Goal: Task Accomplishment & Management: Manage account settings

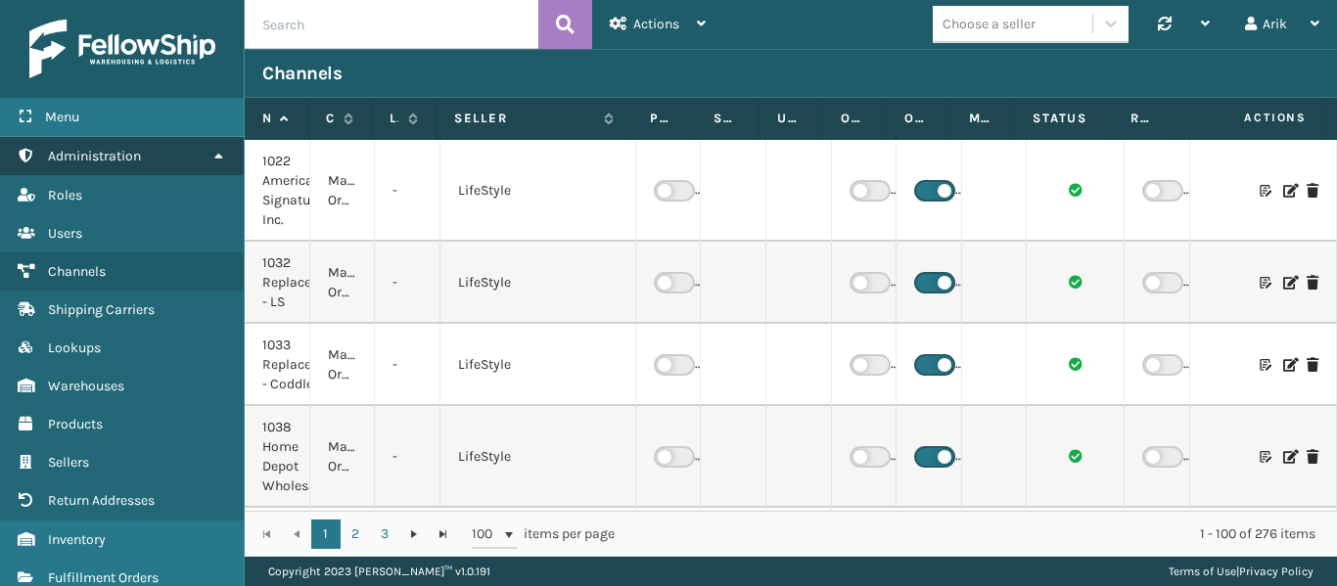
click at [134, 160] on span "Administration" at bounding box center [94, 156] width 93 height 17
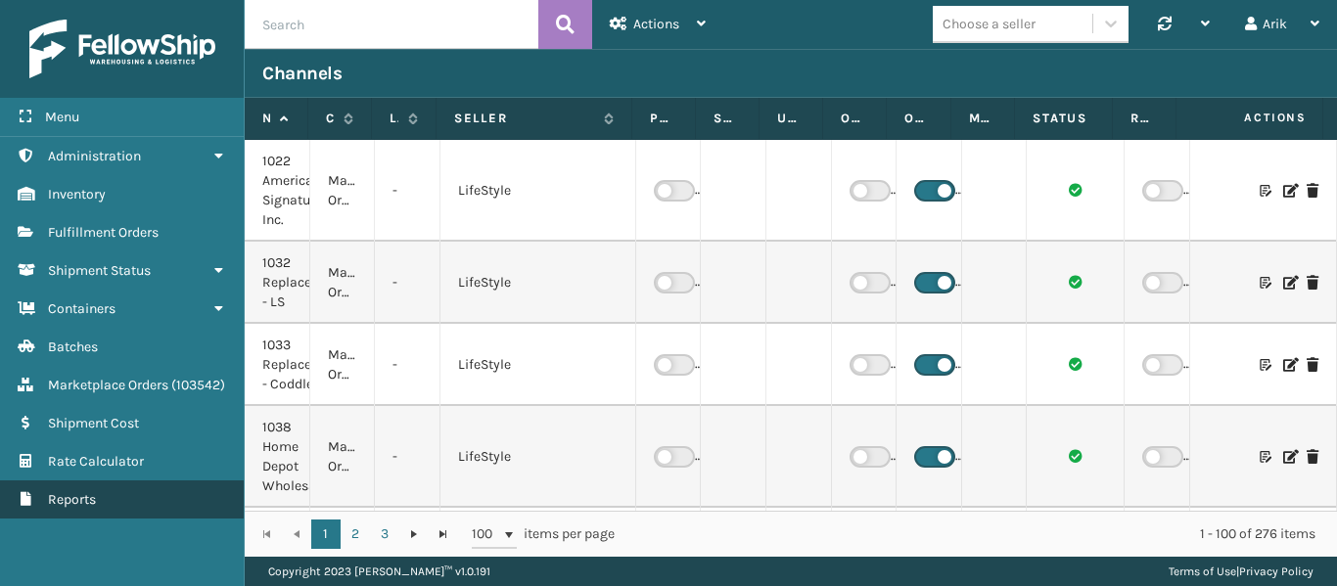
click at [80, 508] on span "Reports" at bounding box center [72, 499] width 48 height 17
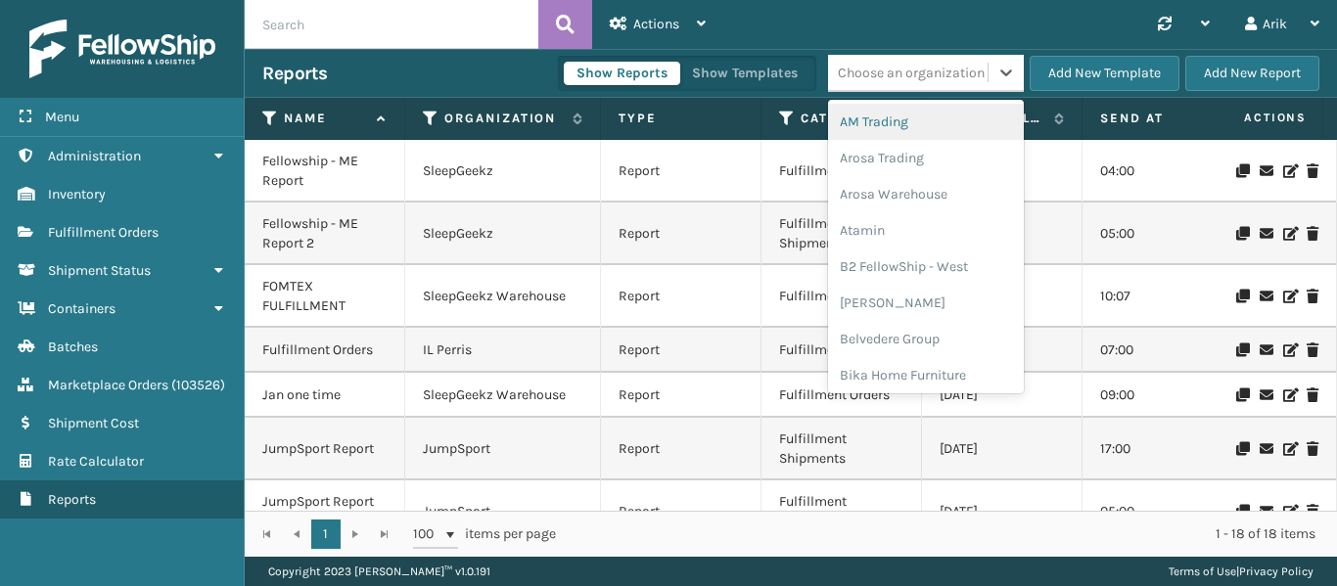
click at [934, 72] on div "Choose an organization" at bounding box center [911, 73] width 147 height 21
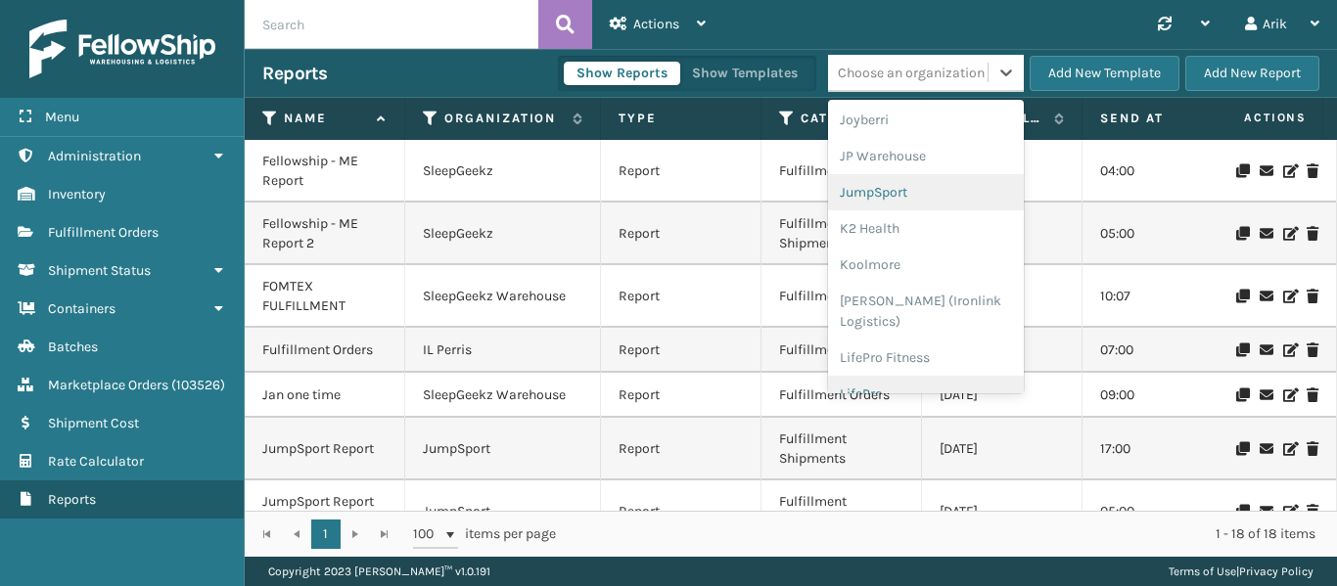
scroll to position [1011, 0]
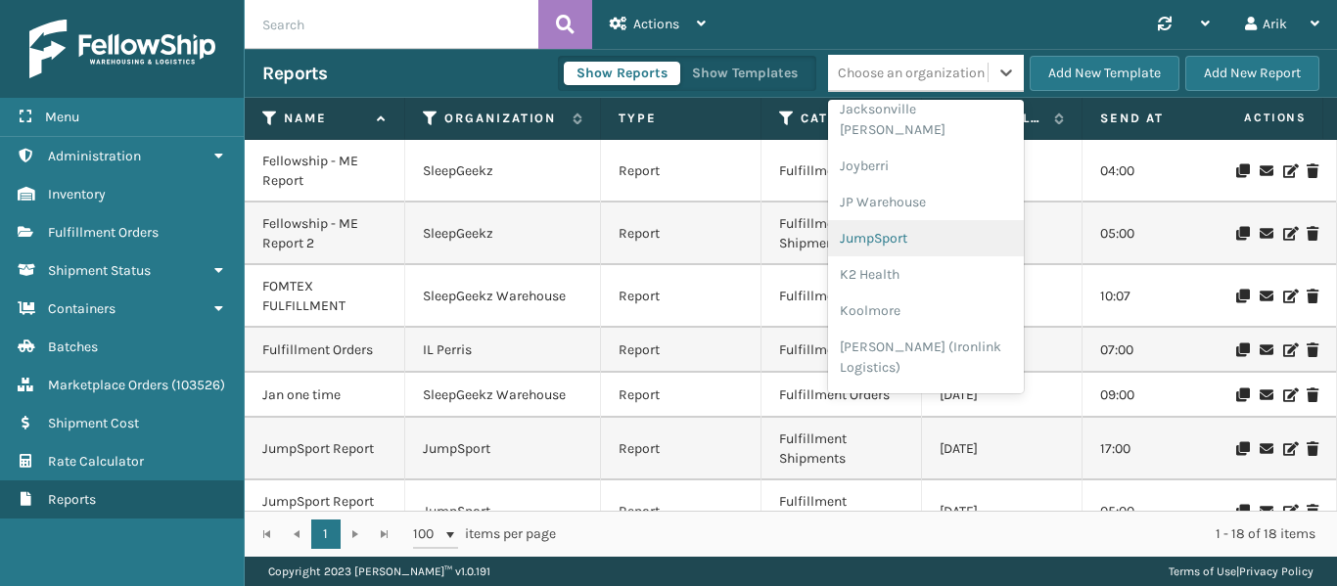
click at [893, 220] on div "JumpSport" at bounding box center [926, 238] width 196 height 36
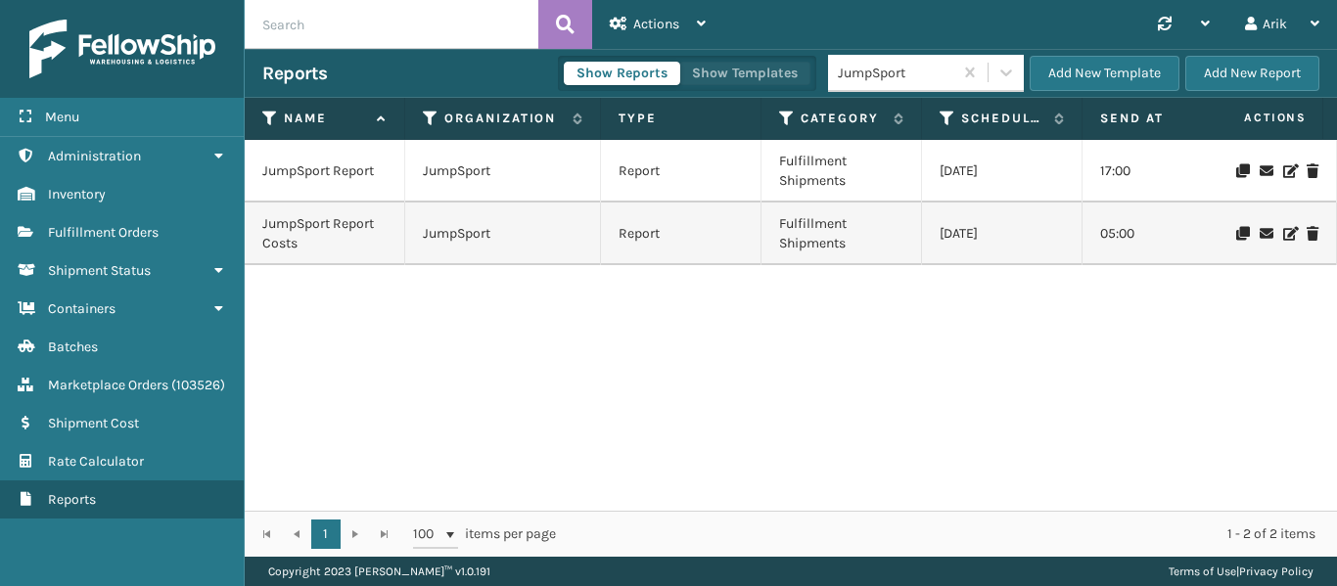
click at [707, 80] on button "Show Templates" at bounding box center [744, 73] width 131 height 23
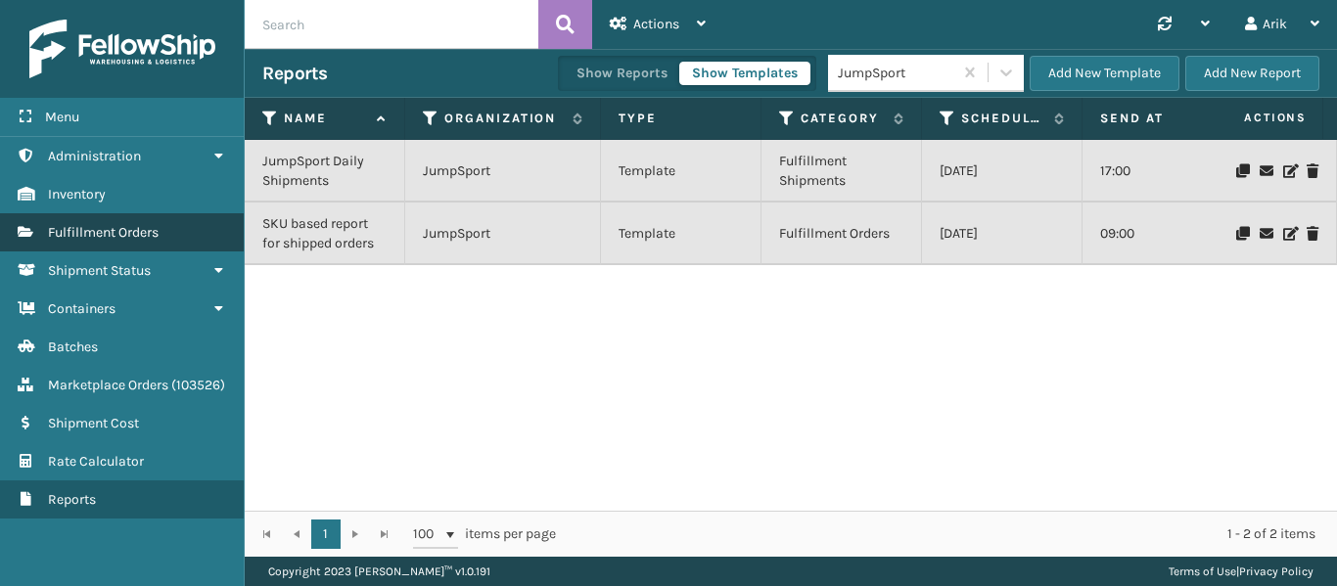
click at [124, 241] on link "Fulfillment Orders" at bounding box center [122, 232] width 244 height 38
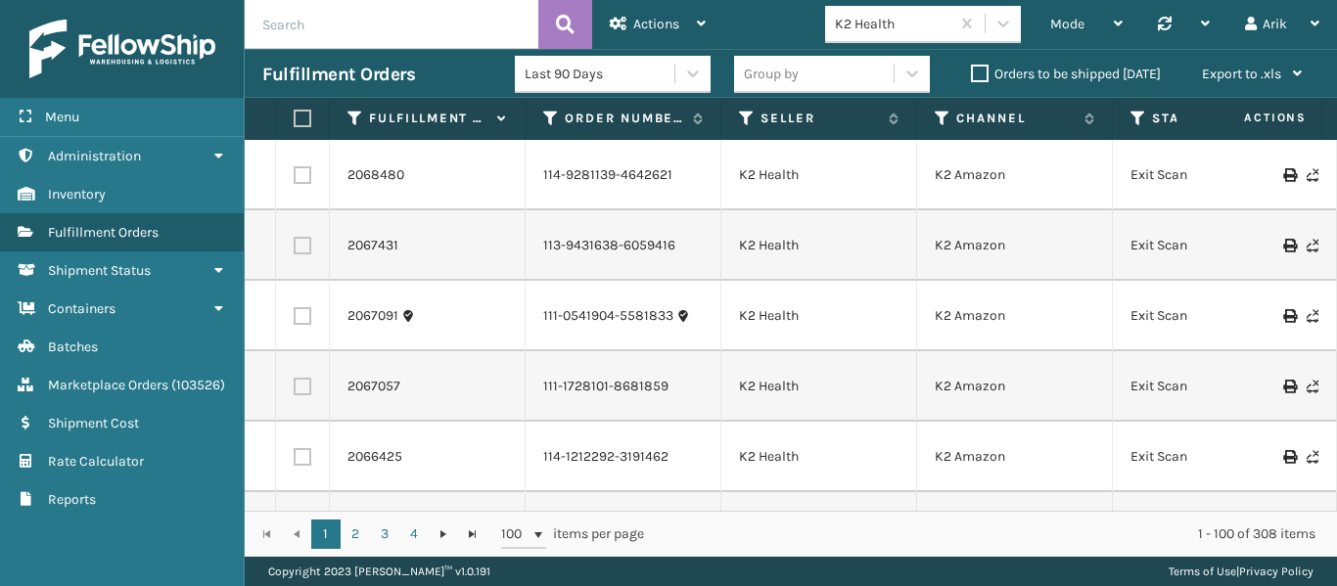
click at [344, 25] on input "text" at bounding box center [392, 24] width 294 height 49
paste input "Amb-2w-48-sw"
type input "Amb-2w-48-sw"
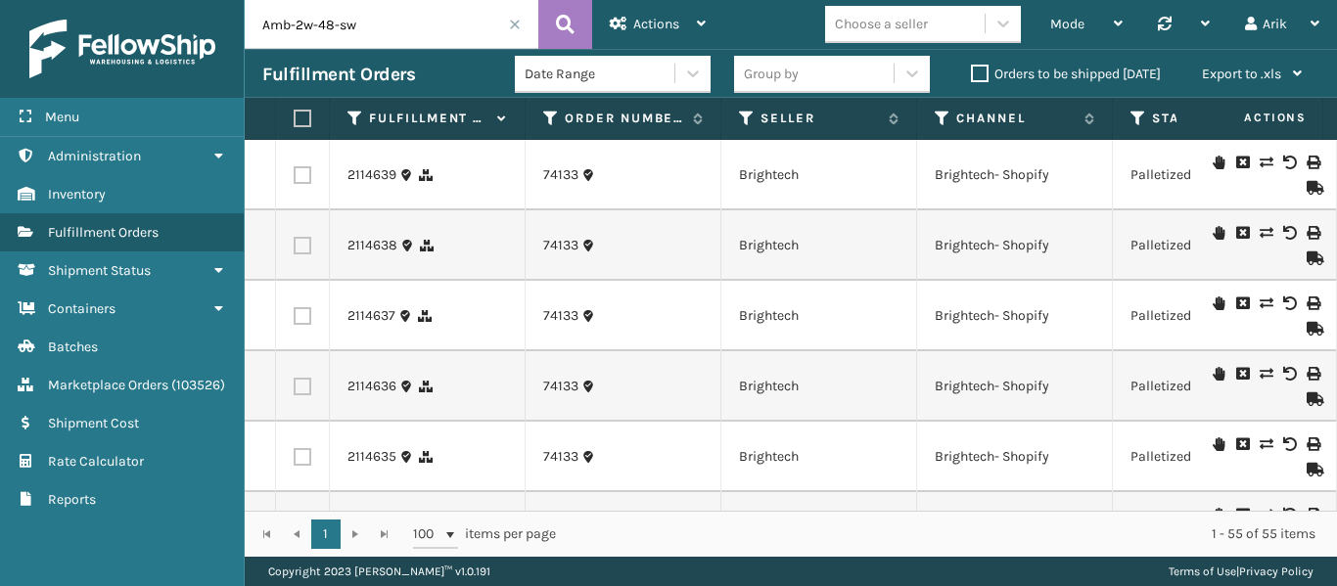
click at [300, 172] on label at bounding box center [303, 175] width 18 height 18
click at [295, 172] on input "checkbox" at bounding box center [294, 172] width 1 height 13
checkbox input "true"
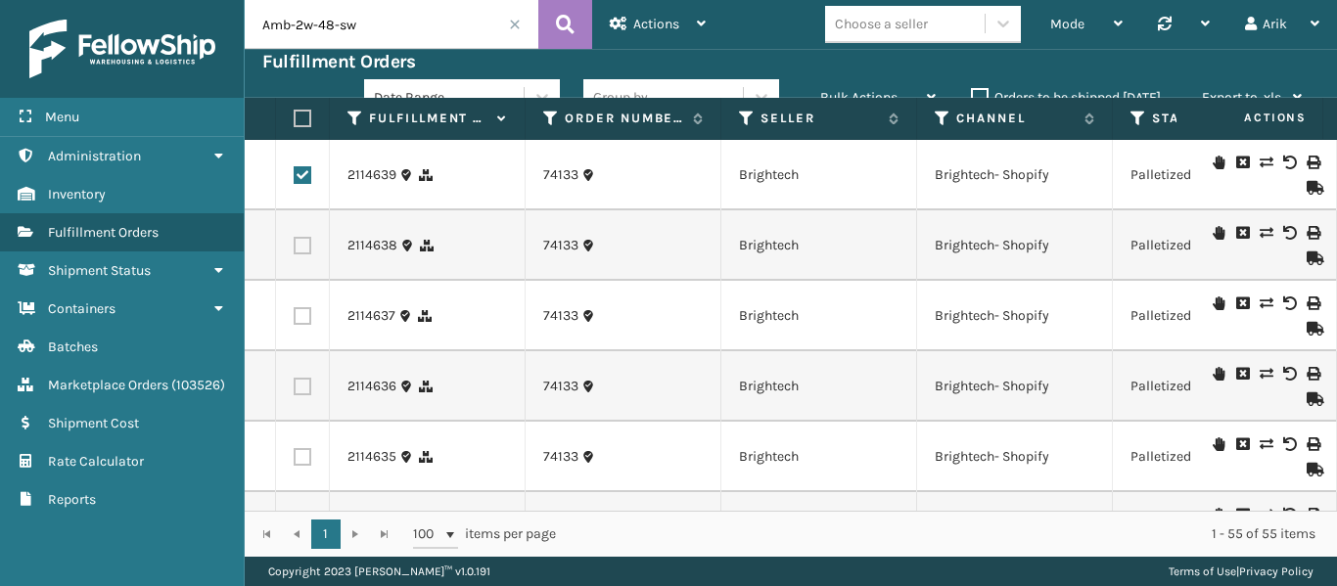
click at [304, 246] on label at bounding box center [303, 246] width 18 height 18
click at [295, 246] on input "checkbox" at bounding box center [294, 243] width 1 height 13
click at [844, 91] on span "Bulk Actions" at bounding box center [858, 97] width 77 height 17
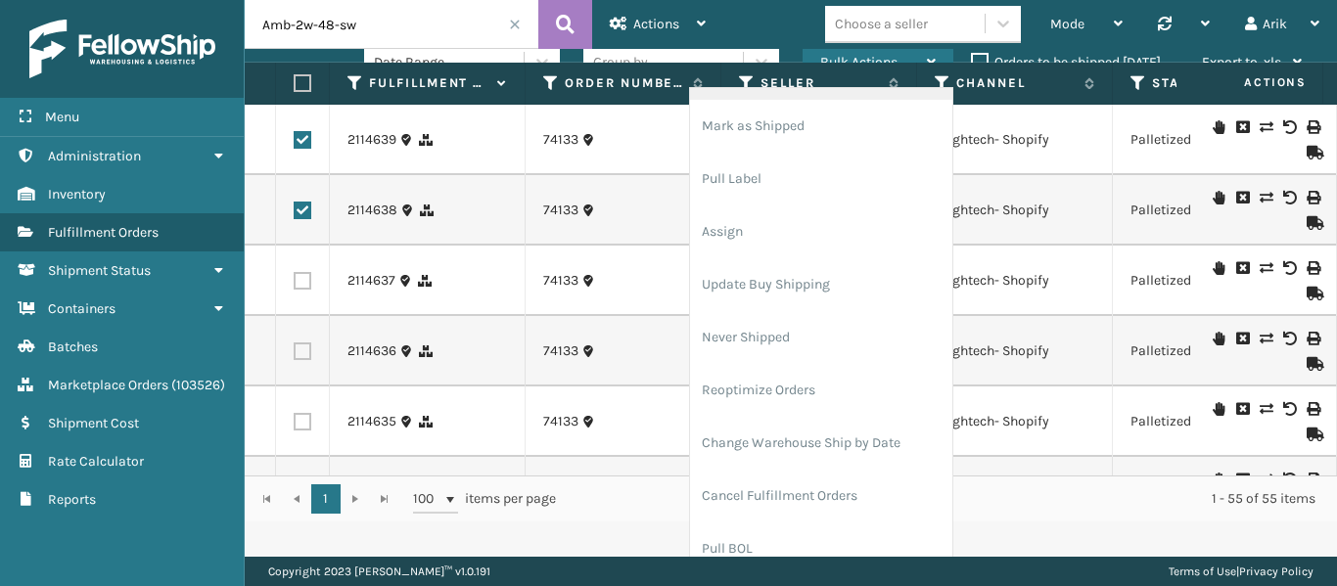
scroll to position [55, 0]
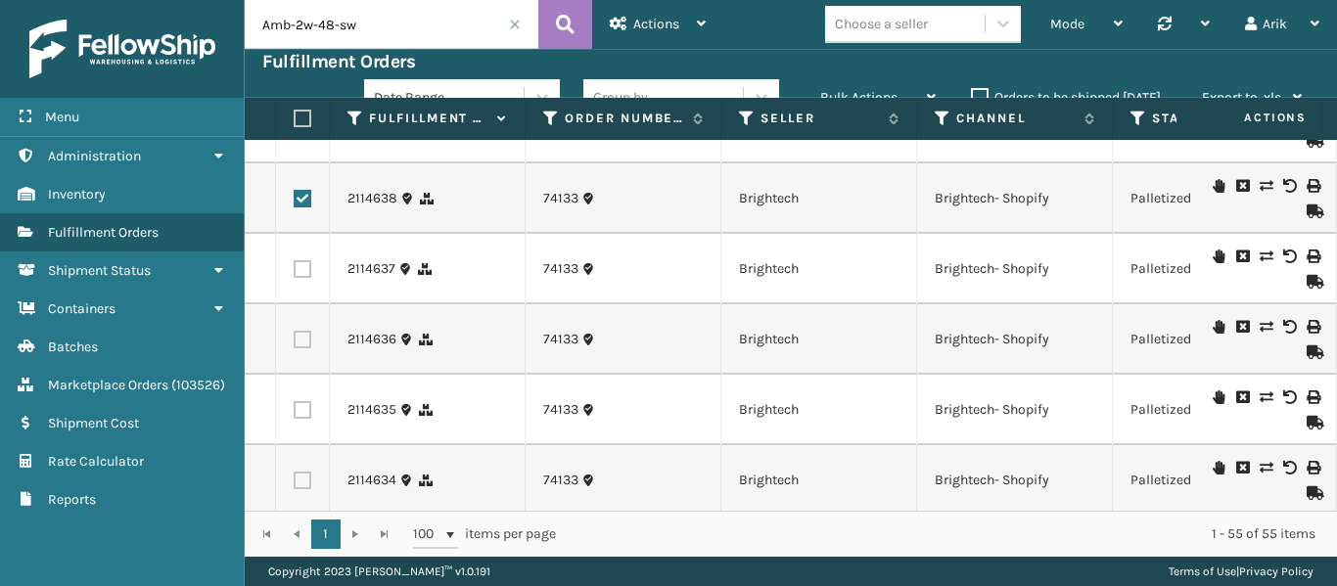
scroll to position [0, 0]
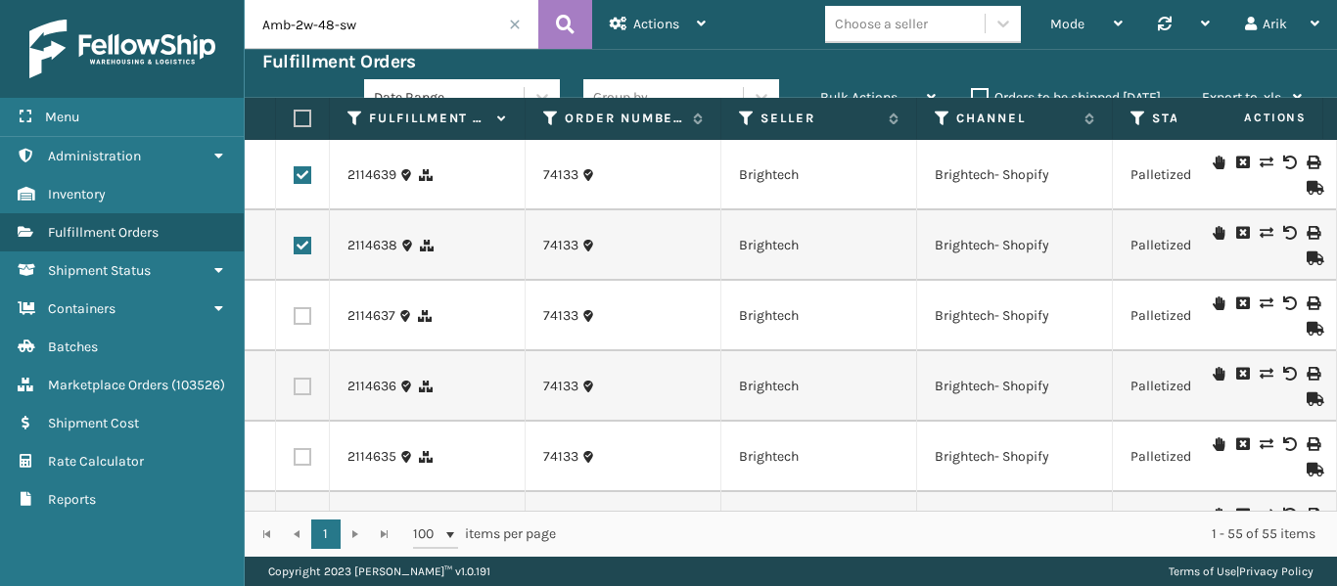
click at [300, 248] on label at bounding box center [303, 246] width 18 height 18
click at [295, 248] on input "checkbox" at bounding box center [294, 243] width 1 height 13
checkbox input "false"
click at [301, 178] on label at bounding box center [303, 175] width 18 height 18
click at [295, 178] on input "checkbox" at bounding box center [294, 172] width 1 height 13
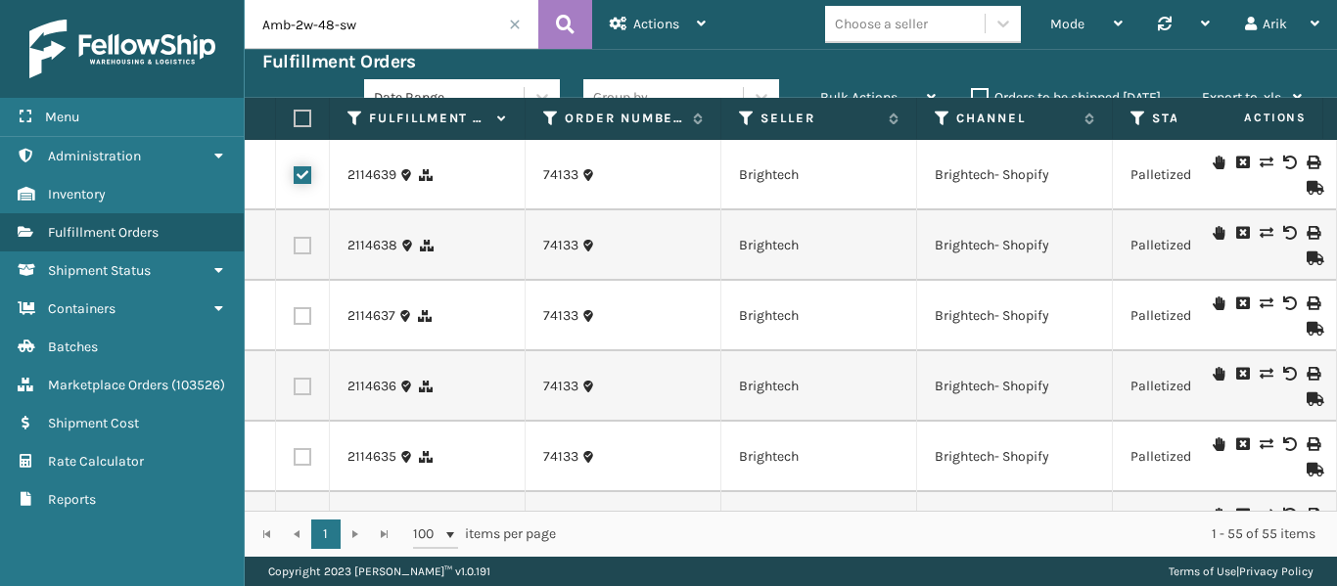
checkbox input "false"
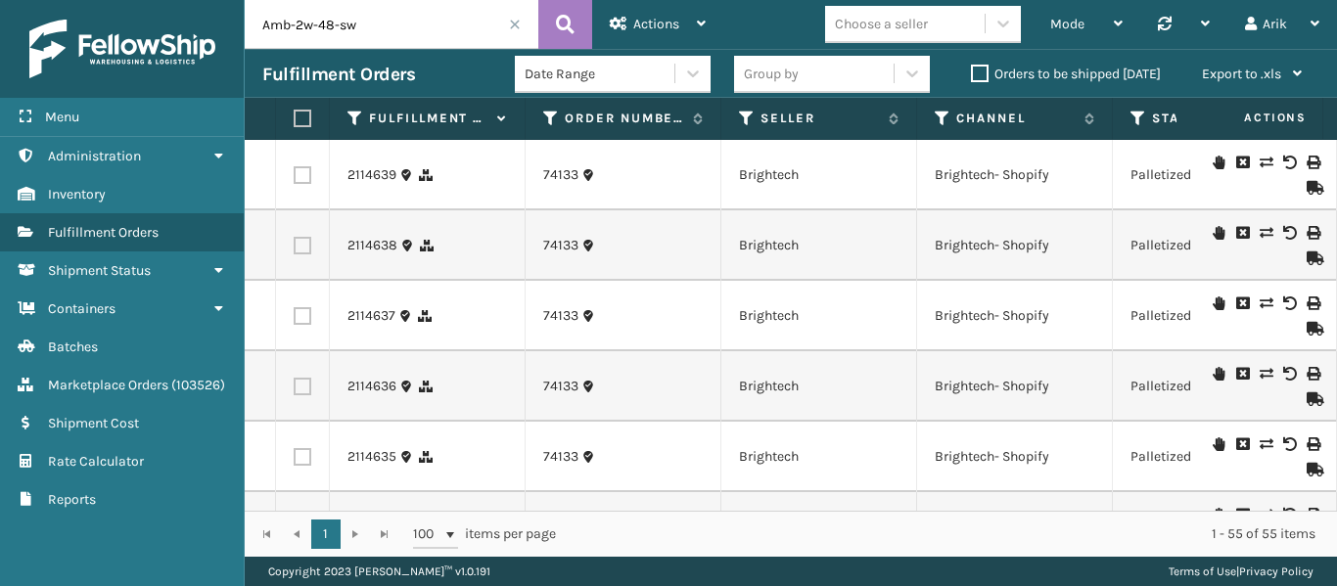
click at [1283, 163] on icon at bounding box center [1289, 163] width 12 height 14
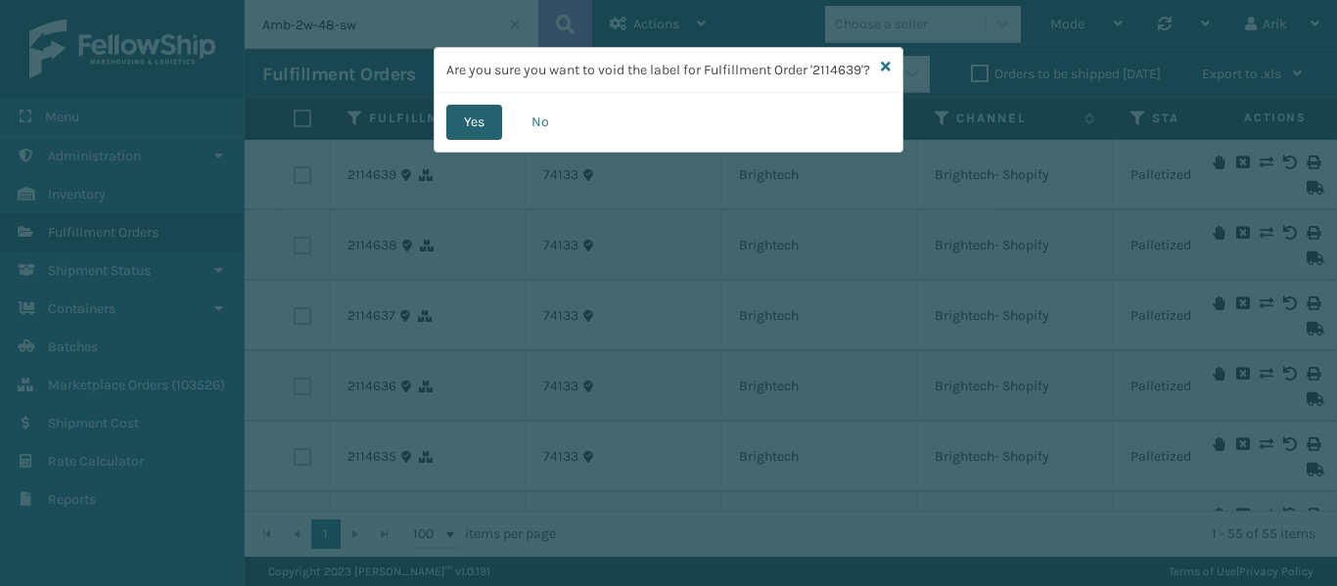
click at [476, 140] on button "Yes" at bounding box center [474, 122] width 56 height 35
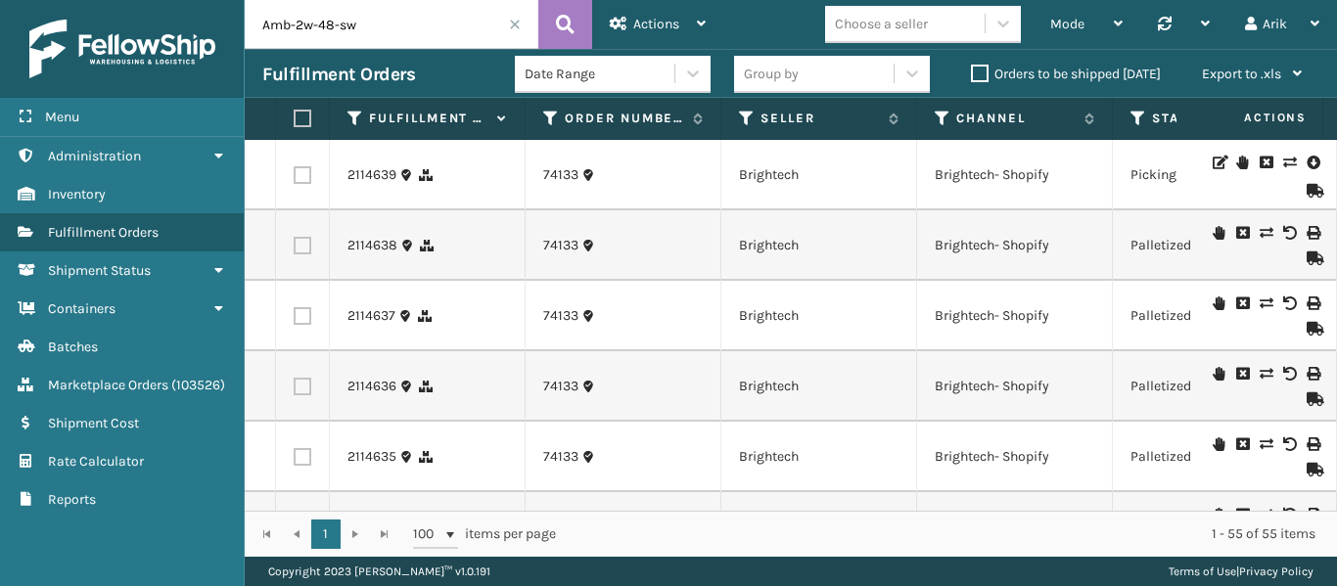
click at [301, 176] on label at bounding box center [303, 175] width 18 height 18
click at [295, 176] on input "checkbox" at bounding box center [294, 172] width 1 height 13
checkbox input "true"
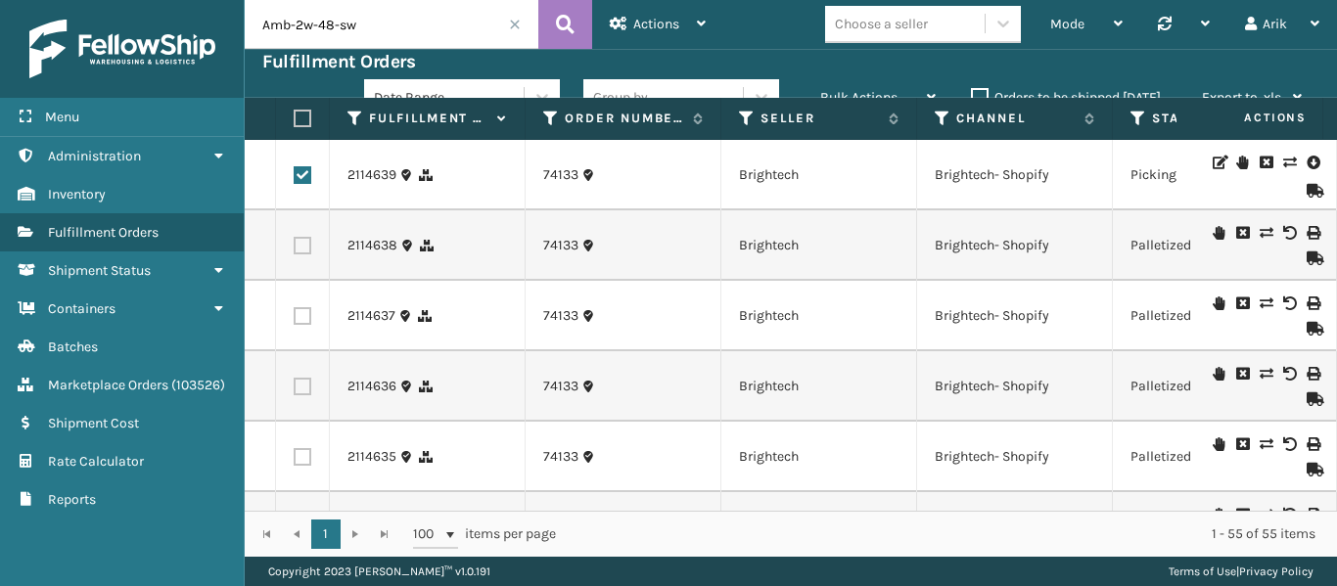
click at [300, 243] on label at bounding box center [303, 246] width 18 height 18
click at [295, 243] on input "checkbox" at bounding box center [294, 243] width 1 height 13
checkbox input "true"
click at [300, 318] on label at bounding box center [303, 316] width 18 height 18
click at [295, 318] on input "checkbox" at bounding box center [294, 313] width 1 height 13
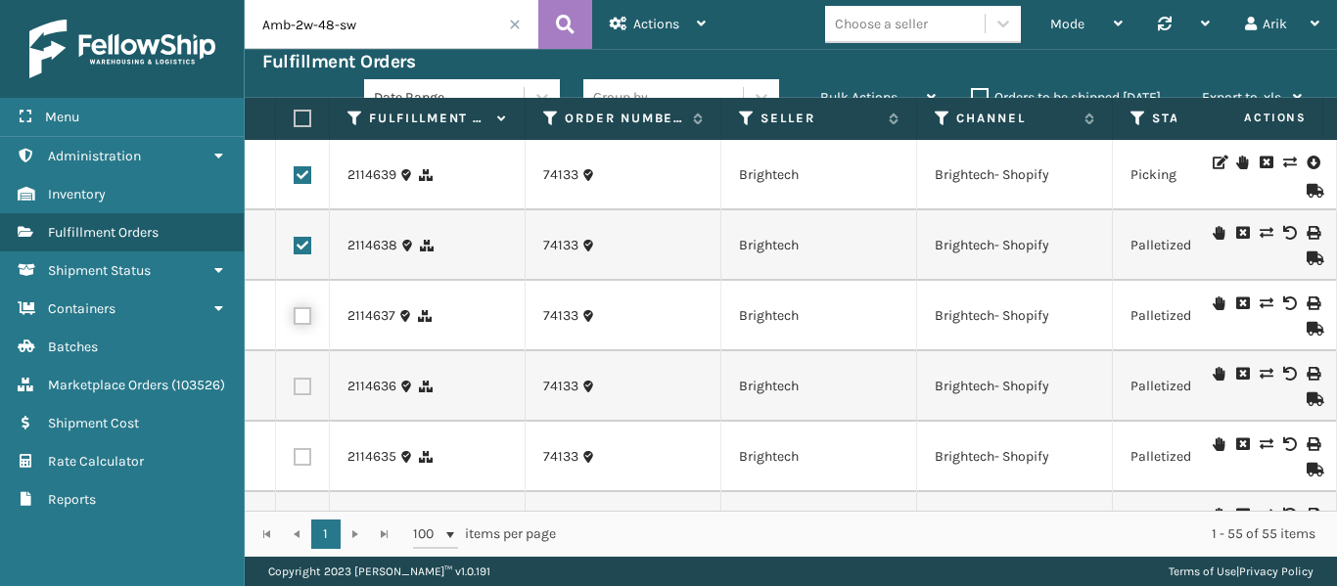
checkbox input "true"
click at [301, 179] on label at bounding box center [303, 175] width 18 height 18
click at [295, 179] on input "checkbox" at bounding box center [294, 172] width 1 height 13
checkbox input "false"
click at [1139, 114] on icon at bounding box center [1138, 119] width 16 height 18
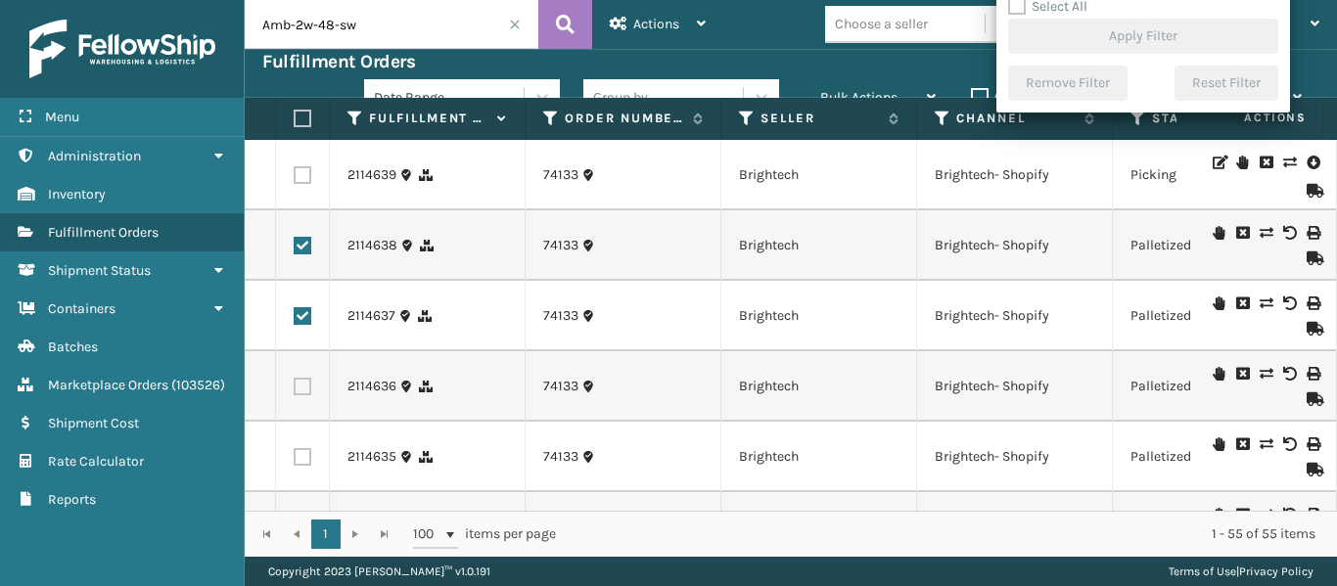
drag, startPoint x: 1144, startPoint y: 13, endPoint x: 1334, endPoint y: 92, distance: 205.7
click at [1175, 113] on section "Fulfillment Orders Date Range Group by Bulk Actions Change shipping On Hold Mar…" at bounding box center [791, 303] width 1092 height 508
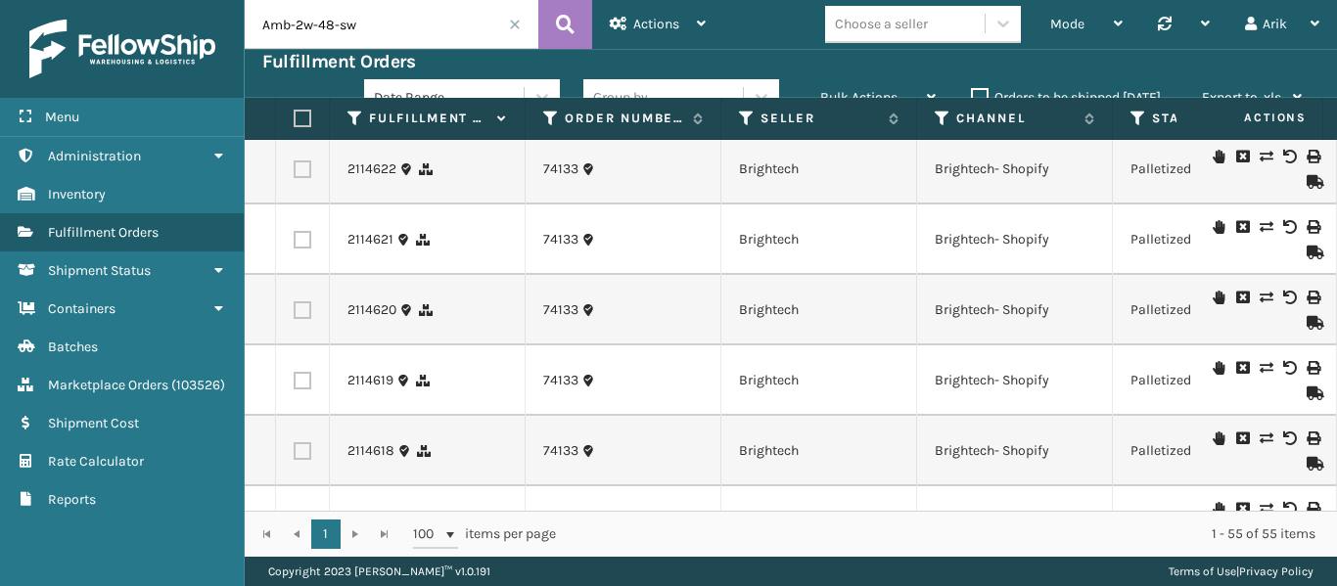
scroll to position [1170, 0]
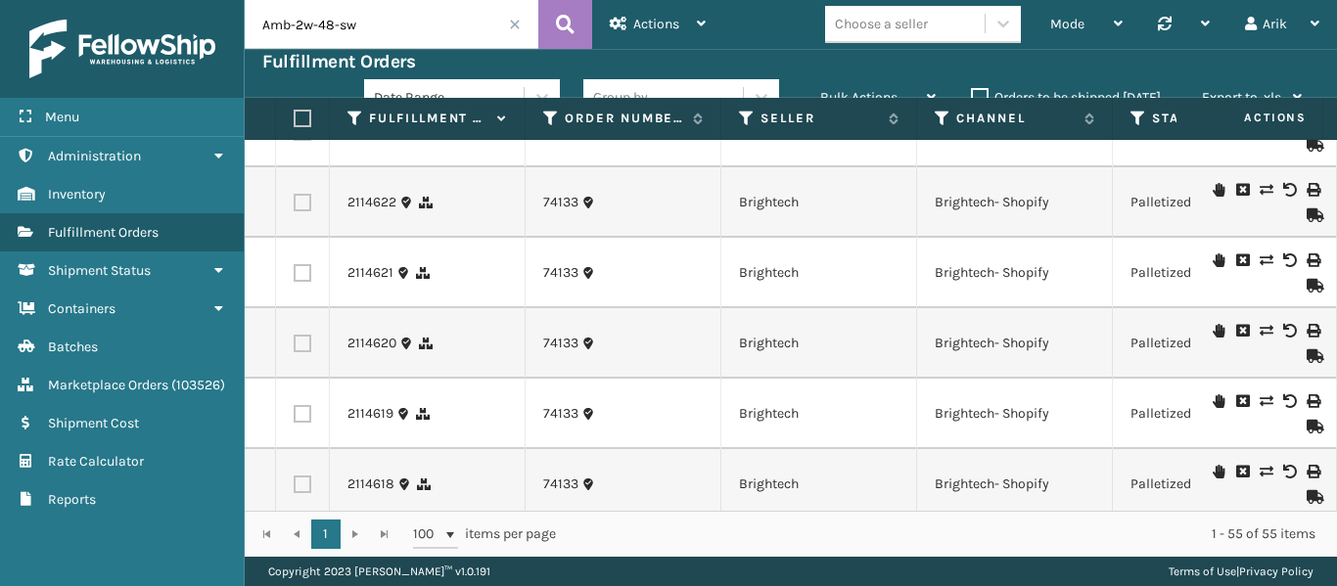
click at [348, 32] on input "Amb-2w-48-sw" at bounding box center [392, 24] width 294 height 49
type input "74133"
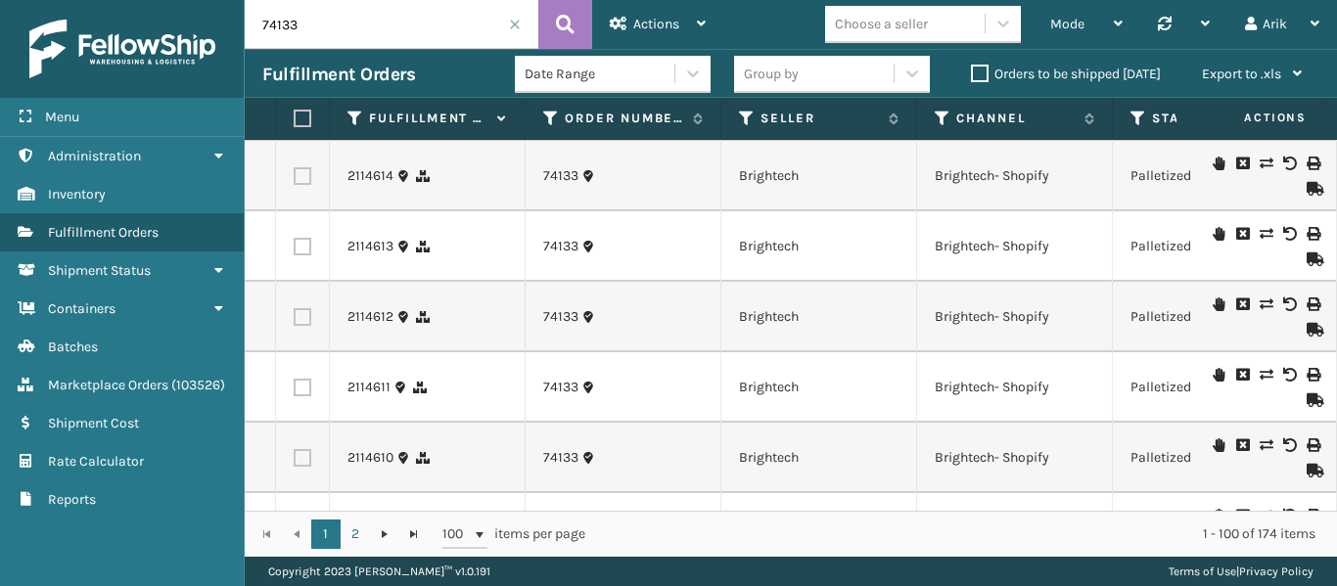
scroll to position [1761, 0]
click at [303, 119] on label at bounding box center [300, 119] width 12 height 18
click at [295, 119] on input "checkbox" at bounding box center [294, 119] width 1 height 13
checkbox input "true"
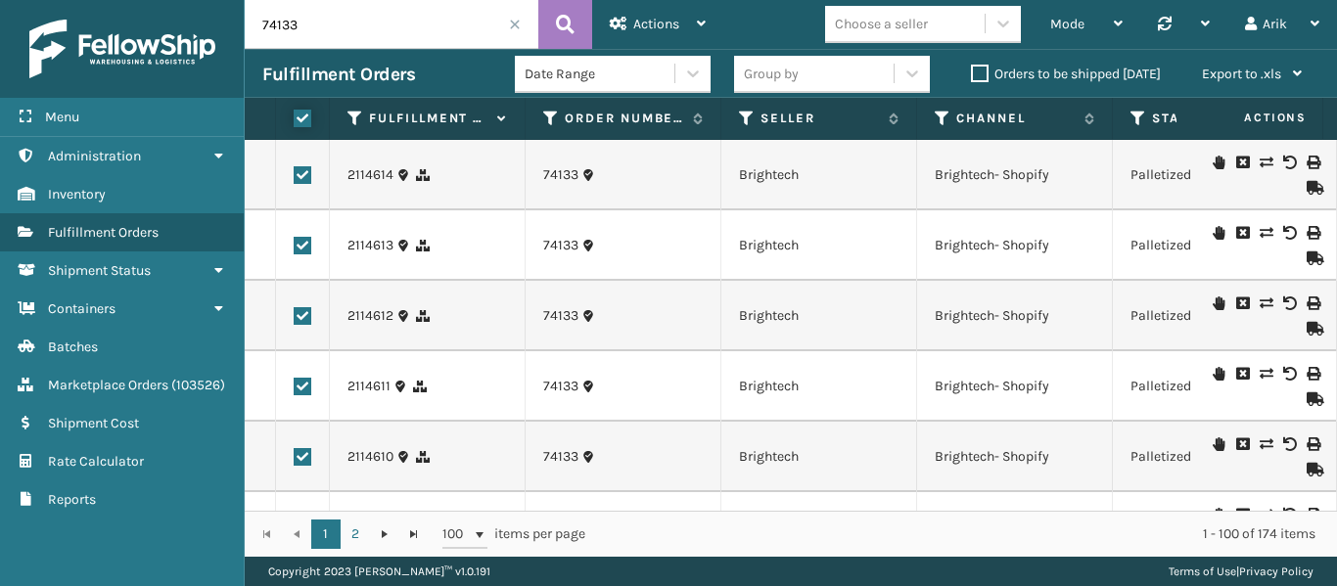
checkbox input "true"
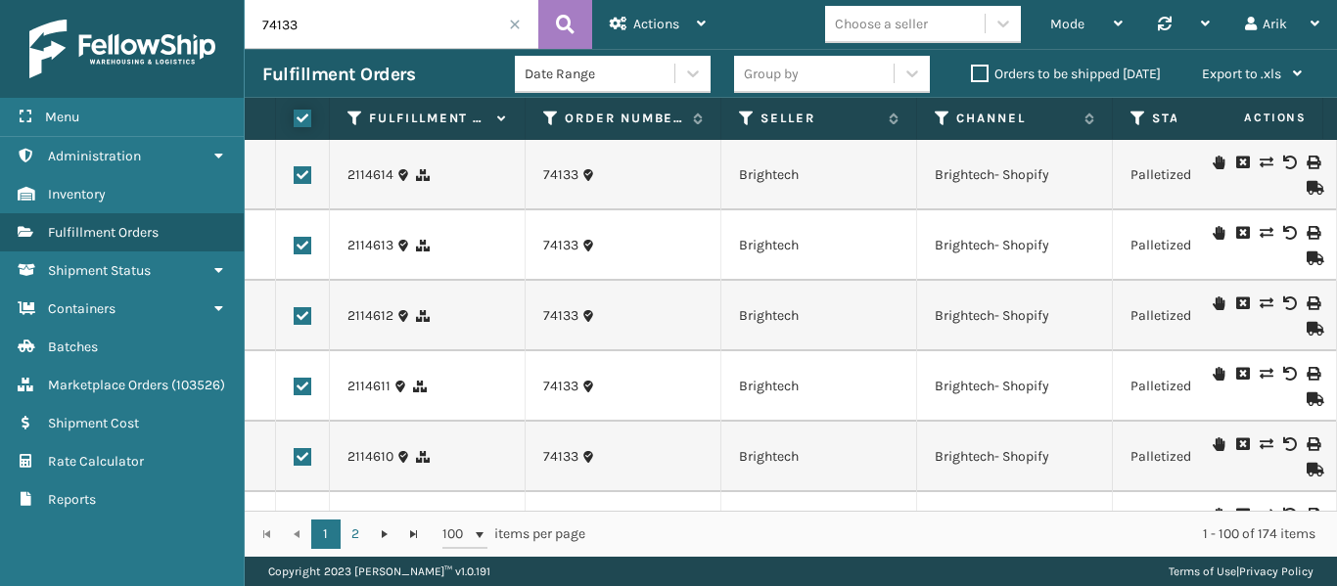
checkbox input "true"
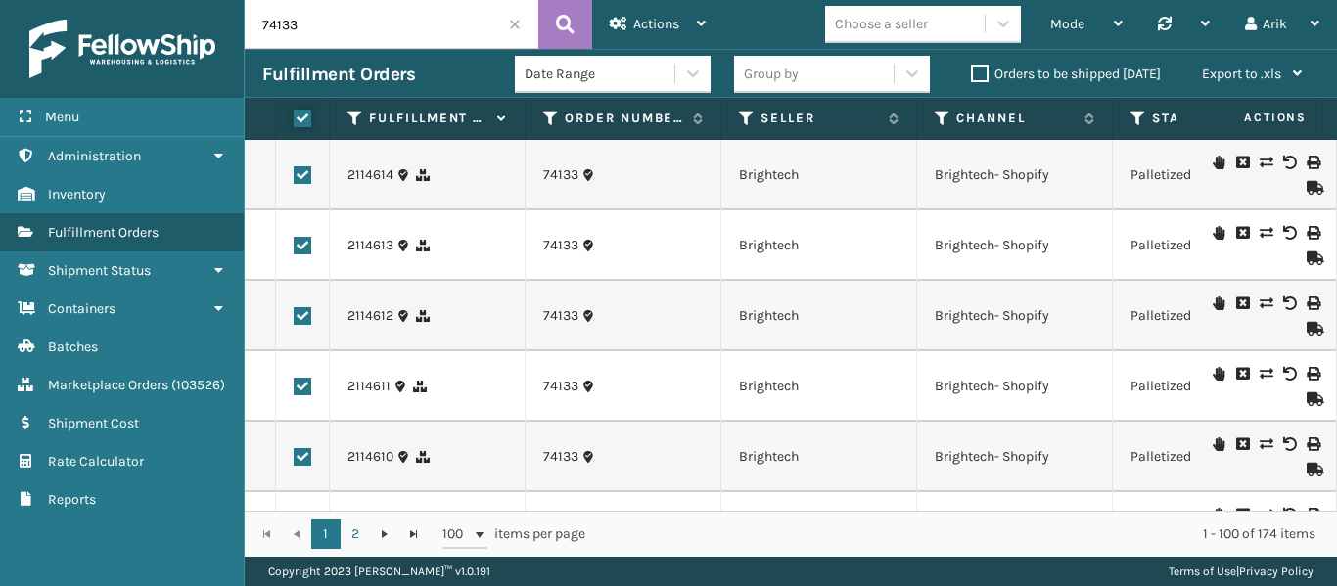
checkbox input "true"
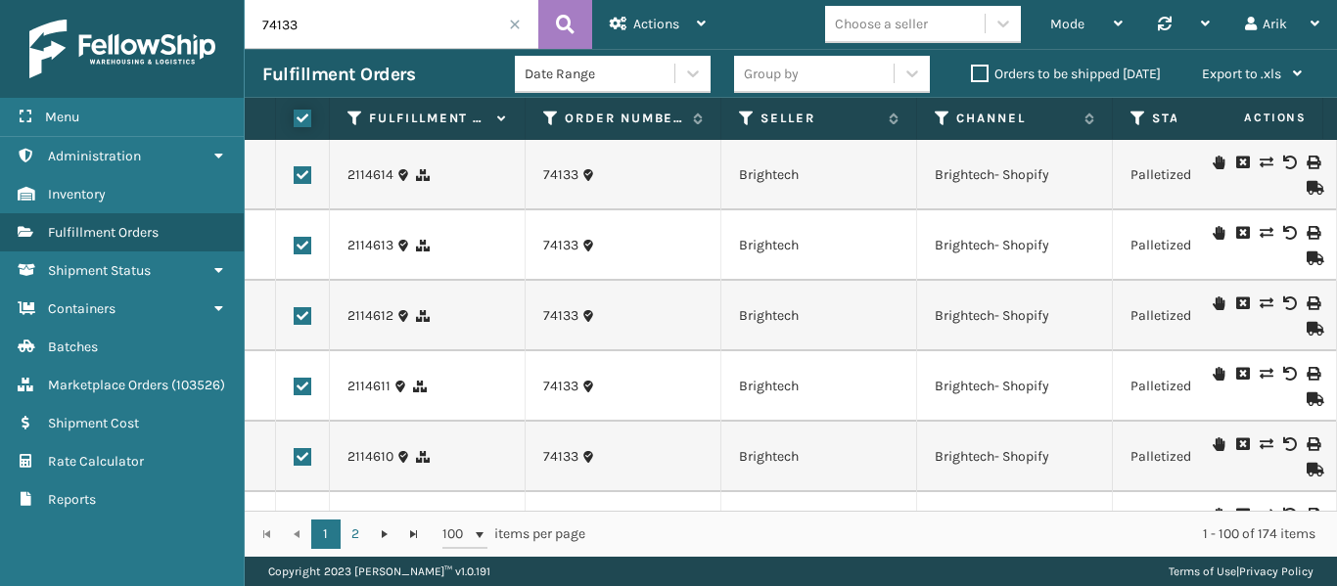
checkbox input "true"
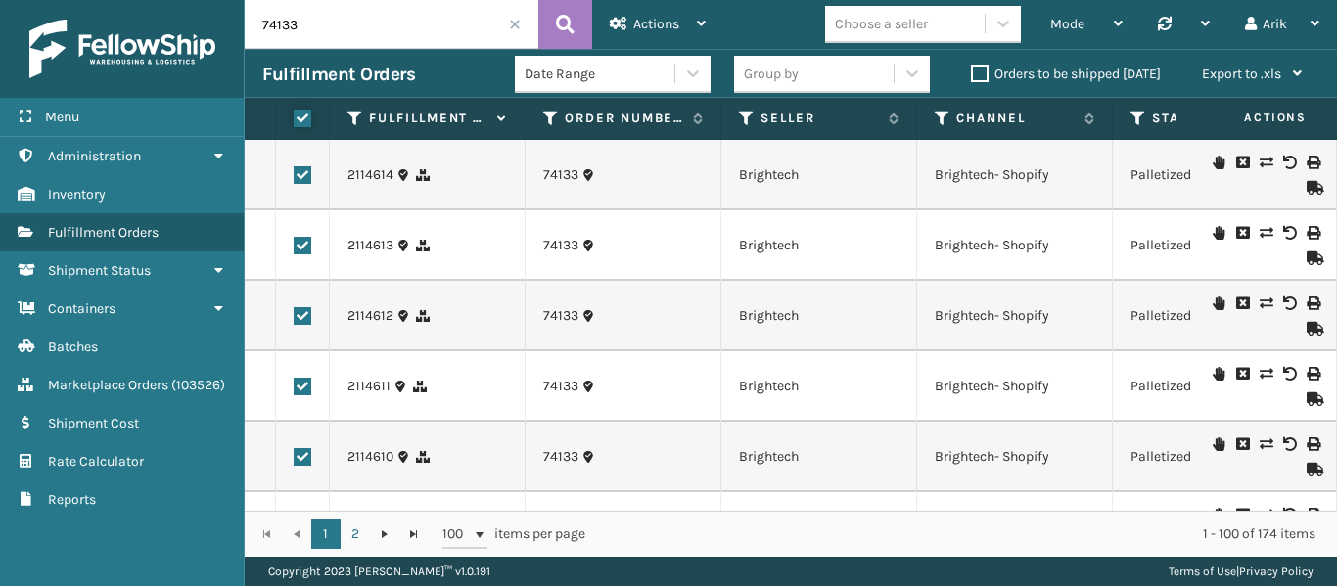
checkbox input "true"
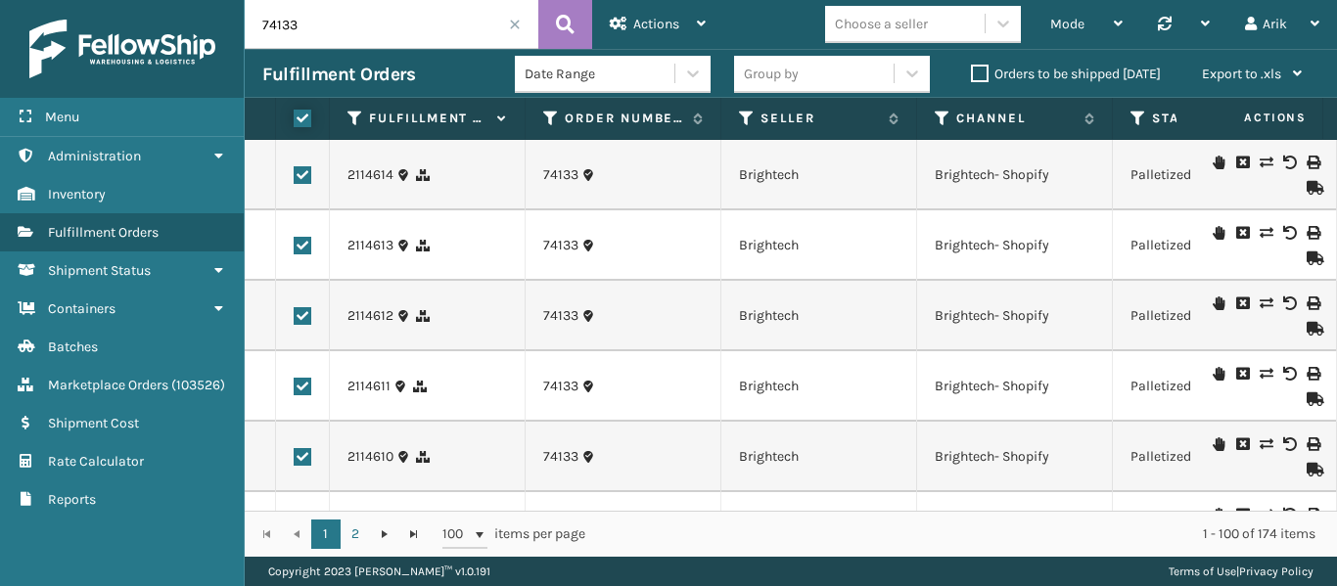
checkbox input "true"
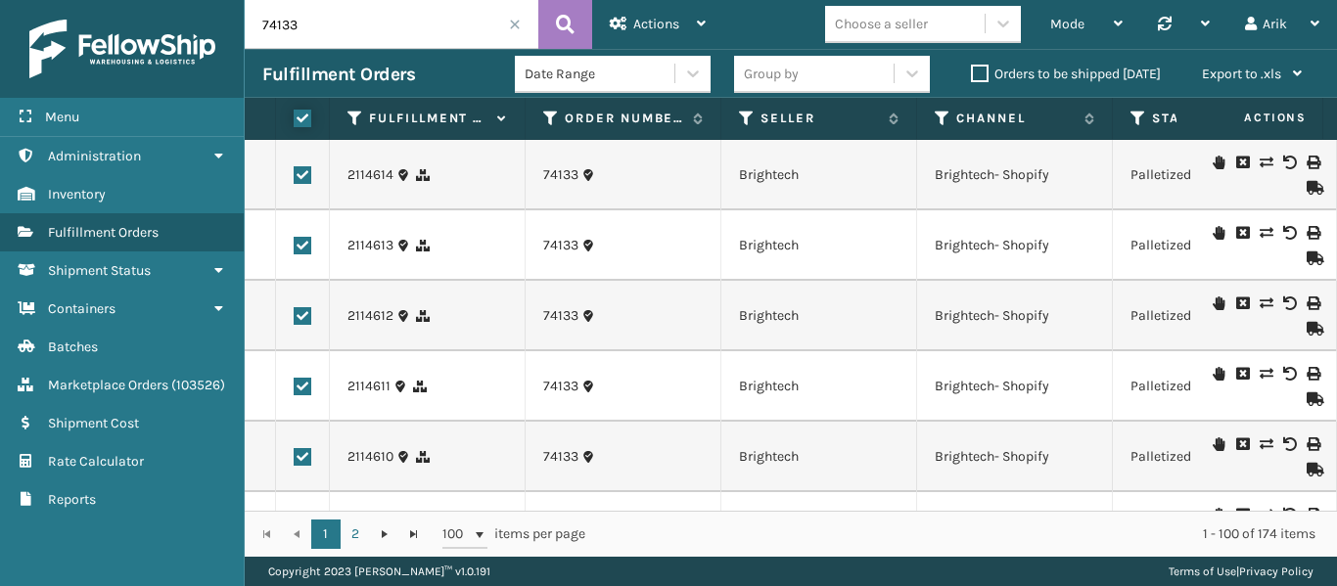
checkbox input "true"
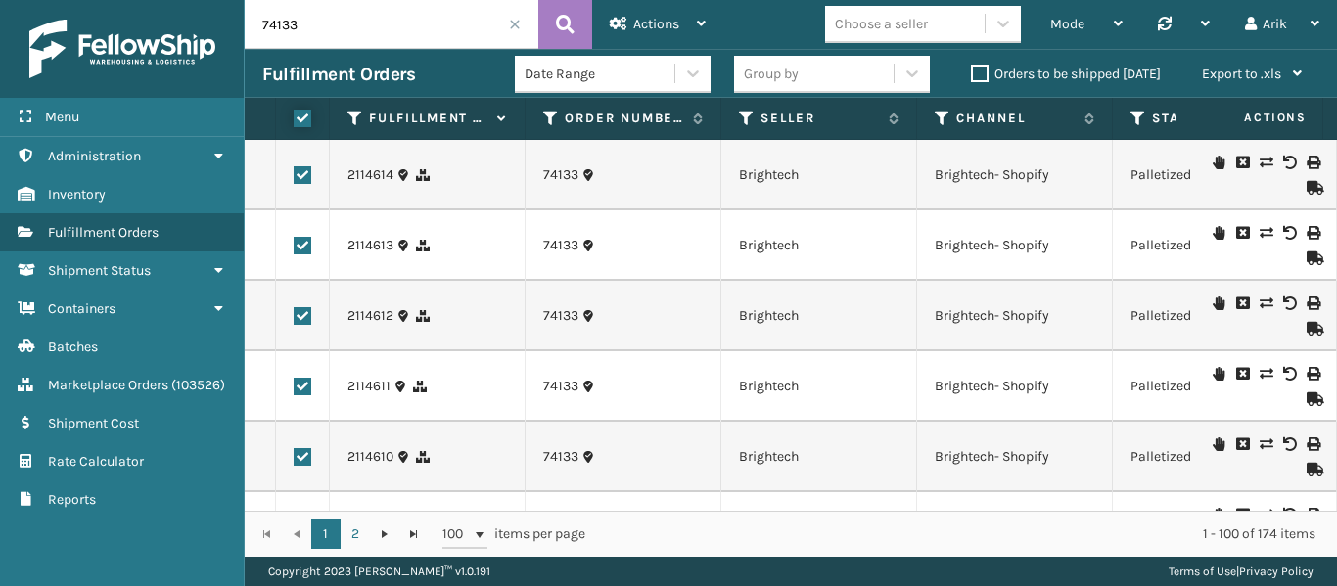
checkbox input "true"
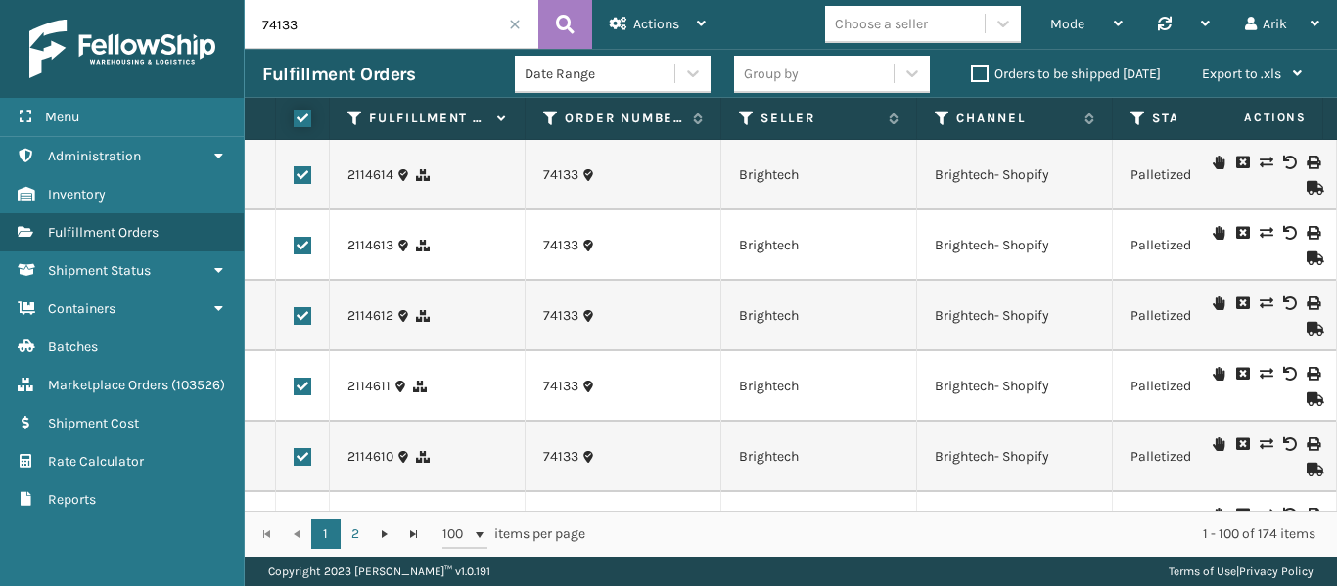
checkbox input "true"
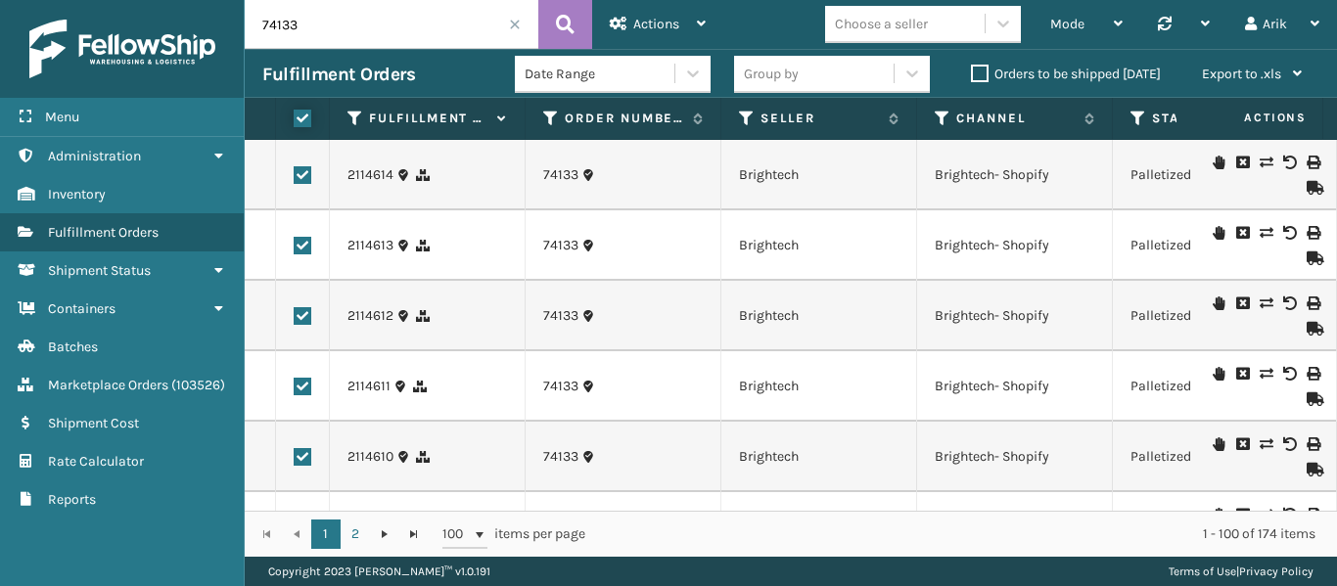
checkbox input "true"
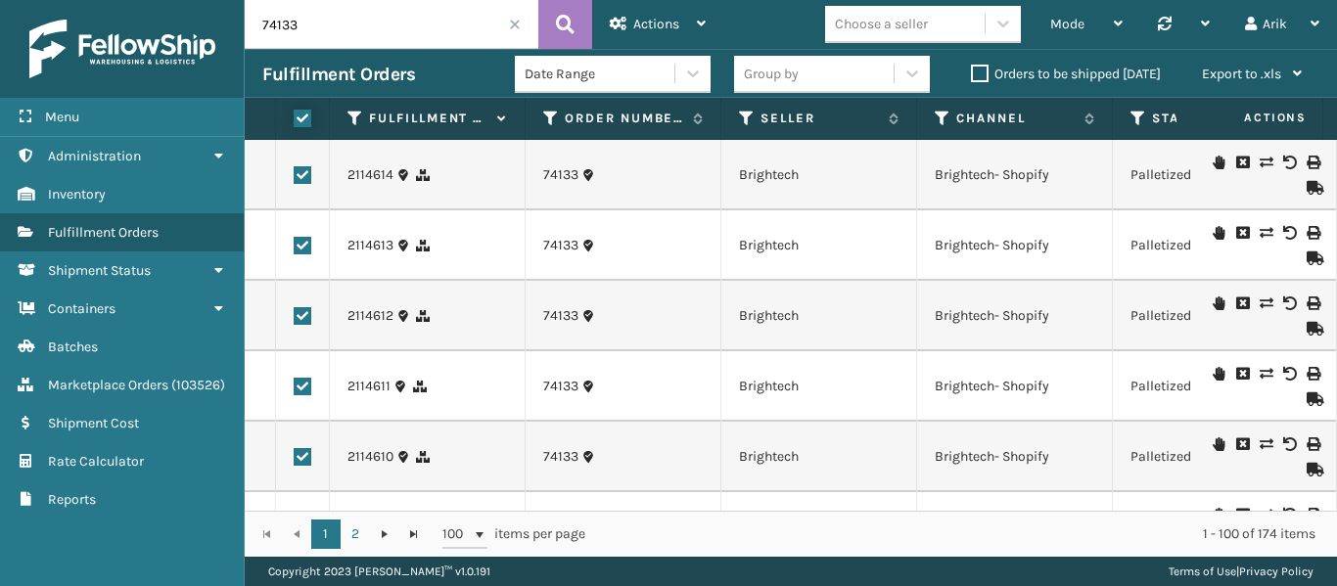
checkbox input "true"
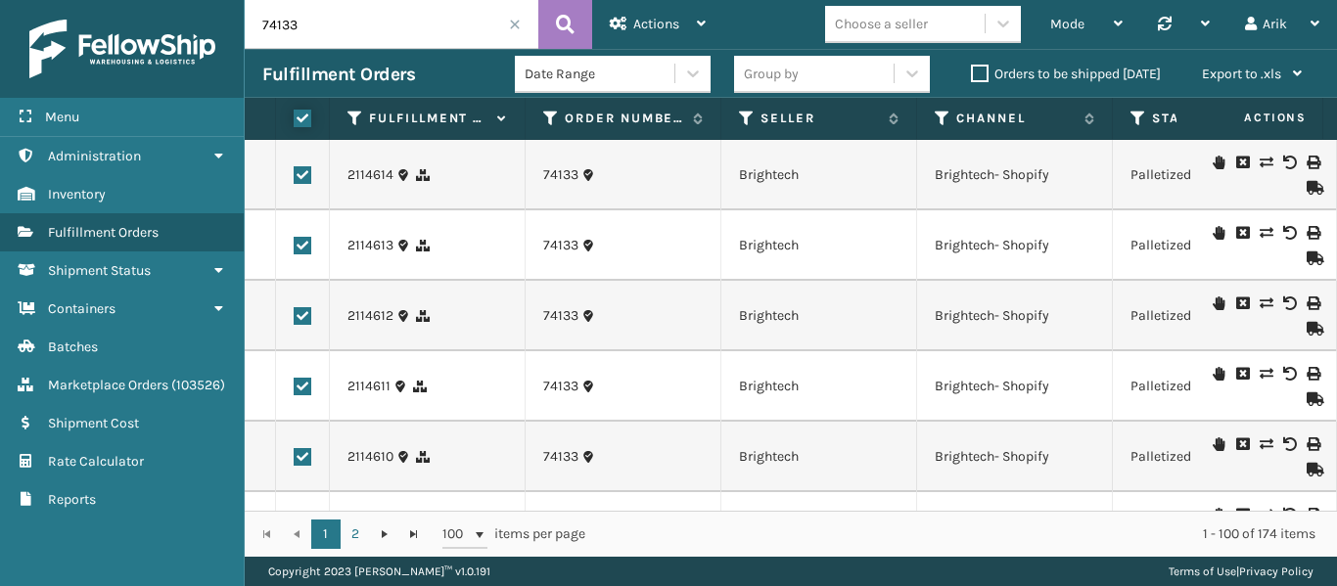
checkbox input "true"
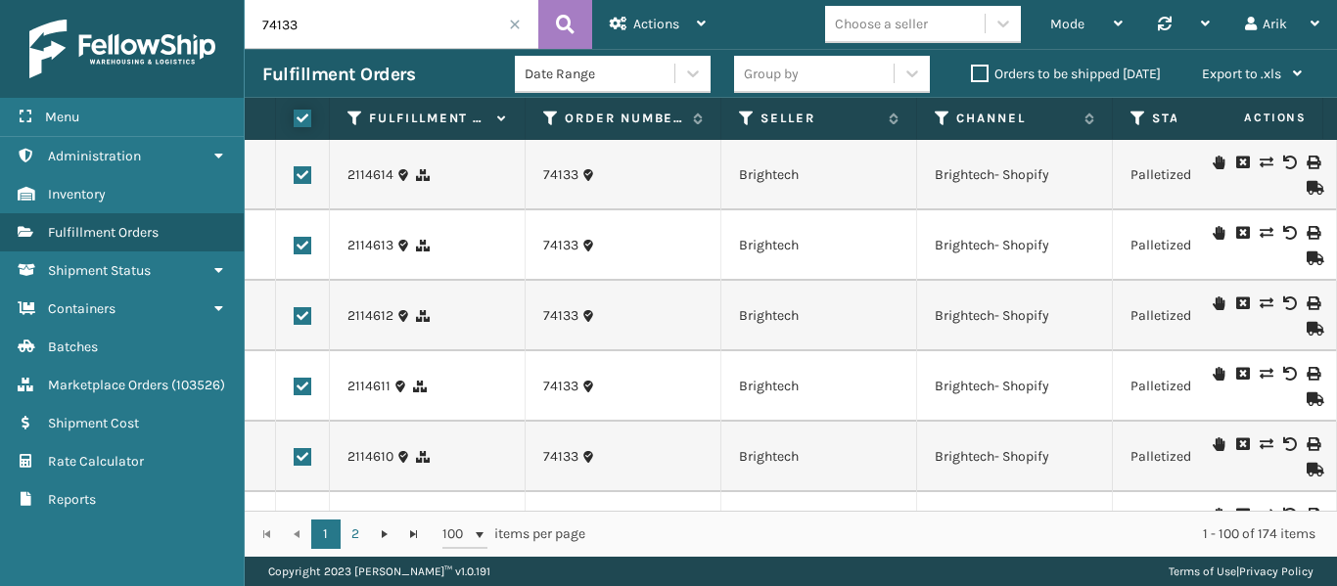
checkbox input "true"
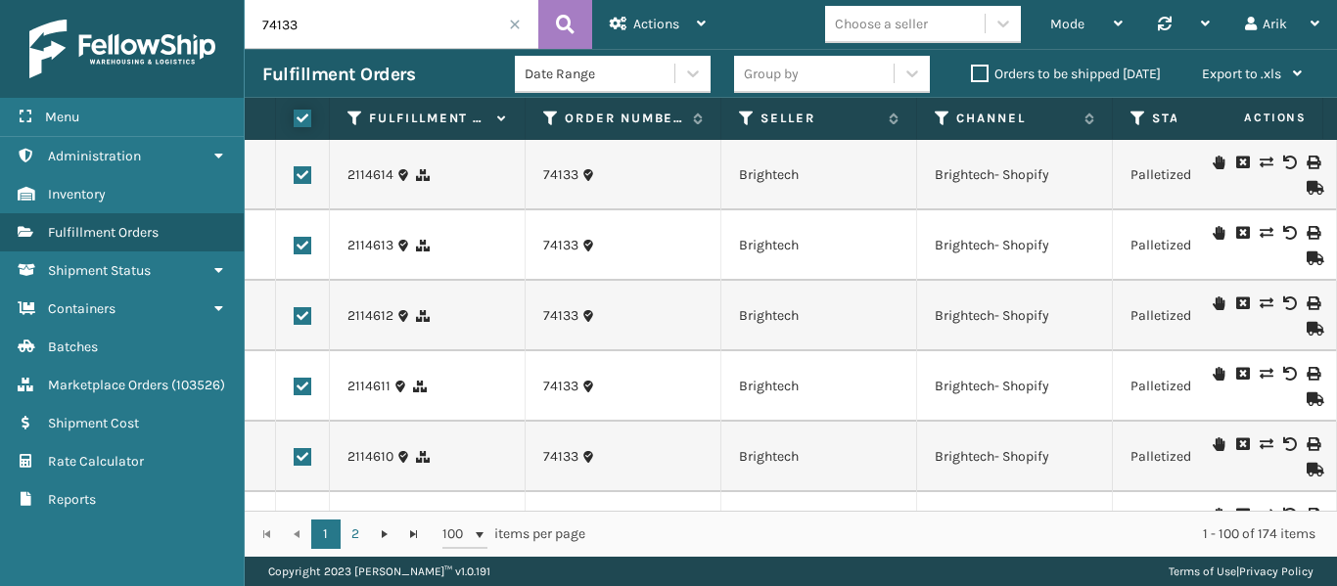
checkbox input "true"
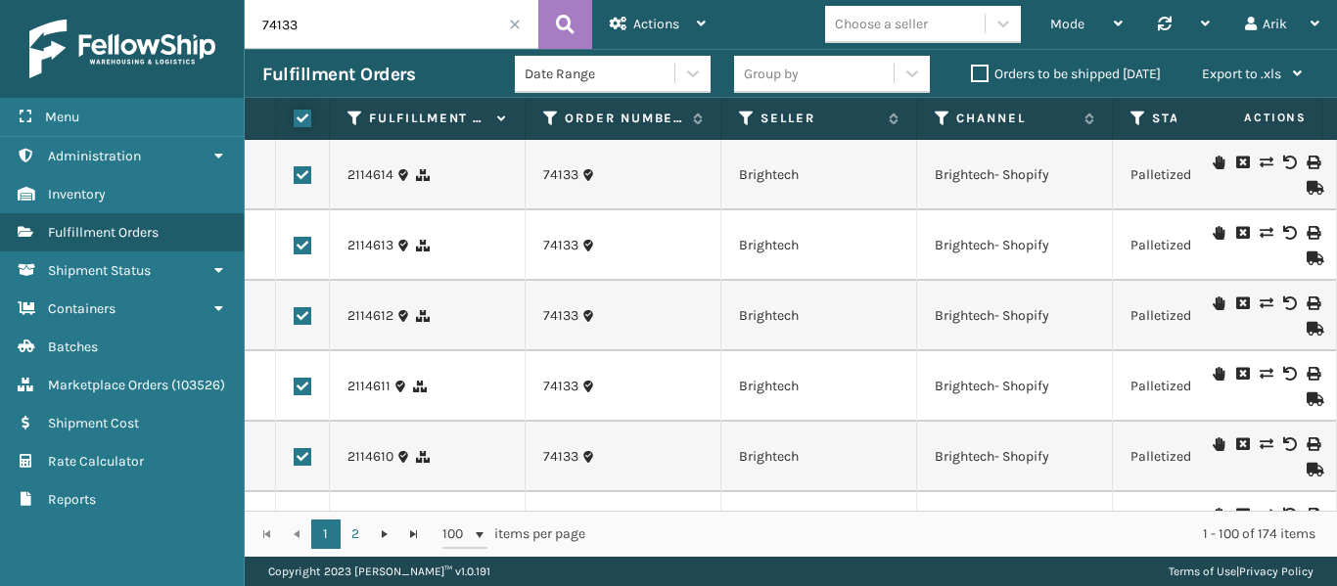
checkbox input "true"
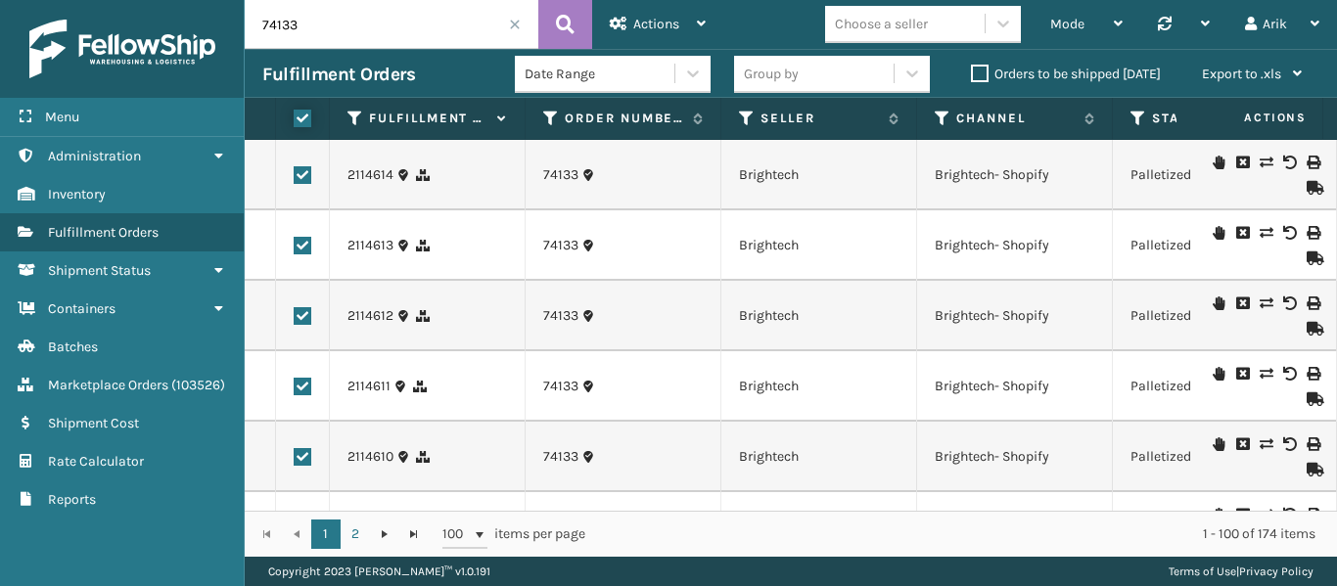
checkbox input "true"
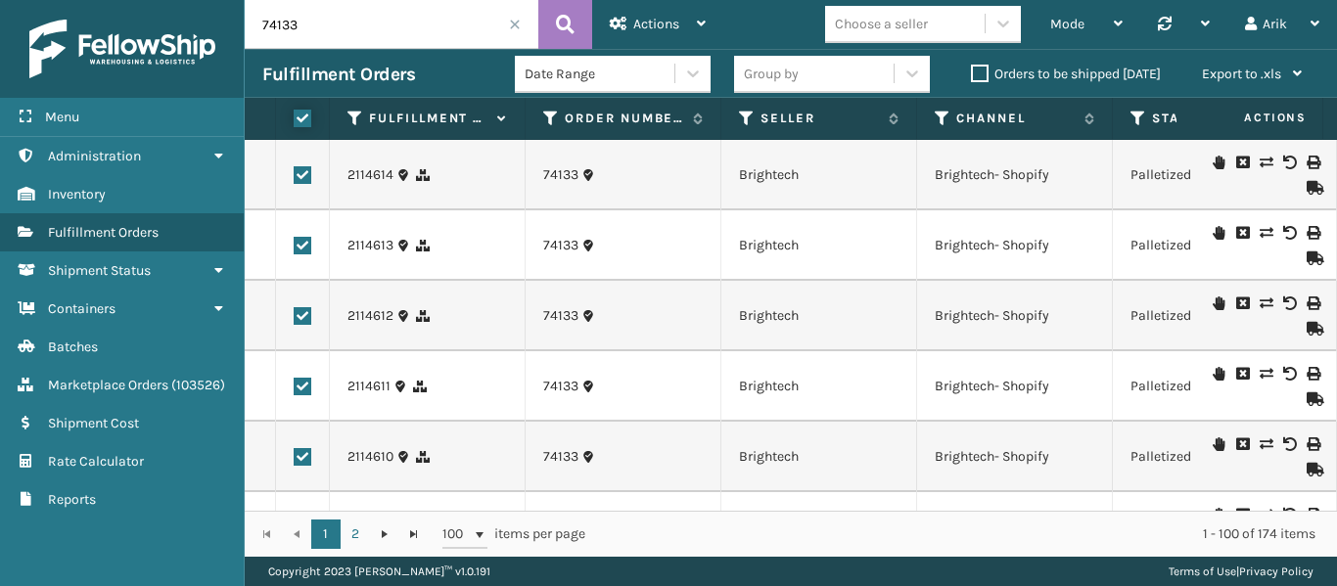
checkbox input "true"
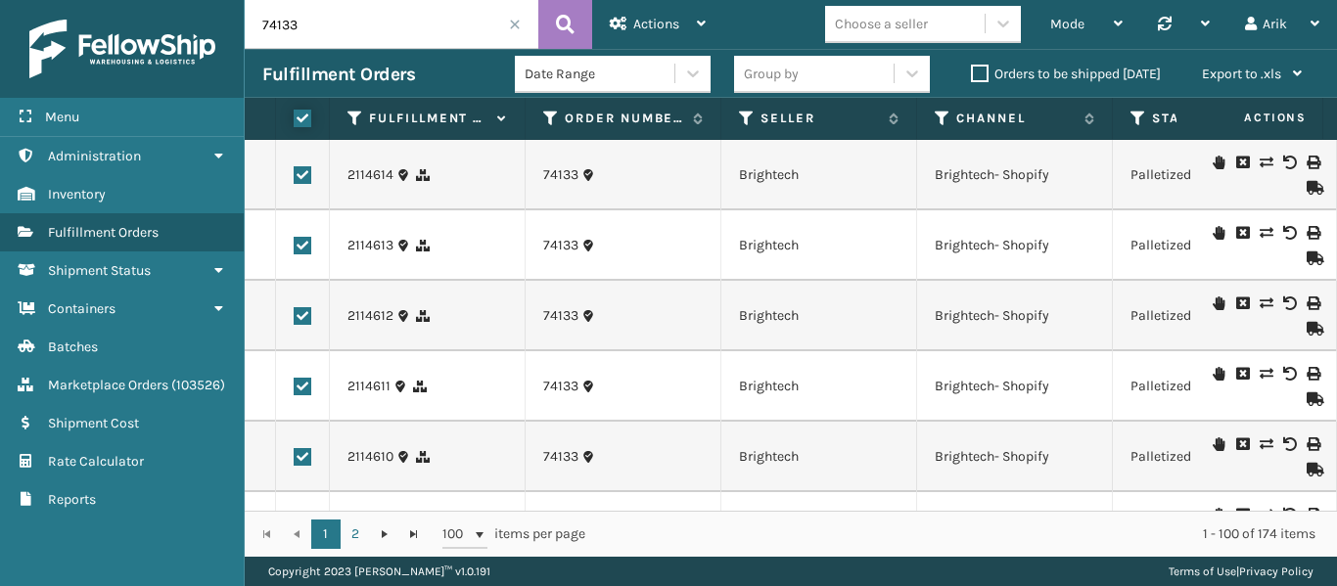
checkbox input "true"
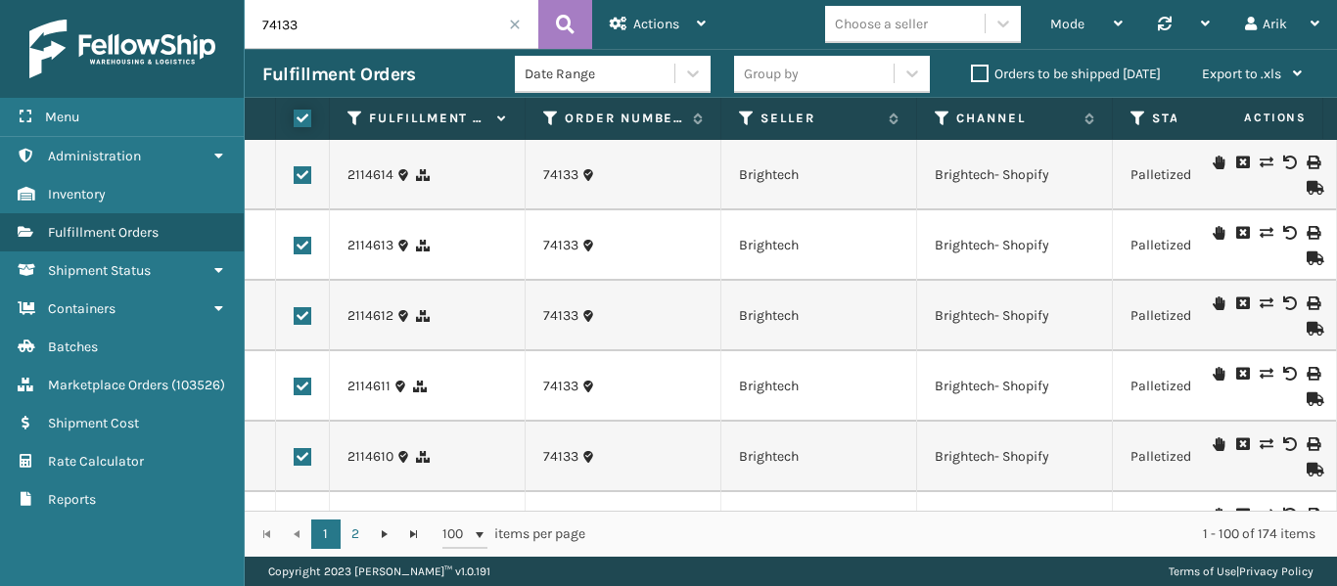
checkbox input "true"
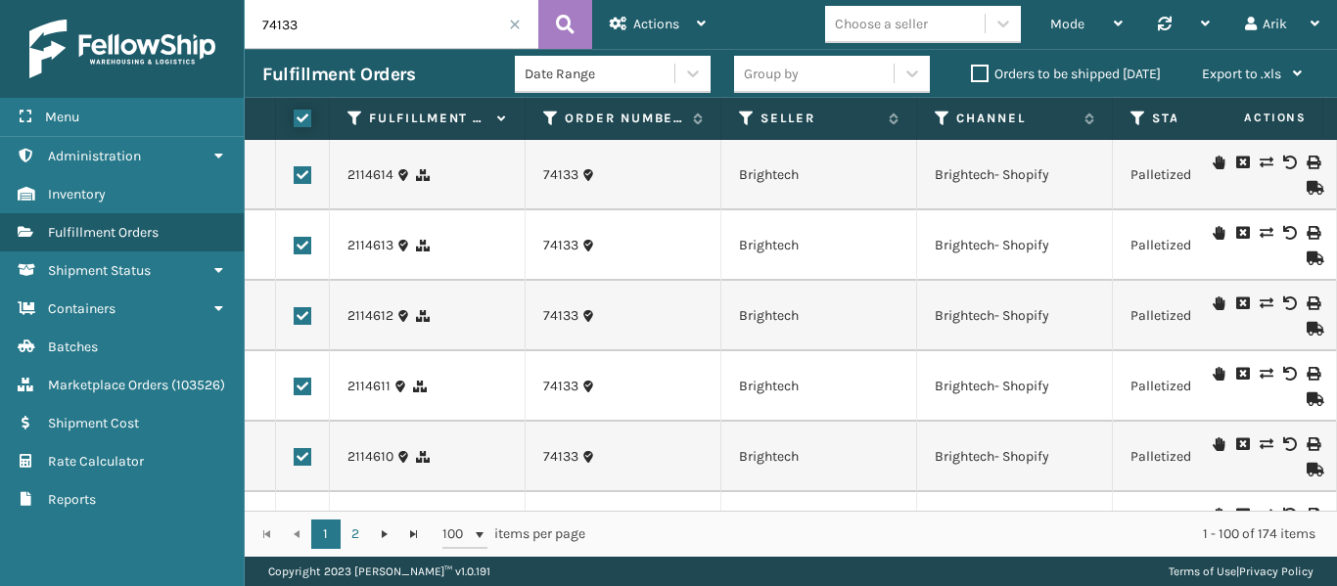
checkbox input "true"
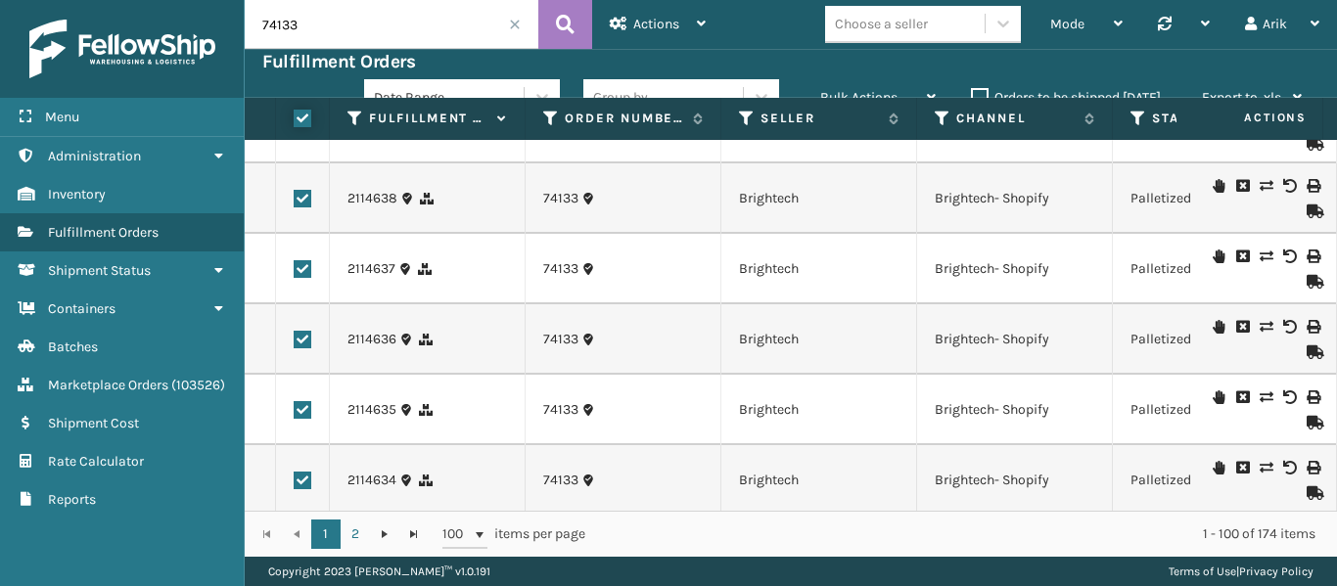
scroll to position [0, 0]
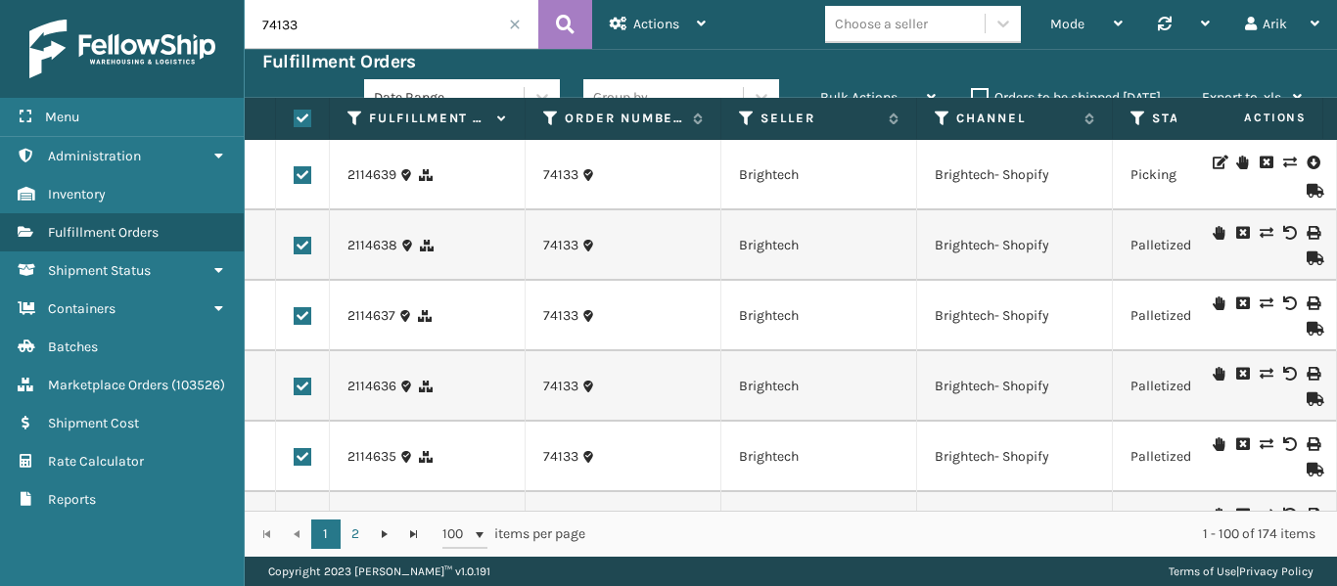
click at [299, 172] on label at bounding box center [303, 175] width 18 height 18
click at [295, 172] on input "checkbox" at bounding box center [294, 172] width 1 height 13
checkbox input "false"
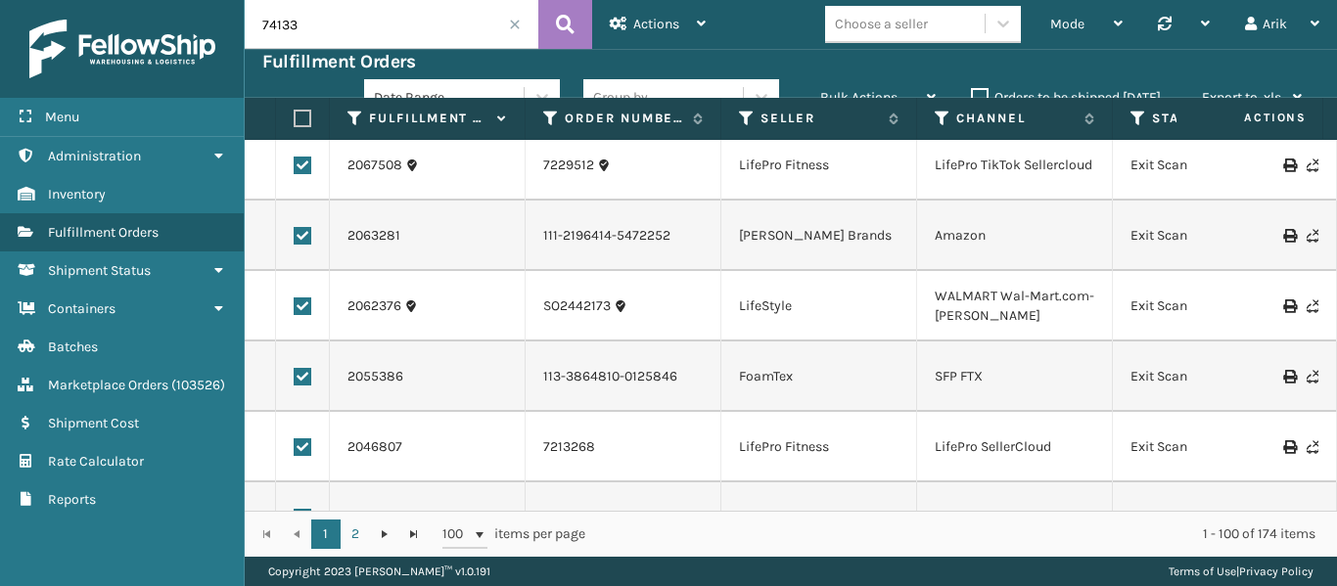
scroll to position [3718, 0]
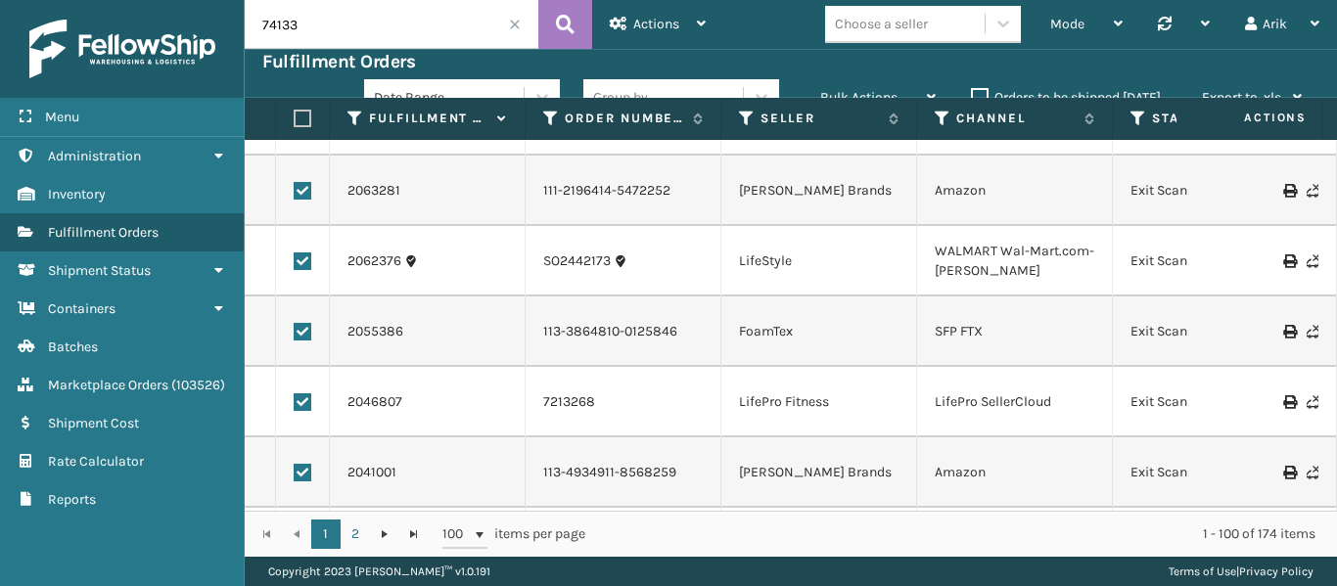
click at [301, 264] on label at bounding box center [303, 261] width 18 height 18
click at [295, 264] on input "checkbox" at bounding box center [294, 258] width 1 height 13
checkbox input "false"
click at [305, 193] on label at bounding box center [303, 191] width 18 height 18
click at [295, 193] on input "checkbox" at bounding box center [294, 188] width 1 height 13
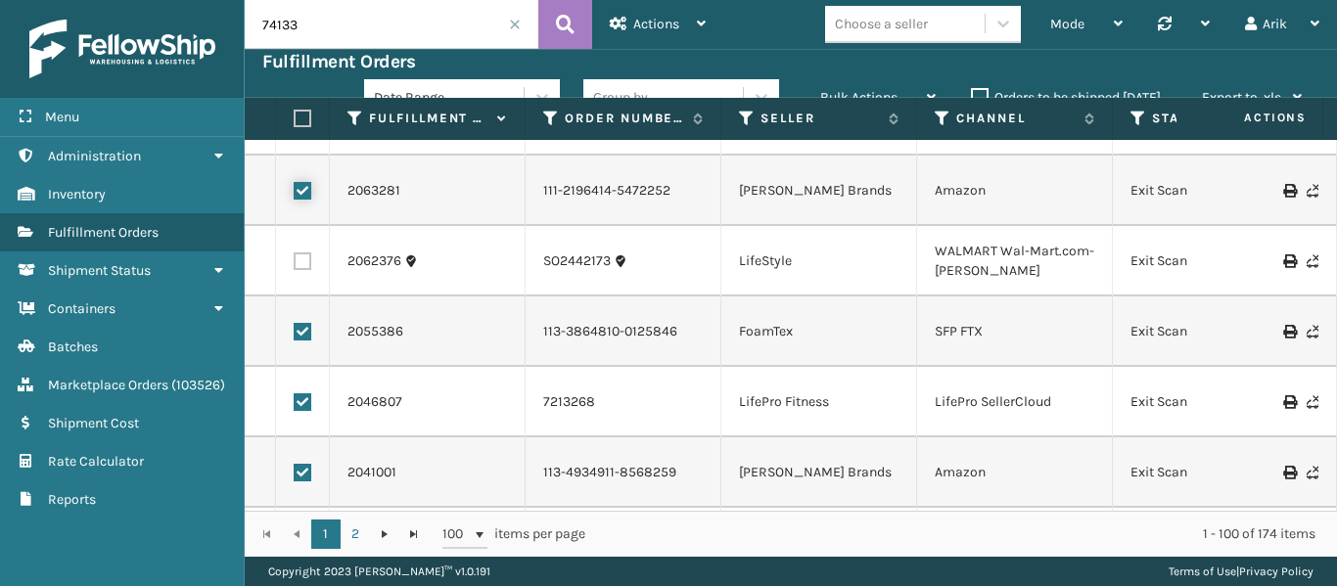
checkbox input "false"
click at [304, 335] on label at bounding box center [303, 332] width 18 height 18
click at [295, 335] on input "checkbox" at bounding box center [294, 329] width 1 height 13
checkbox input "false"
drag, startPoint x: 306, startPoint y: 424, endPoint x: 306, endPoint y: 410, distance: 13.7
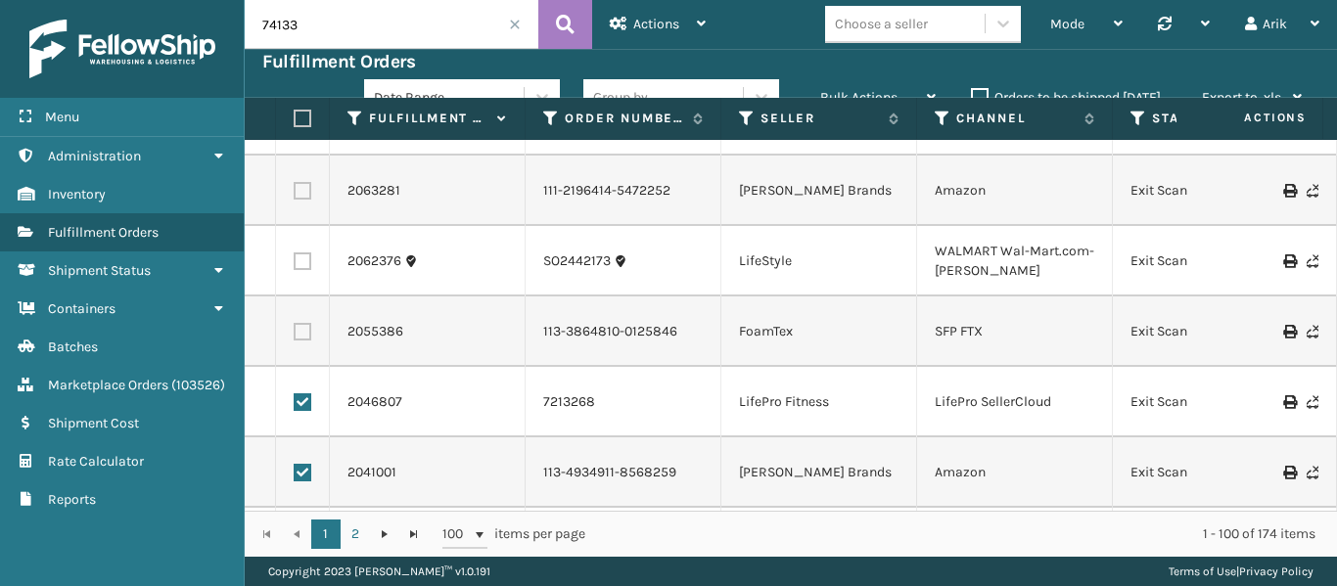
click at [307, 422] on td at bounding box center [303, 402] width 54 height 70
drag, startPoint x: 302, startPoint y: 404, endPoint x: 305, endPoint y: 439, distance: 35.3
click at [302, 405] on label at bounding box center [303, 402] width 18 height 18
click at [295, 405] on input "checkbox" at bounding box center [294, 399] width 1 height 13
checkbox input "false"
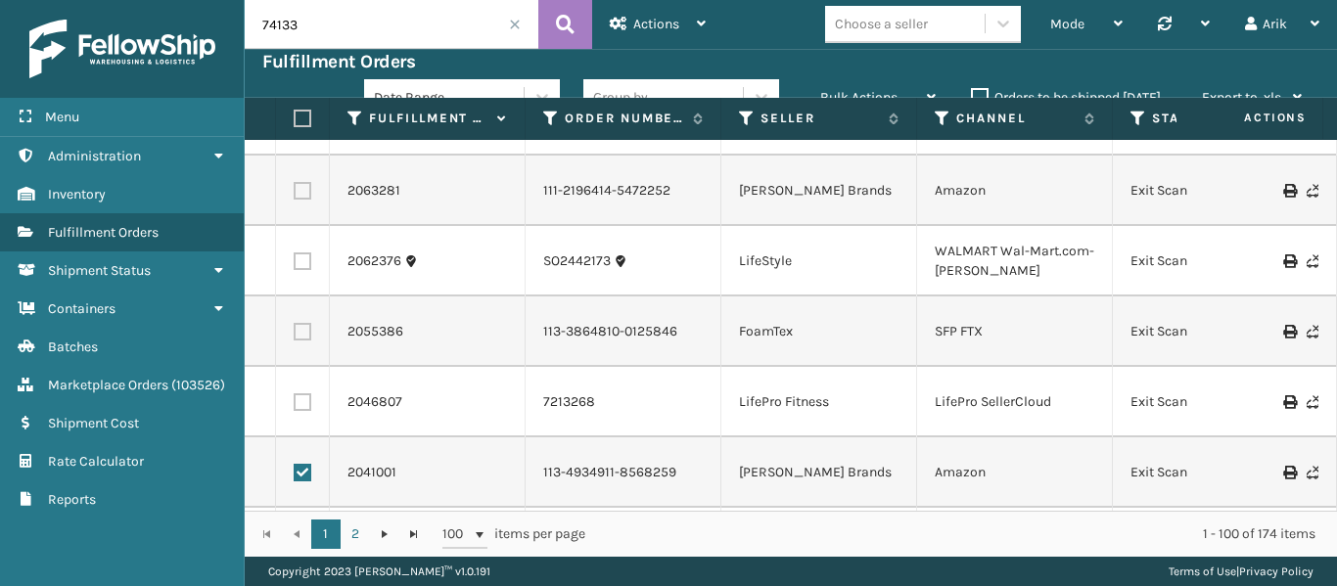
click at [302, 470] on label at bounding box center [303, 473] width 18 height 18
click at [295, 470] on input "checkbox" at bounding box center [294, 470] width 1 height 13
checkbox input "false"
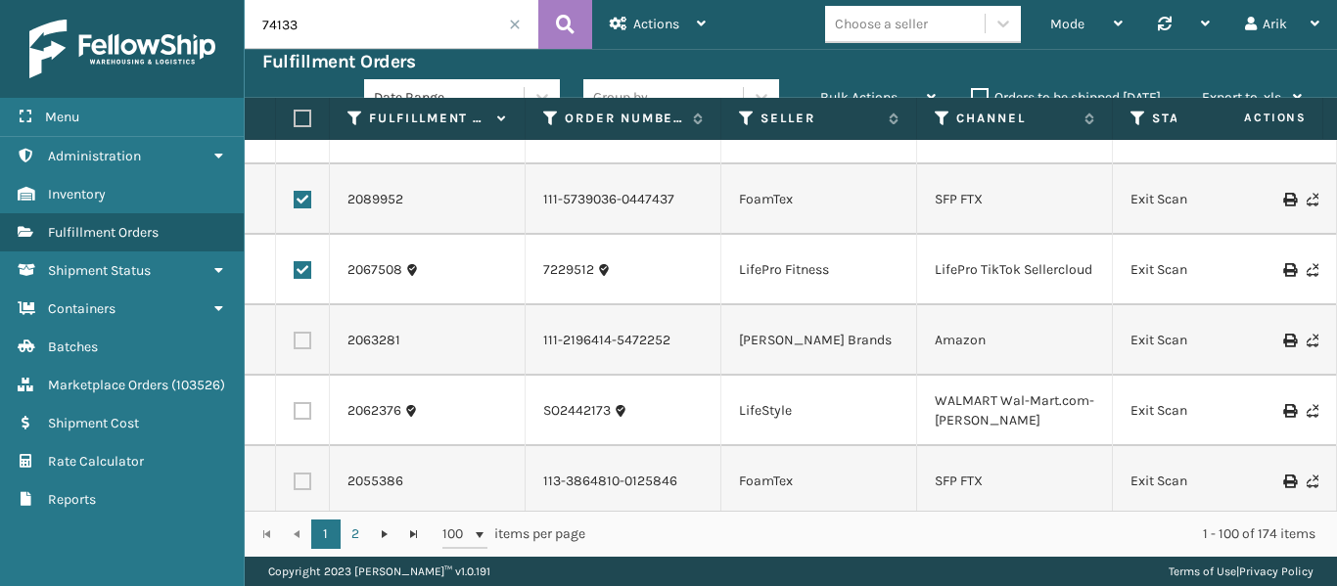
scroll to position [3523, 0]
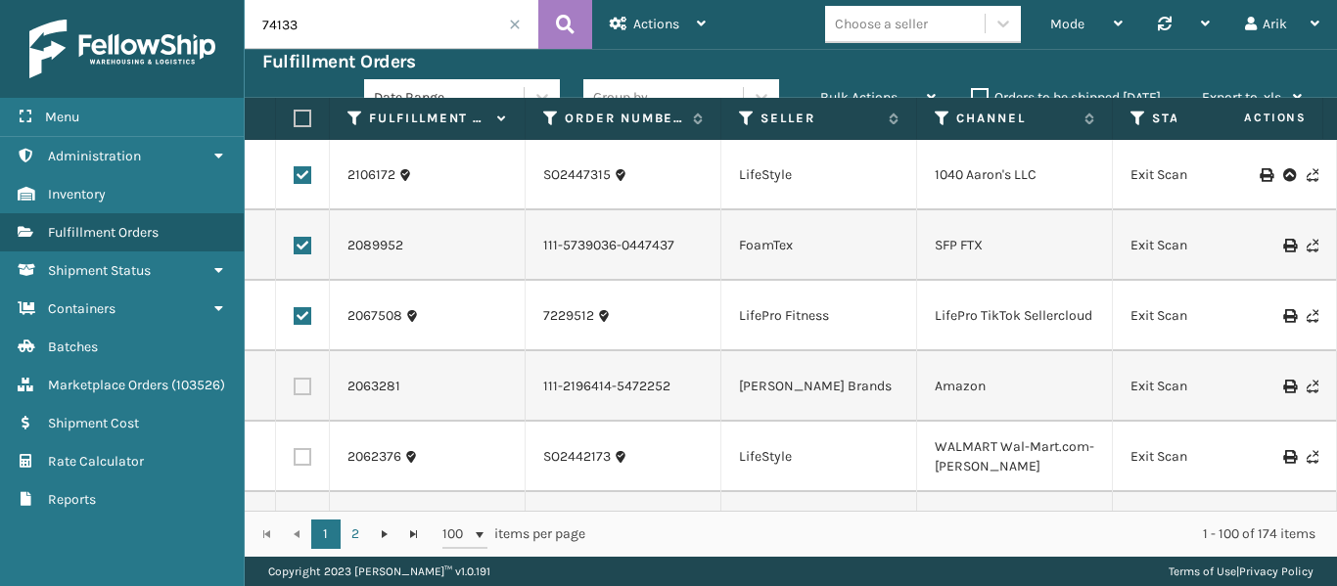
click at [297, 308] on label at bounding box center [303, 316] width 18 height 18
click at [295, 308] on input "checkbox" at bounding box center [294, 313] width 1 height 13
checkbox input "false"
drag, startPoint x: 300, startPoint y: 260, endPoint x: 298, endPoint y: 232, distance: 28.4
click at [300, 259] on td at bounding box center [303, 245] width 54 height 70
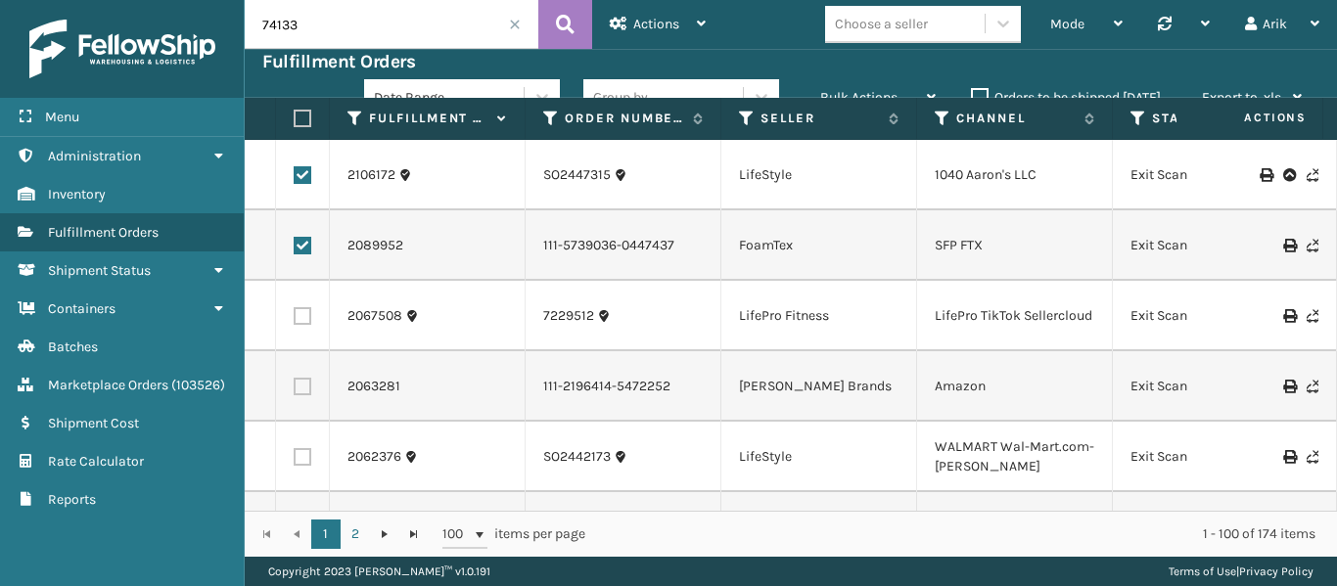
click at [296, 182] on label at bounding box center [303, 175] width 18 height 18
click at [295, 179] on input "checkbox" at bounding box center [294, 172] width 1 height 13
checkbox input "false"
click at [302, 237] on td at bounding box center [303, 245] width 54 height 70
click at [302, 242] on label at bounding box center [303, 246] width 18 height 18
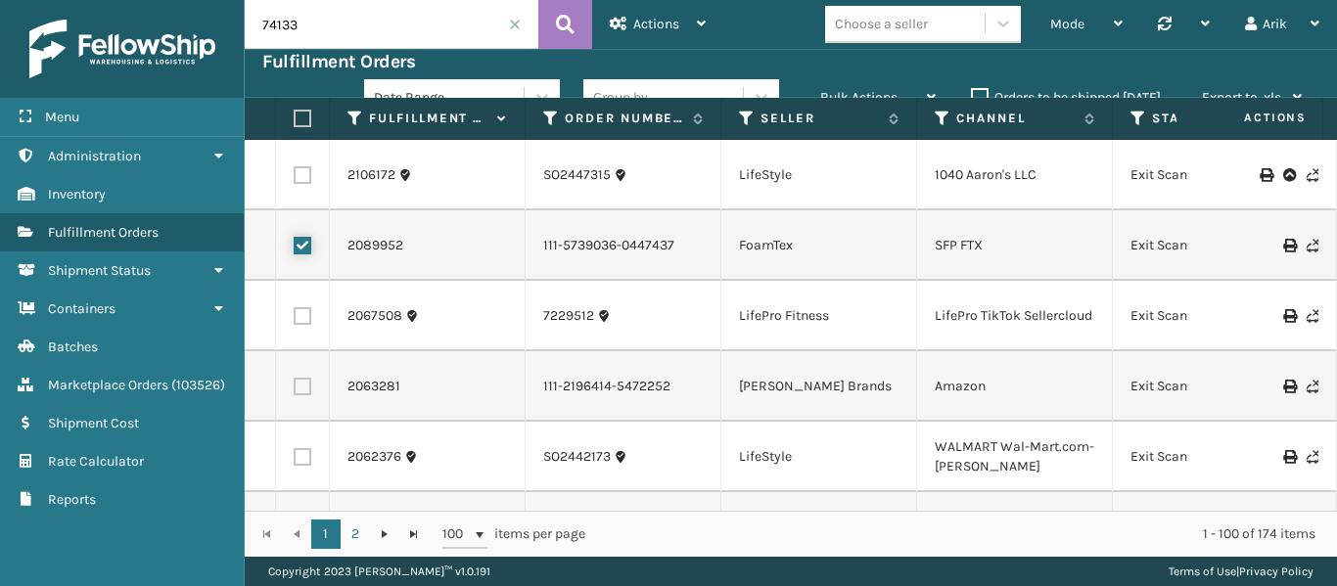
click at [295, 242] on input "checkbox" at bounding box center [294, 243] width 1 height 13
checkbox input "false"
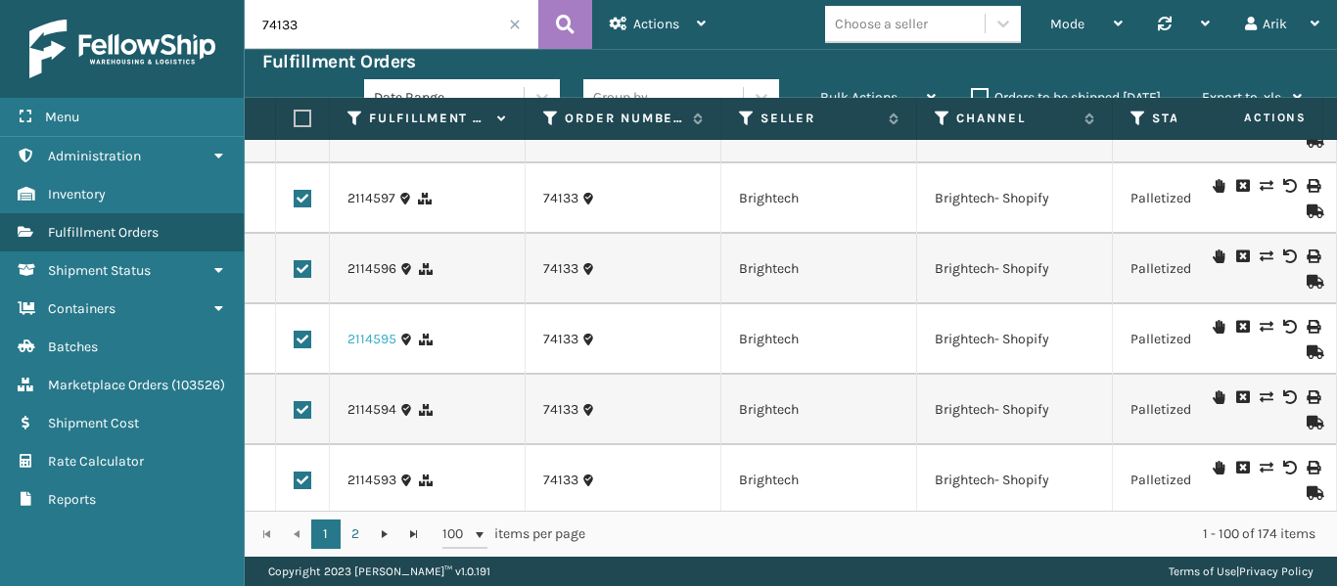
scroll to position [3131, 0]
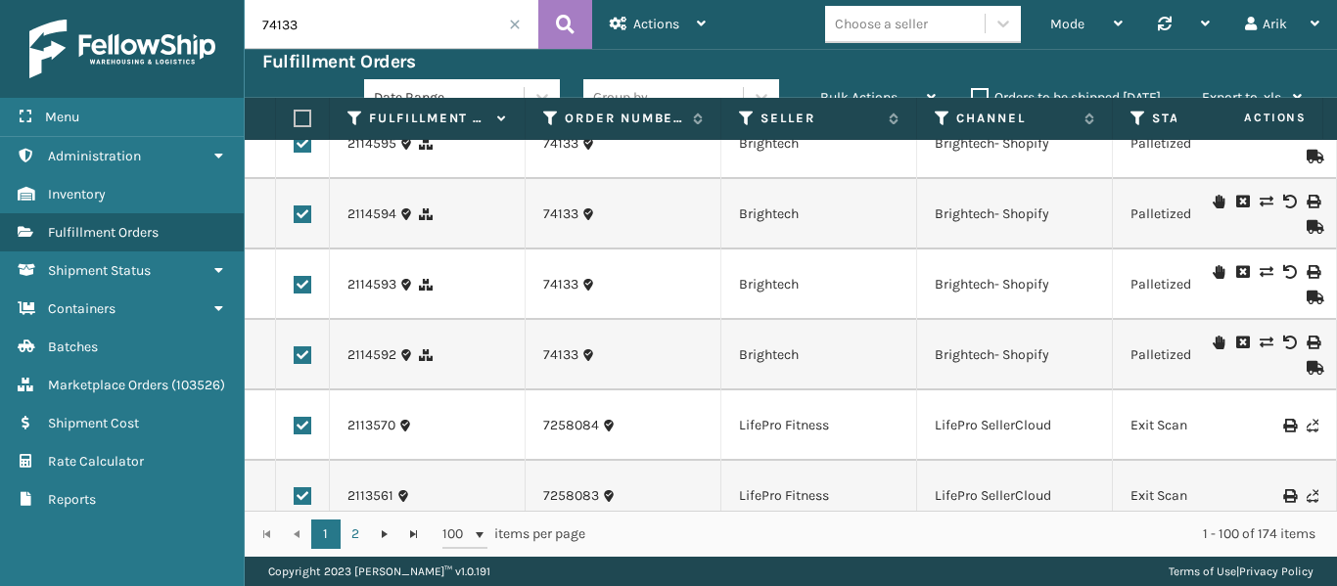
click at [298, 424] on label at bounding box center [303, 426] width 18 height 18
click at [295, 424] on input "checkbox" at bounding box center [294, 423] width 1 height 13
checkbox input "false"
click at [299, 490] on label at bounding box center [303, 496] width 18 height 18
click at [295, 490] on input "checkbox" at bounding box center [294, 493] width 1 height 13
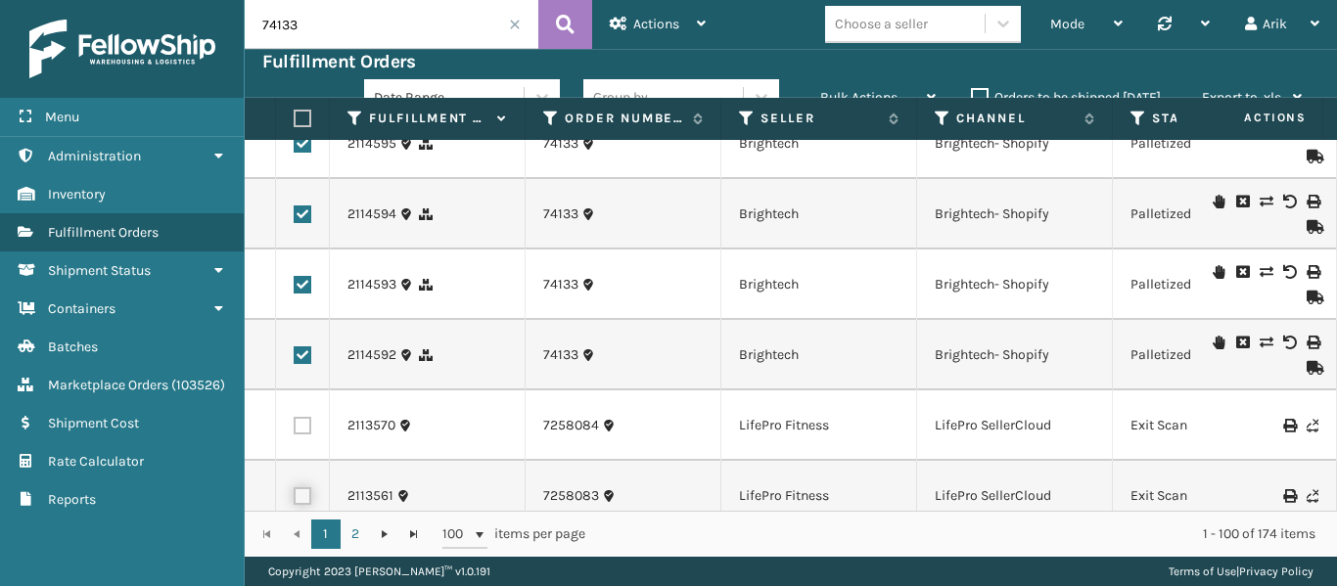
checkbox input "false"
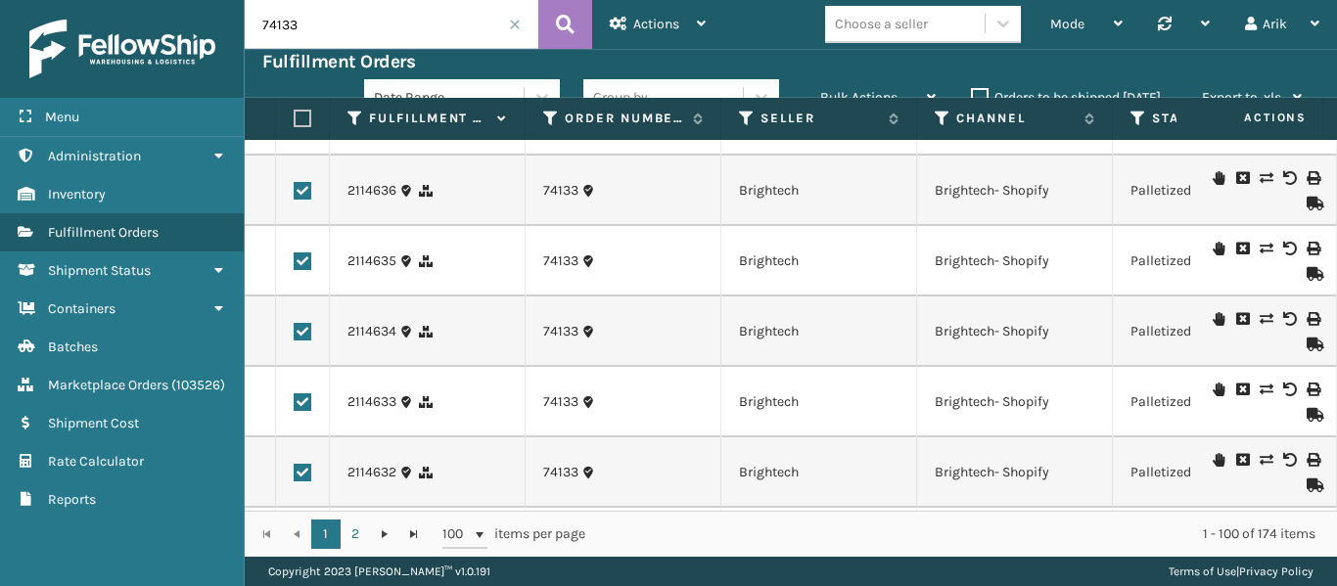
scroll to position [0, 0]
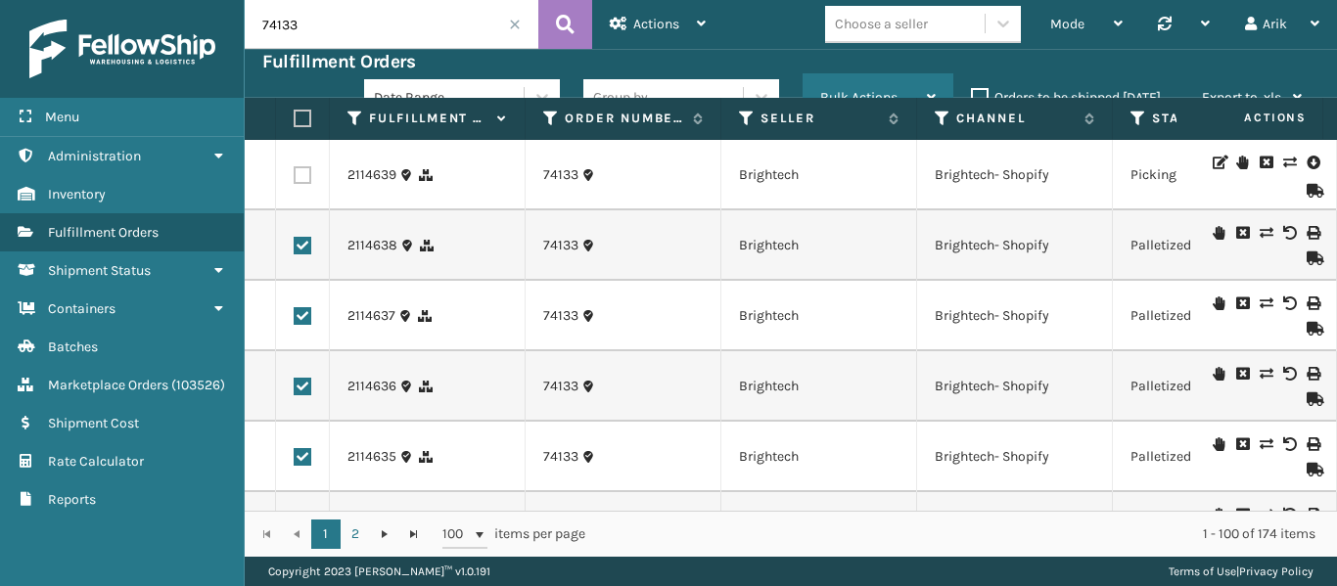
click at [862, 86] on div "Bulk Actions" at bounding box center [877, 97] width 115 height 49
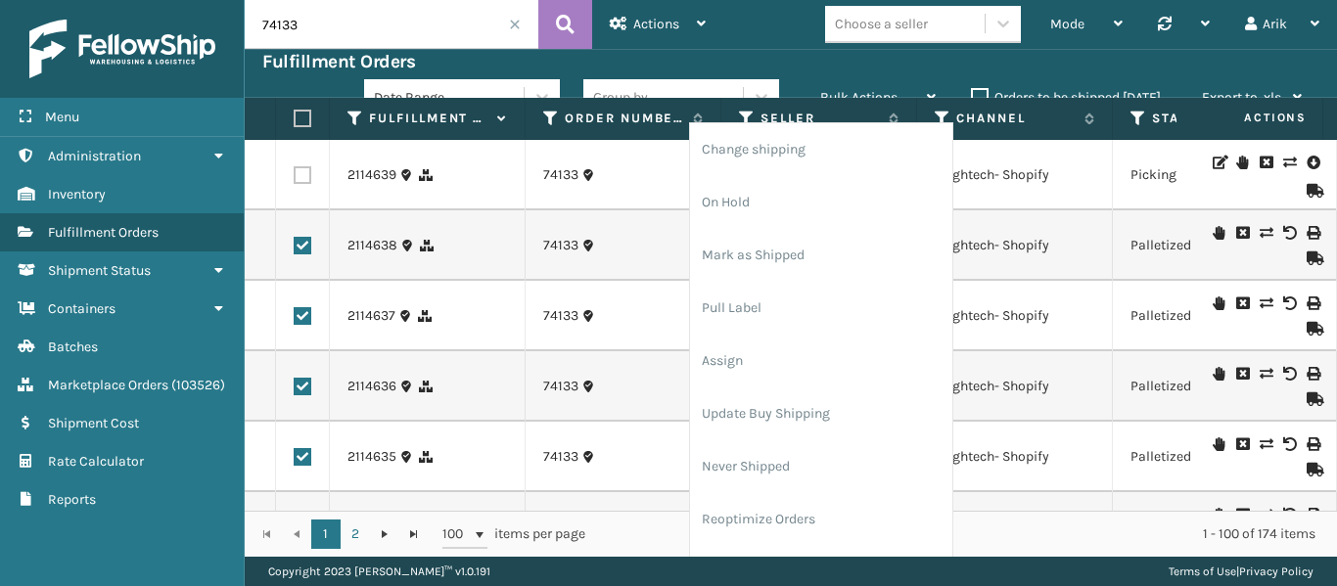
click at [1226, 261] on div at bounding box center [1262, 245] width 111 height 39
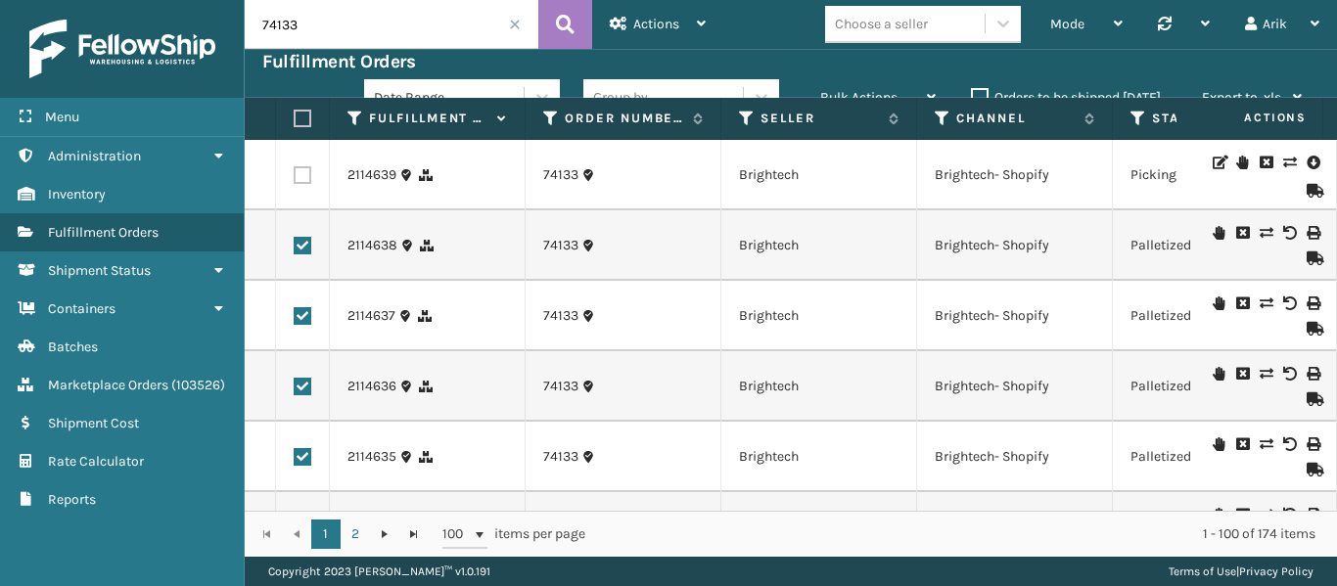
click at [1283, 232] on icon at bounding box center [1289, 233] width 12 height 14
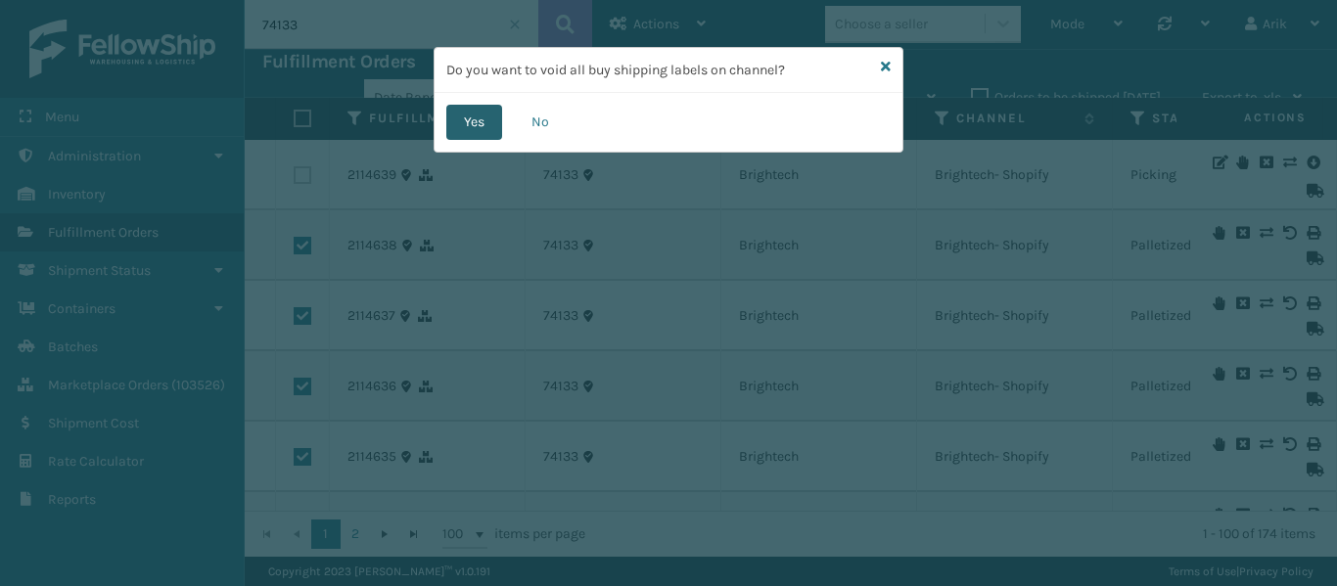
click at [467, 121] on button "Yes" at bounding box center [474, 122] width 56 height 35
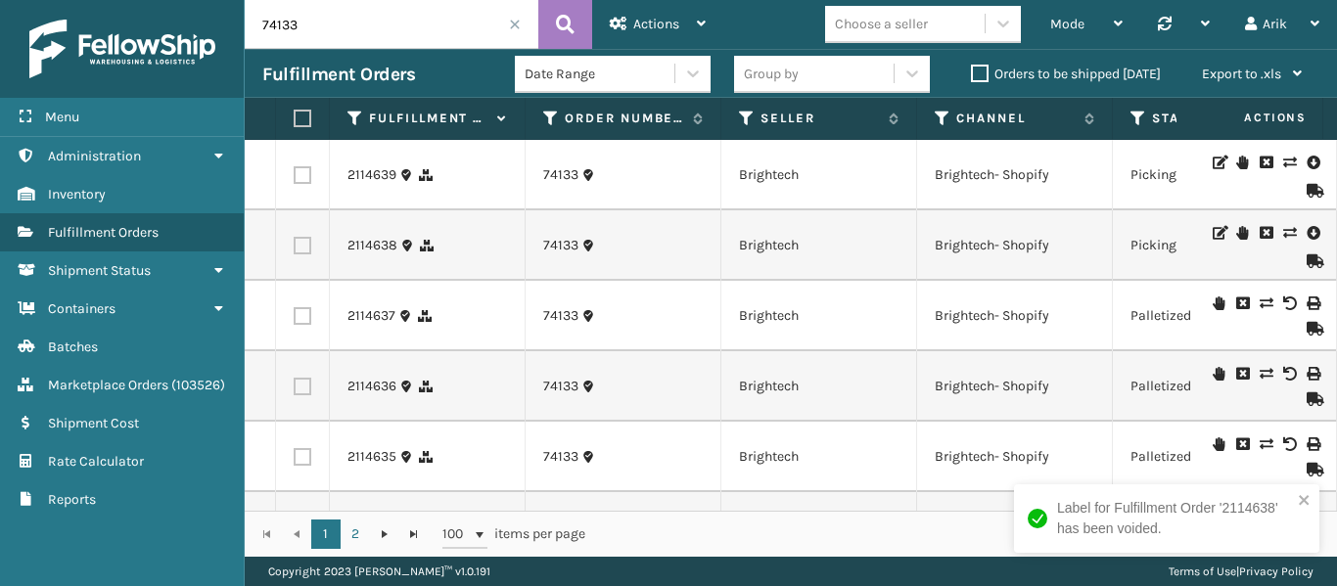
click at [1283, 302] on icon at bounding box center [1289, 303] width 12 height 14
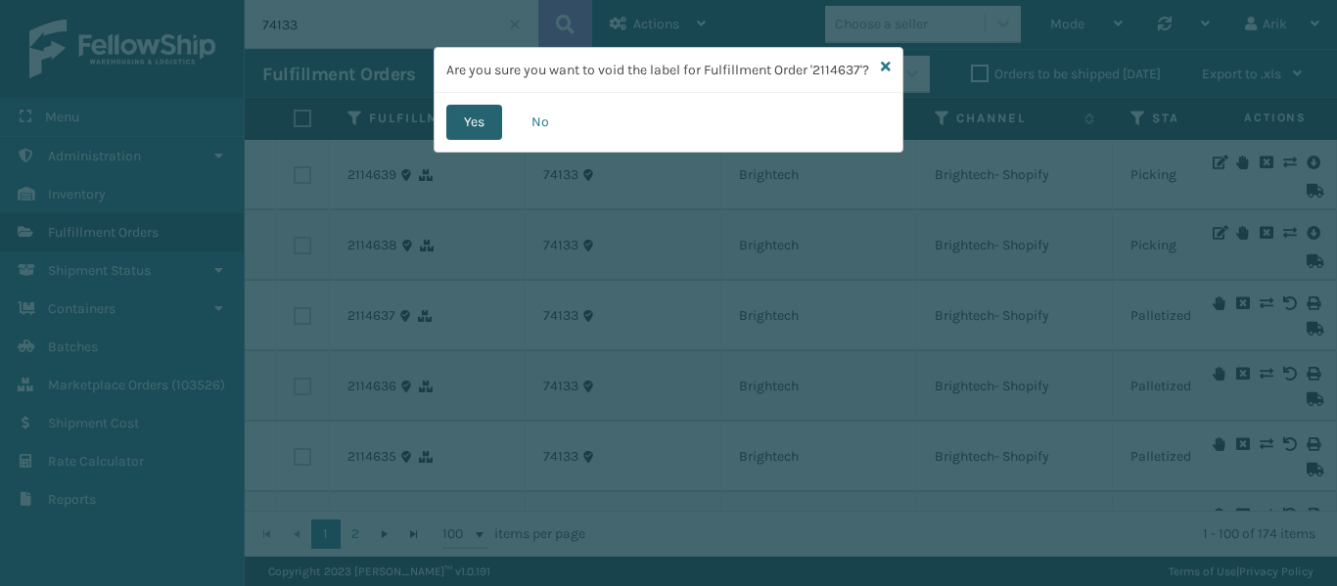
click at [468, 138] on button "Yes" at bounding box center [474, 122] width 56 height 35
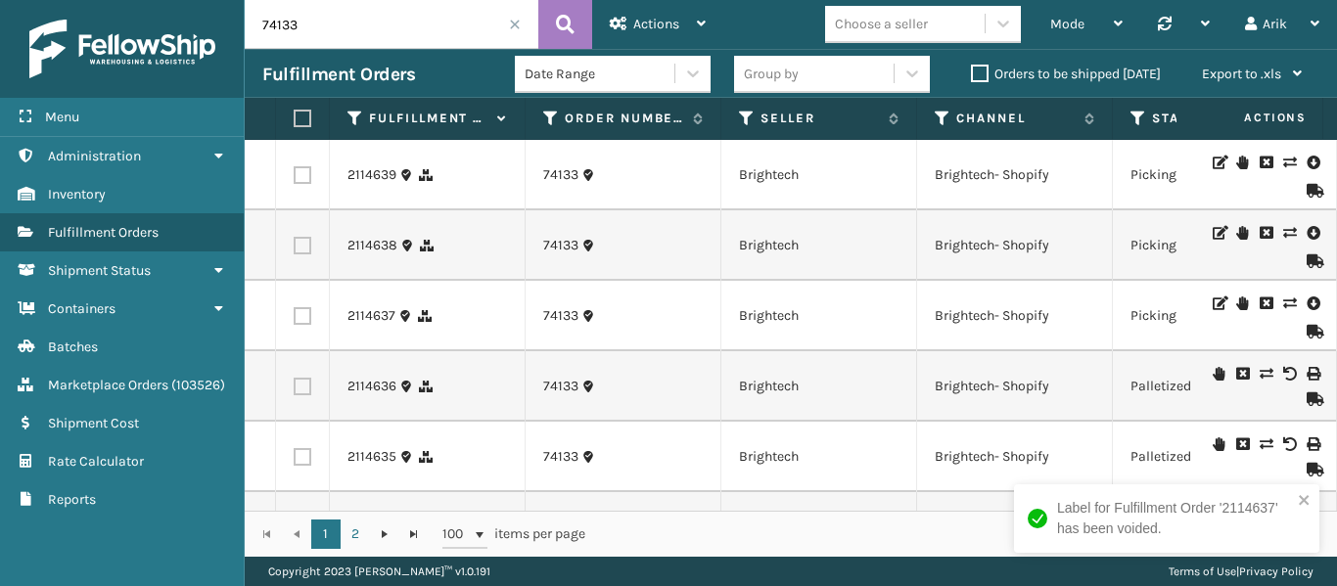
click at [1283, 370] on icon at bounding box center [1289, 374] width 12 height 14
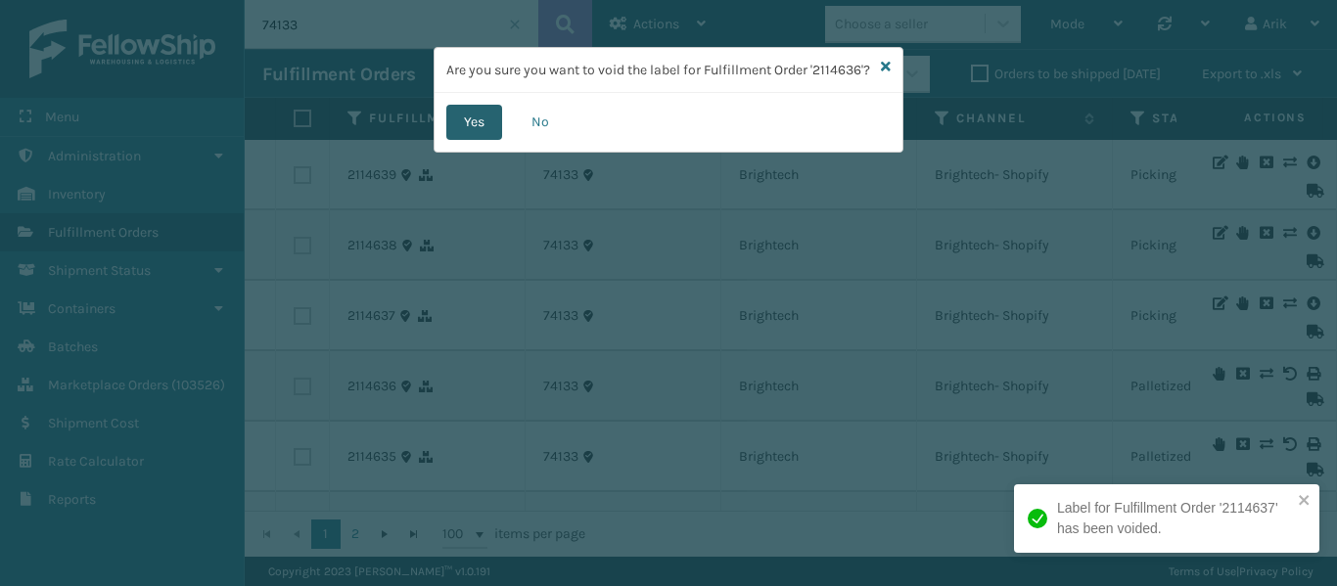
click at [475, 140] on button "Yes" at bounding box center [474, 122] width 56 height 35
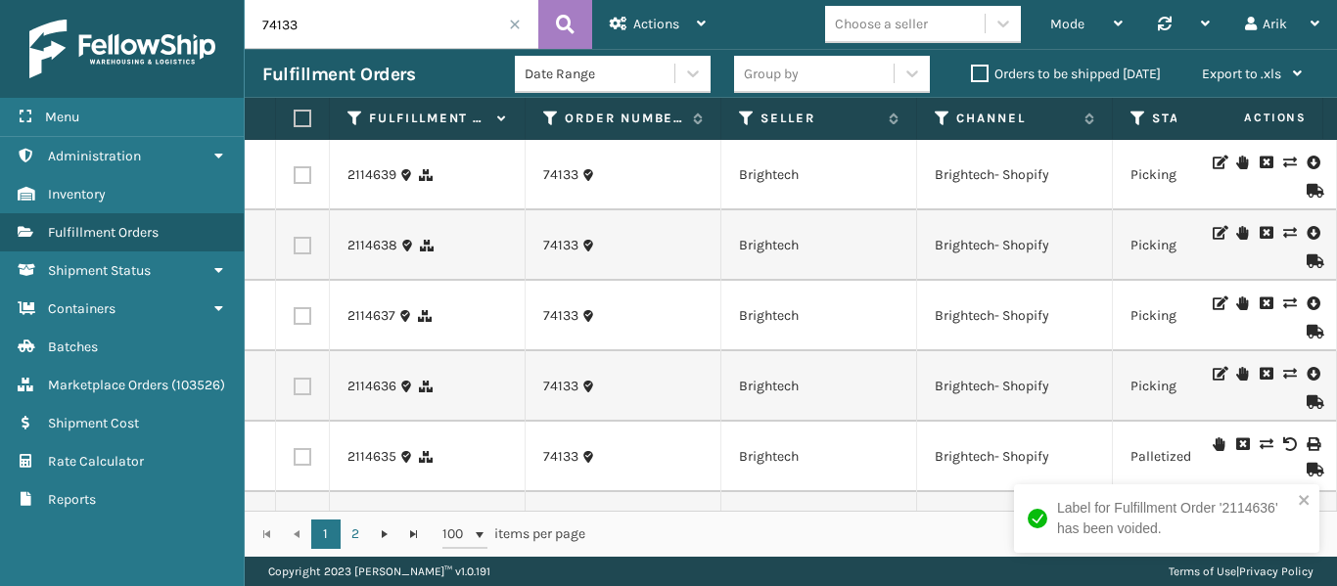
click at [900, 22] on div "Choose a seller" at bounding box center [881, 24] width 93 height 21
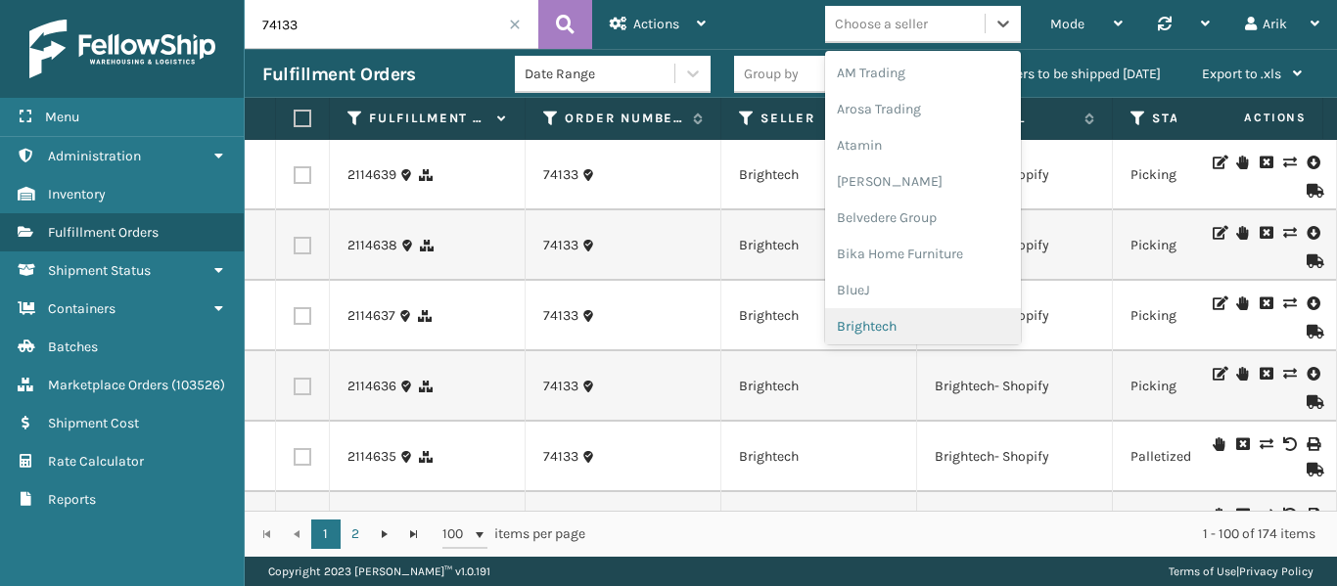
click at [865, 328] on div "Brightech" at bounding box center [923, 326] width 196 height 36
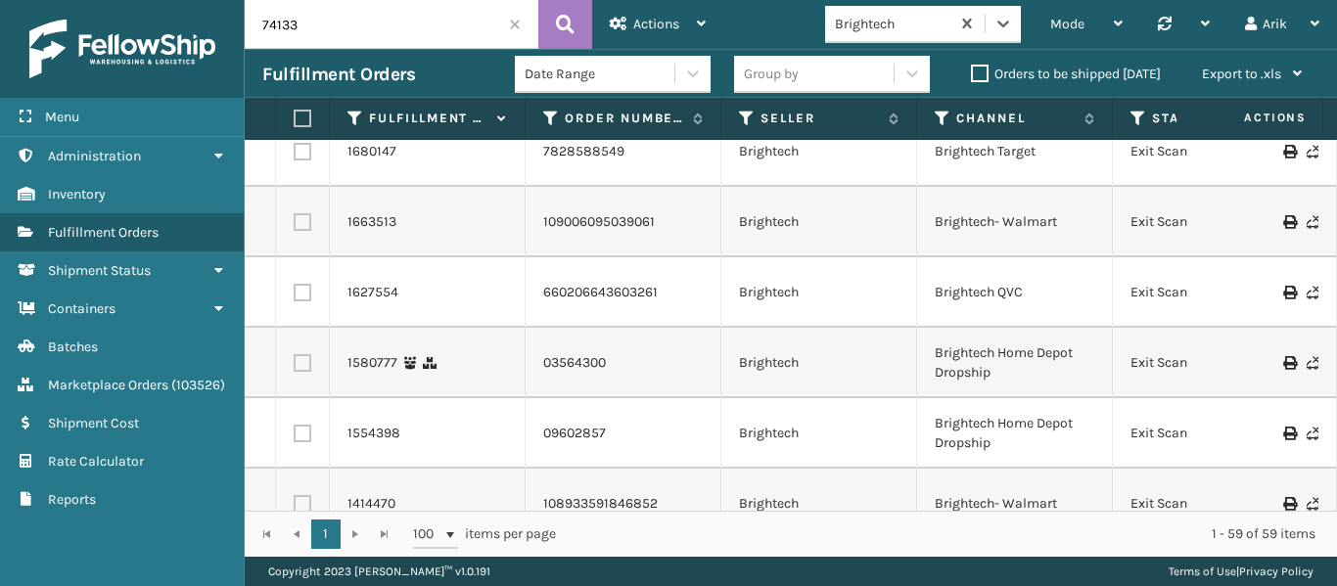
scroll to position [3801, 0]
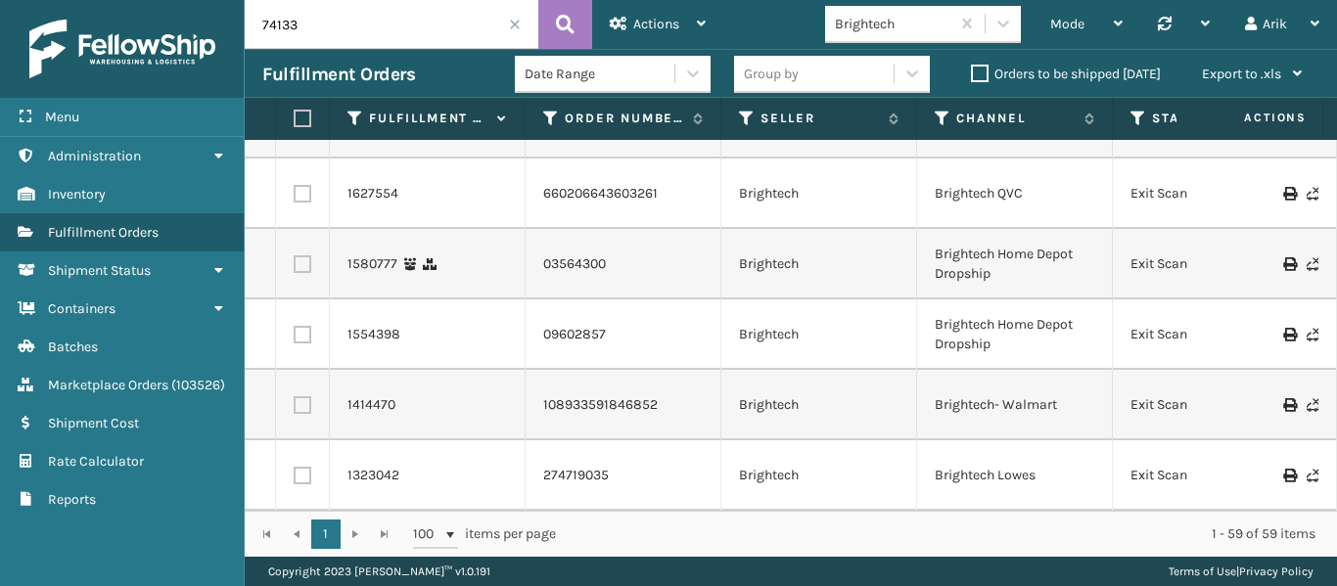
click at [300, 117] on label at bounding box center [300, 119] width 12 height 18
click at [295, 117] on input "checkbox" at bounding box center [294, 119] width 1 height 13
checkbox input "true"
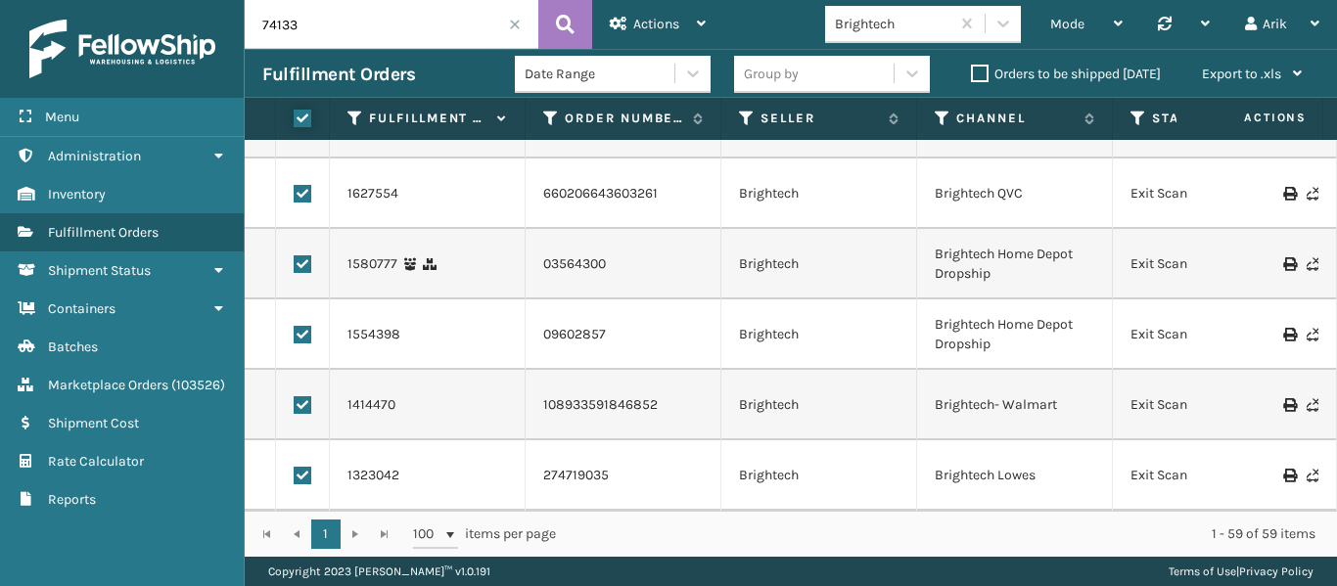
checkbox input "true"
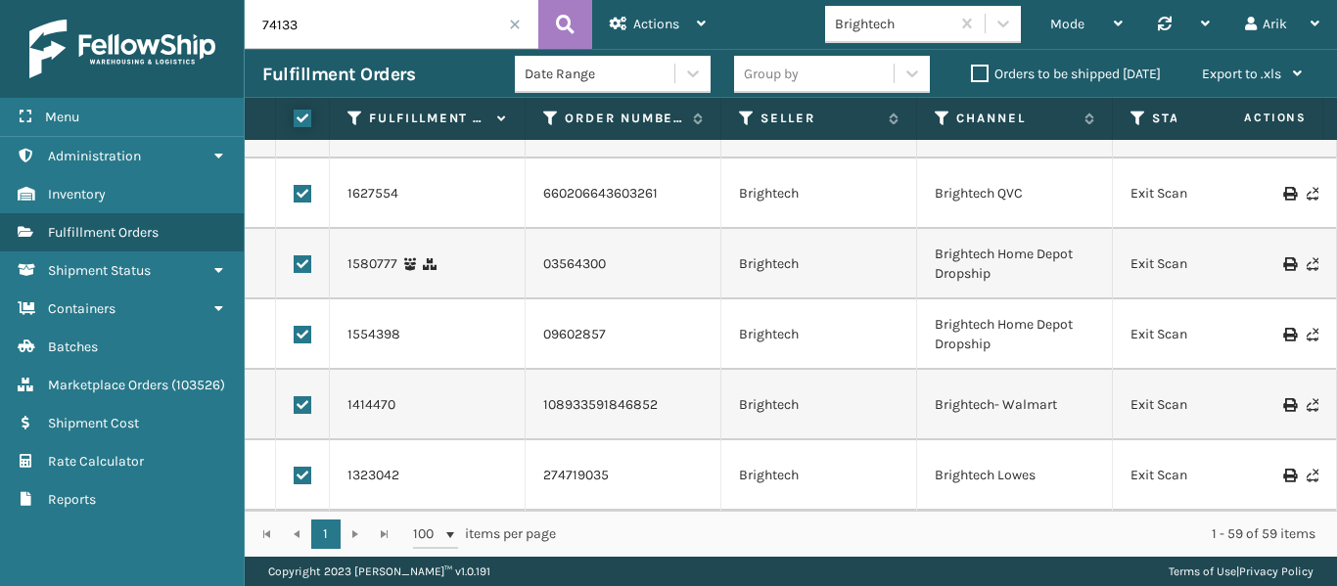
checkbox input "true"
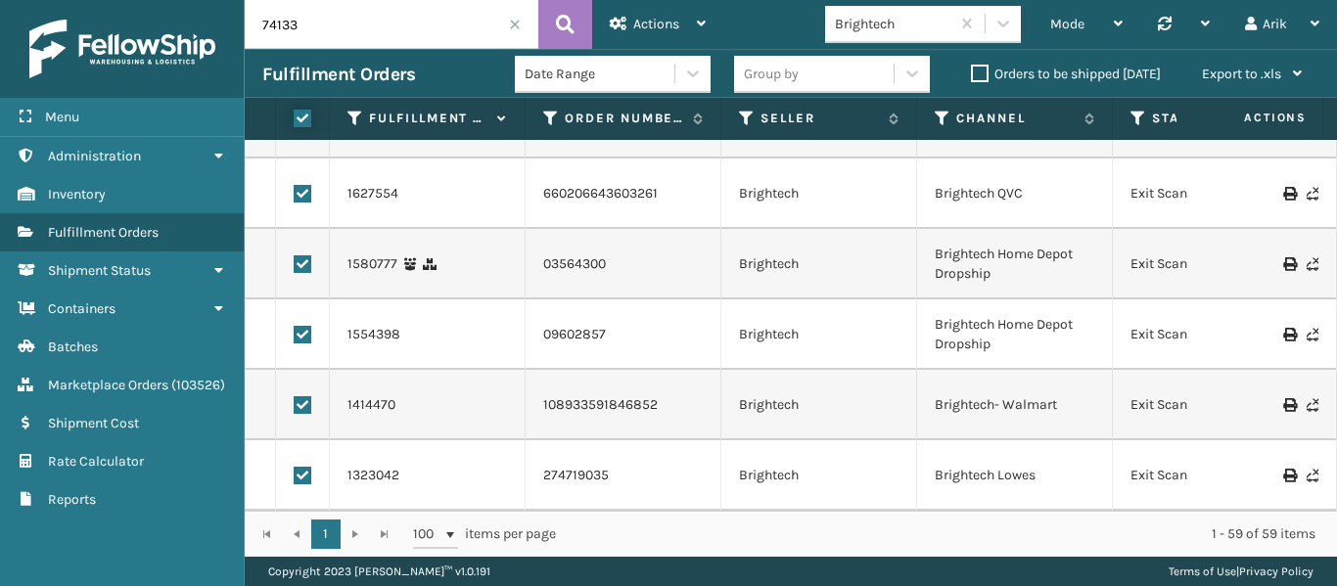
checkbox input "true"
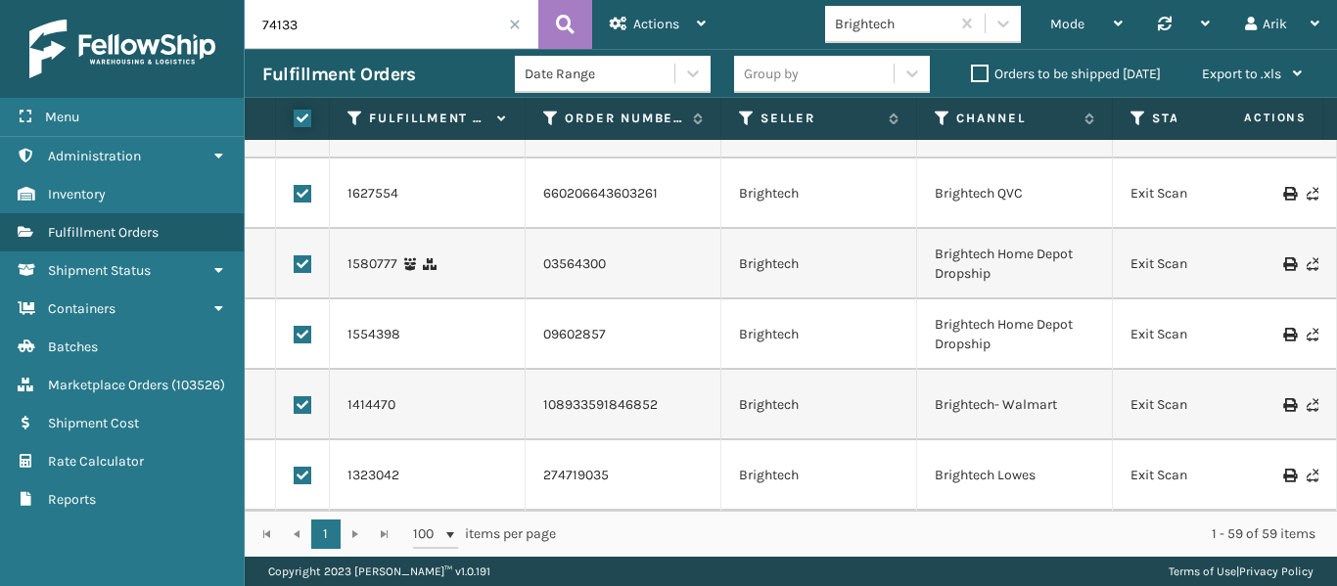
checkbox input "true"
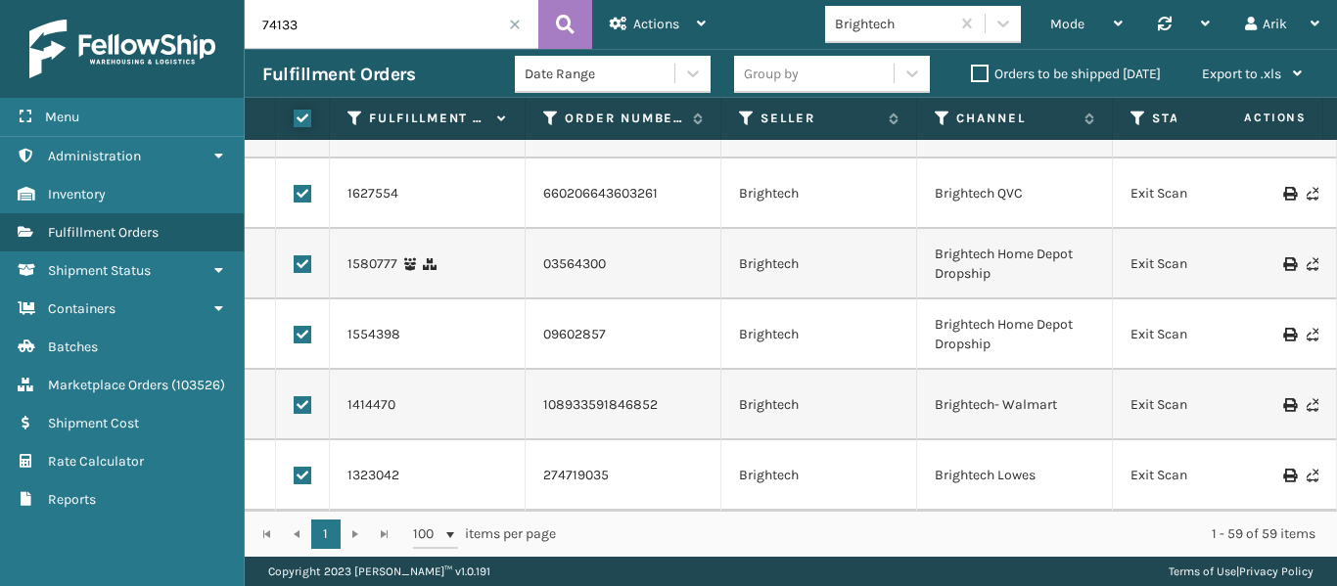
checkbox input "true"
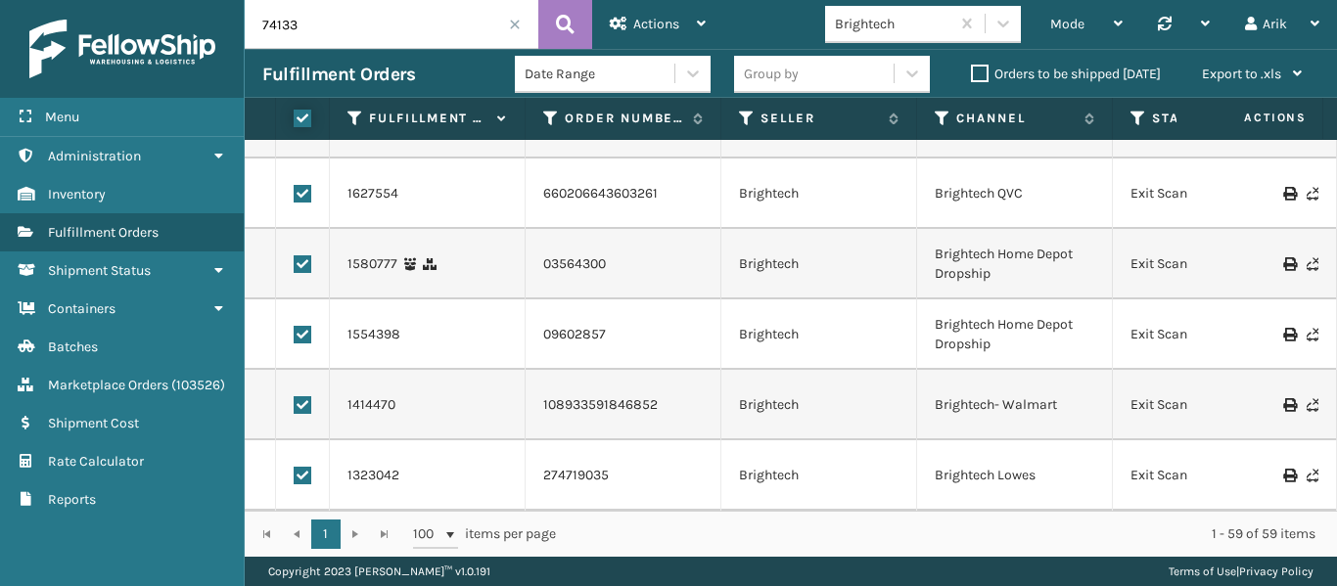
checkbox input "true"
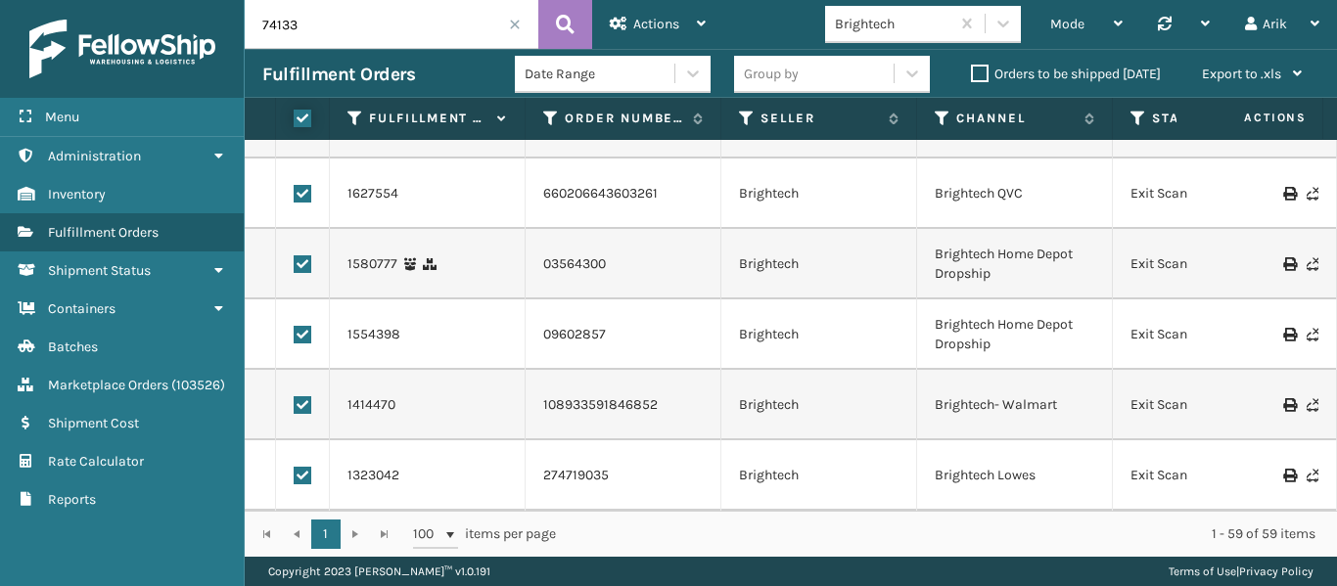
checkbox input "true"
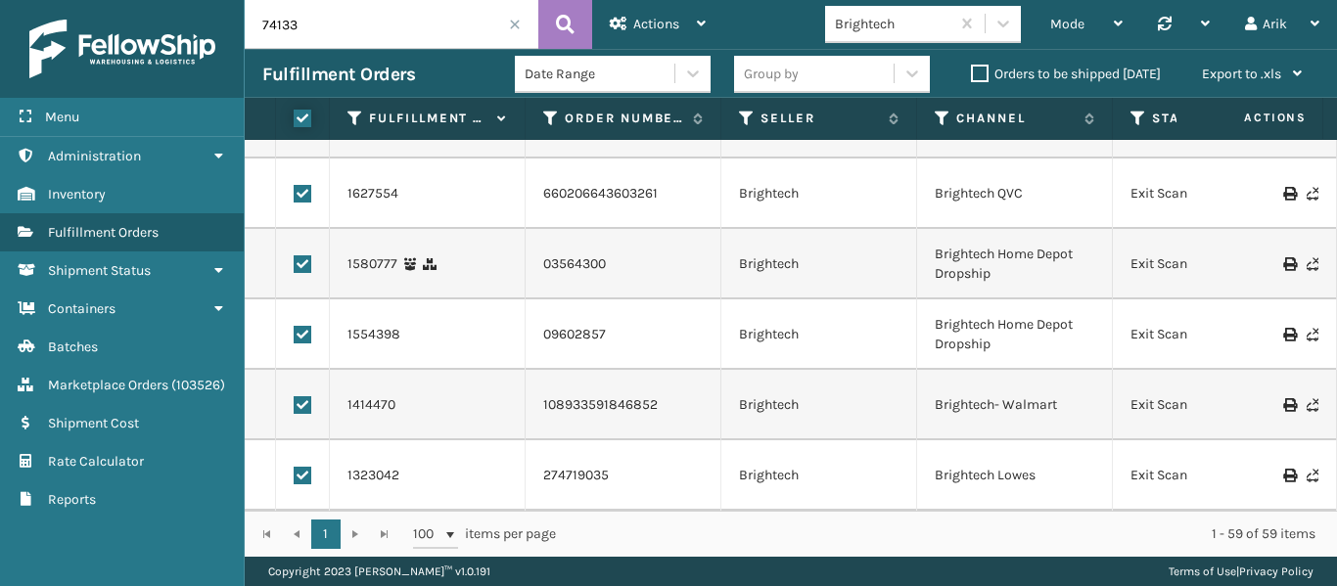
checkbox input "true"
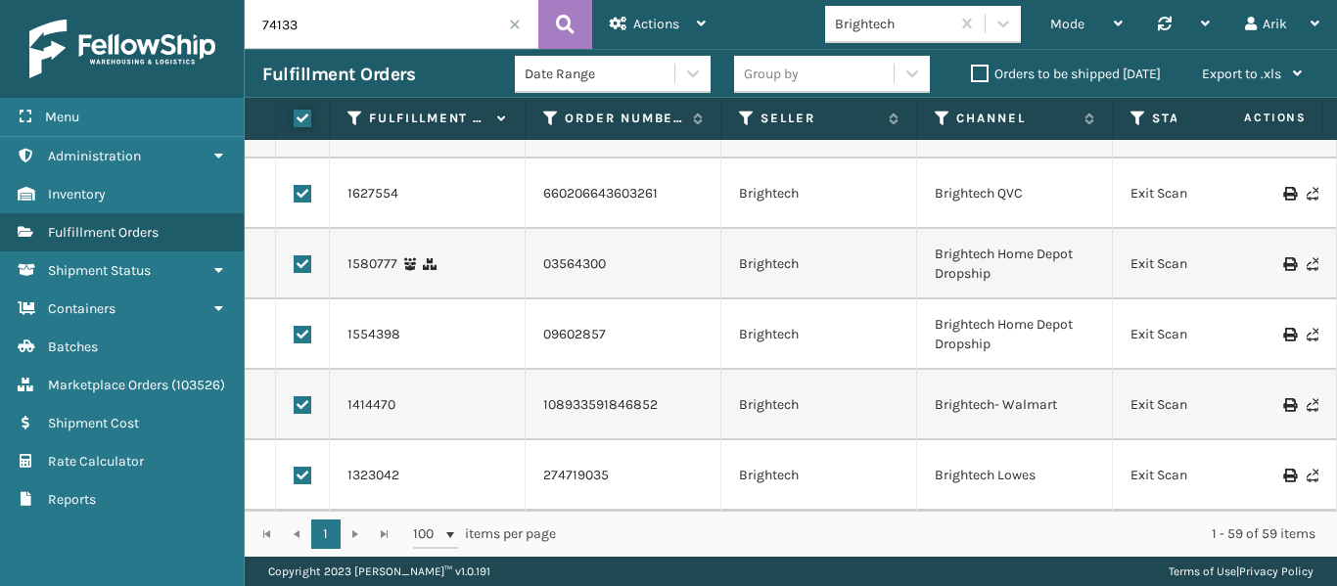
checkbox input "true"
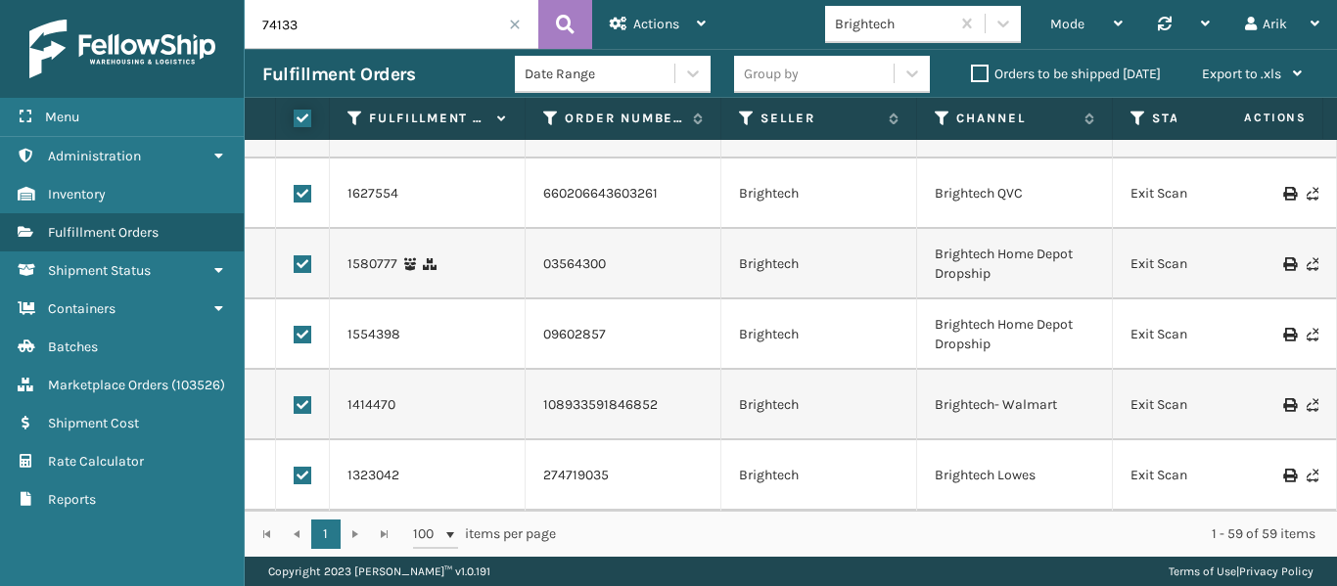
checkbox input "true"
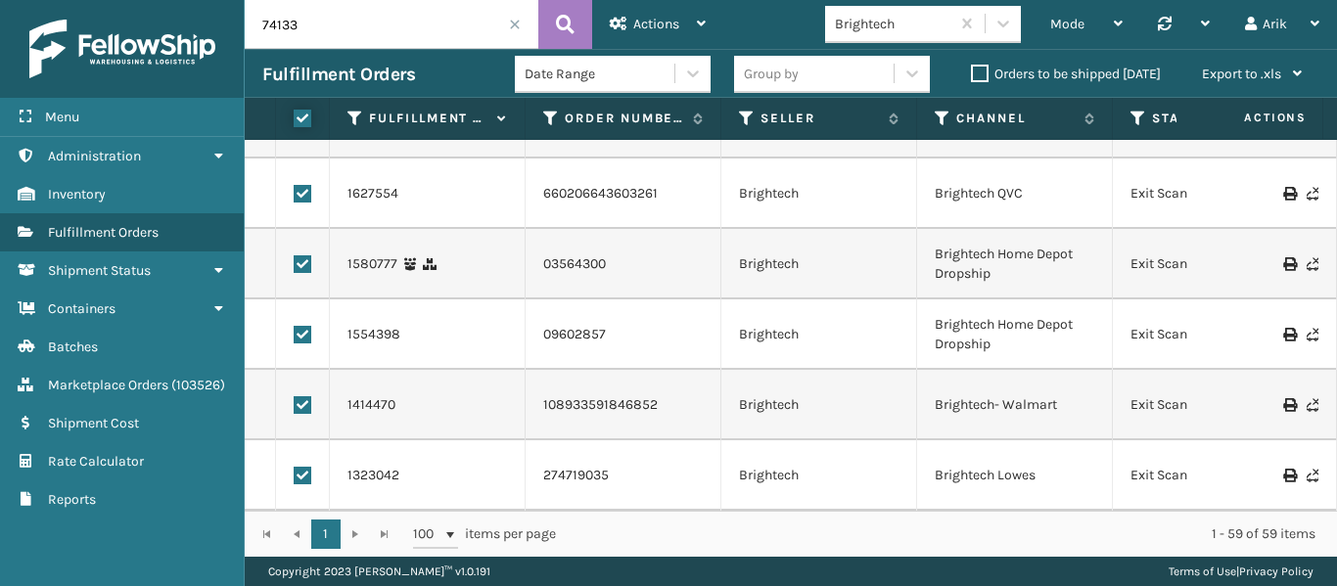
checkbox input "true"
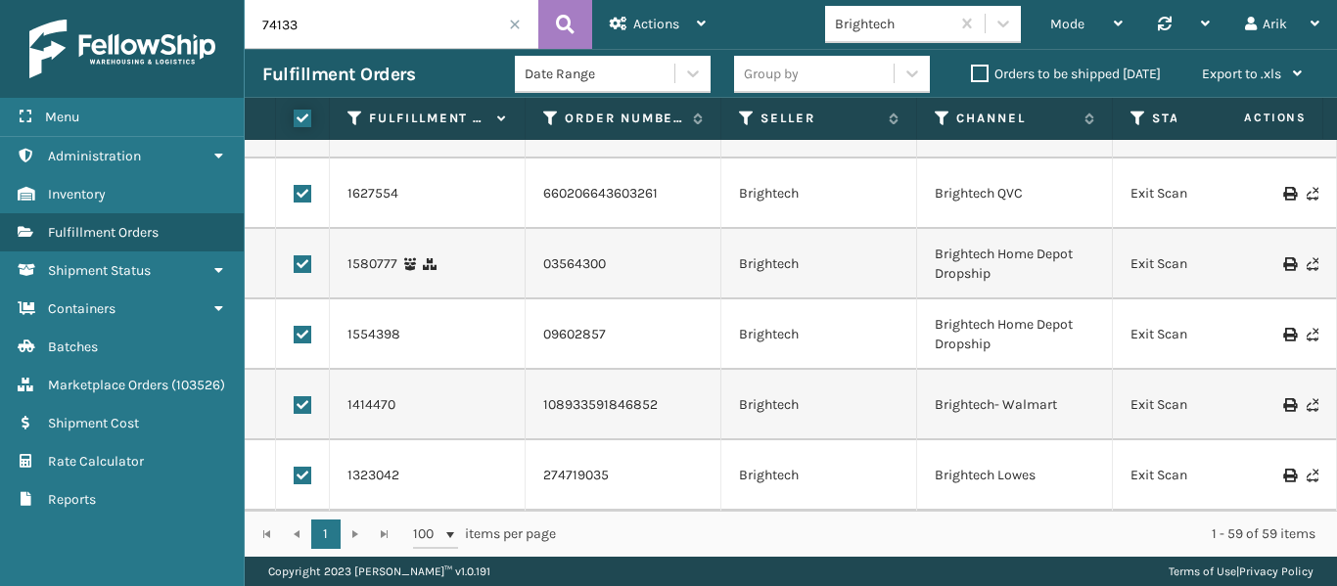
checkbox input "true"
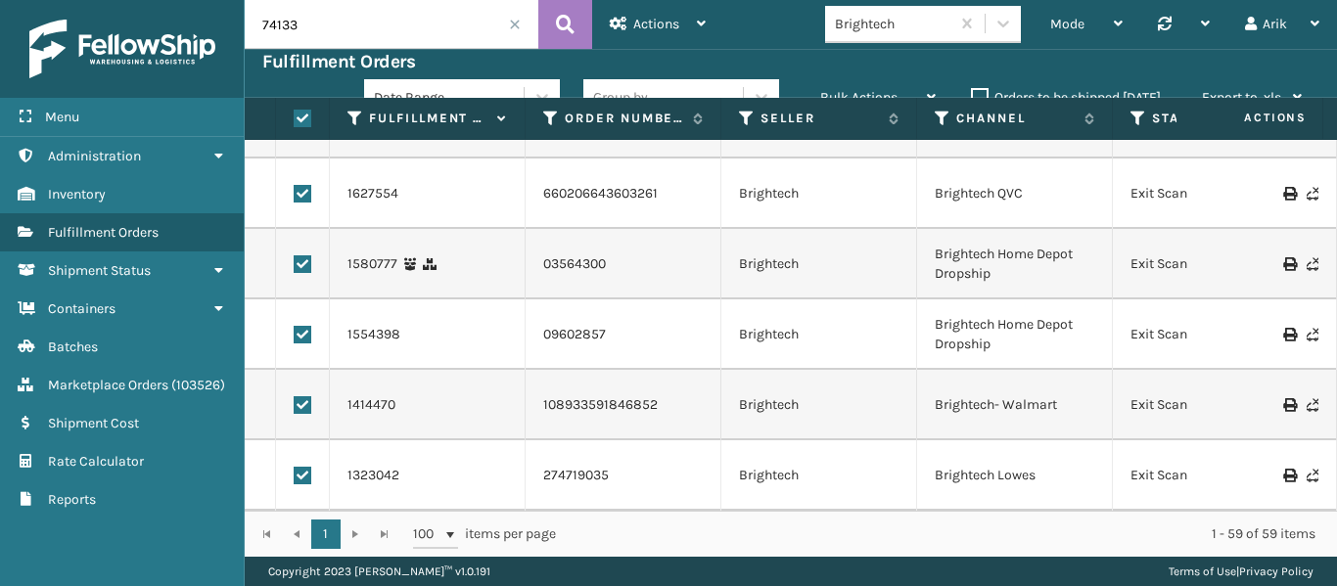
click at [301, 467] on label at bounding box center [303, 476] width 18 height 18
click at [295, 467] on input "checkbox" at bounding box center [294, 473] width 1 height 13
checkbox input "false"
click at [301, 396] on label at bounding box center [303, 405] width 18 height 18
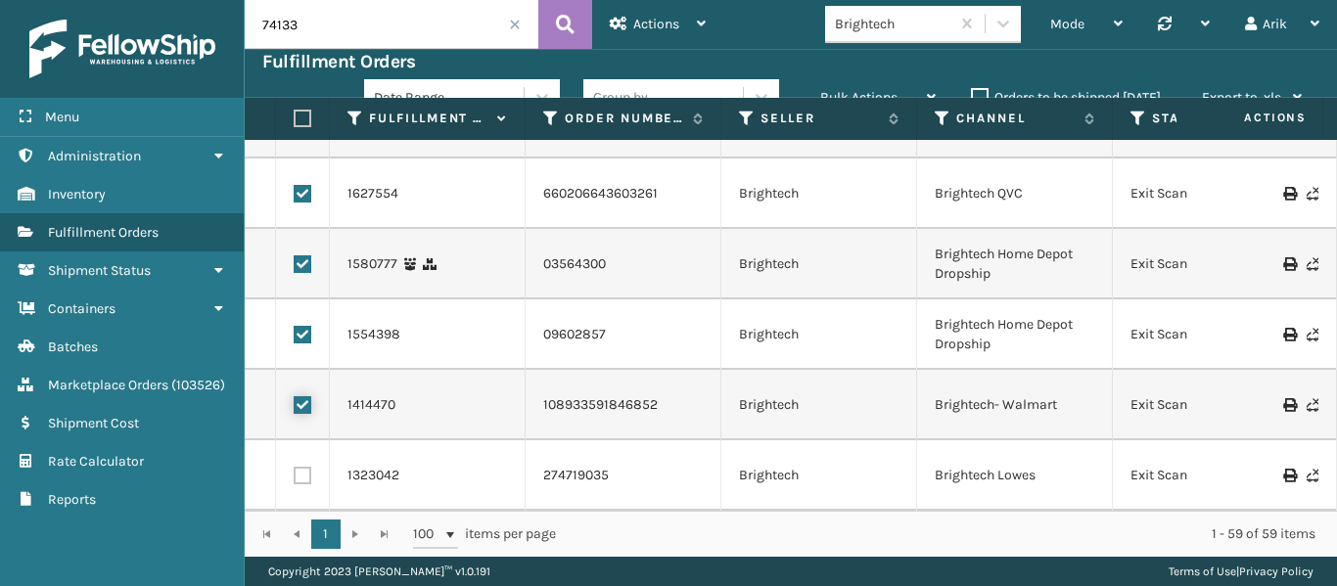
click at [295, 396] on input "checkbox" at bounding box center [294, 402] width 1 height 13
checkbox input "false"
click at [300, 326] on label at bounding box center [303, 335] width 18 height 18
click at [295, 326] on input "checkbox" at bounding box center [294, 332] width 1 height 13
checkbox input "false"
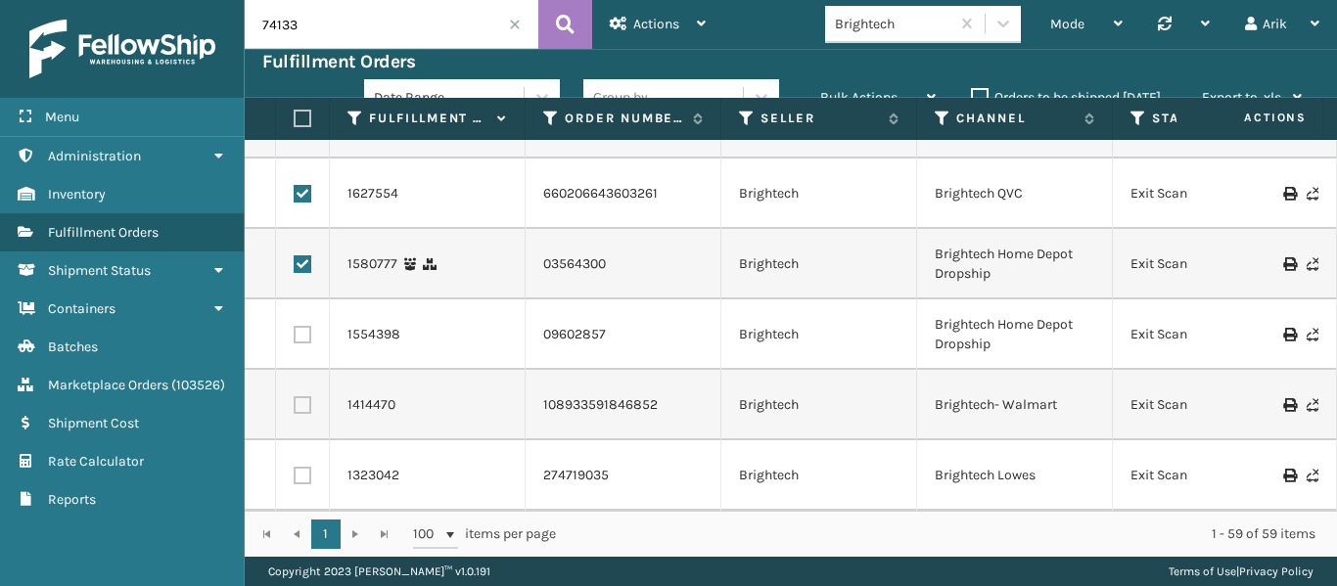
click at [300, 255] on label at bounding box center [303, 264] width 18 height 18
click at [295, 255] on input "checkbox" at bounding box center [294, 261] width 1 height 13
checkbox input "false"
click at [303, 185] on label at bounding box center [303, 194] width 18 height 18
click at [295, 185] on input "checkbox" at bounding box center [294, 191] width 1 height 13
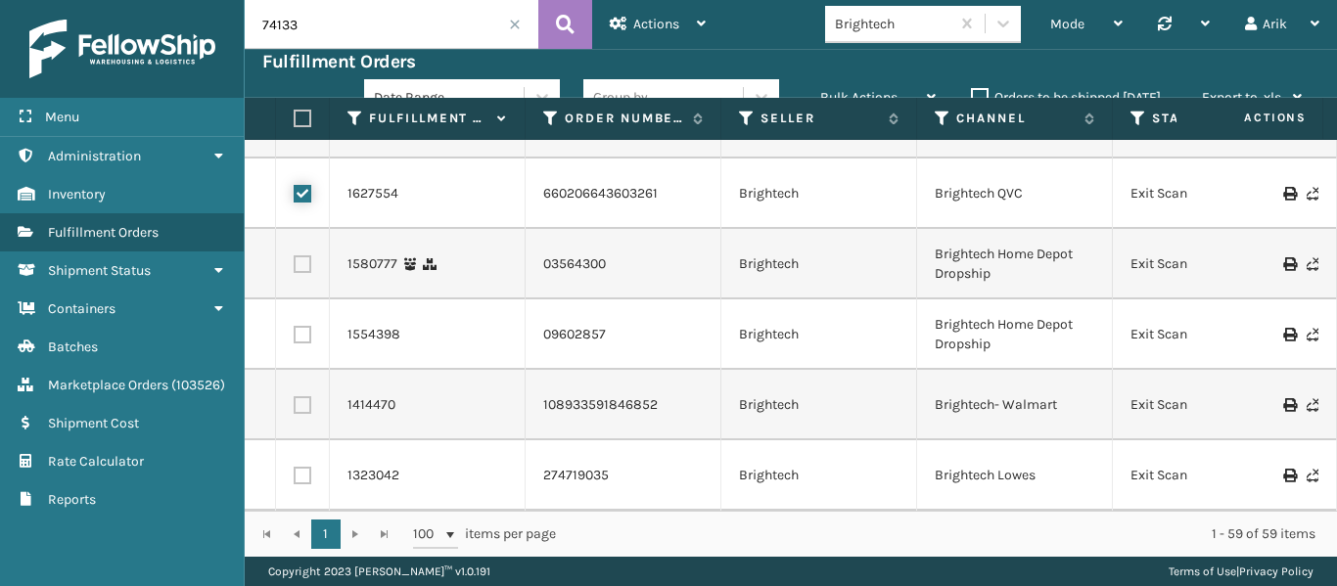
checkbox input "false"
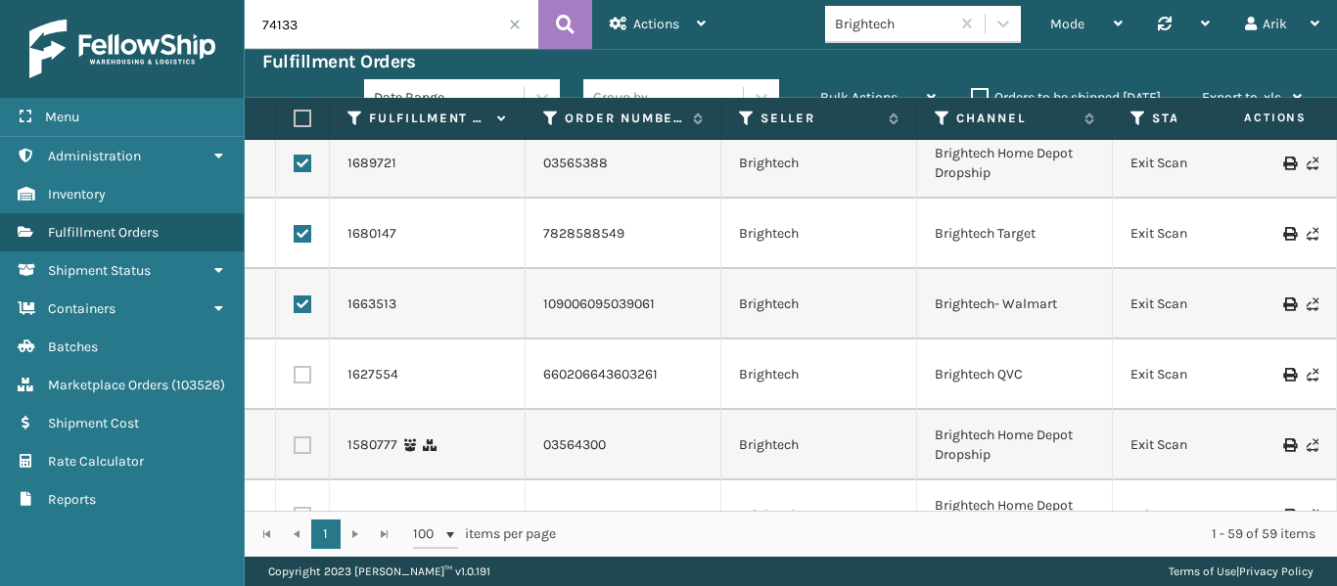
click at [309, 291] on td at bounding box center [303, 304] width 54 height 70
click at [311, 228] on td at bounding box center [303, 234] width 54 height 70
click at [305, 226] on label at bounding box center [303, 234] width 18 height 18
click at [295, 226] on input "checkbox" at bounding box center [294, 231] width 1 height 13
checkbox input "false"
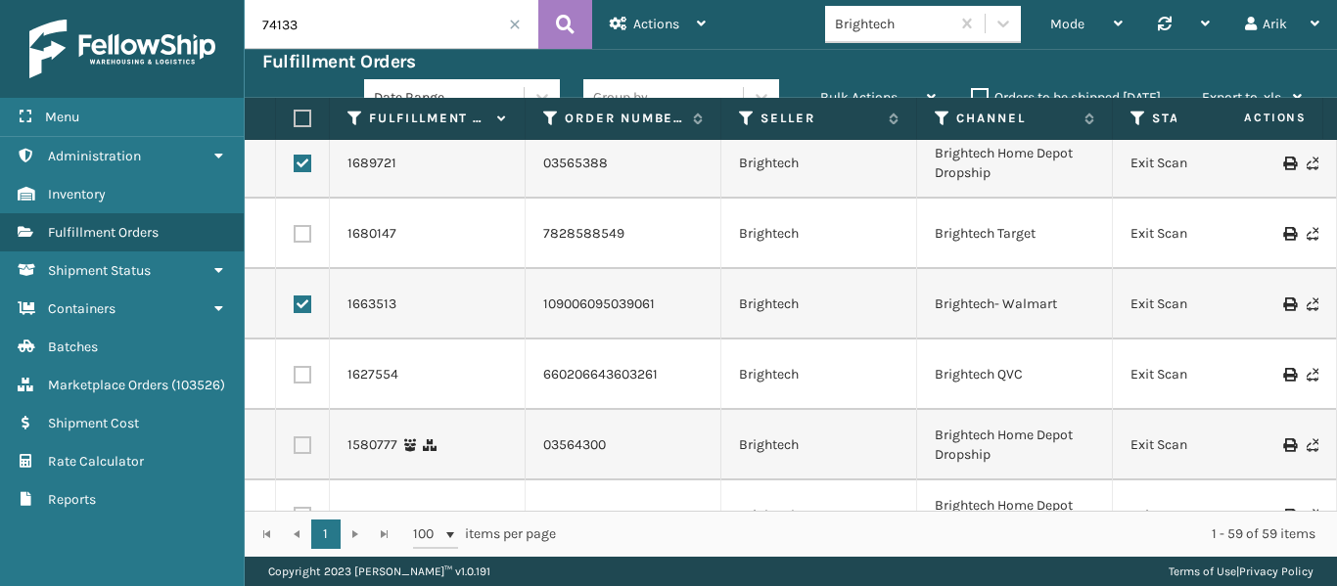
click at [299, 161] on label at bounding box center [303, 164] width 18 height 18
click at [295, 161] on input "checkbox" at bounding box center [294, 161] width 1 height 13
checkbox input "false"
click at [302, 298] on label at bounding box center [303, 305] width 18 height 18
click at [295, 298] on input "checkbox" at bounding box center [294, 302] width 1 height 13
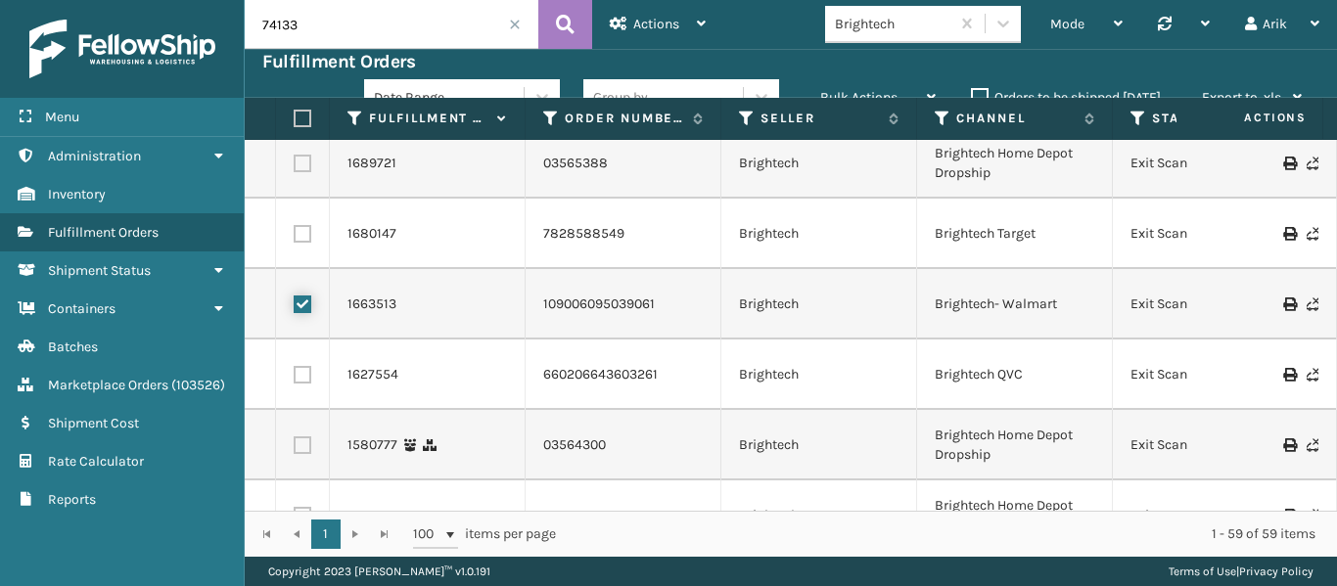
checkbox input "false"
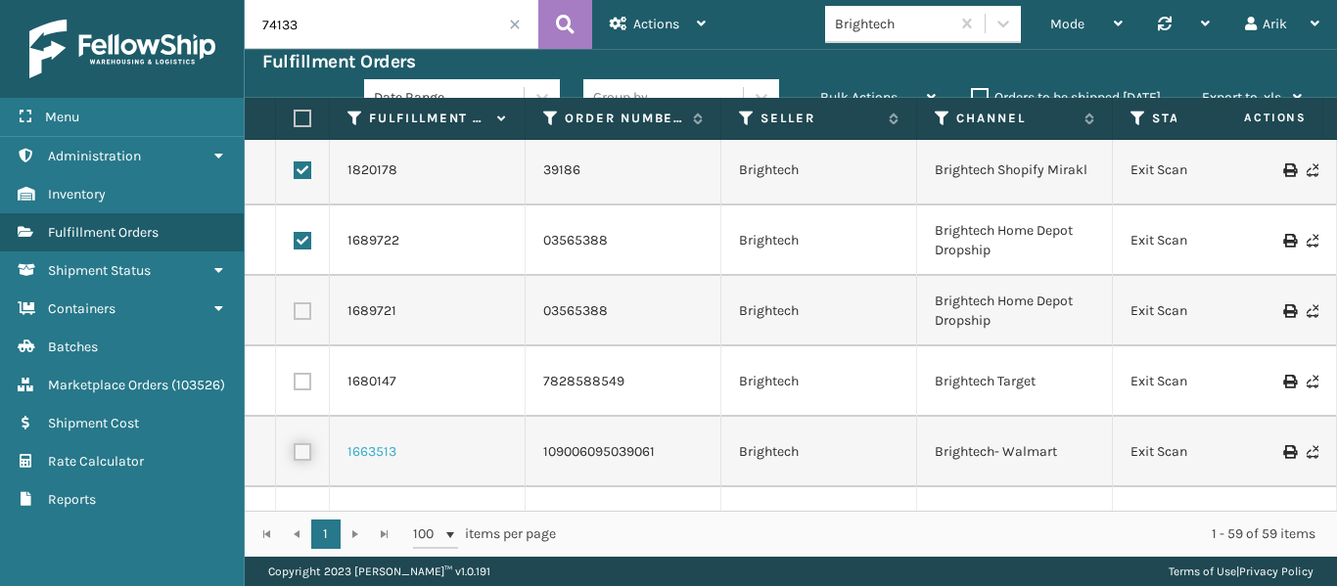
scroll to position [3409, 0]
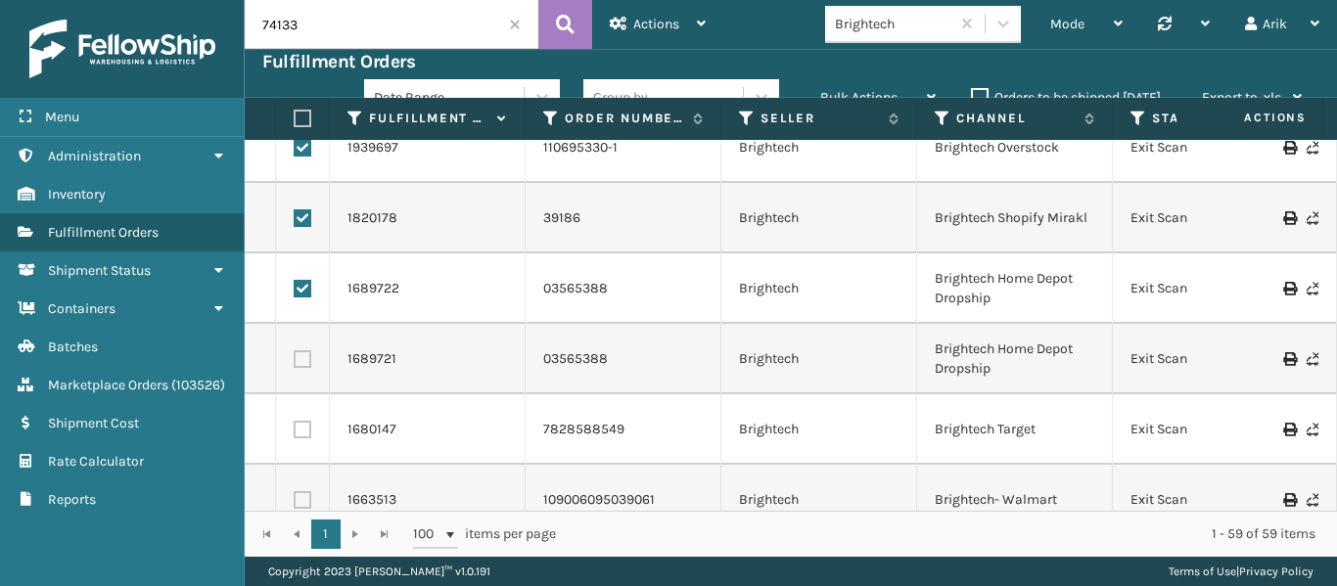
click at [298, 286] on label at bounding box center [303, 289] width 18 height 18
click at [295, 286] on input "checkbox" at bounding box center [294, 286] width 1 height 13
checkbox input "false"
click at [294, 218] on label at bounding box center [303, 218] width 18 height 18
click at [294, 218] on input "checkbox" at bounding box center [294, 215] width 1 height 13
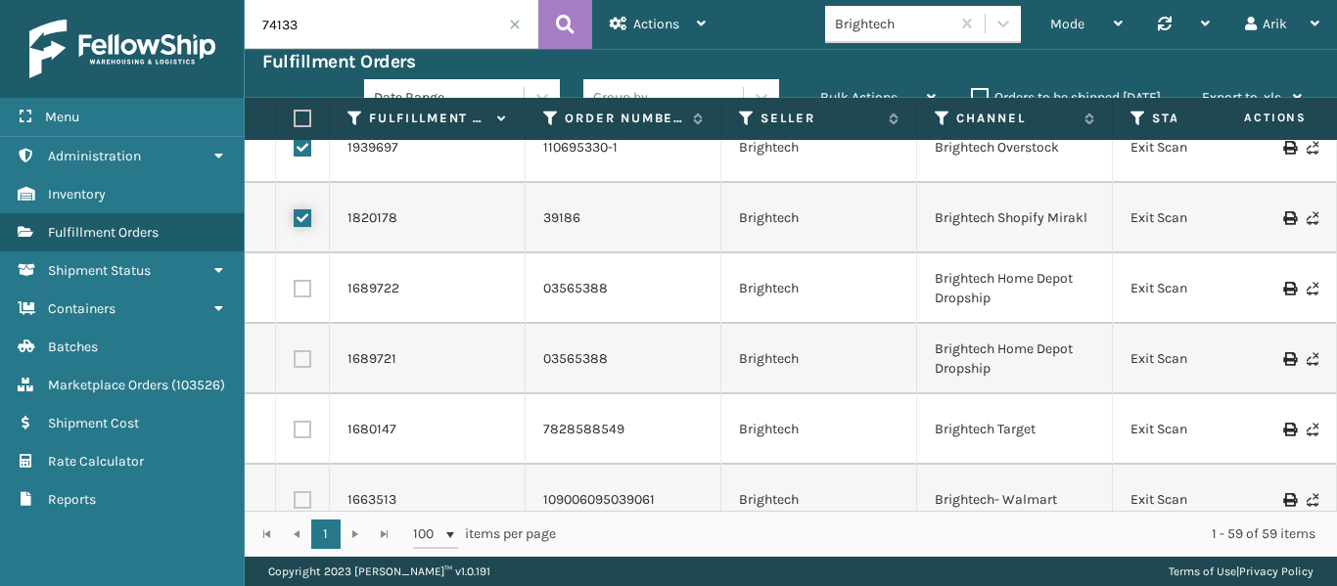
checkbox input "false"
click at [299, 155] on label at bounding box center [303, 148] width 18 height 18
click at [295, 152] on input "checkbox" at bounding box center [294, 145] width 1 height 13
checkbox input "false"
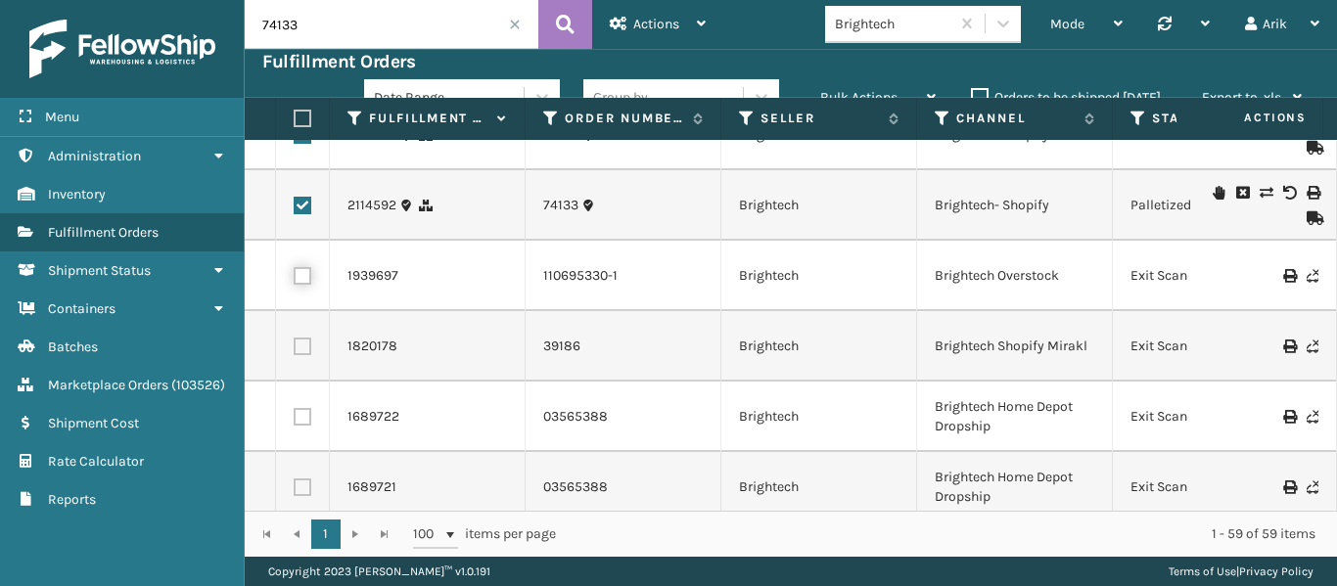
scroll to position [3212, 0]
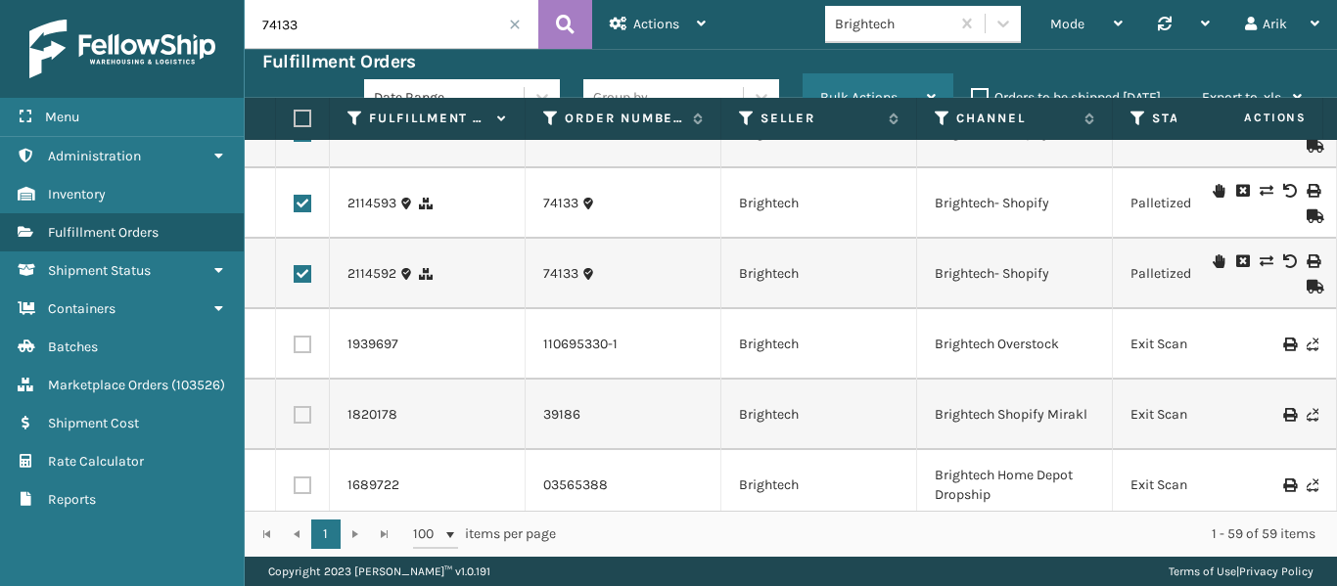
click at [858, 91] on span "Bulk Actions" at bounding box center [858, 97] width 77 height 17
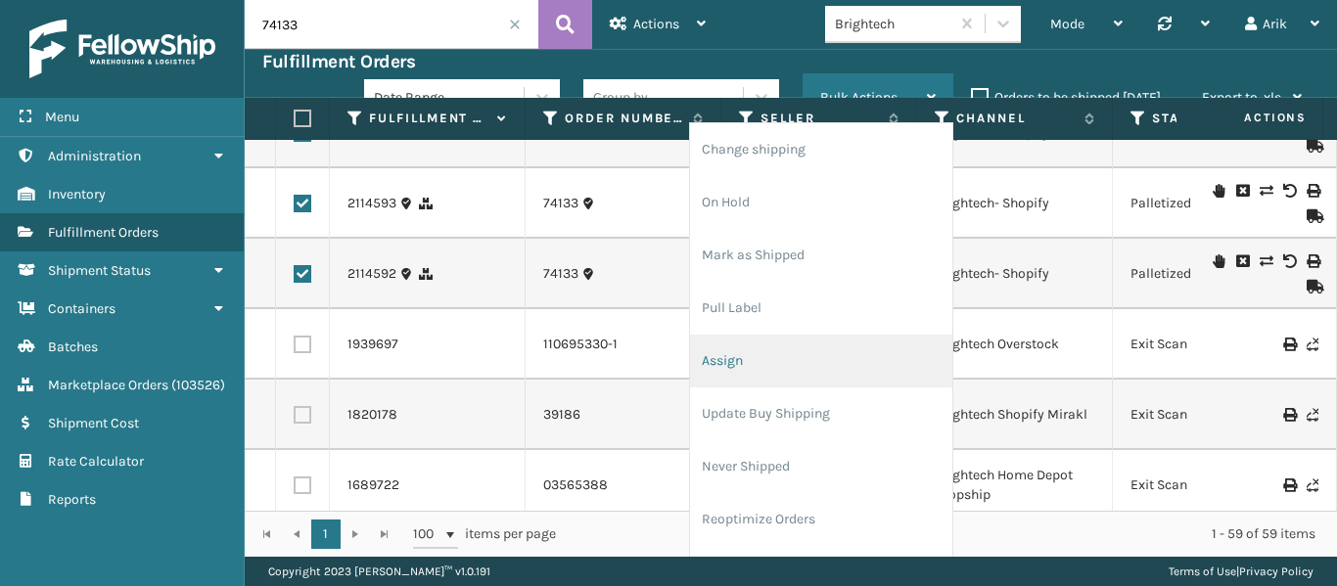
click at [706, 357] on li "Assign" at bounding box center [821, 361] width 262 height 53
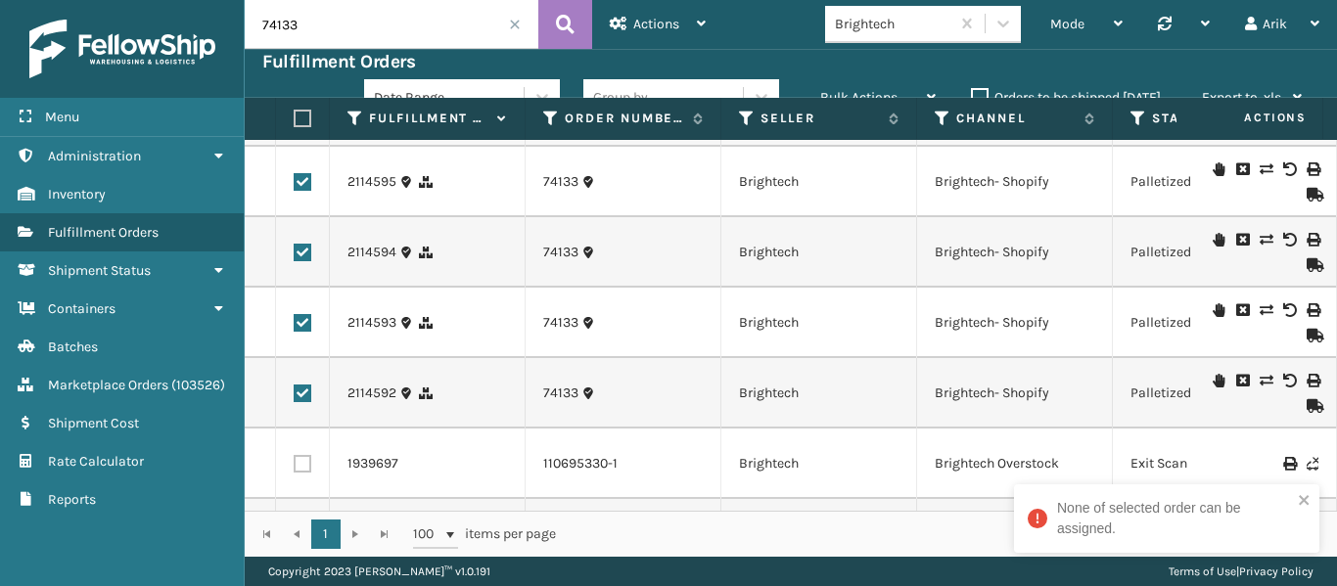
scroll to position [3017, 0]
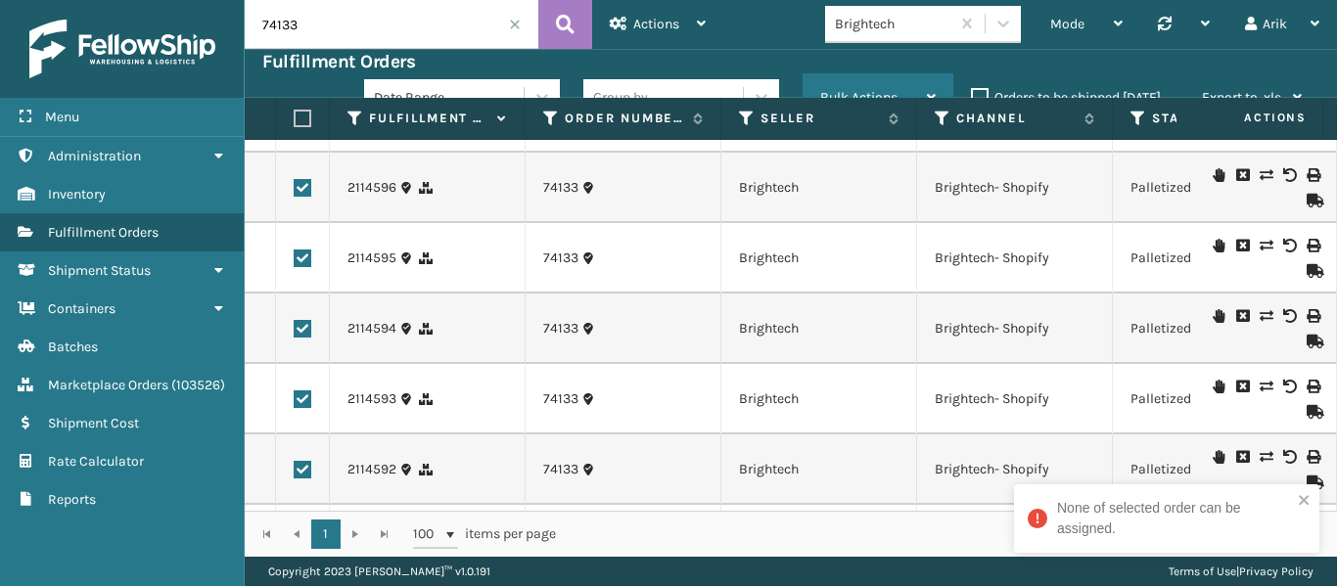
click at [876, 91] on span "Bulk Actions" at bounding box center [858, 97] width 77 height 17
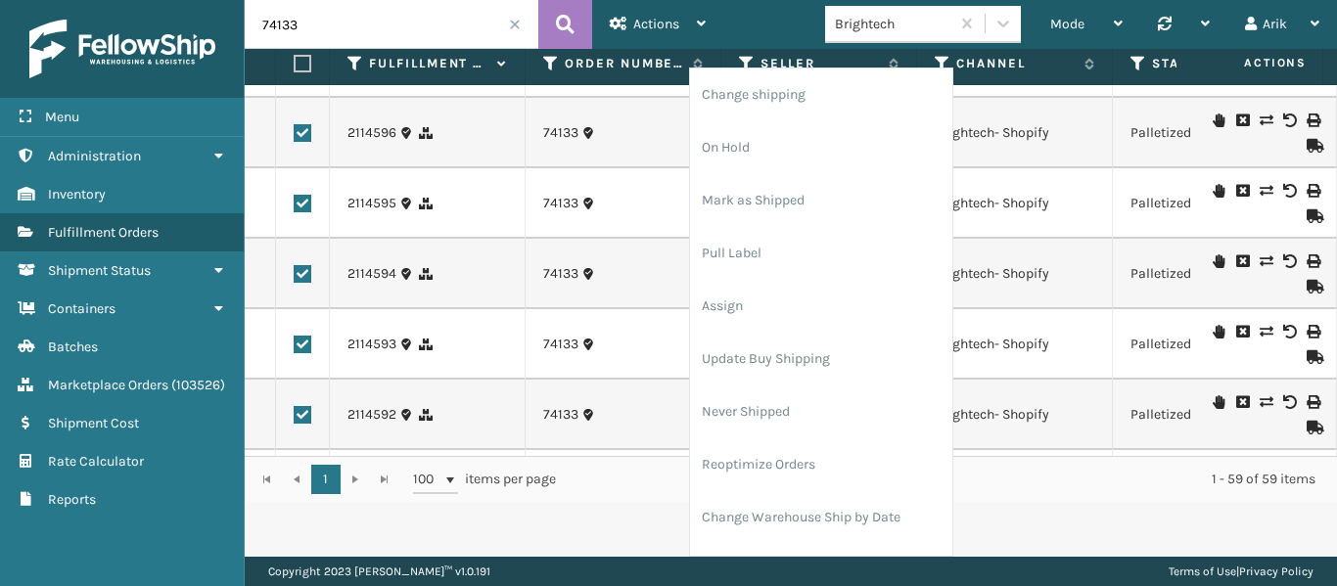
scroll to position [94, 0]
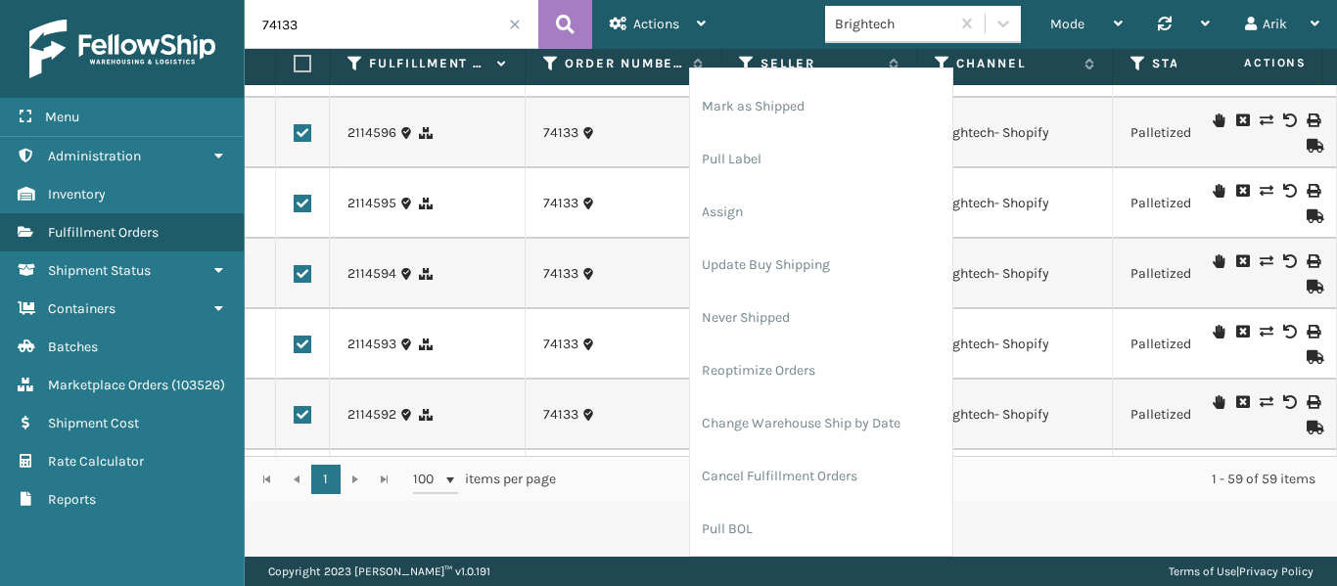
click at [1066, 486] on div "Fulfillment Order Id Order Number Seller Channel Status Error Tracking Number A…" at bounding box center [791, 272] width 1092 height 459
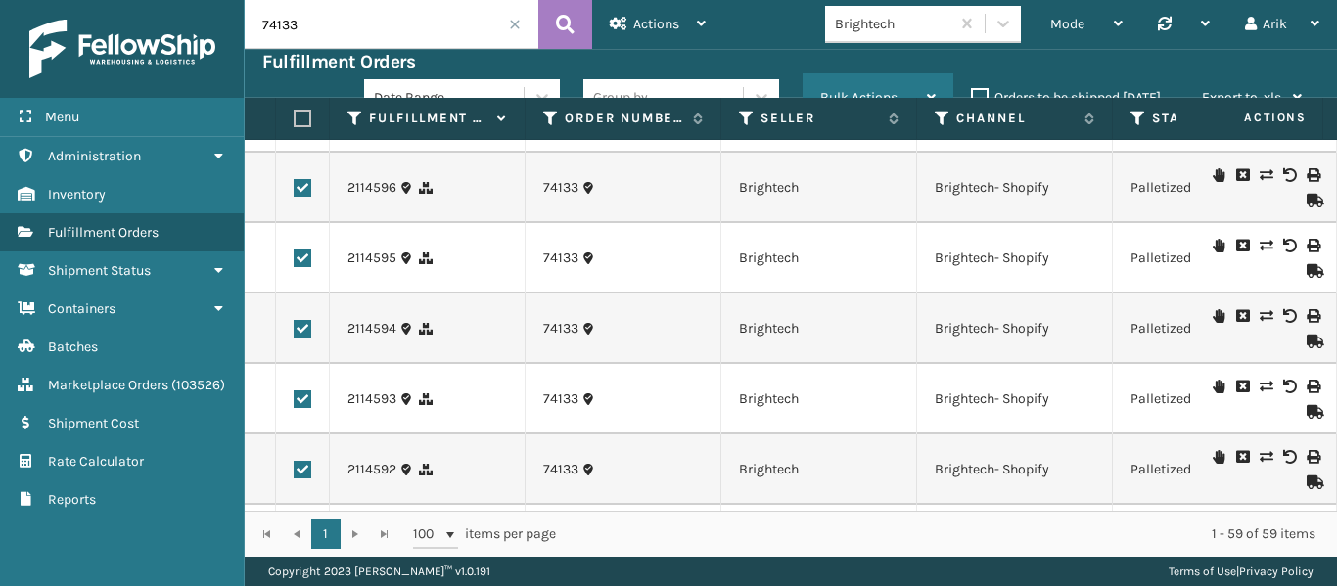
click at [883, 87] on div "Bulk Actions" at bounding box center [877, 97] width 115 height 49
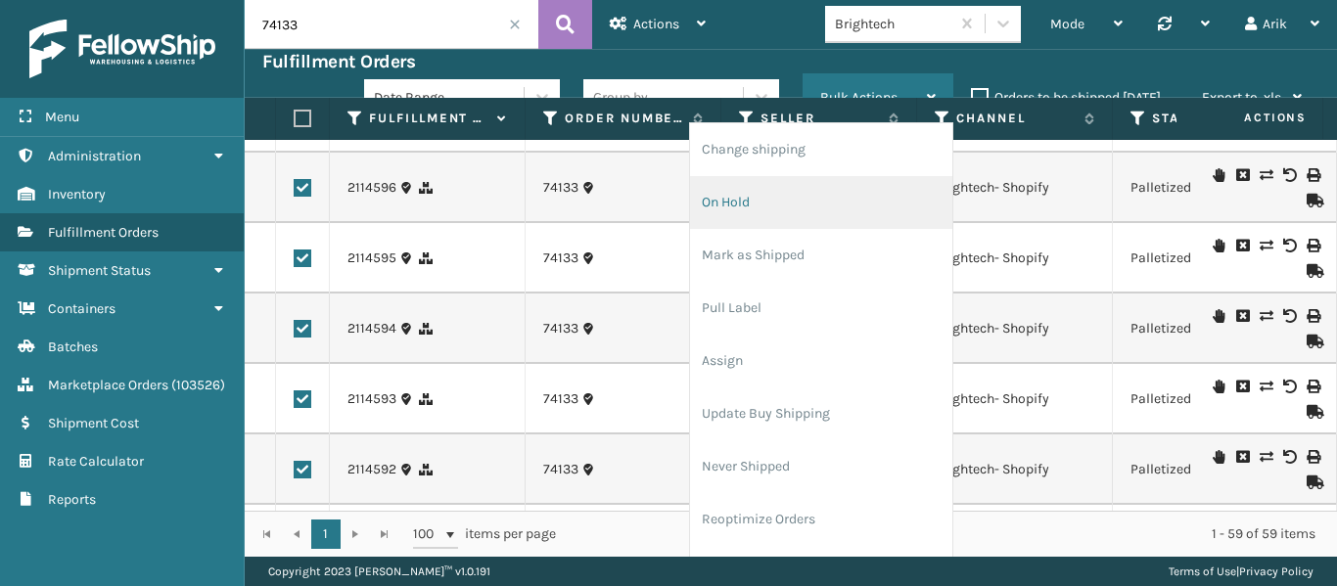
click at [722, 201] on li "On Hold" at bounding box center [821, 202] width 262 height 53
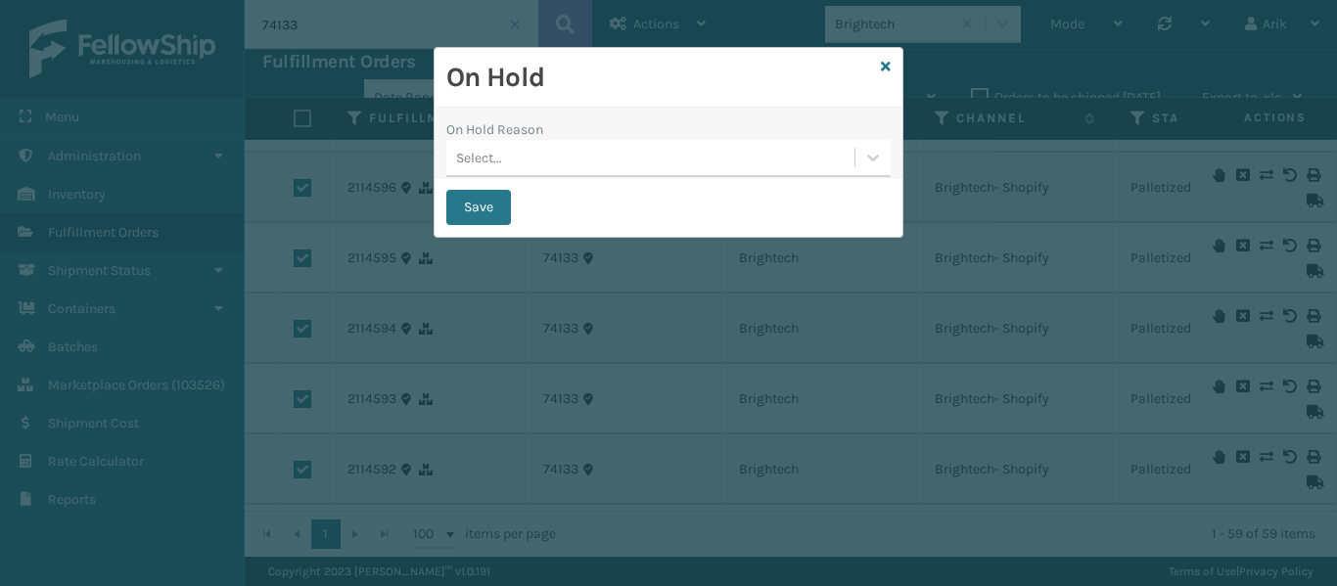
click at [573, 158] on div "Select..." at bounding box center [650, 158] width 408 height 32
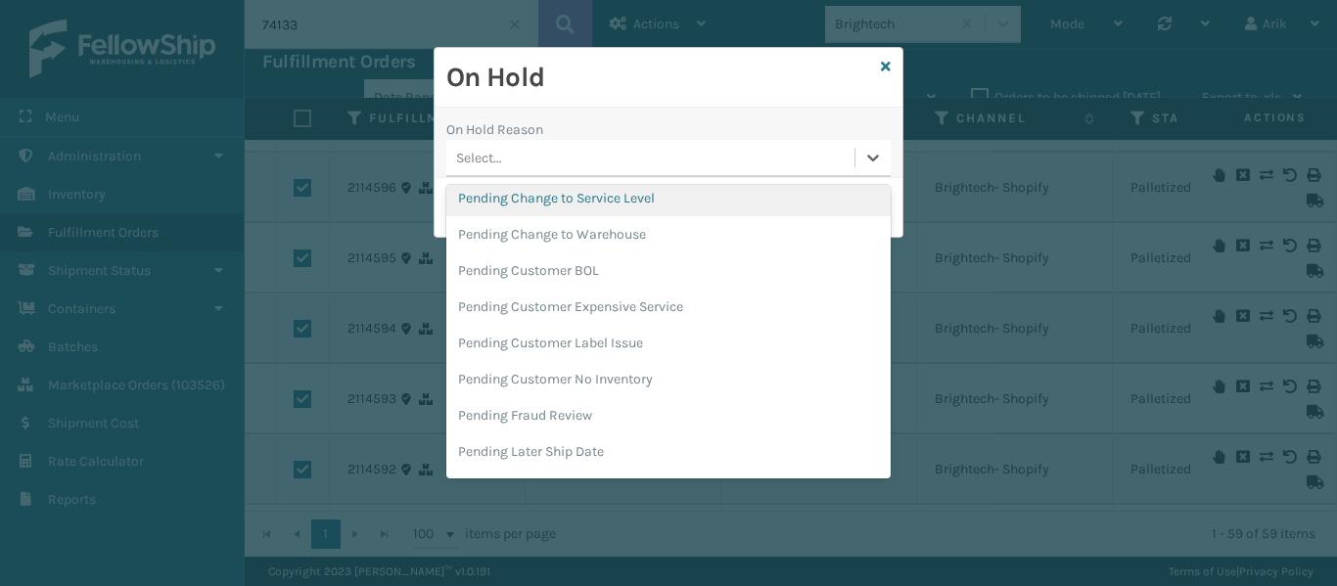
scroll to position [815, 0]
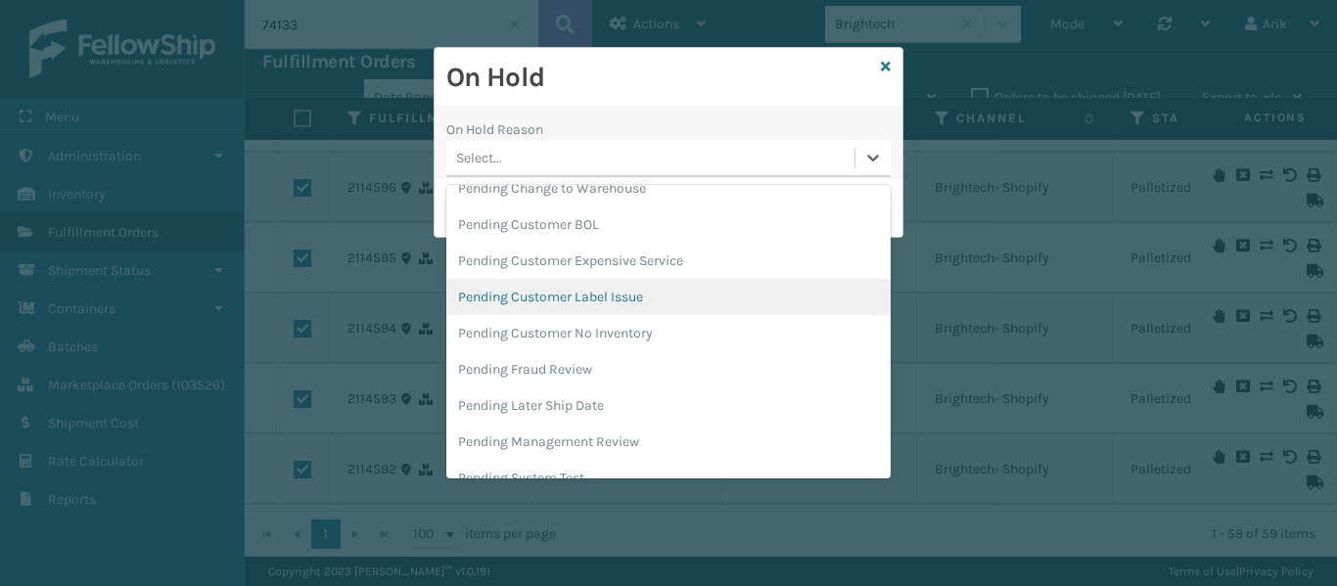
click at [586, 295] on div "Pending Customer Label Issue" at bounding box center [668, 297] width 444 height 36
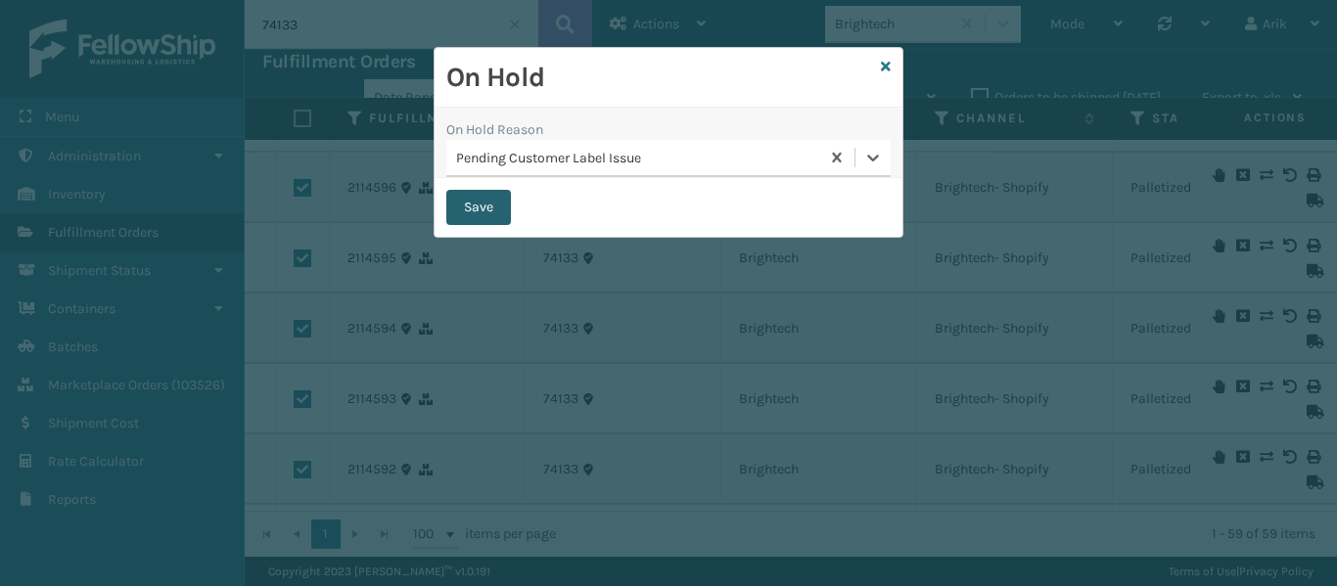
click at [480, 204] on button "Save" at bounding box center [478, 207] width 65 height 35
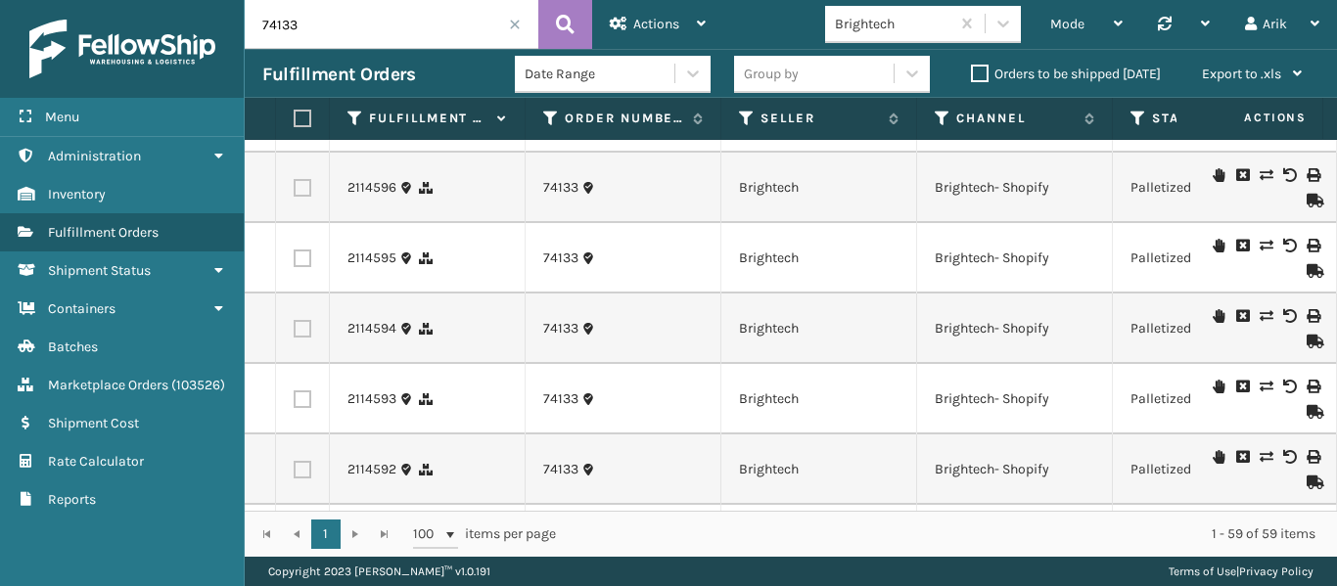
checkbox input "false"
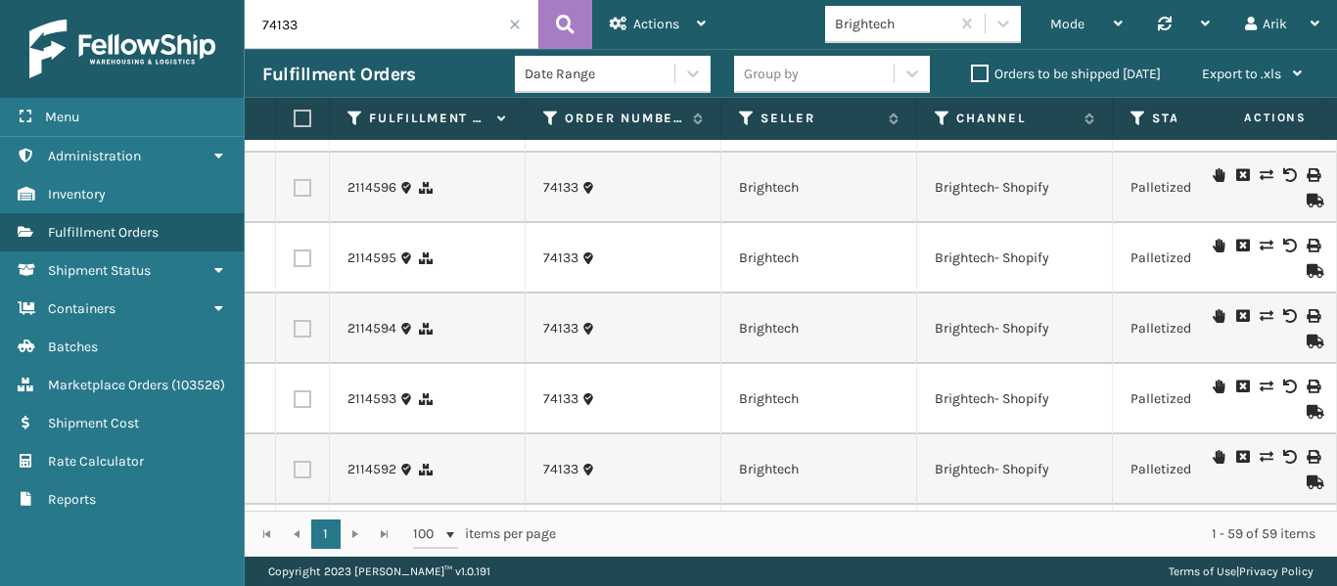
checkbox input "false"
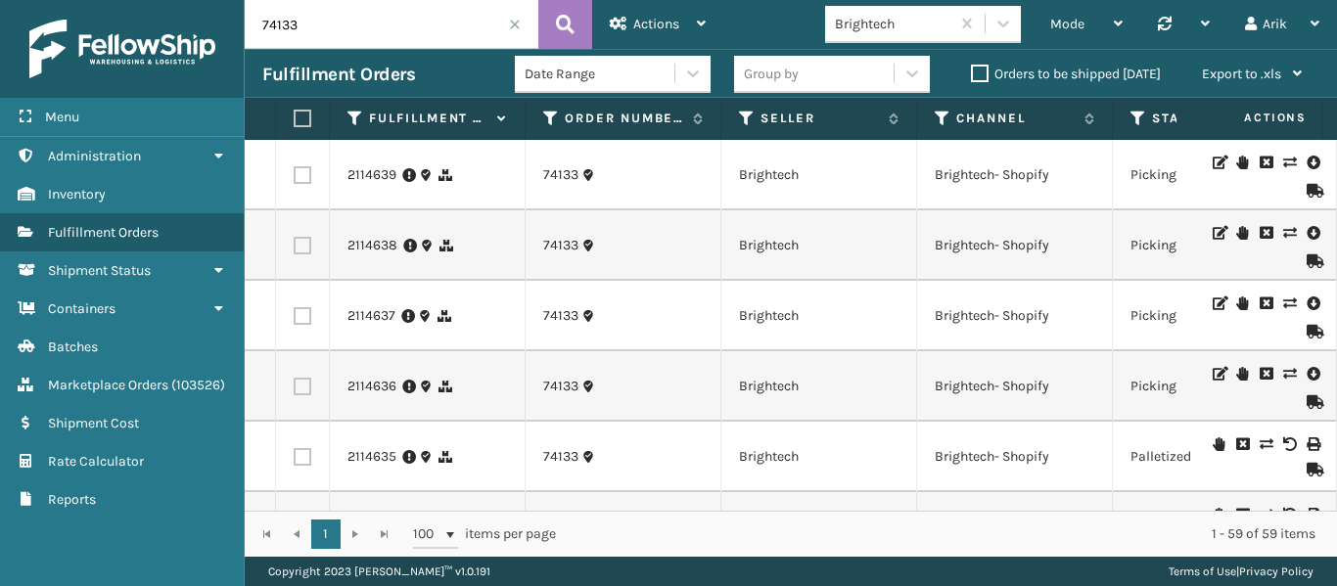
scroll to position [196, 0]
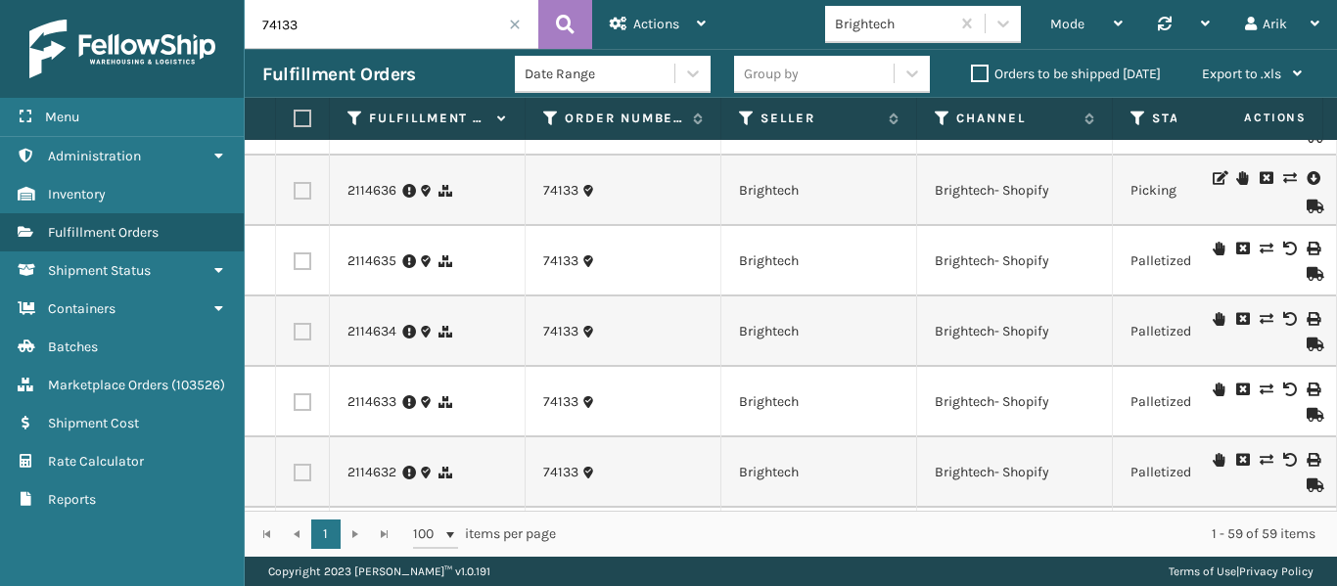
click at [1283, 248] on icon at bounding box center [1289, 249] width 12 height 14
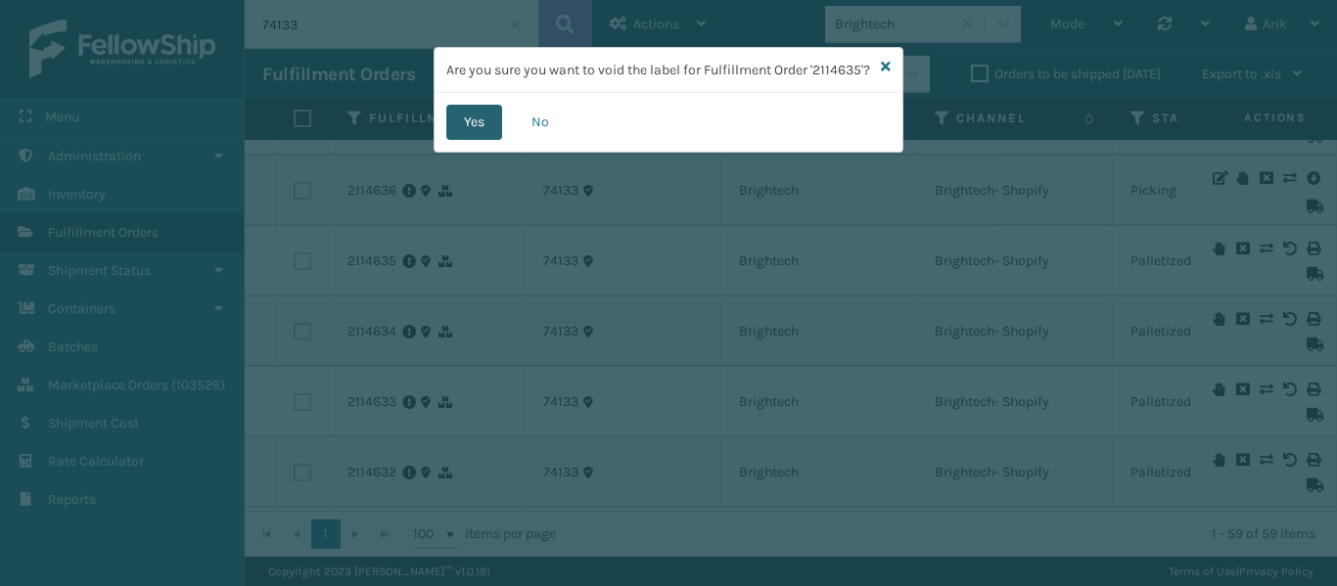
click at [462, 140] on button "Yes" at bounding box center [474, 122] width 56 height 35
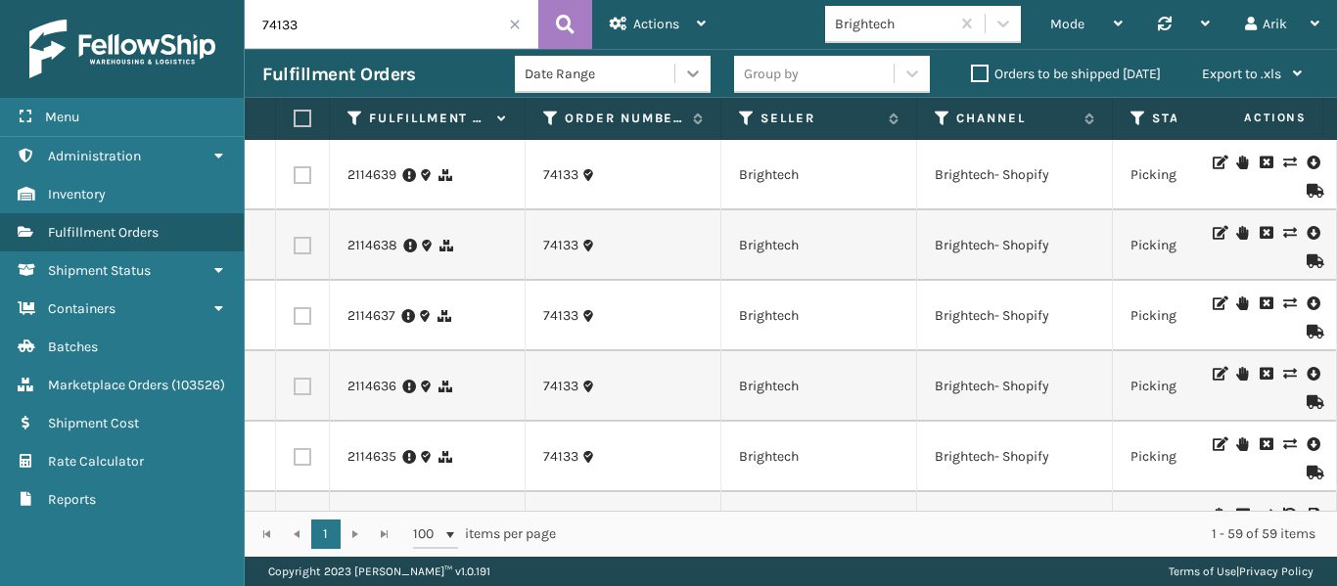
click at [703, 76] on div at bounding box center [692, 73] width 35 height 35
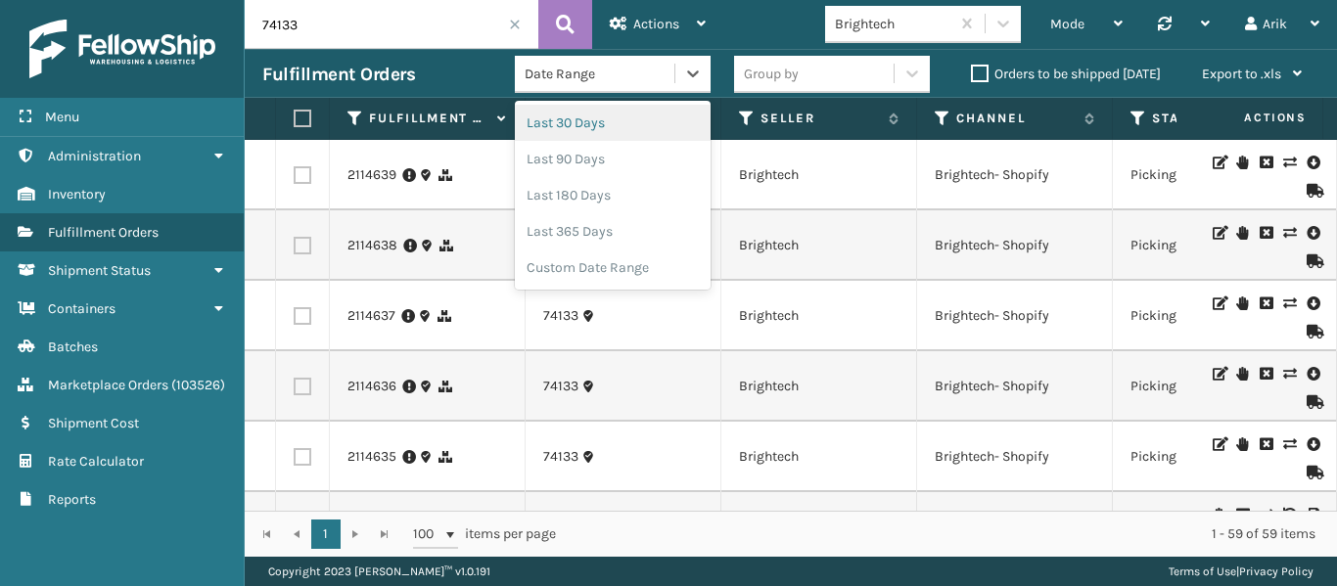
click at [562, 122] on div "Last 30 Days" at bounding box center [613, 123] width 196 height 36
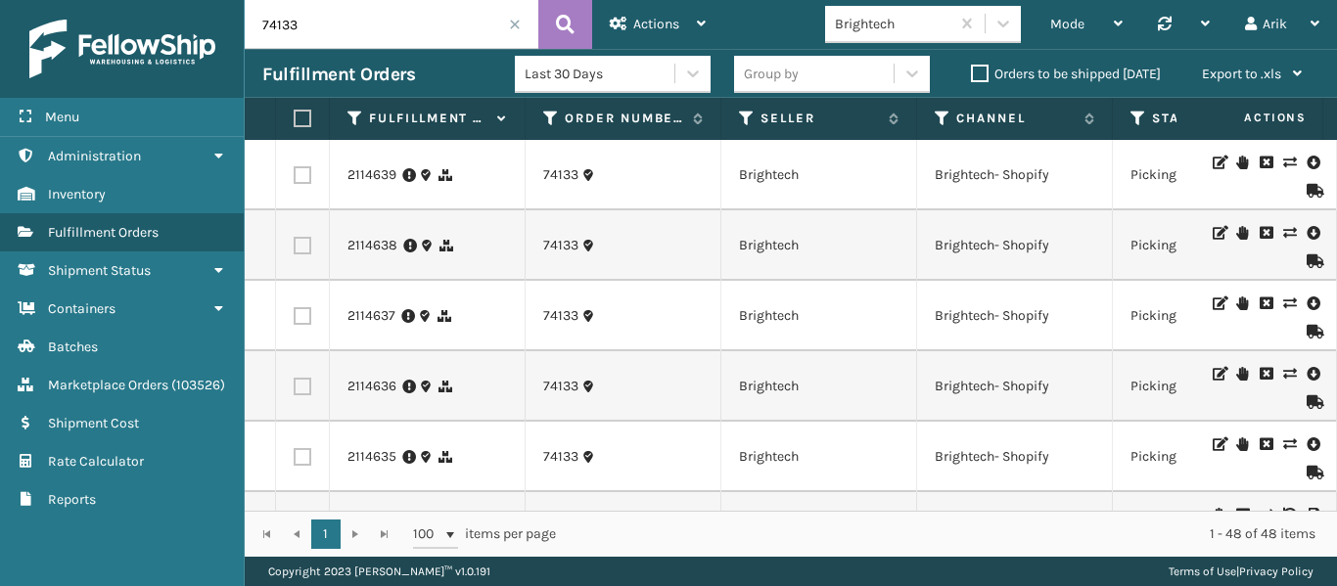
click at [983, 74] on label "Orders to be shipped [DATE]" at bounding box center [1066, 74] width 190 height 17
click at [972, 74] on input "Orders to be shipped [DATE]" at bounding box center [971, 69] width 1 height 13
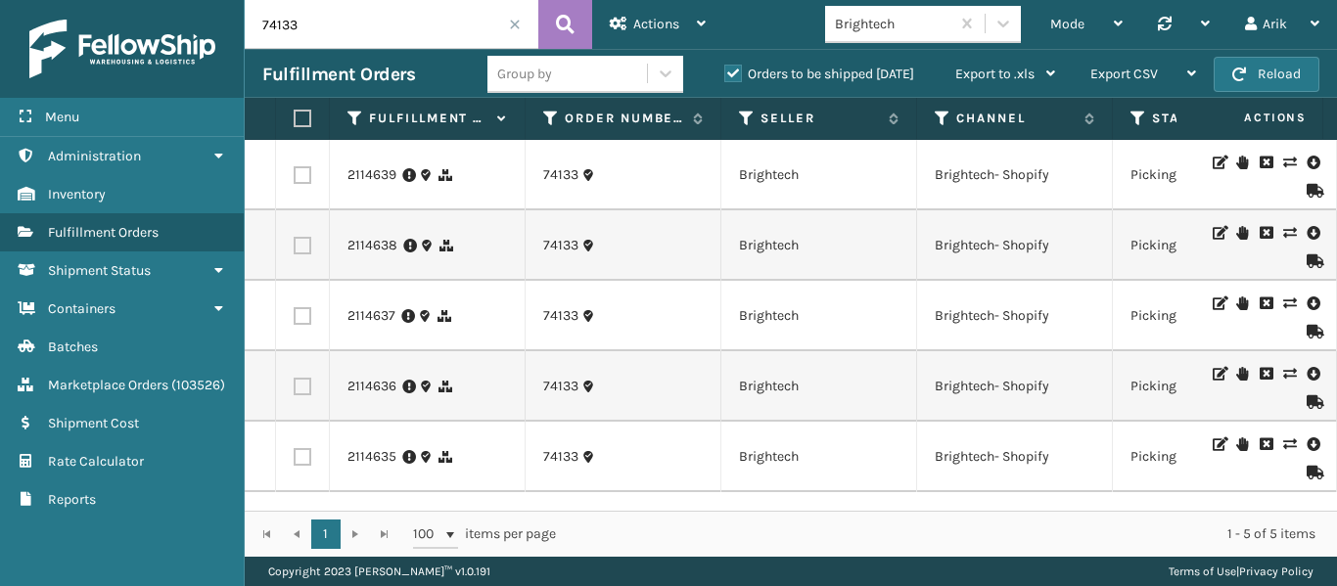
click at [302, 117] on label at bounding box center [300, 119] width 12 height 18
click at [295, 117] on input "checkbox" at bounding box center [294, 119] width 1 height 13
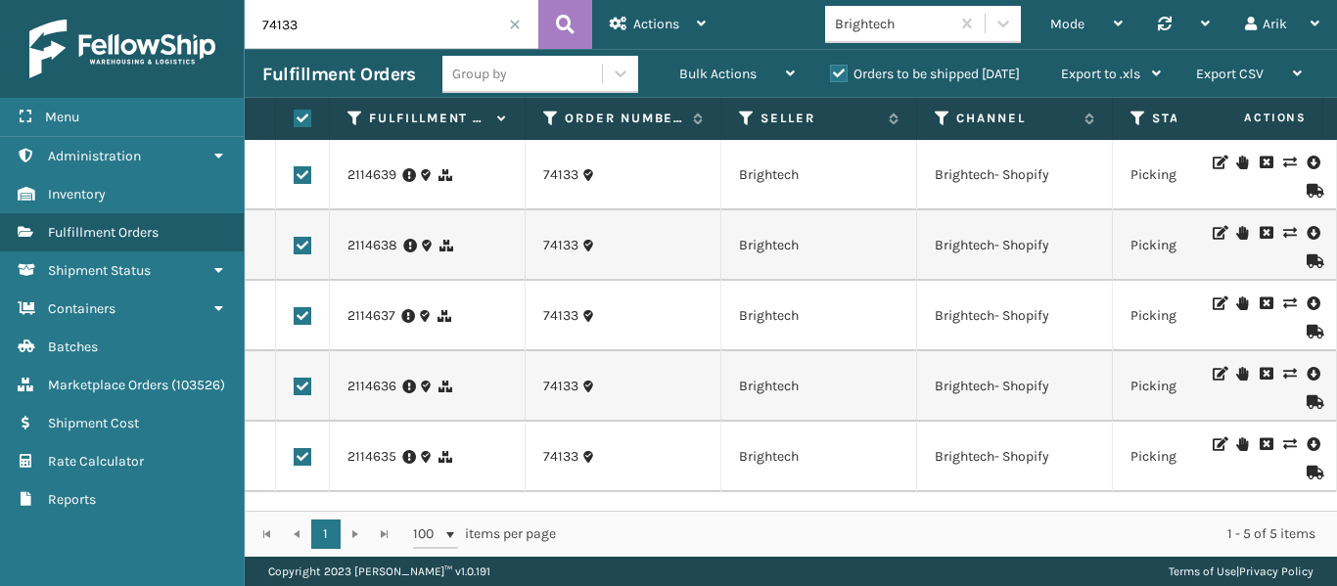
click at [843, 72] on label "Orders to be shipped [DATE]" at bounding box center [925, 74] width 190 height 17
click at [836, 74] on label "Orders to be shipped [DATE]" at bounding box center [925, 74] width 190 height 17
click at [831, 74] on input "Orders to be shipped [DATE]" at bounding box center [830, 69] width 1 height 13
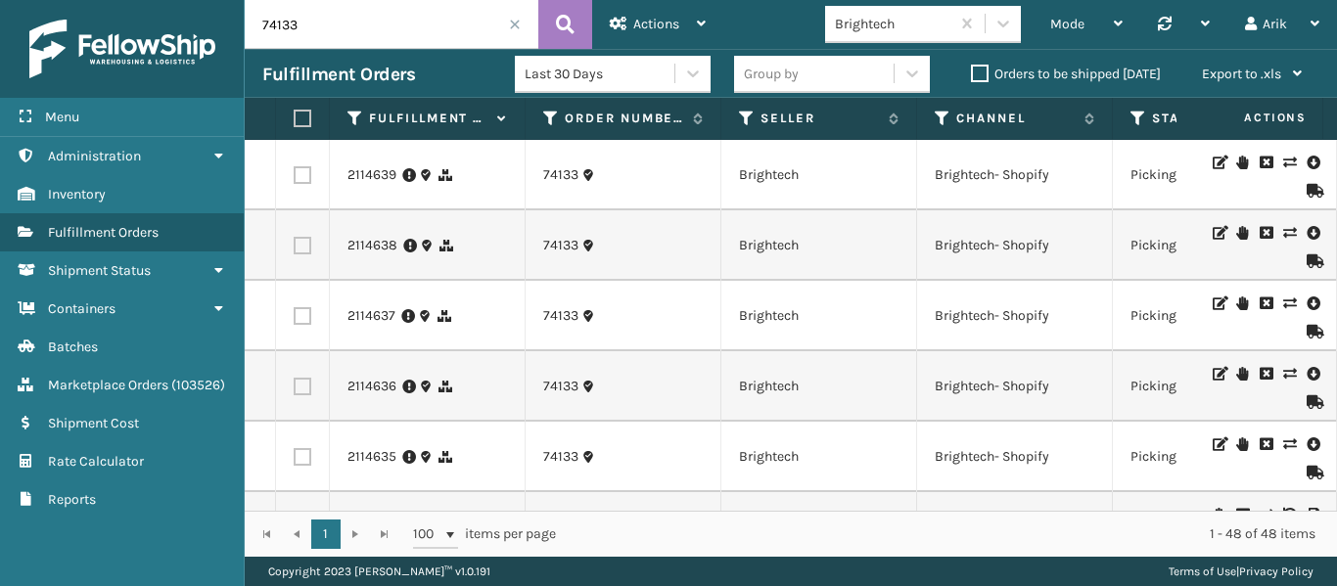
click at [300, 119] on label at bounding box center [300, 119] width 12 height 18
click at [295, 119] on input "checkbox" at bounding box center [294, 119] width 1 height 13
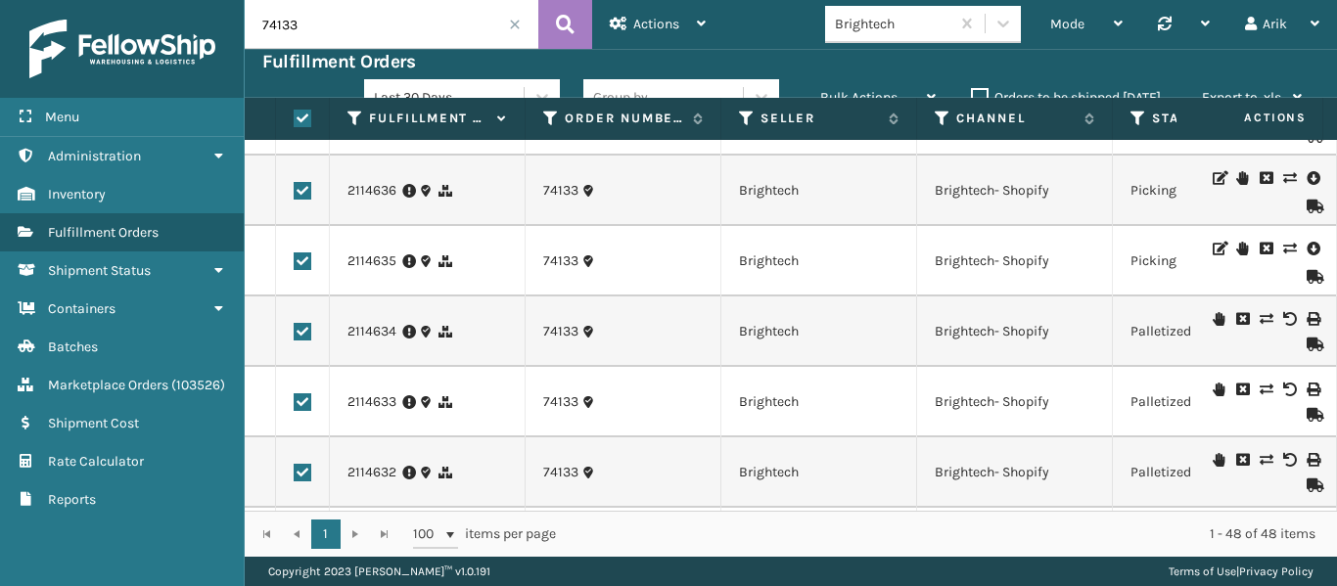
click at [1283, 318] on icon at bounding box center [1289, 319] width 12 height 14
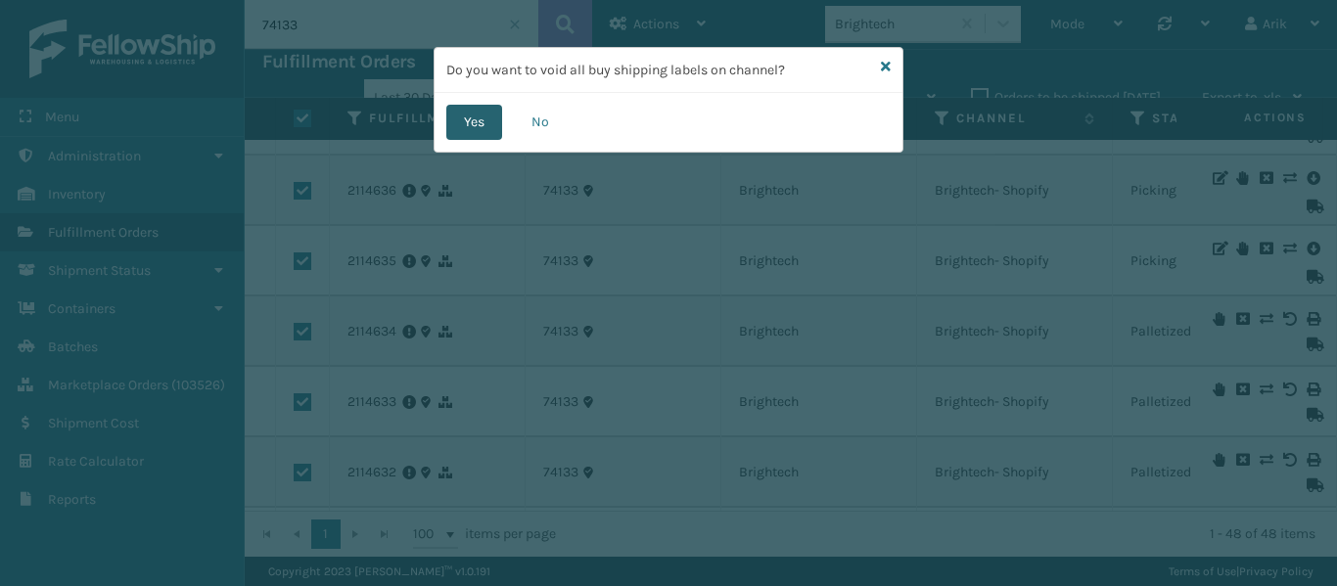
click at [474, 132] on button "Yes" at bounding box center [474, 122] width 56 height 35
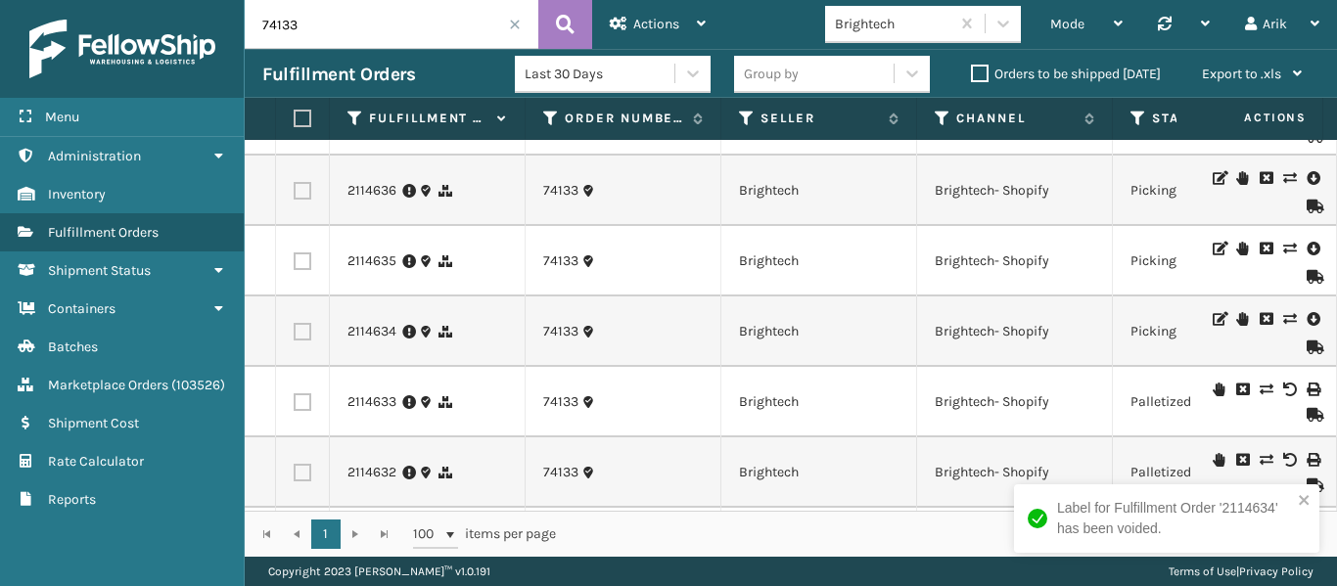
click at [1283, 395] on icon at bounding box center [1289, 390] width 12 height 14
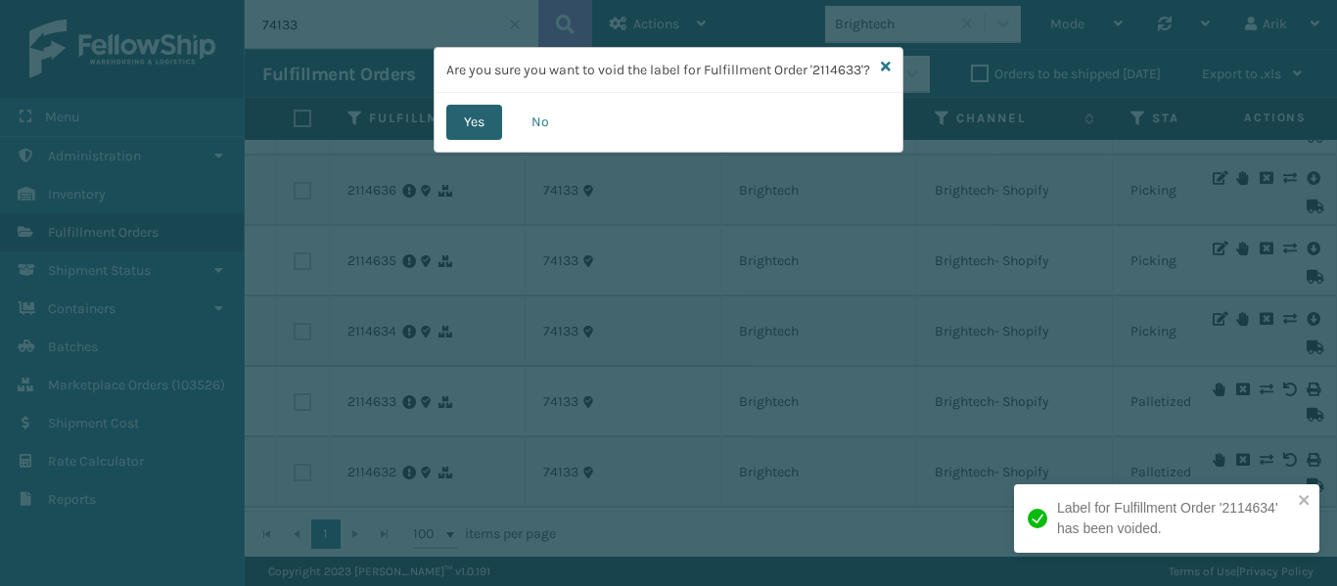
click at [473, 140] on button "Yes" at bounding box center [474, 122] width 56 height 35
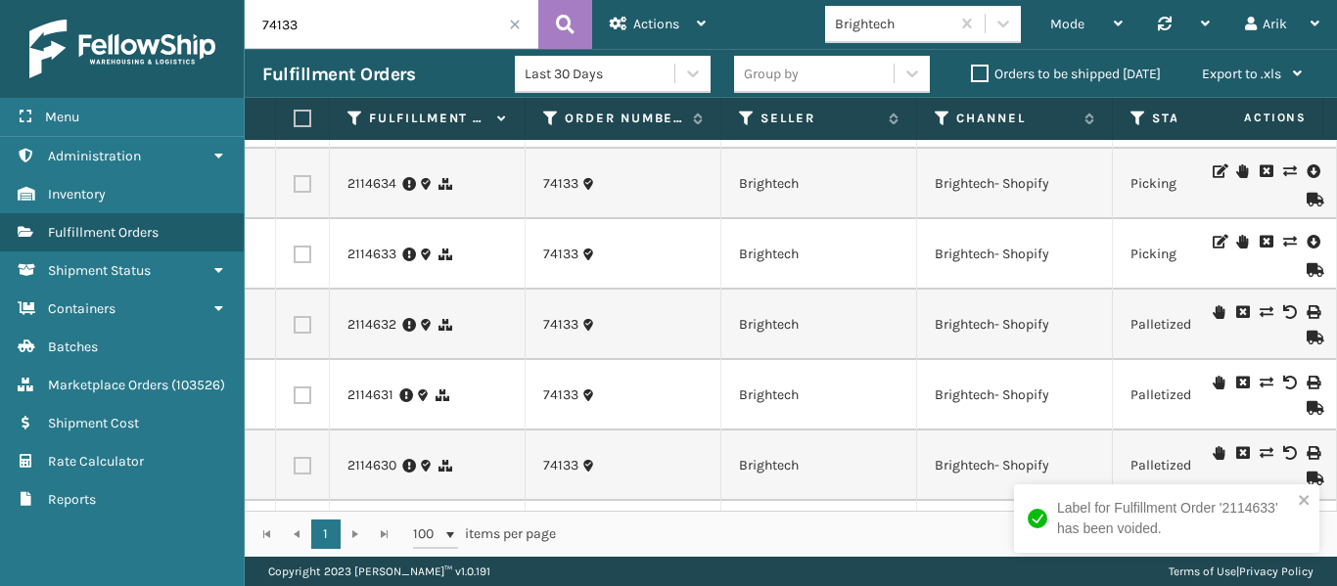
scroll to position [391, 0]
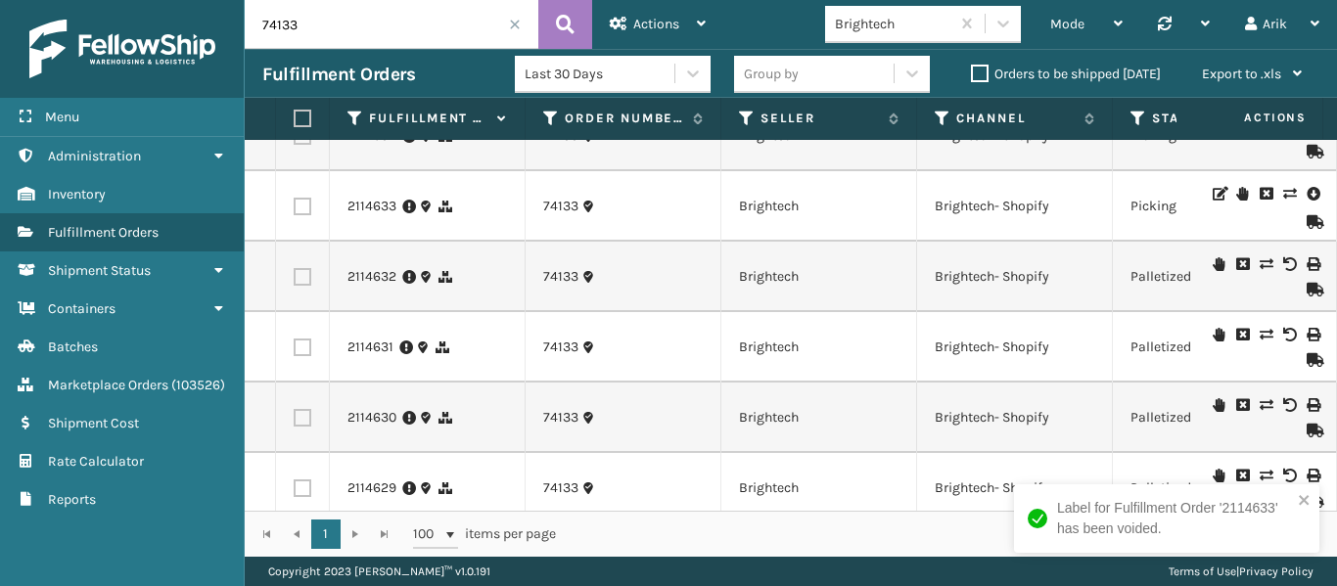
click at [1283, 334] on icon at bounding box center [1289, 335] width 12 height 14
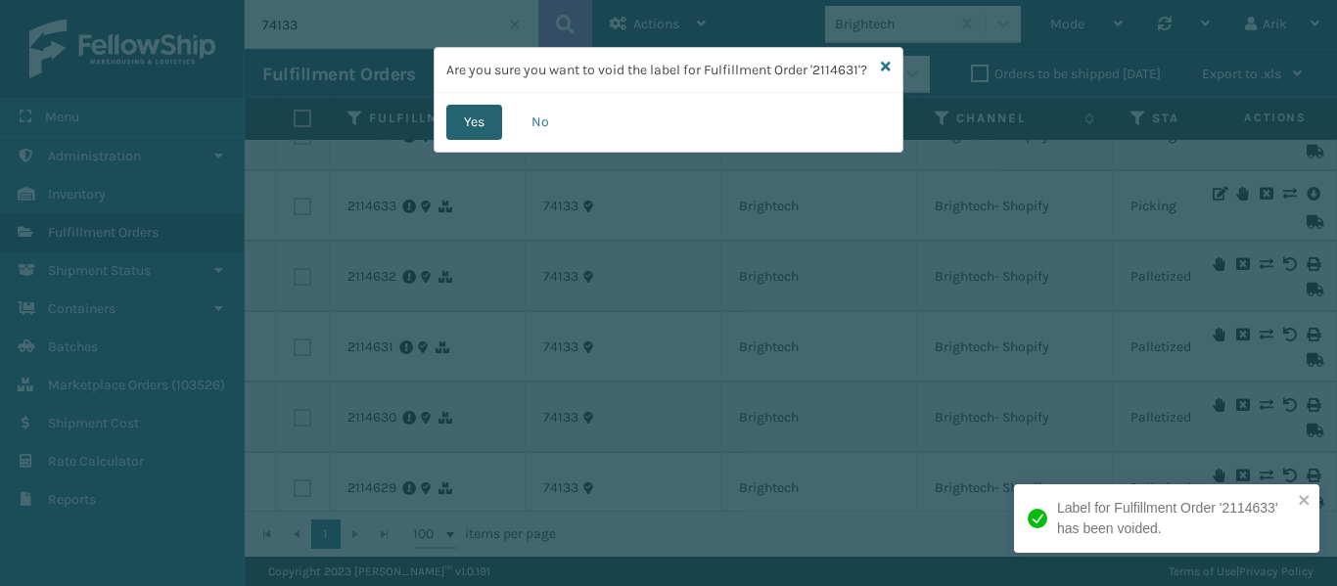
click at [496, 140] on button "Yes" at bounding box center [474, 122] width 56 height 35
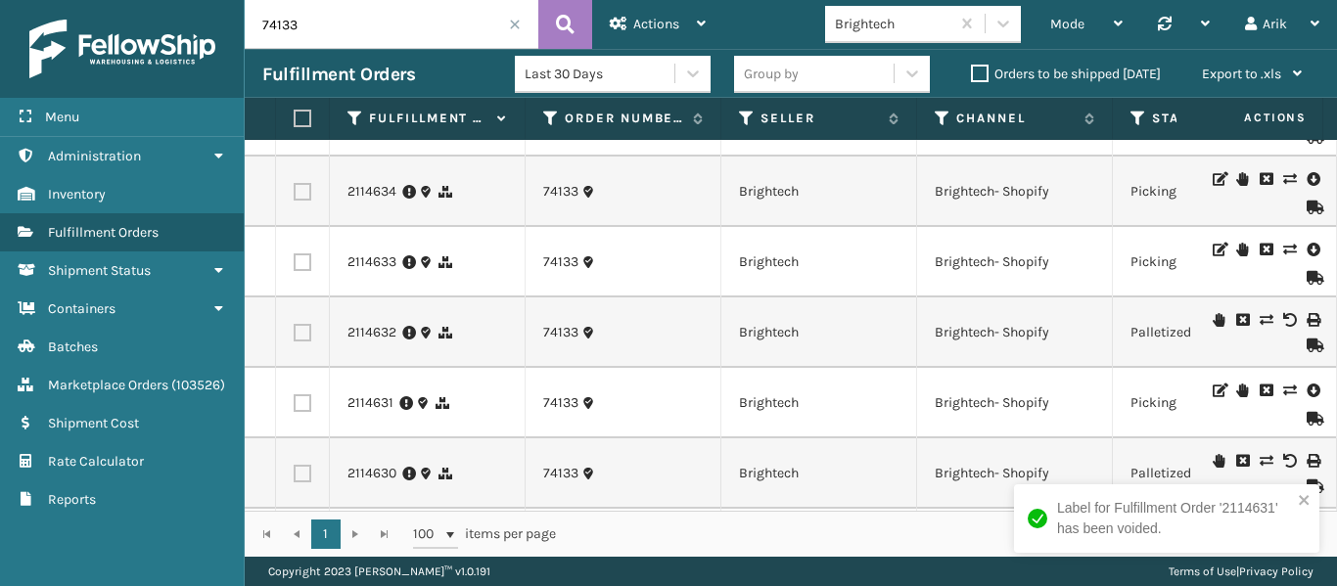
scroll to position [587, 0]
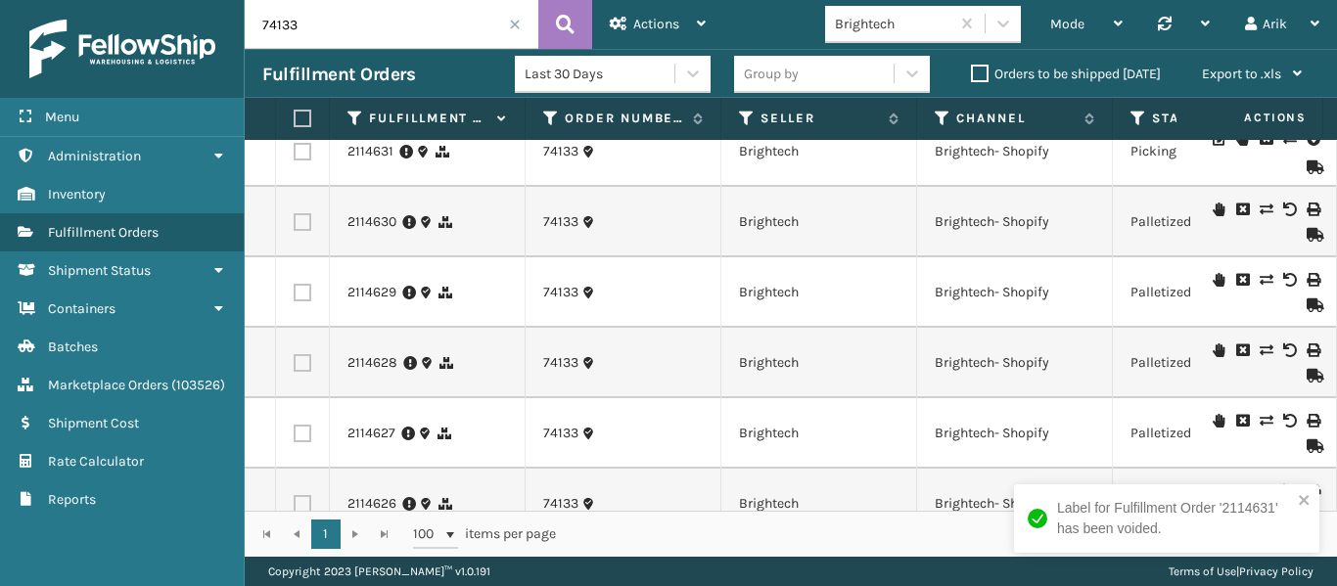
click at [1283, 350] on icon at bounding box center [1289, 350] width 12 height 14
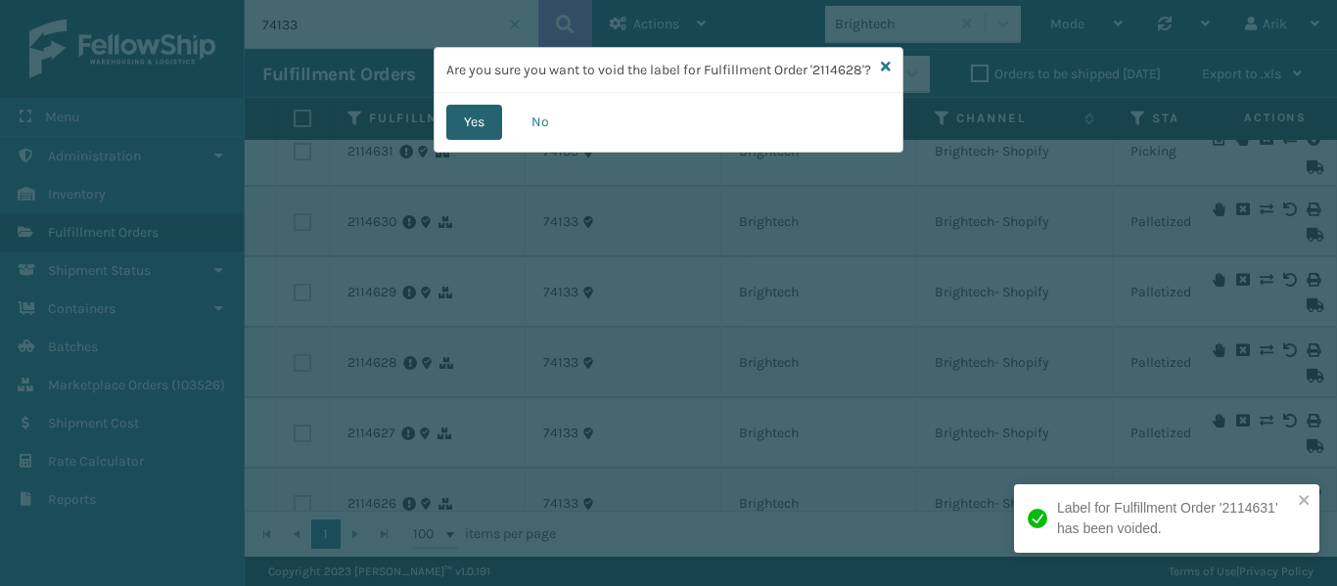
click at [494, 152] on div "Yes No" at bounding box center [668, 122] width 468 height 59
click at [494, 140] on button "Yes" at bounding box center [474, 122] width 56 height 35
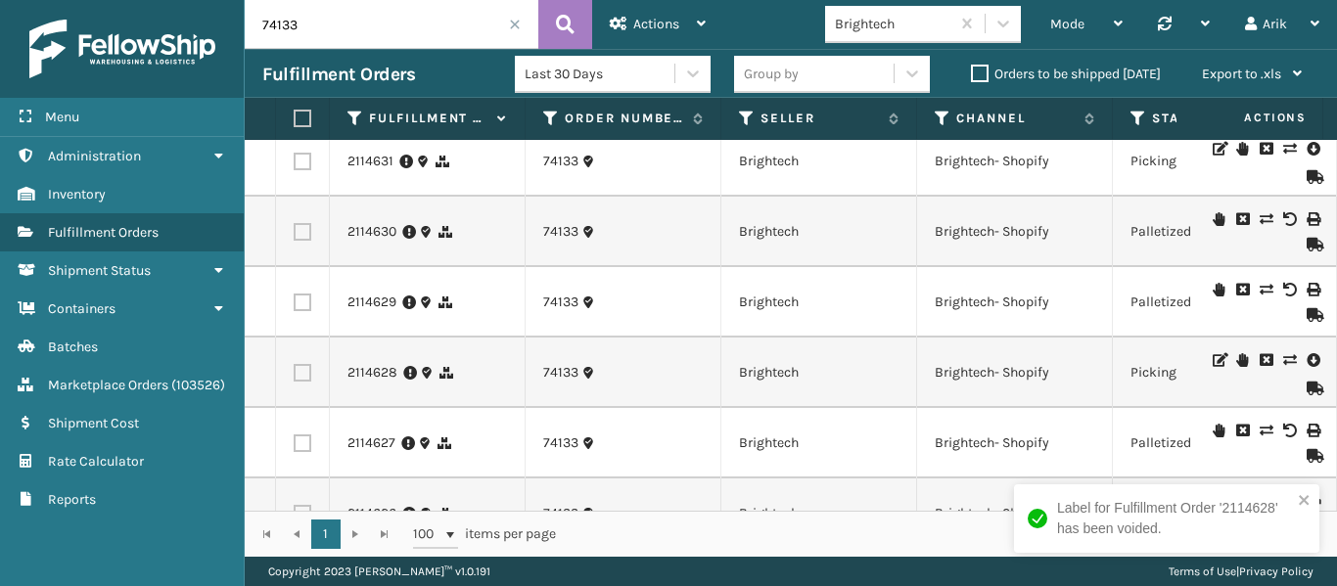
scroll to position [783, 0]
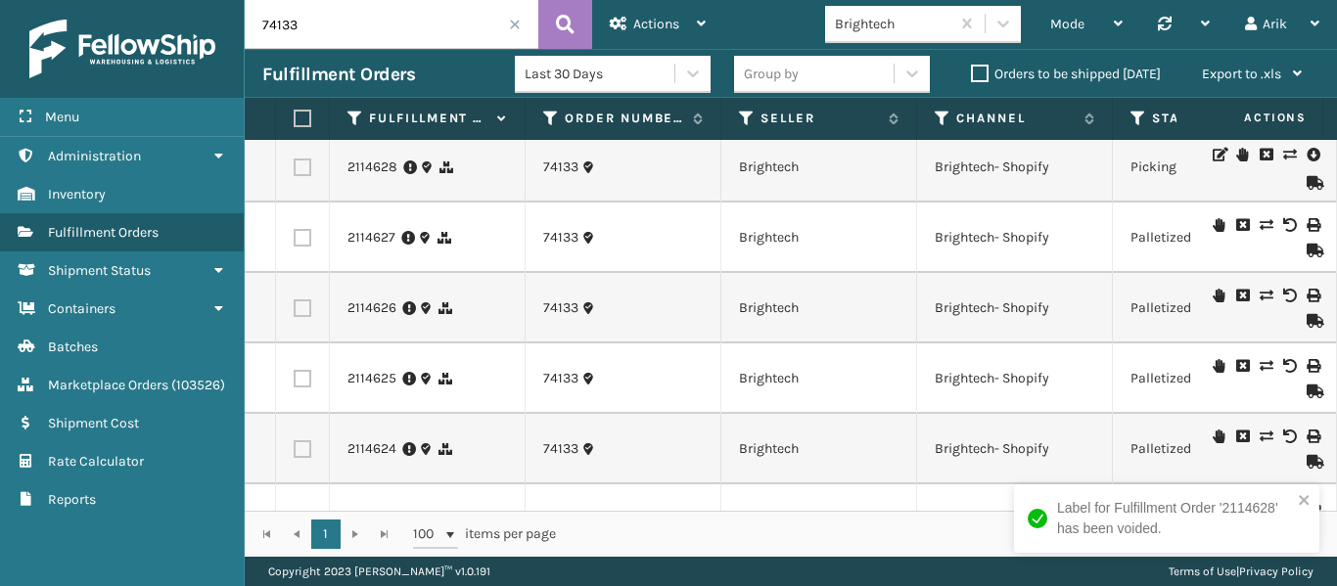
click at [1283, 359] on icon at bounding box center [1289, 366] width 12 height 14
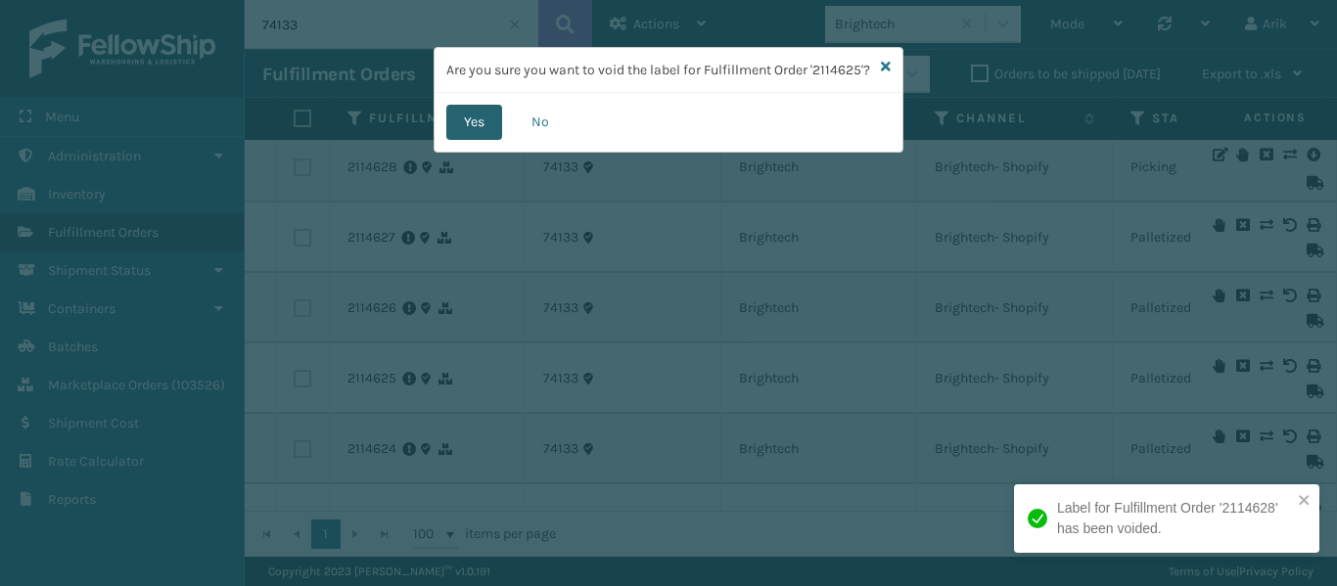
click at [481, 140] on button "Yes" at bounding box center [474, 122] width 56 height 35
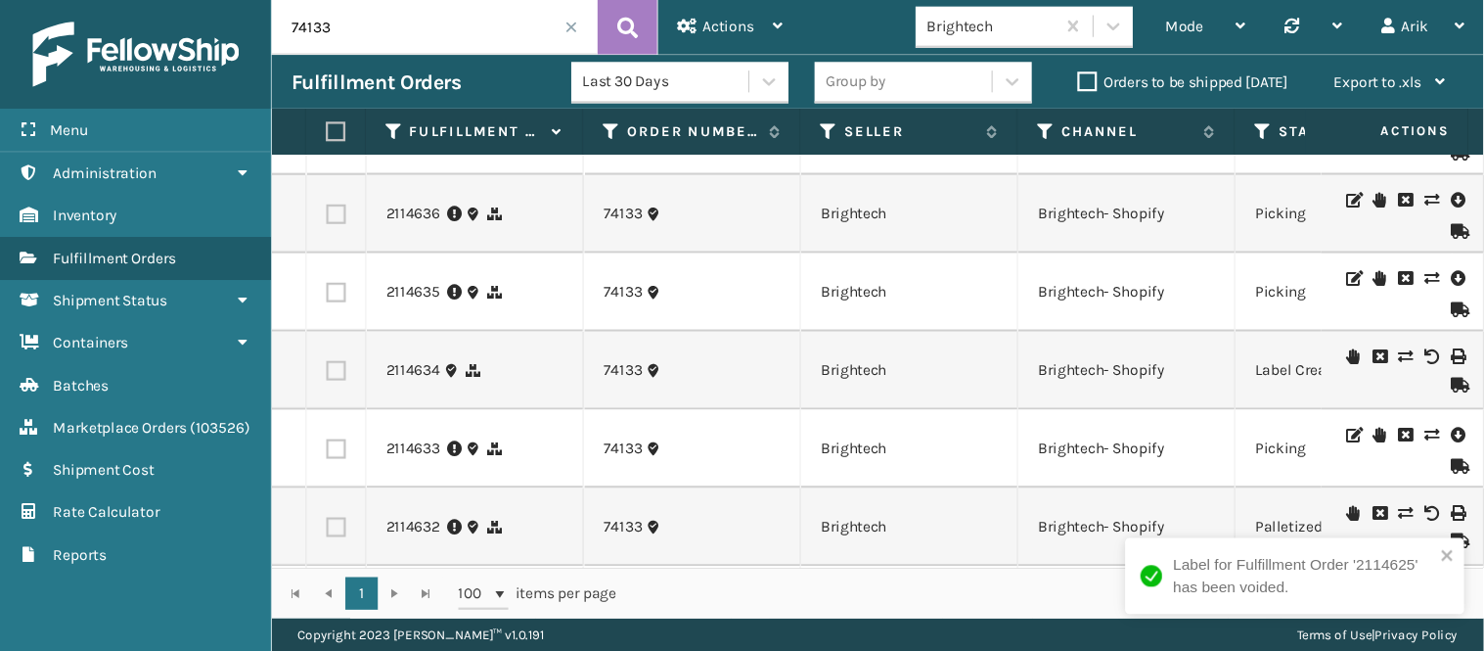
scroll to position [391, 0]
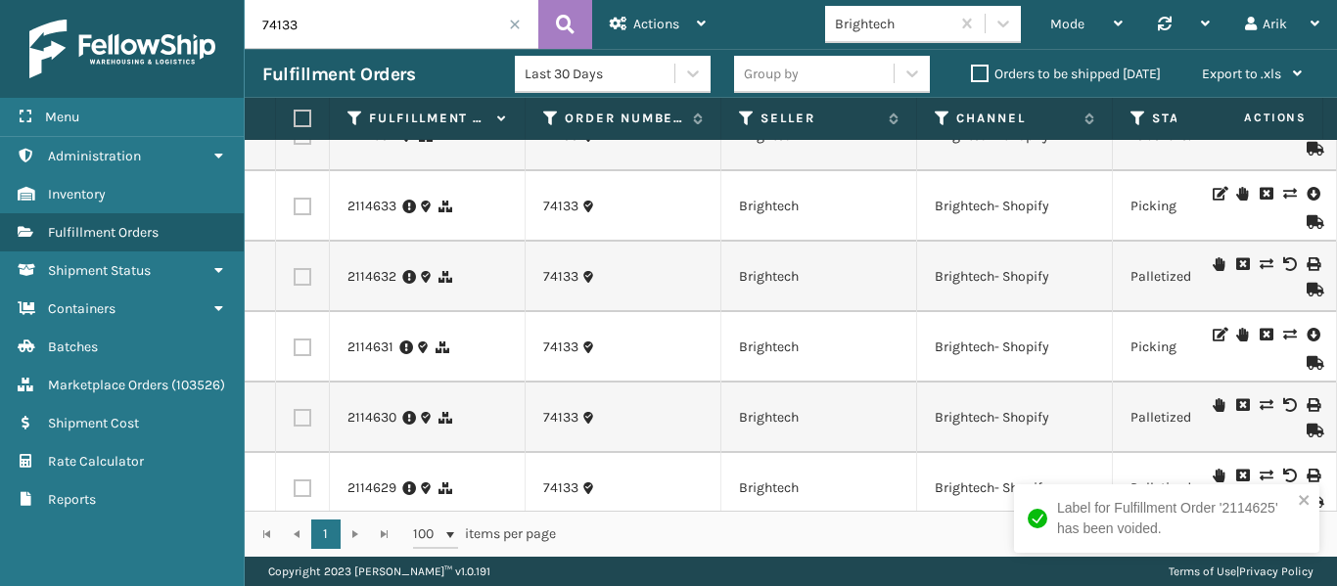
click at [1283, 404] on icon at bounding box center [1289, 405] width 12 height 14
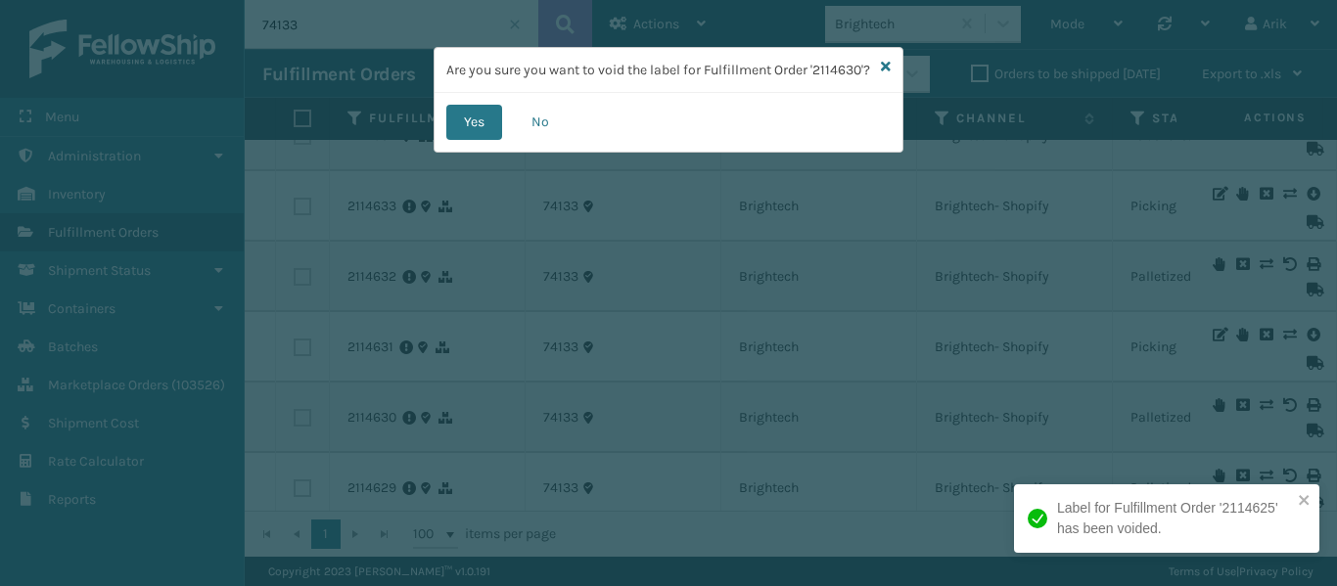
click at [479, 152] on div "Yes No" at bounding box center [668, 122] width 468 height 59
click at [480, 140] on button "Yes" at bounding box center [474, 122] width 56 height 35
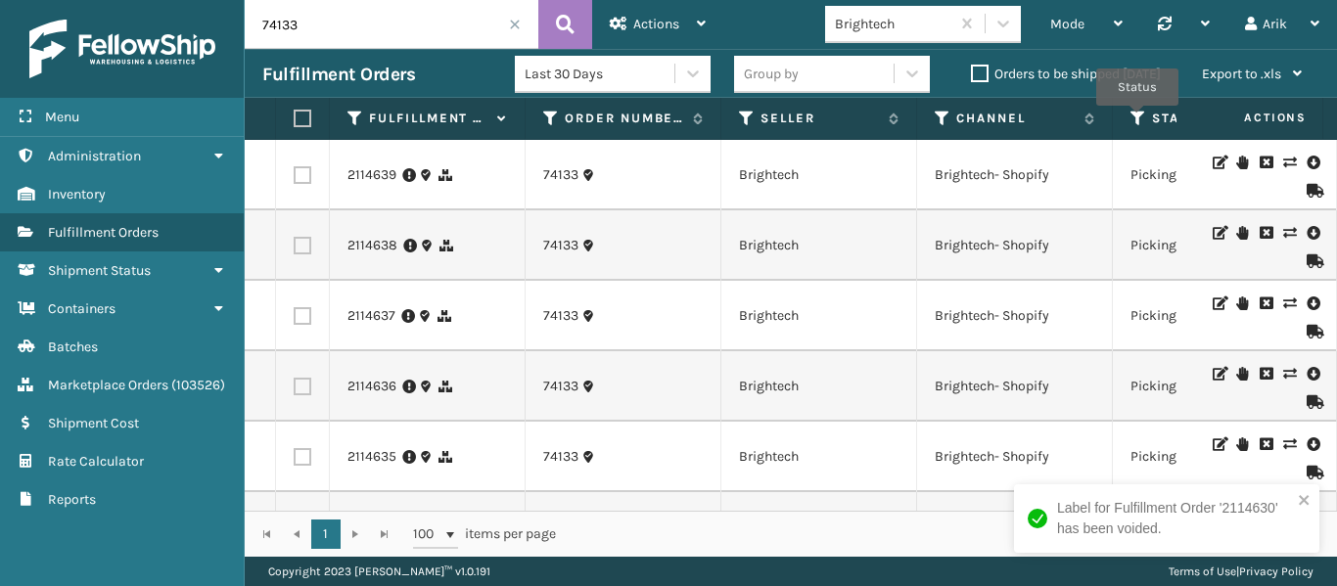
click at [1136, 119] on icon at bounding box center [1138, 119] width 16 height 18
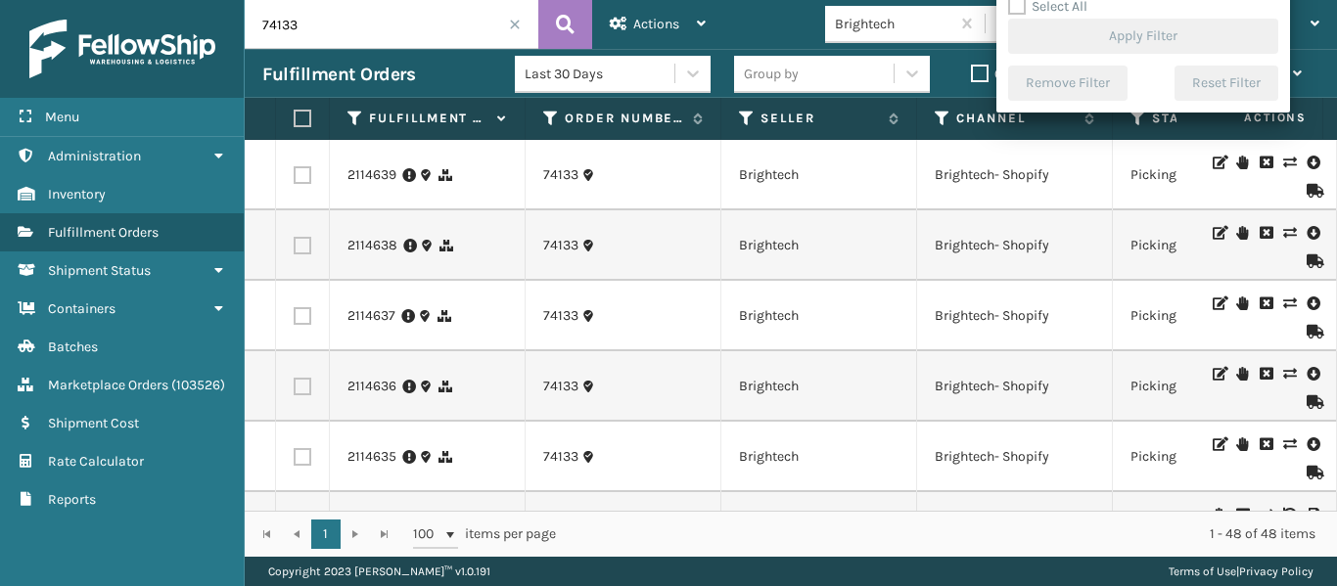
click at [1153, 148] on section "Fulfillment Orders Last 30 Days Group by Orders to be shipped [DATE] Export to …" at bounding box center [791, 303] width 1092 height 508
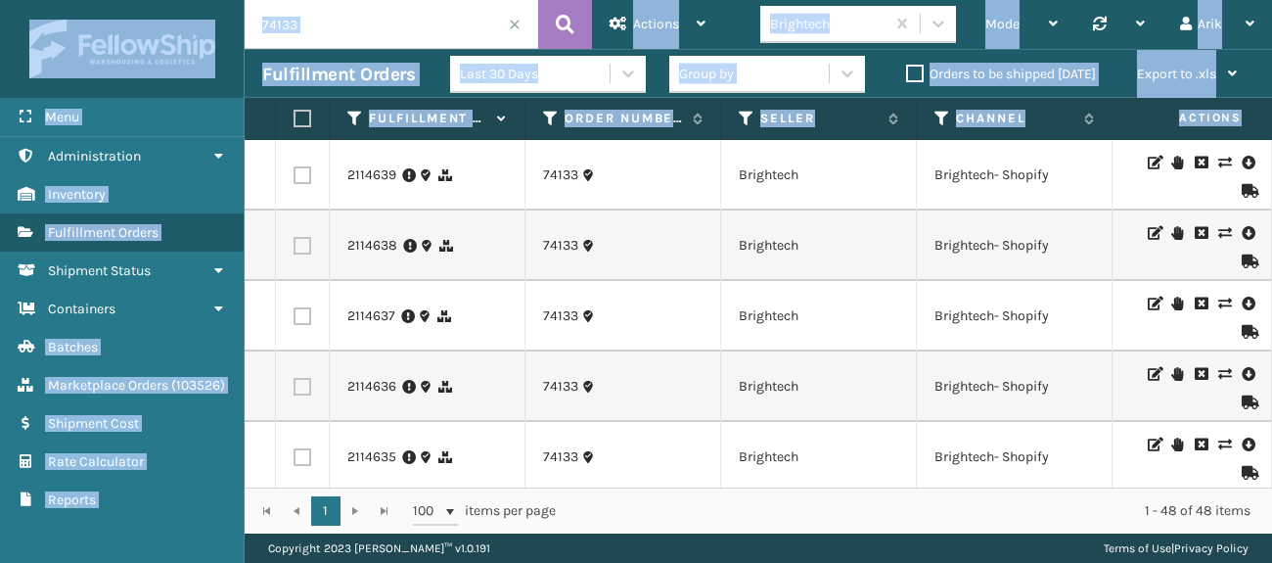
drag, startPoint x: 1250, startPoint y: 122, endPoint x: 1317, endPoint y: 118, distance: 67.6
click at [1272, 118] on html "Menu Administration Inventory Fulfillment Orders Shipment Status Containers Bat…" at bounding box center [636, 281] width 1272 height 563
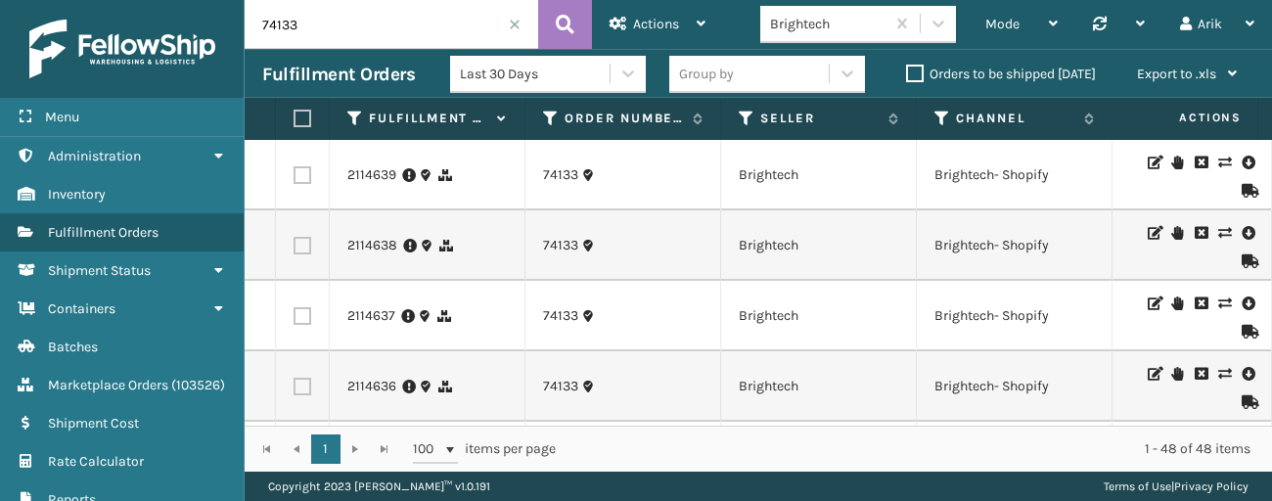
click at [1082, 180] on td "Brightech- Shopify" at bounding box center [1015, 175] width 196 height 70
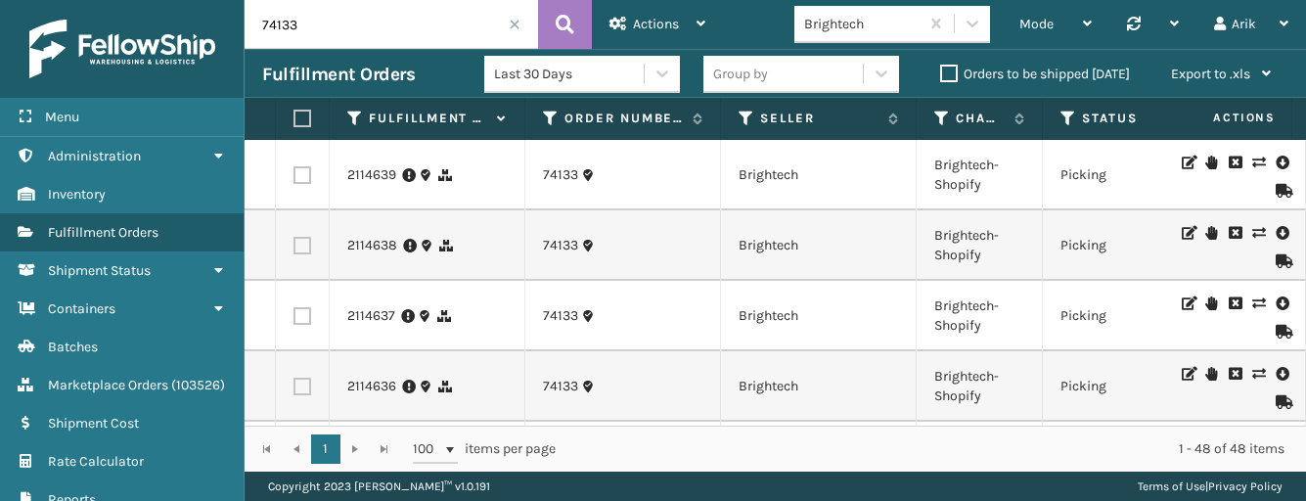
drag, startPoint x: 1111, startPoint y: 126, endPoint x: 1042, endPoint y: 124, distance: 68.5
click at [1040, 124] on span at bounding box center [1039, 303] width 6 height 411
click at [1070, 114] on icon at bounding box center [1070, 119] width 16 height 18
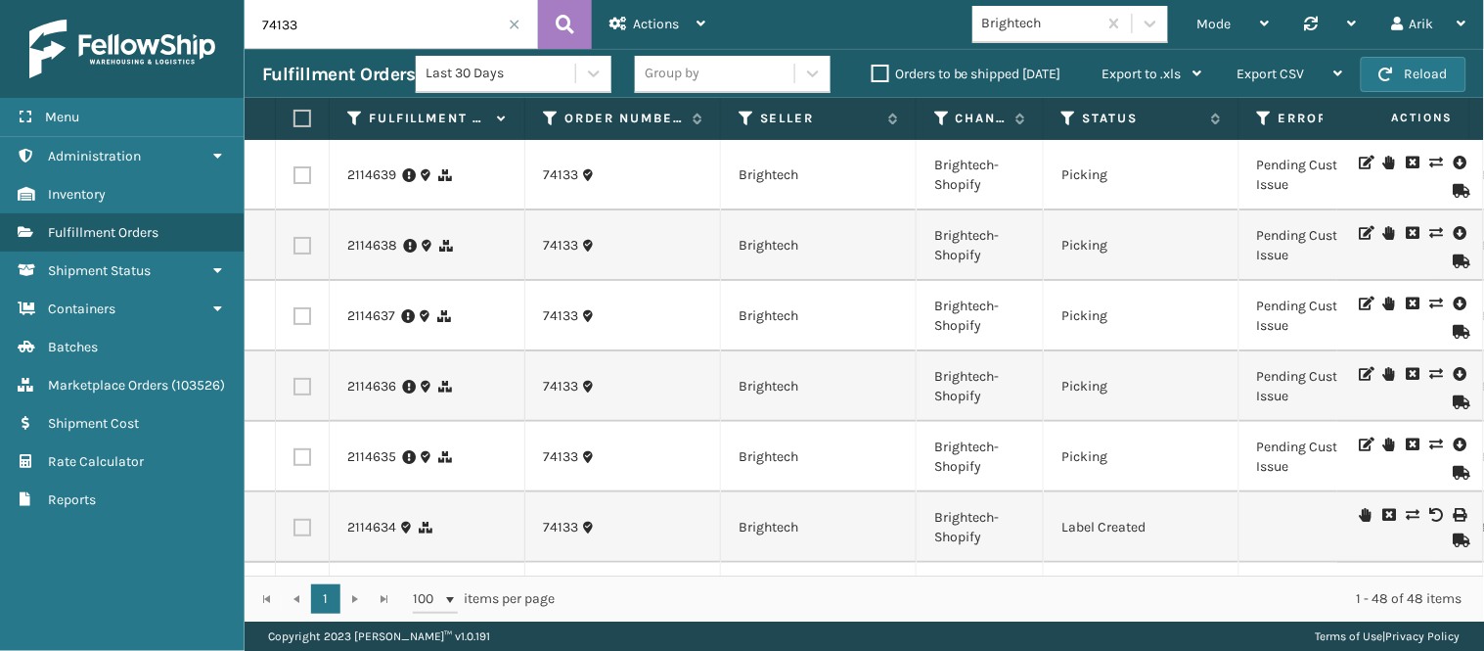
click at [1140, 168] on td "Picking" at bounding box center [1142, 175] width 196 height 70
click at [1083, 115] on label "Status" at bounding box center [1142, 119] width 118 height 18
click at [1336, 300] on icon at bounding box center [1437, 303] width 12 height 14
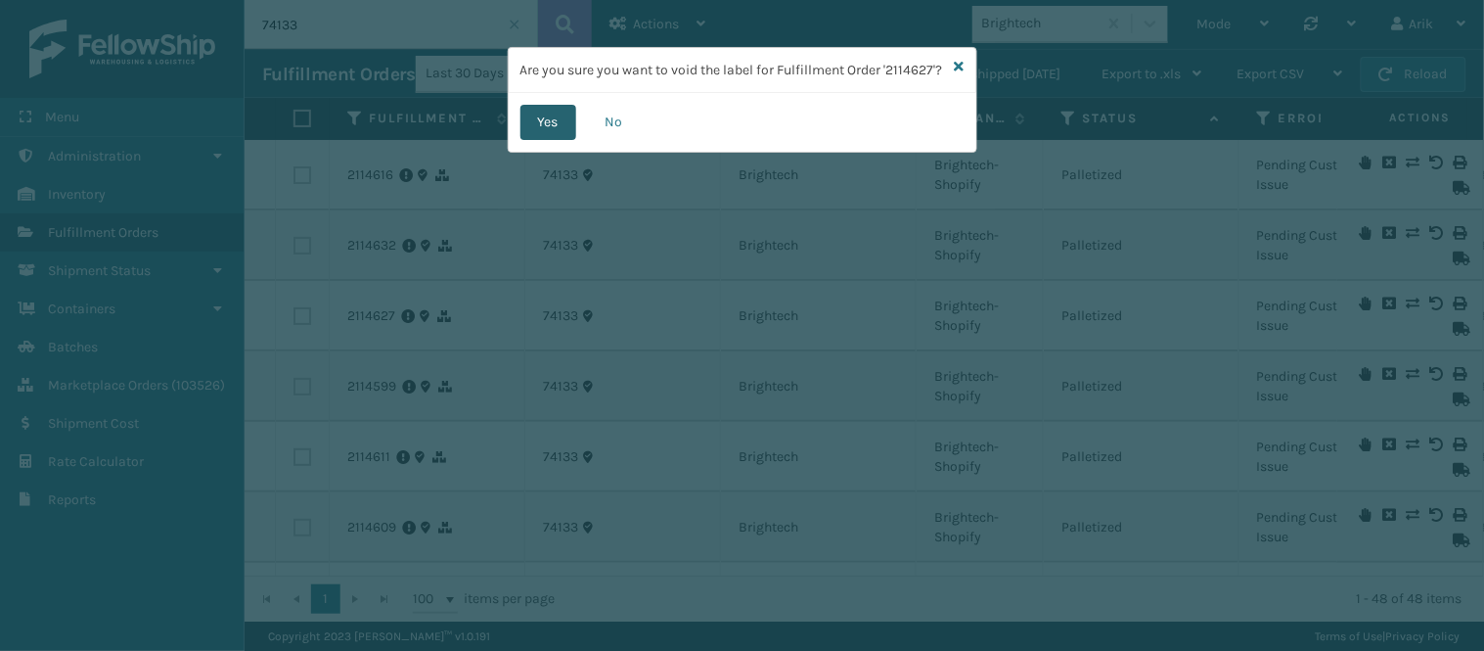
click at [558, 140] on button "Yes" at bounding box center [549, 122] width 56 height 35
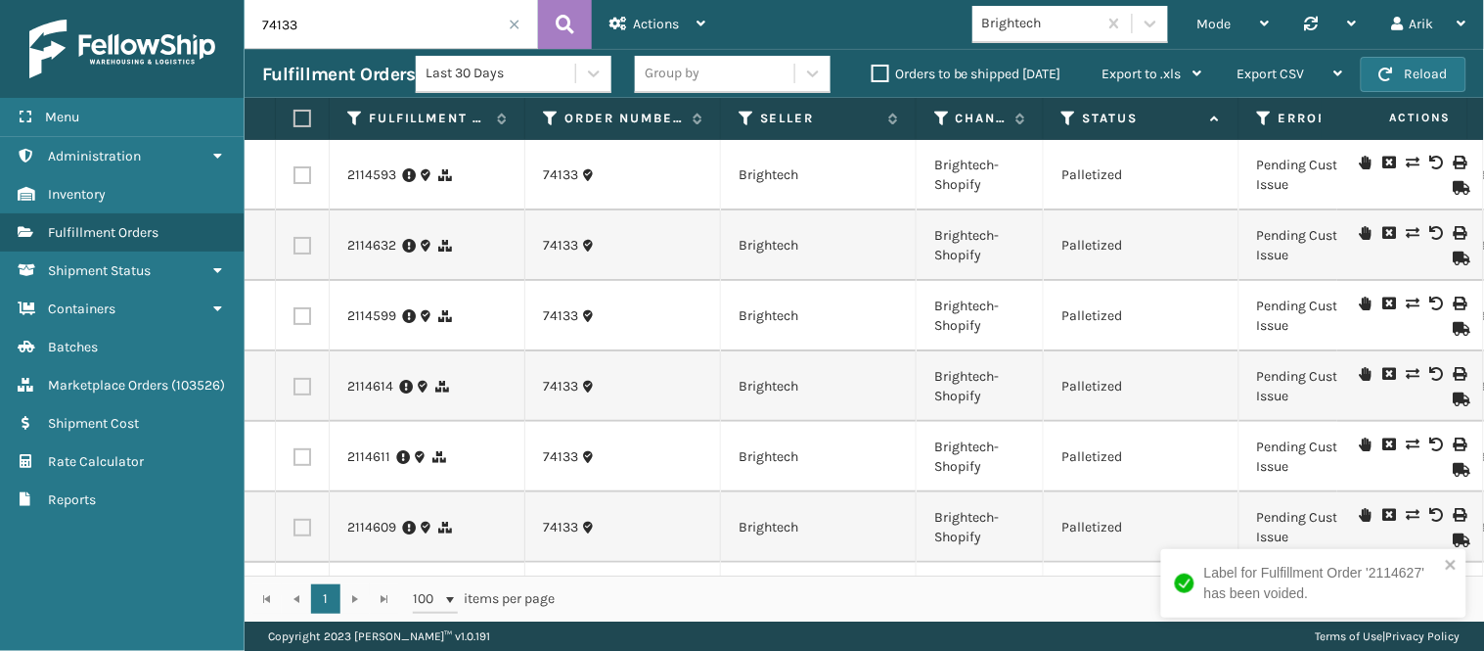
click at [1336, 226] on icon at bounding box center [1437, 233] width 12 height 14
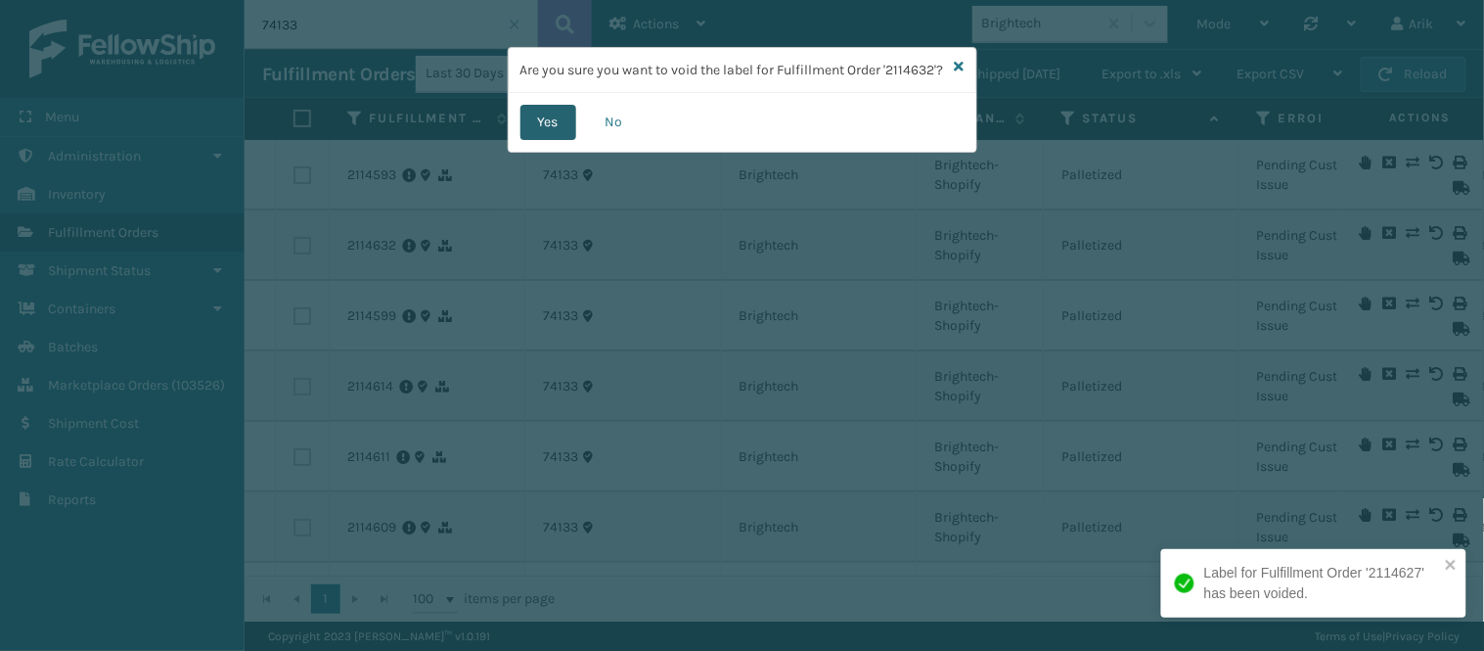
click at [553, 133] on button "Yes" at bounding box center [549, 122] width 56 height 35
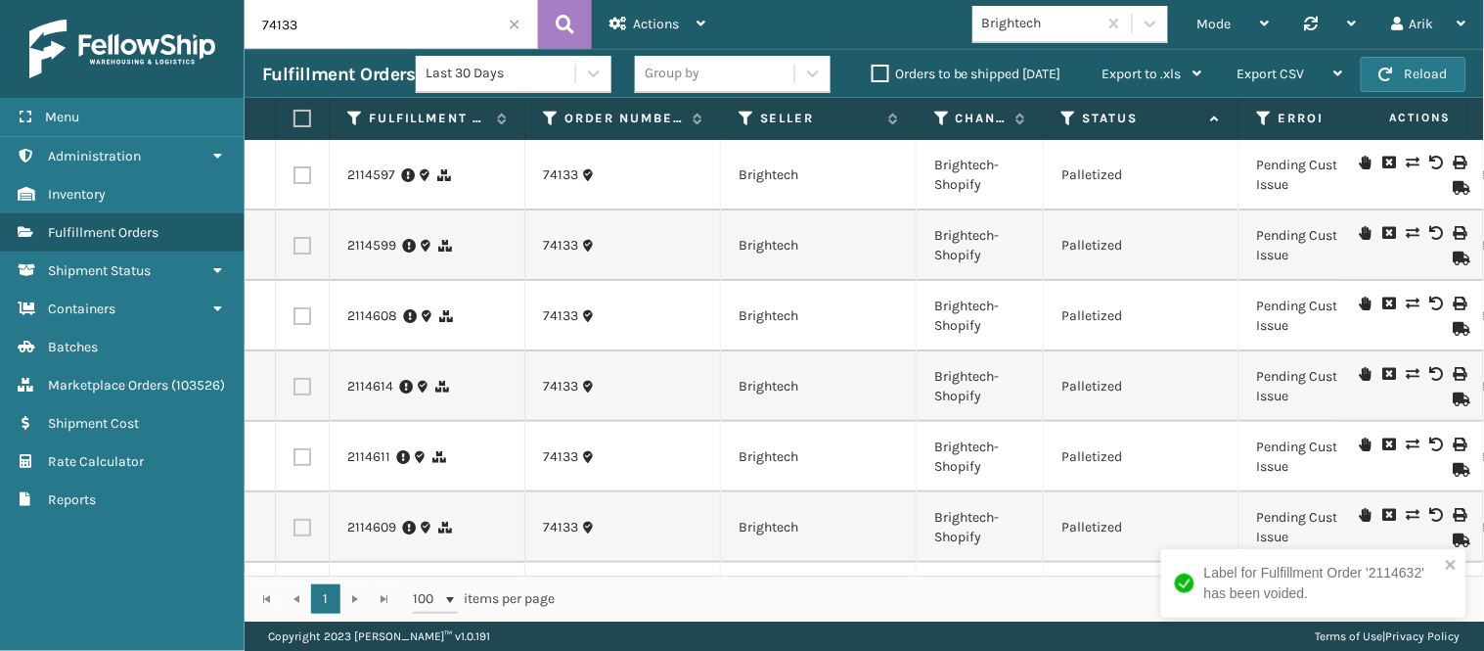
click at [1336, 159] on icon at bounding box center [1437, 163] width 12 height 14
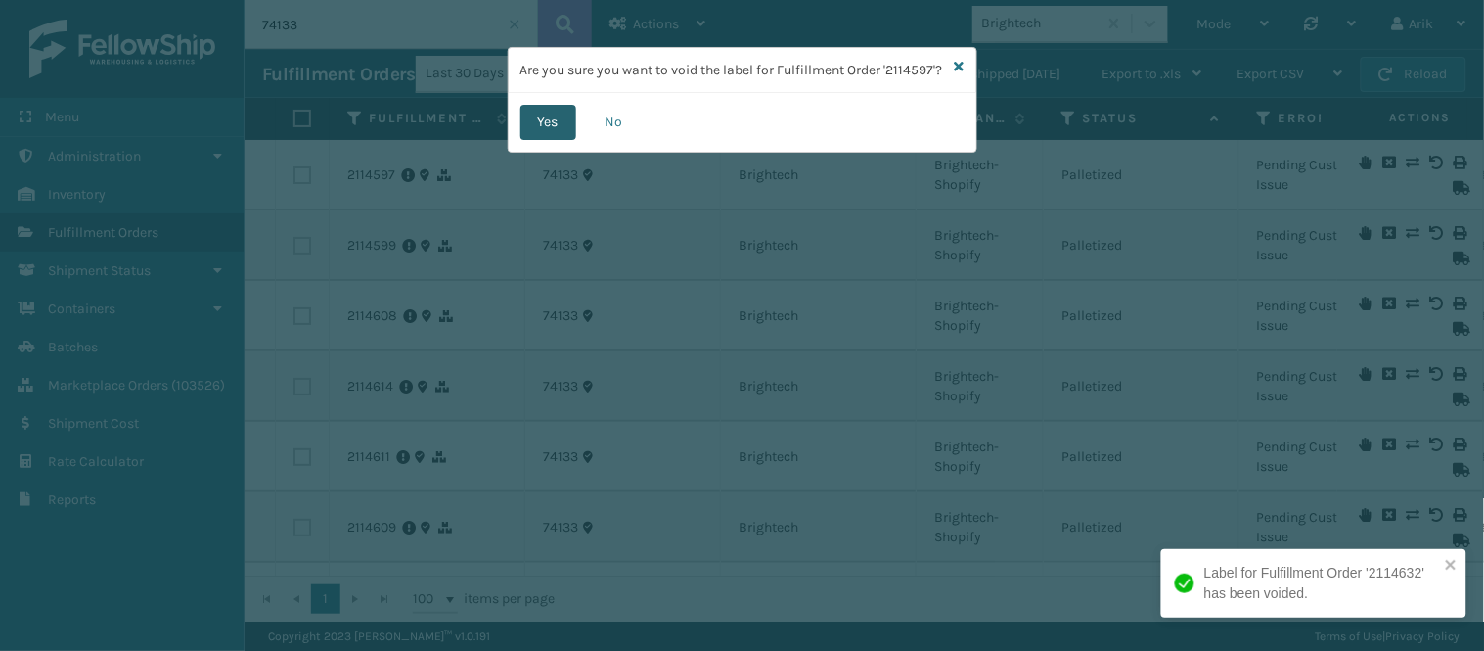
click at [550, 135] on button "Yes" at bounding box center [549, 122] width 56 height 35
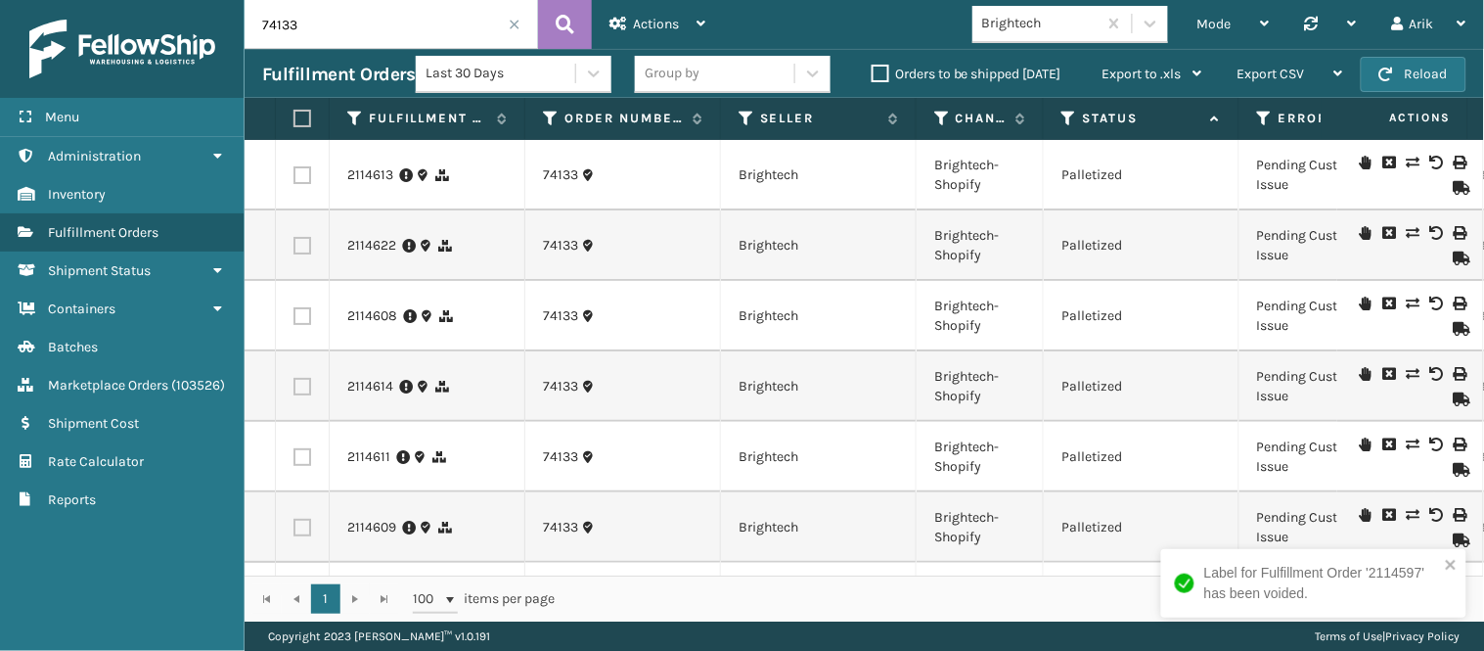
click at [1336, 159] on icon at bounding box center [1437, 163] width 12 height 14
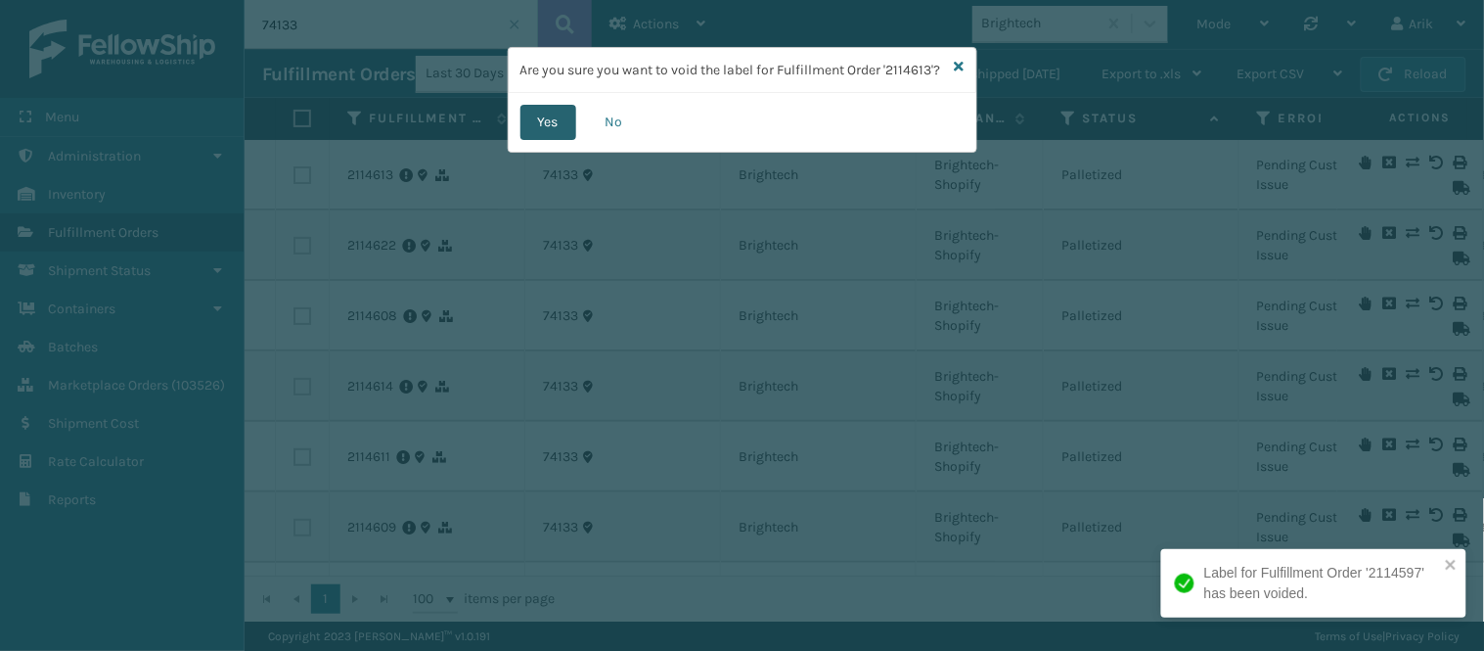
click at [536, 135] on button "Yes" at bounding box center [549, 122] width 56 height 35
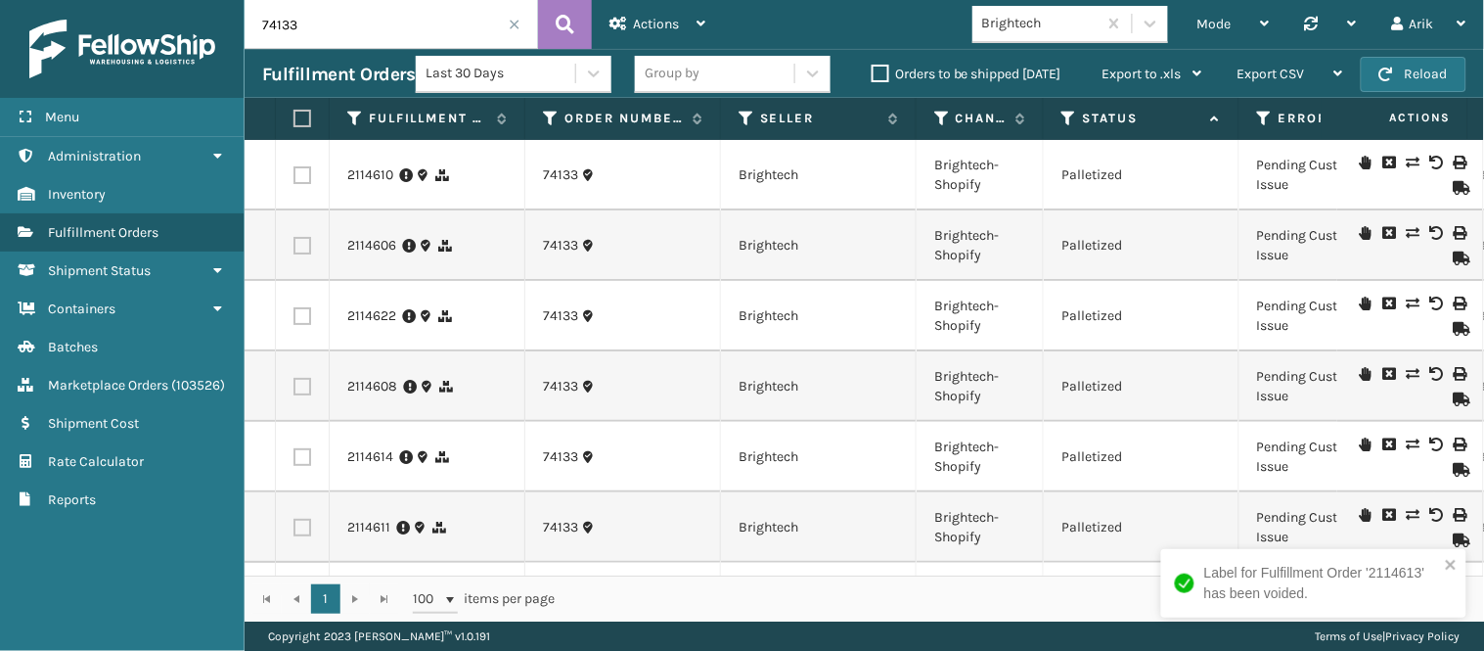
click at [1336, 226] on icon at bounding box center [1437, 233] width 12 height 14
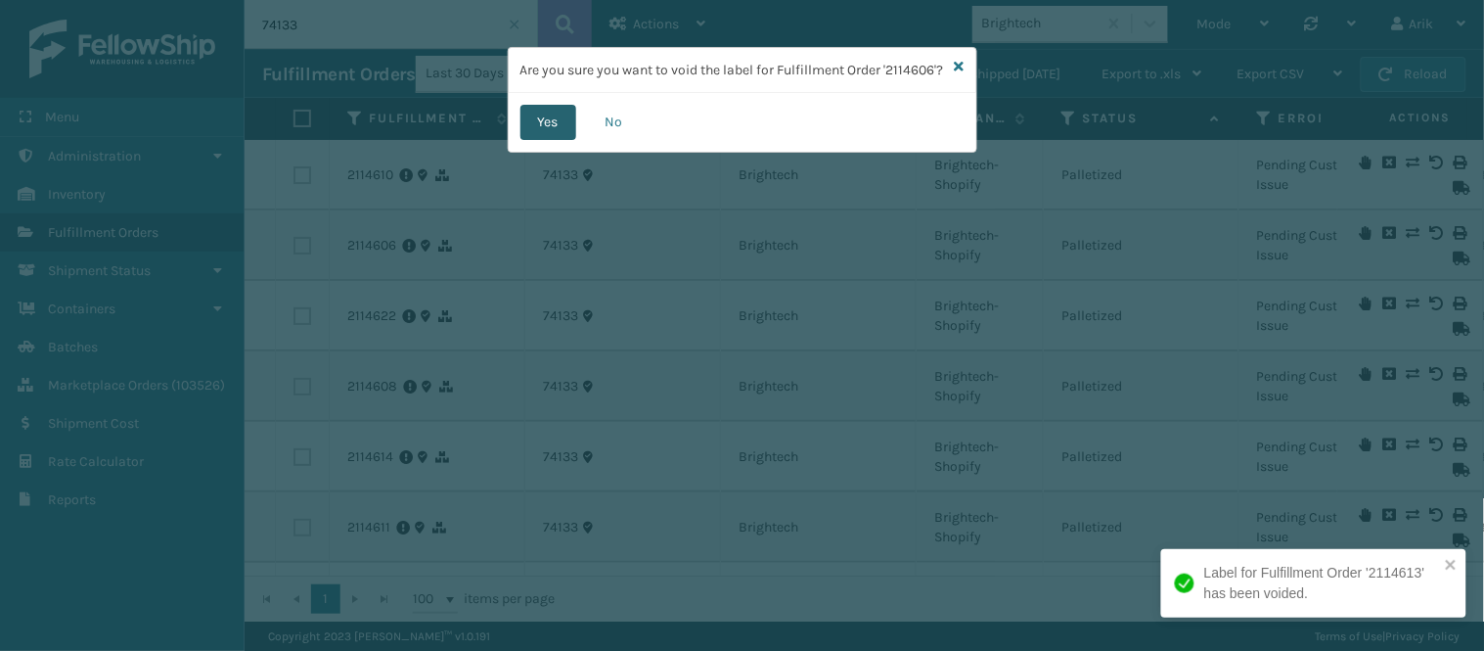
click at [550, 140] on button "Yes" at bounding box center [549, 122] width 56 height 35
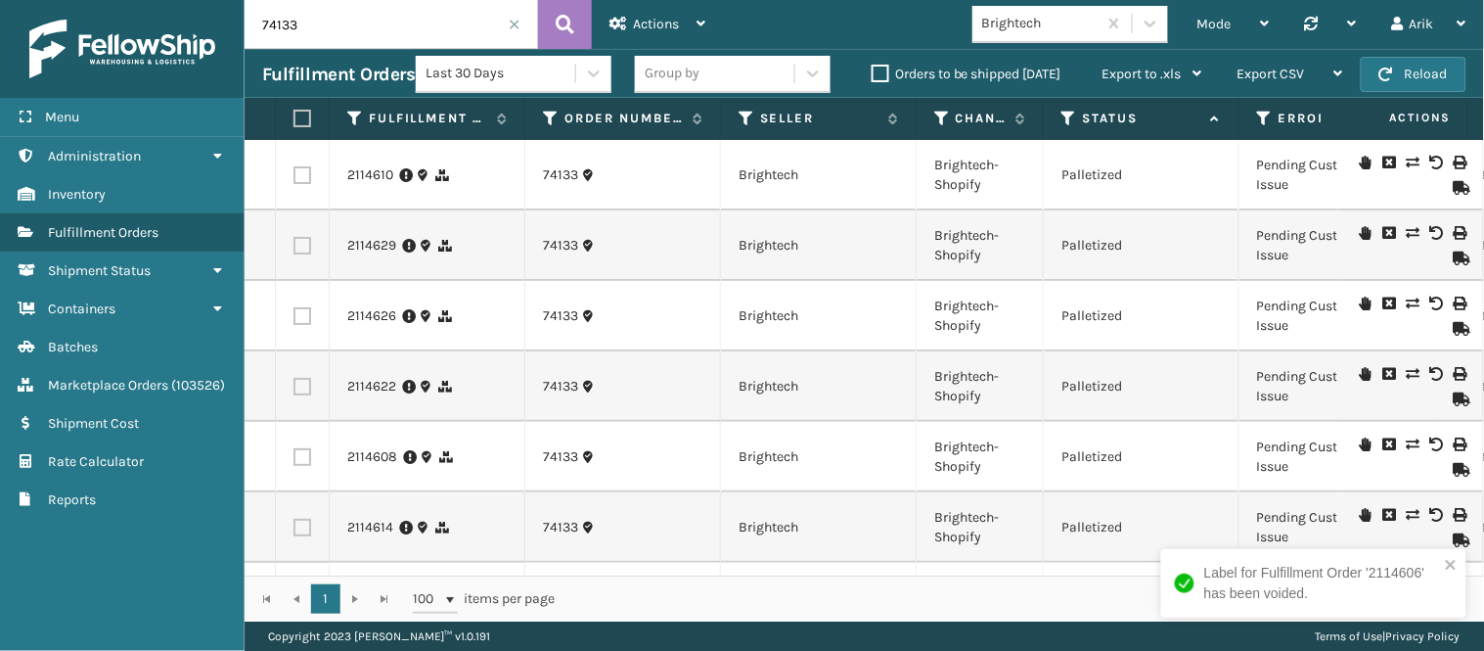
click at [1336, 160] on icon at bounding box center [1437, 163] width 12 height 14
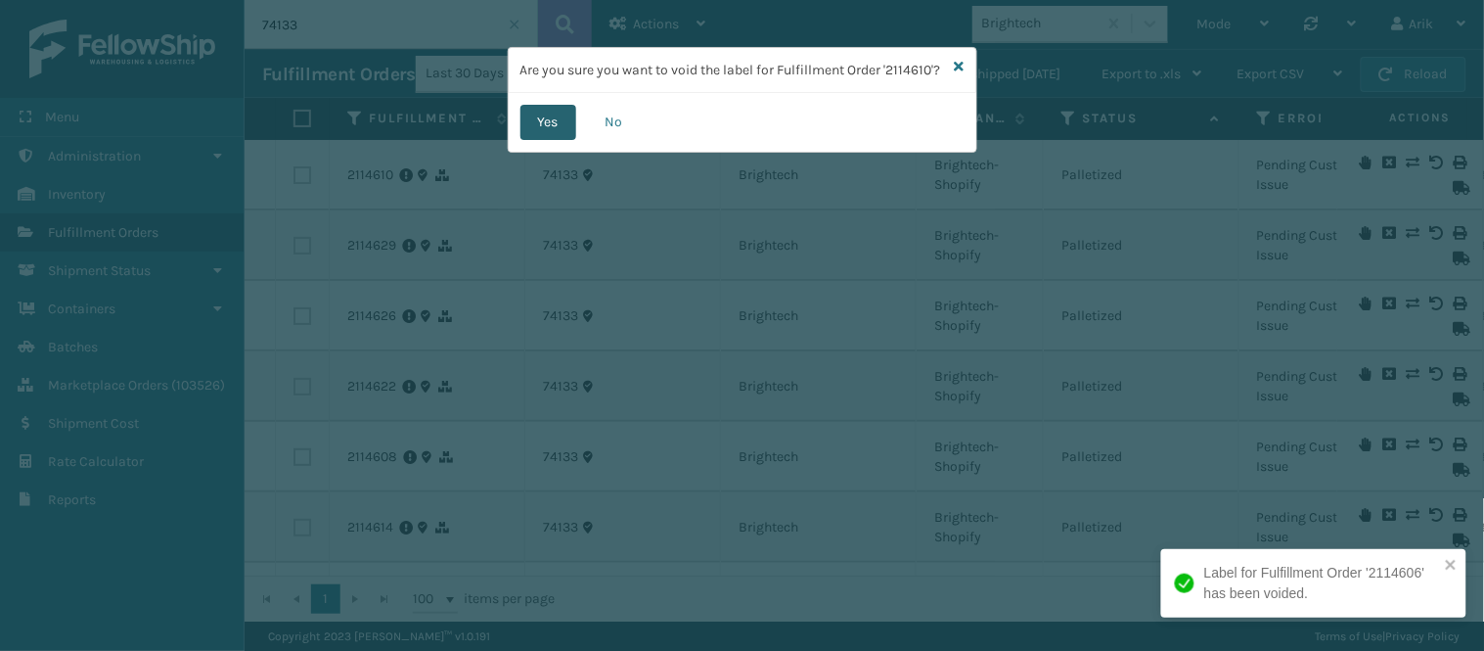
click at [556, 138] on button "Yes" at bounding box center [549, 122] width 56 height 35
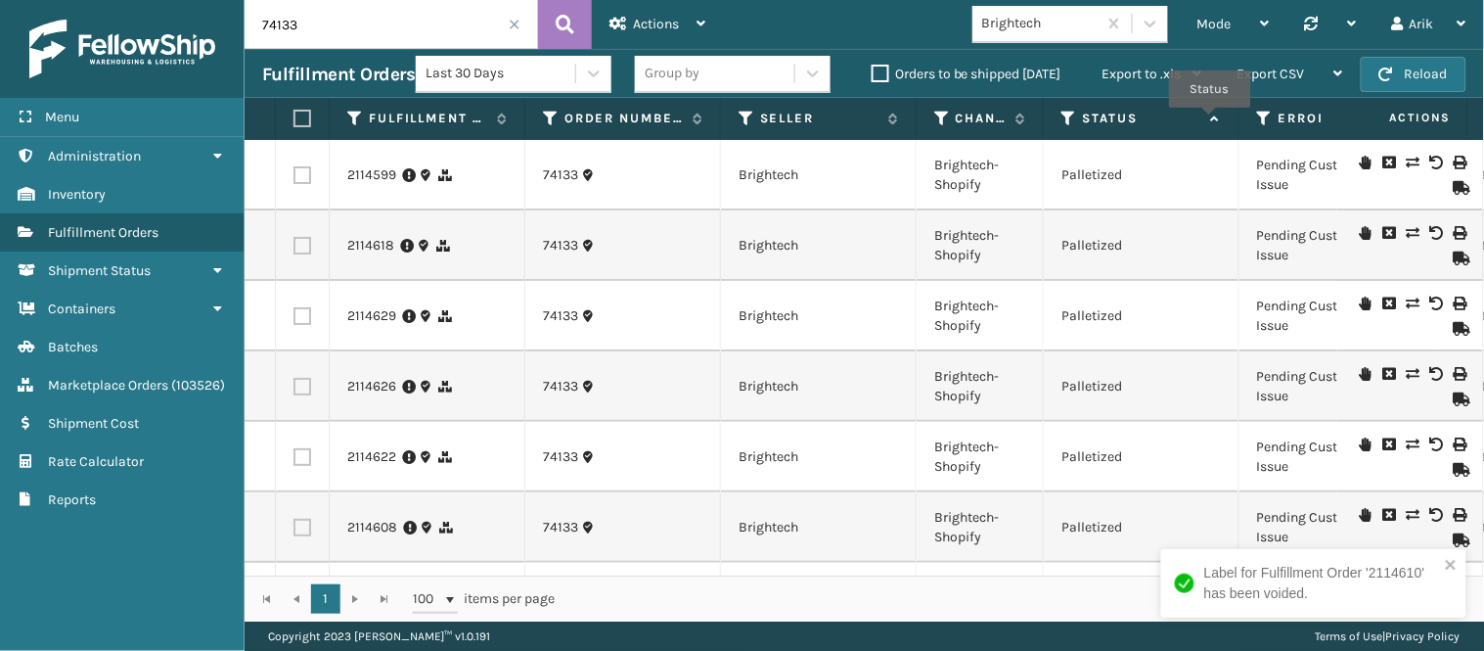
click at [1210, 120] on icon at bounding box center [1214, 119] width 16 height 13
click at [1216, 120] on icon at bounding box center [1214, 119] width 16 height 13
click at [1065, 114] on icon at bounding box center [1070, 119] width 16 height 18
click at [1336, 161] on icon at bounding box center [1437, 163] width 12 height 14
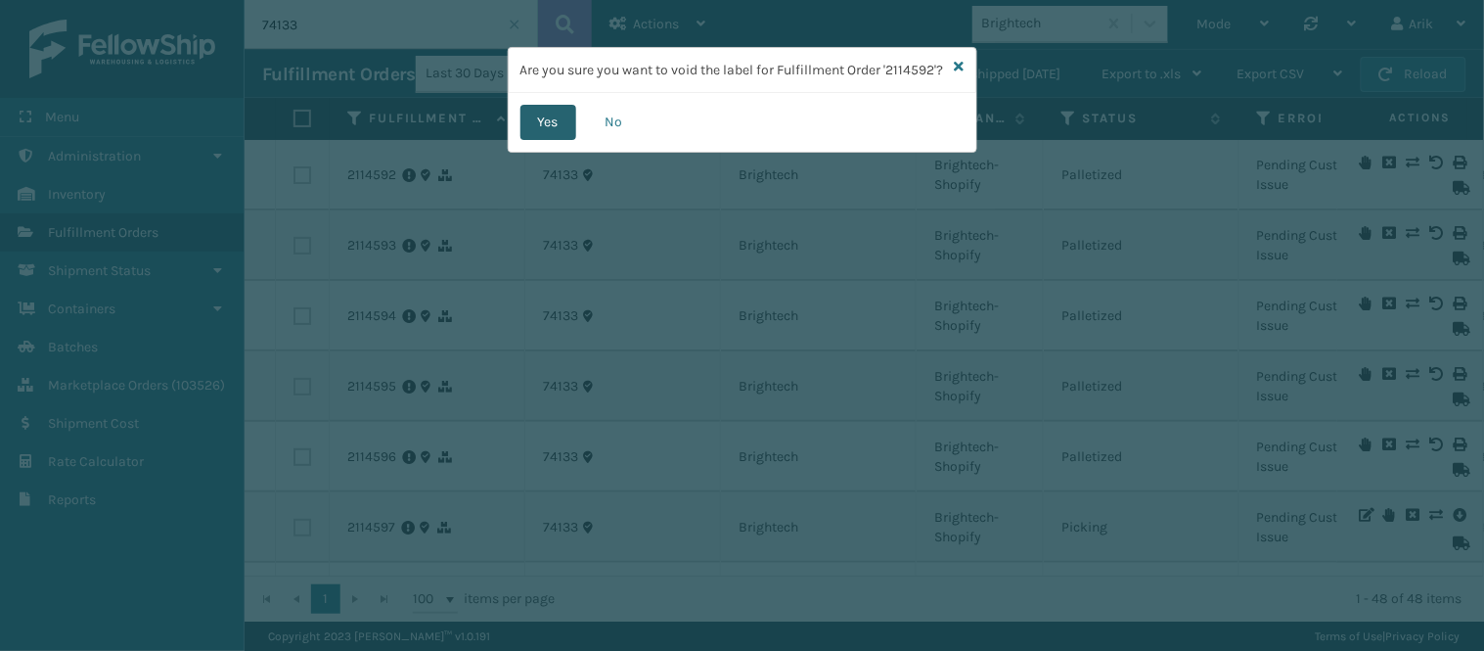
click at [552, 140] on button "Yes" at bounding box center [549, 122] width 56 height 35
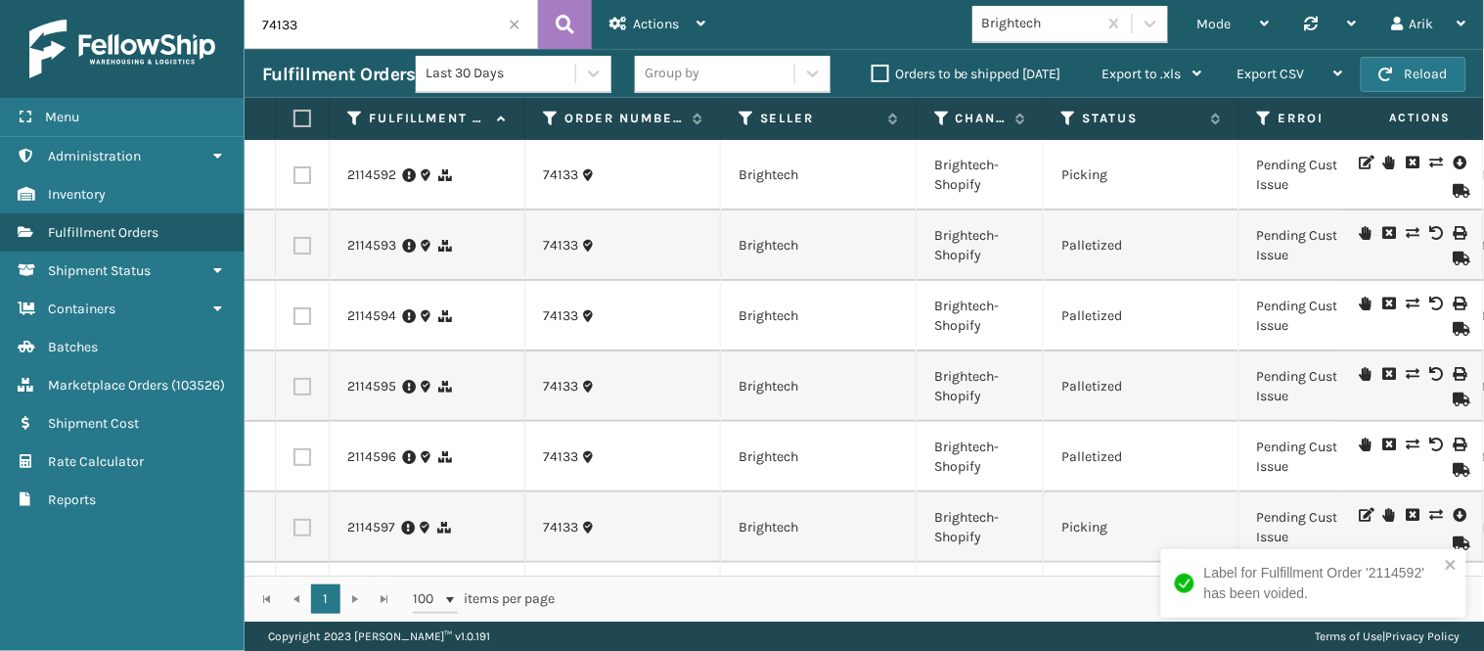
click at [1336, 228] on icon at bounding box center [1437, 233] width 12 height 14
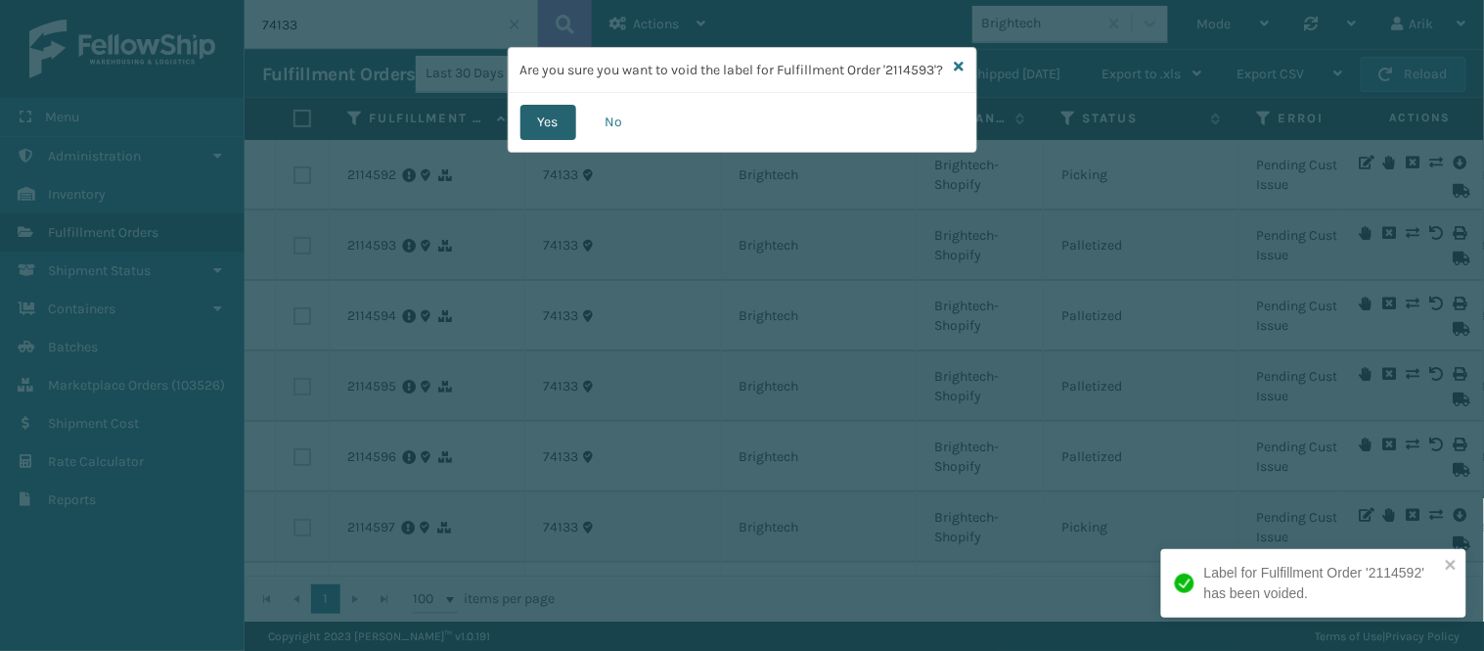
click at [554, 140] on button "Yes" at bounding box center [549, 122] width 56 height 35
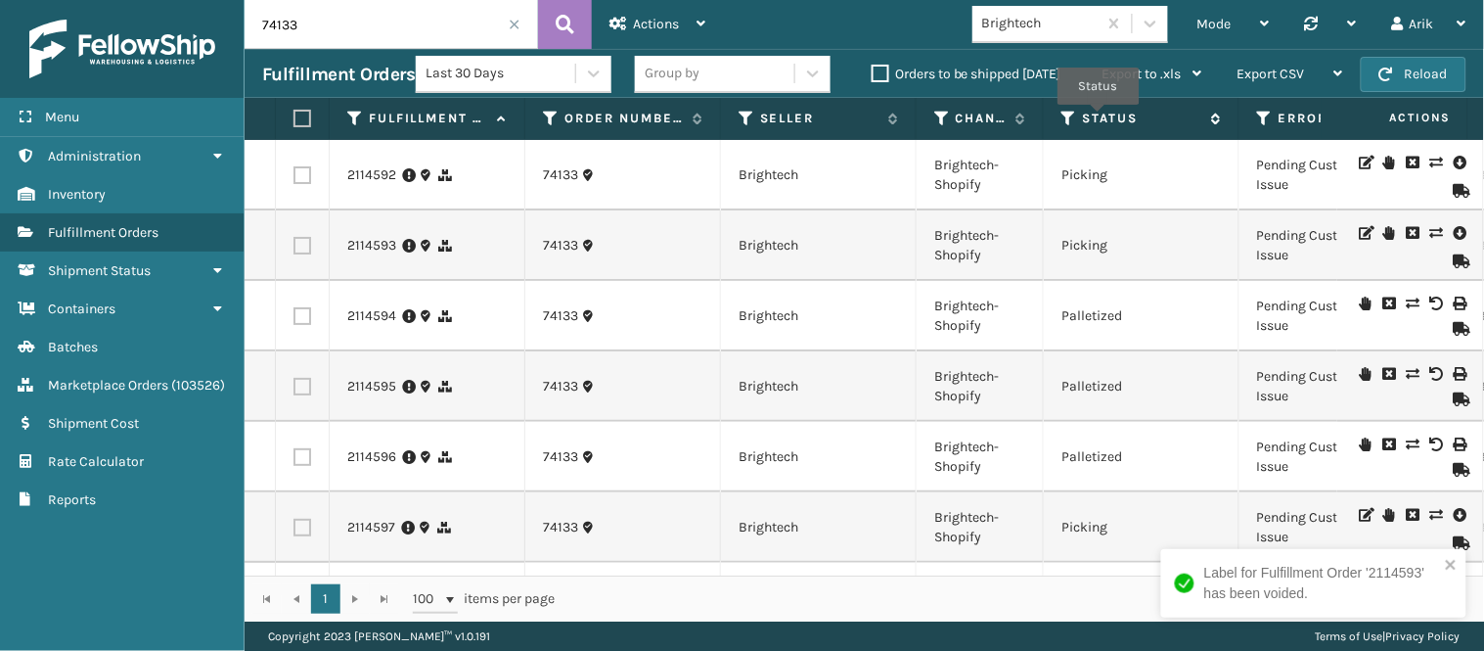
click at [1099, 118] on label "Status" at bounding box center [1142, 119] width 118 height 18
click at [1336, 370] on icon at bounding box center [1437, 374] width 12 height 14
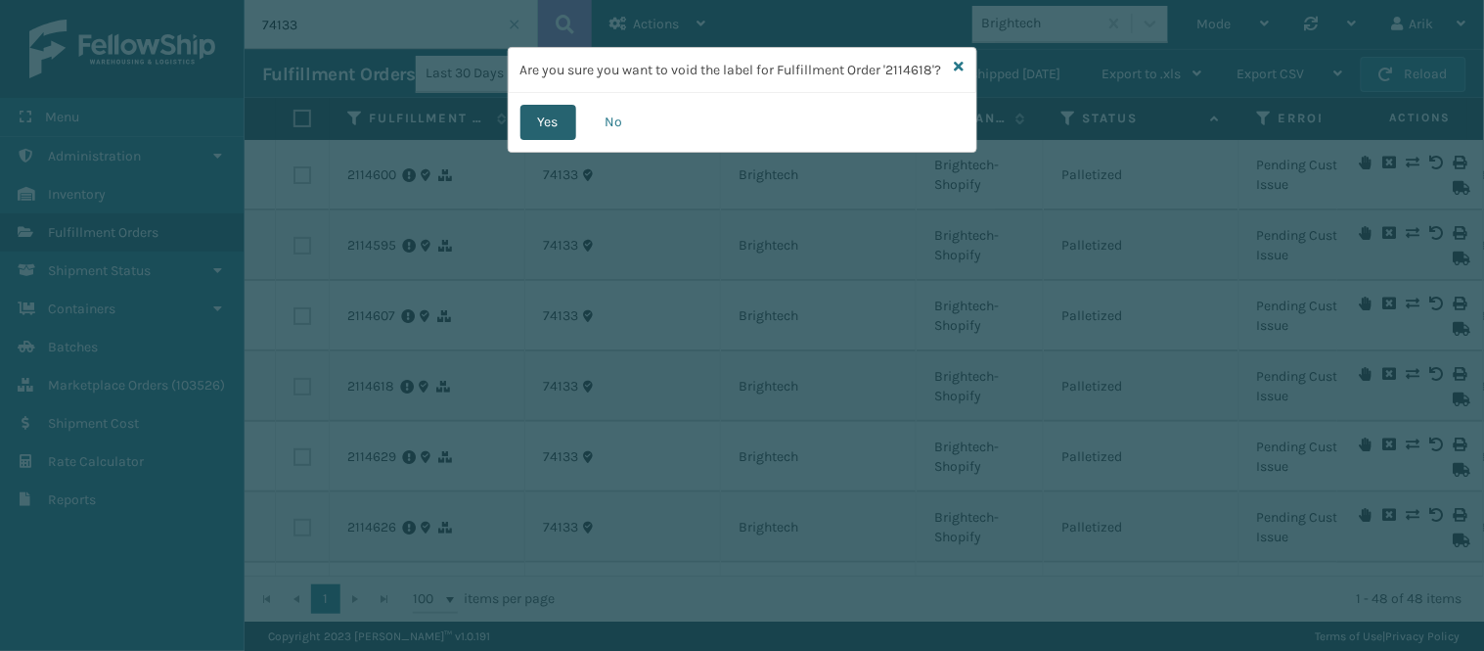
click at [549, 140] on button "Yes" at bounding box center [549, 122] width 56 height 35
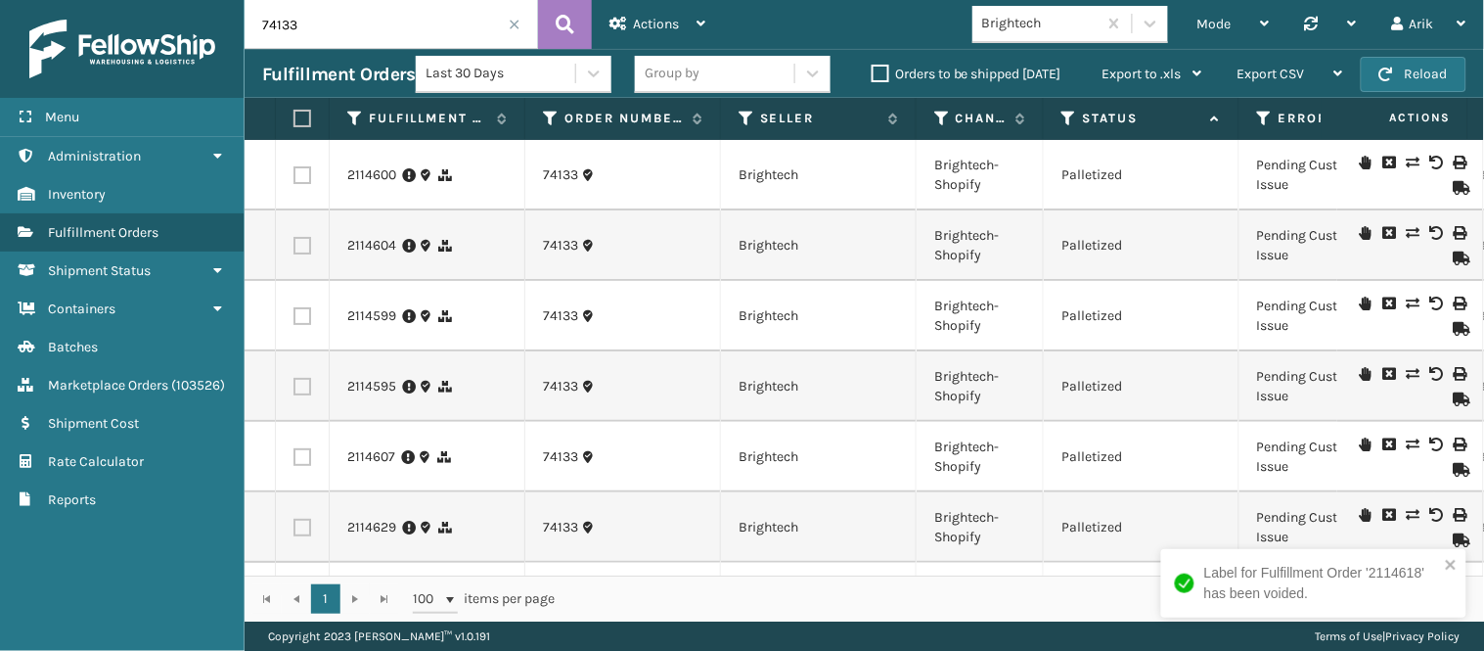
click at [1336, 159] on icon at bounding box center [1437, 163] width 12 height 14
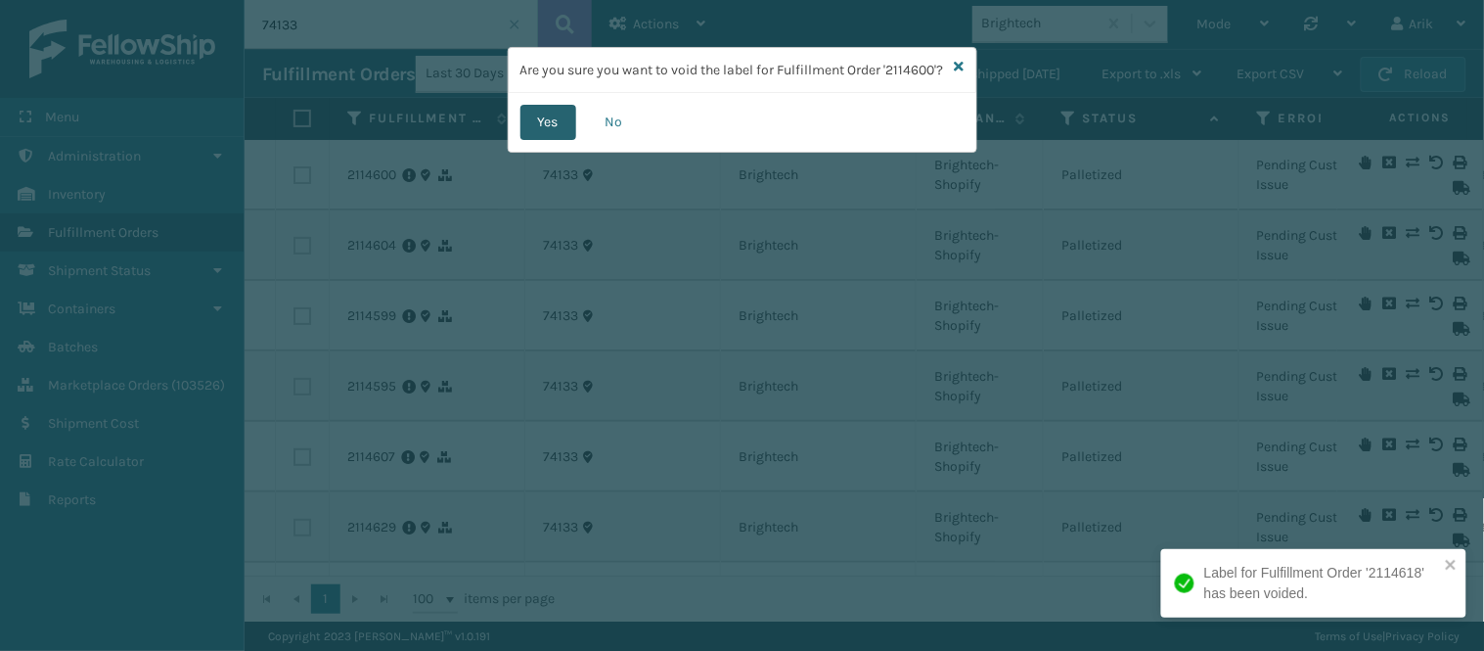
click at [532, 140] on button "Yes" at bounding box center [549, 122] width 56 height 35
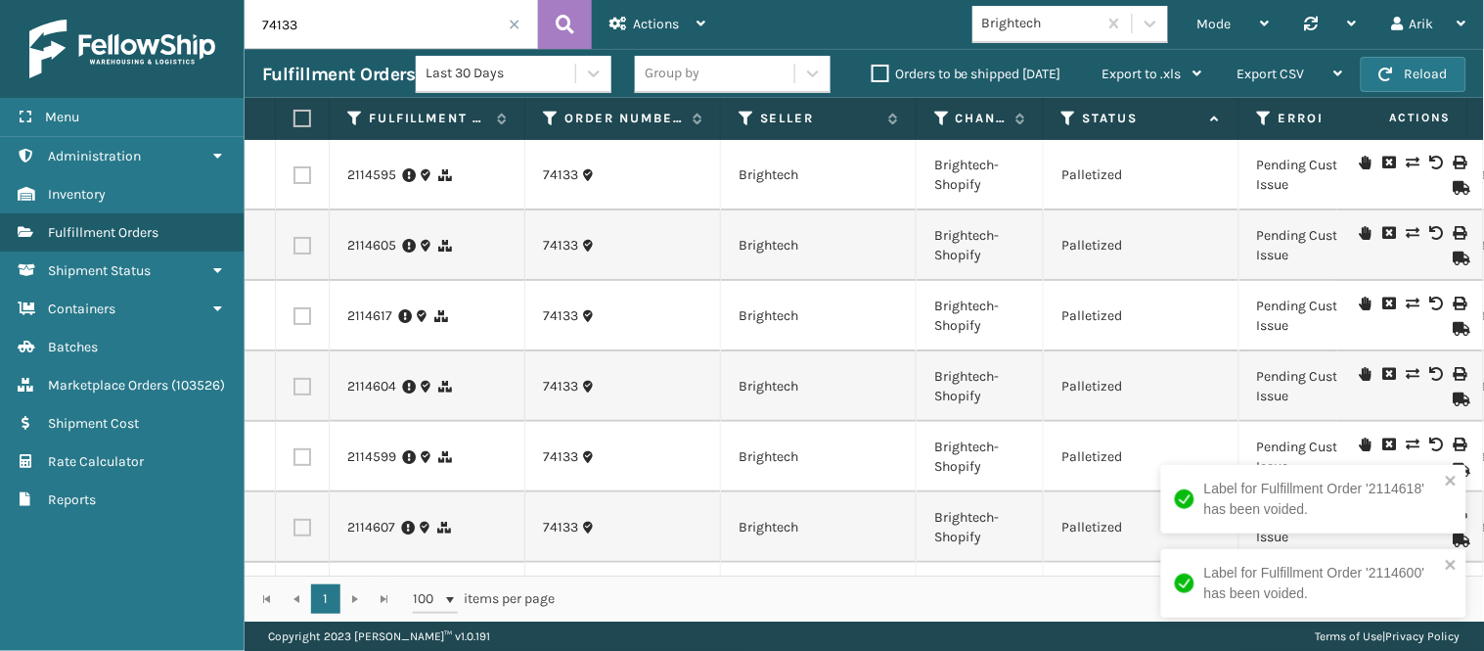
click at [1336, 153] on td at bounding box center [1411, 175] width 147 height 70
click at [1336, 163] on icon at bounding box center [1437, 163] width 12 height 14
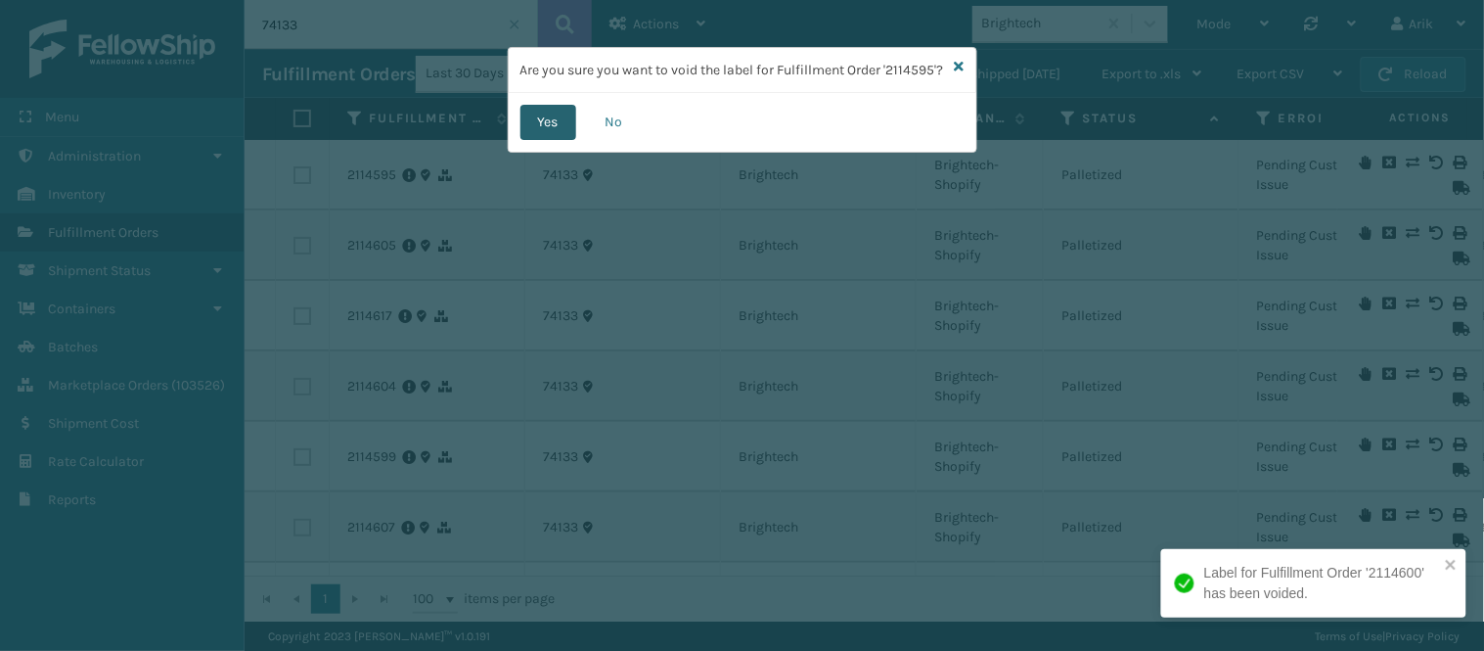
click at [551, 140] on button "Yes" at bounding box center [549, 122] width 56 height 35
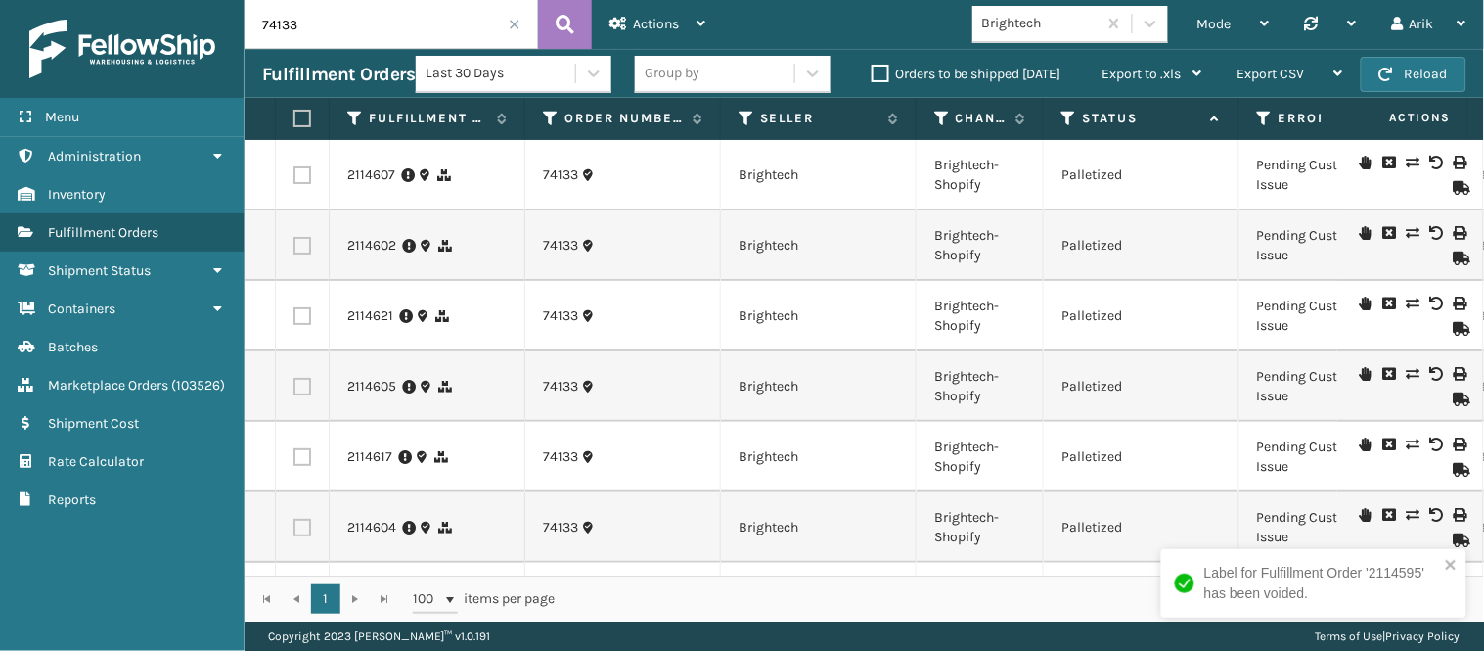
click at [1336, 160] on icon at bounding box center [1437, 163] width 12 height 14
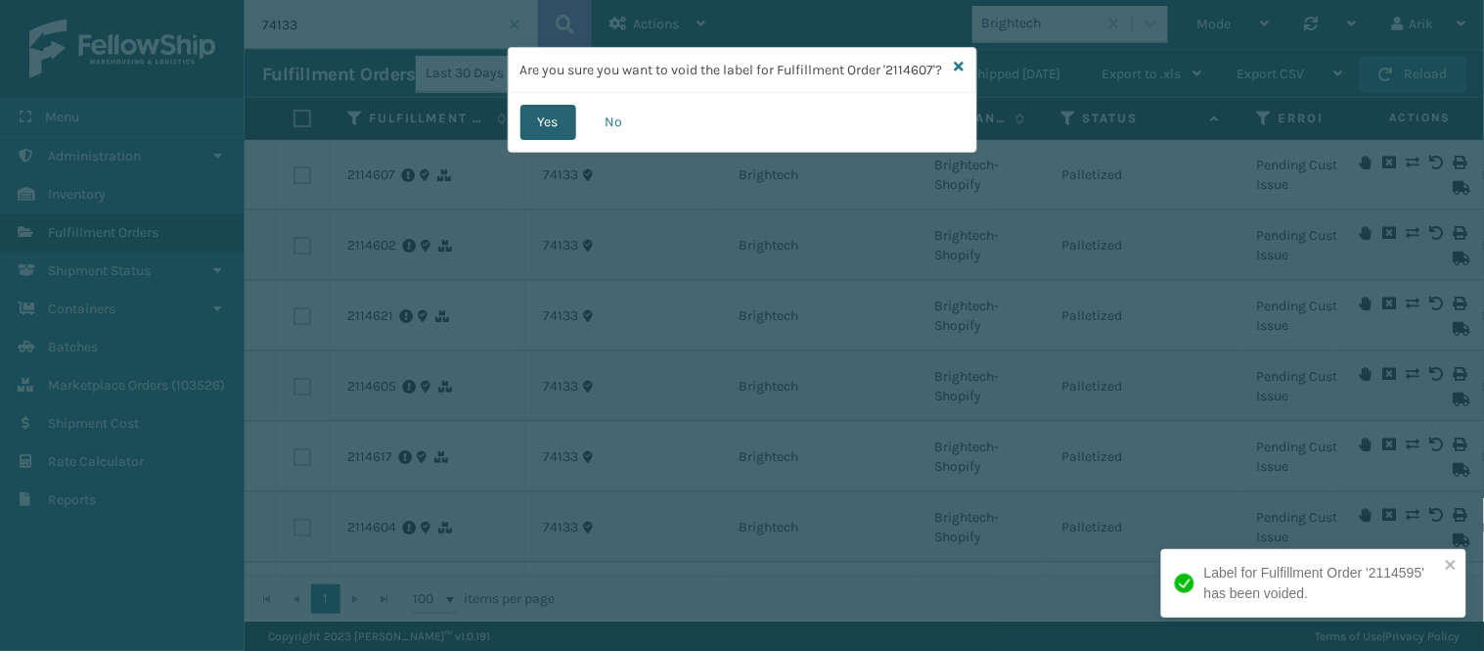
click at [523, 140] on button "Yes" at bounding box center [549, 122] width 56 height 35
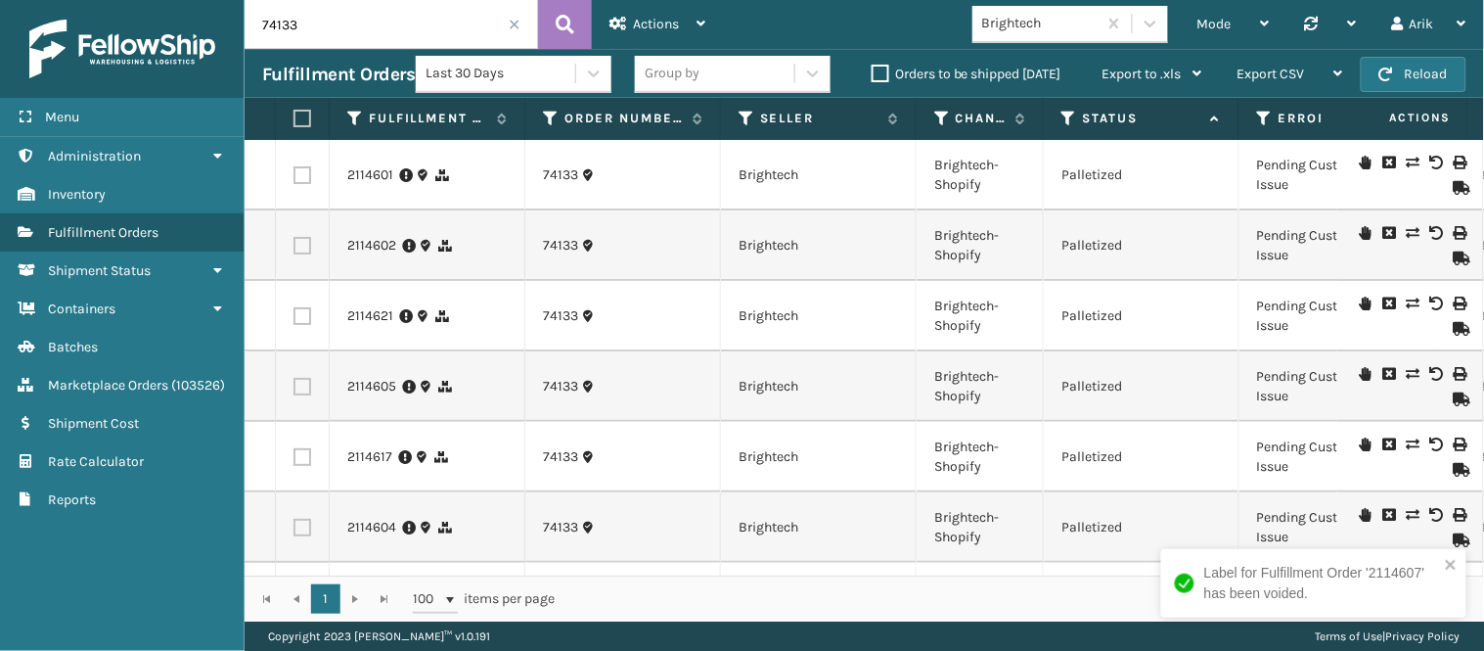
click at [1336, 159] on icon at bounding box center [1437, 163] width 12 height 14
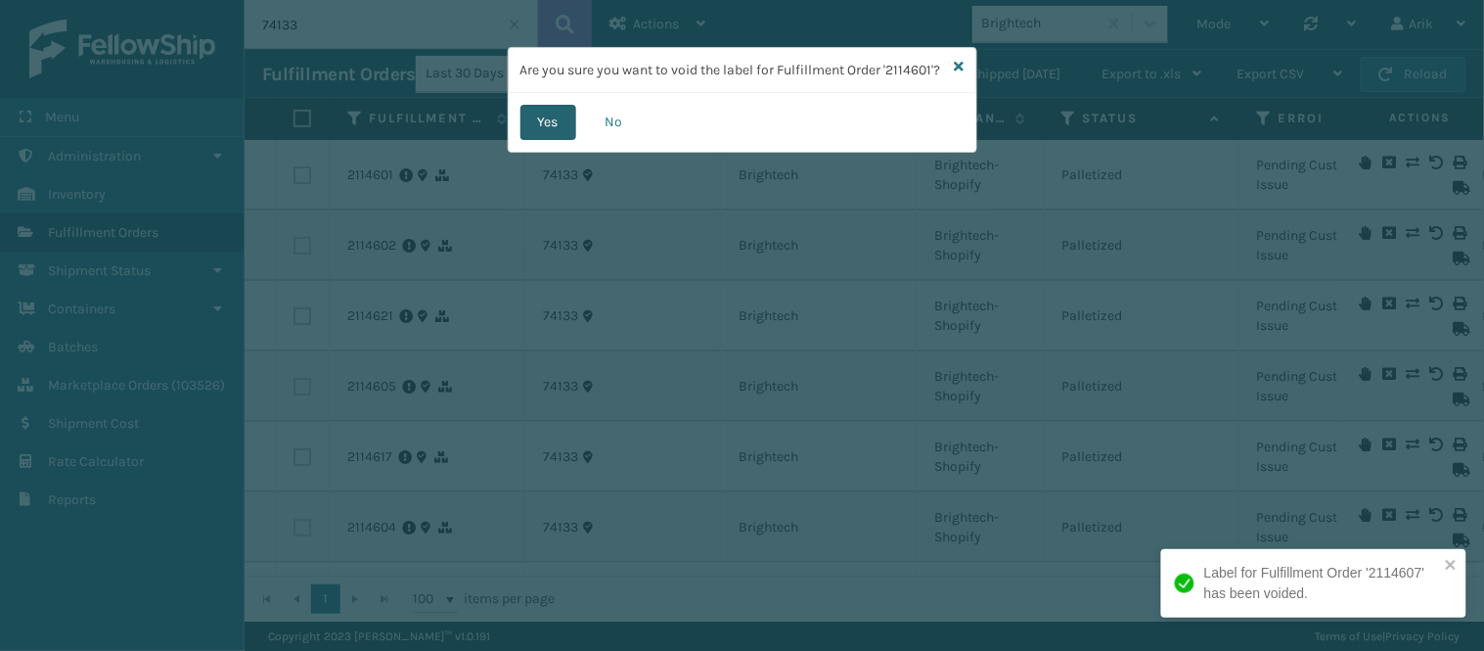
click at [562, 135] on button "Yes" at bounding box center [549, 122] width 56 height 35
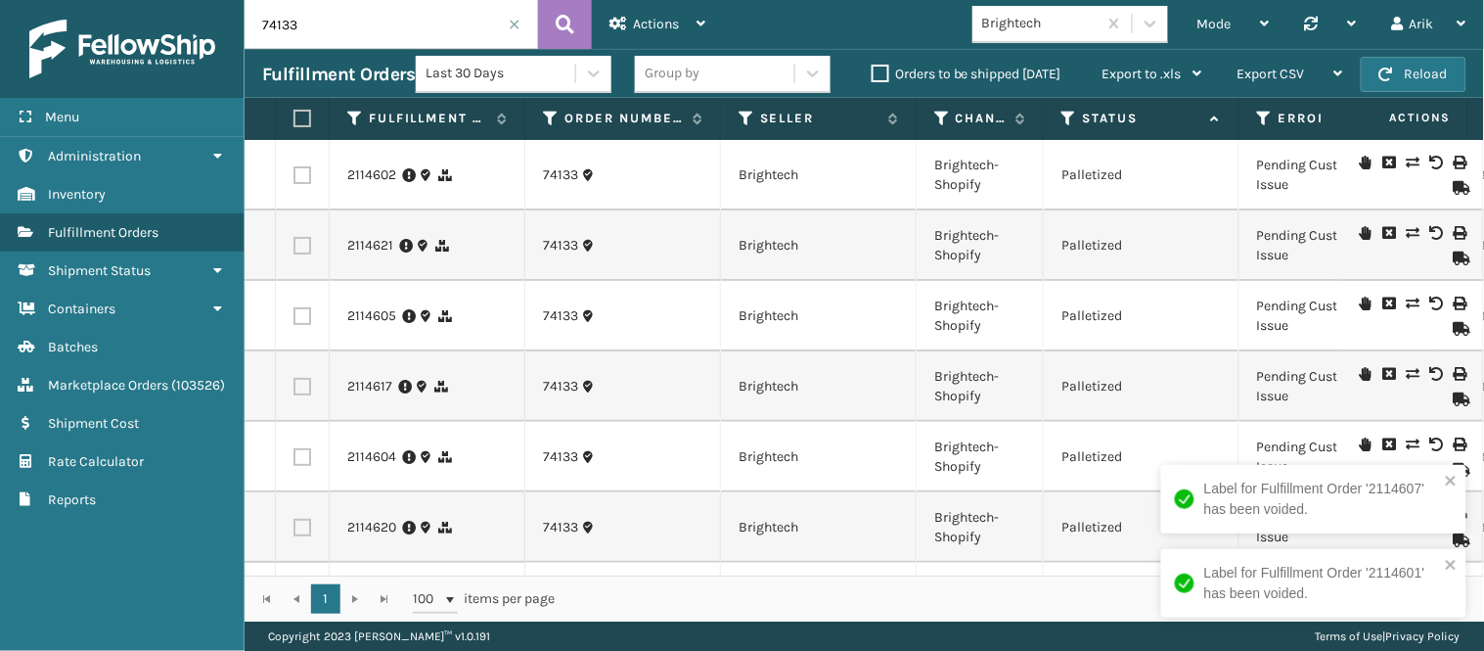
click at [1336, 160] on icon at bounding box center [1437, 163] width 12 height 14
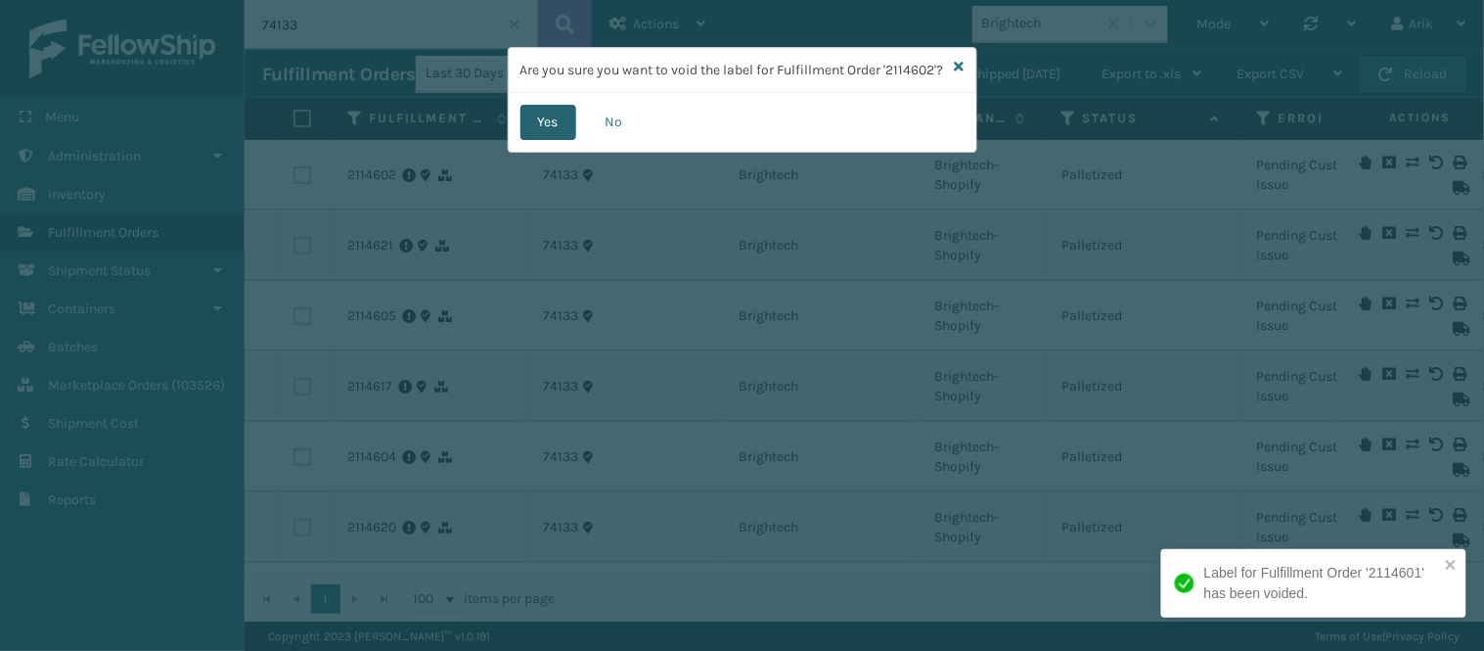
click at [564, 135] on button "Yes" at bounding box center [549, 122] width 56 height 35
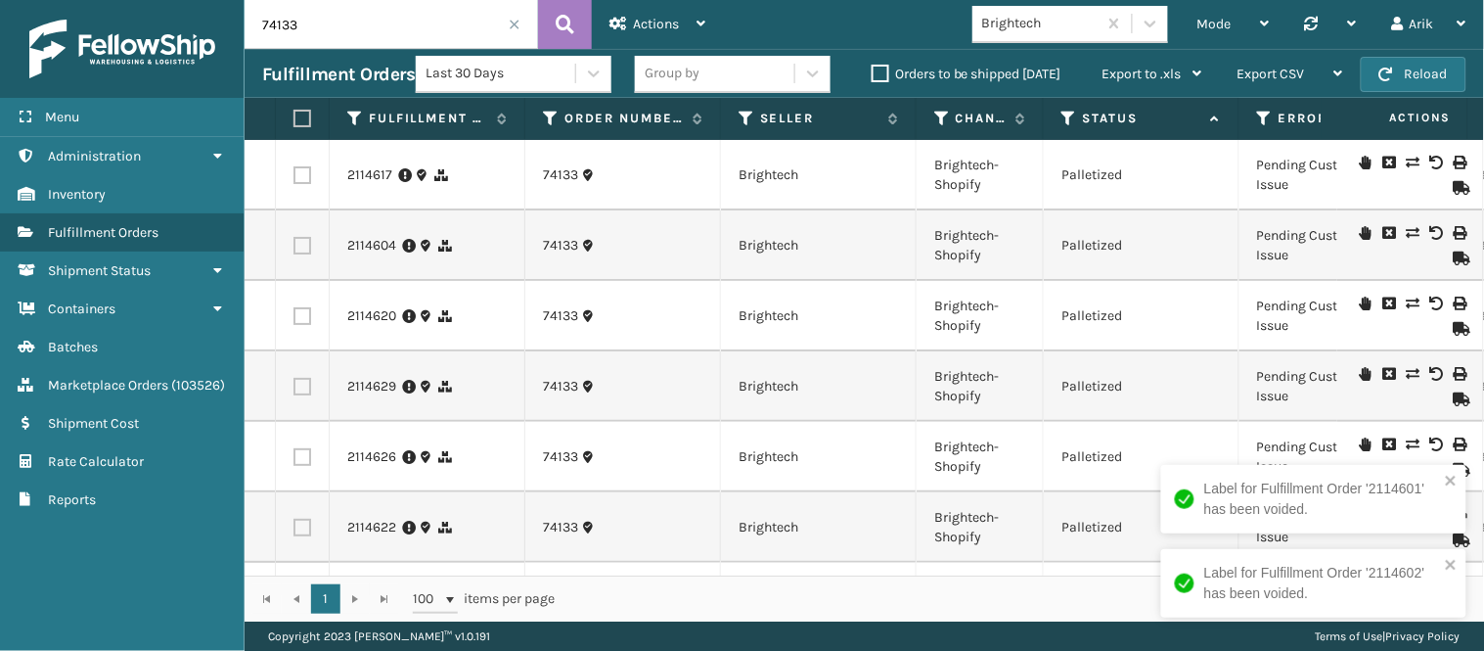
click at [1336, 162] on icon at bounding box center [1437, 163] width 12 height 14
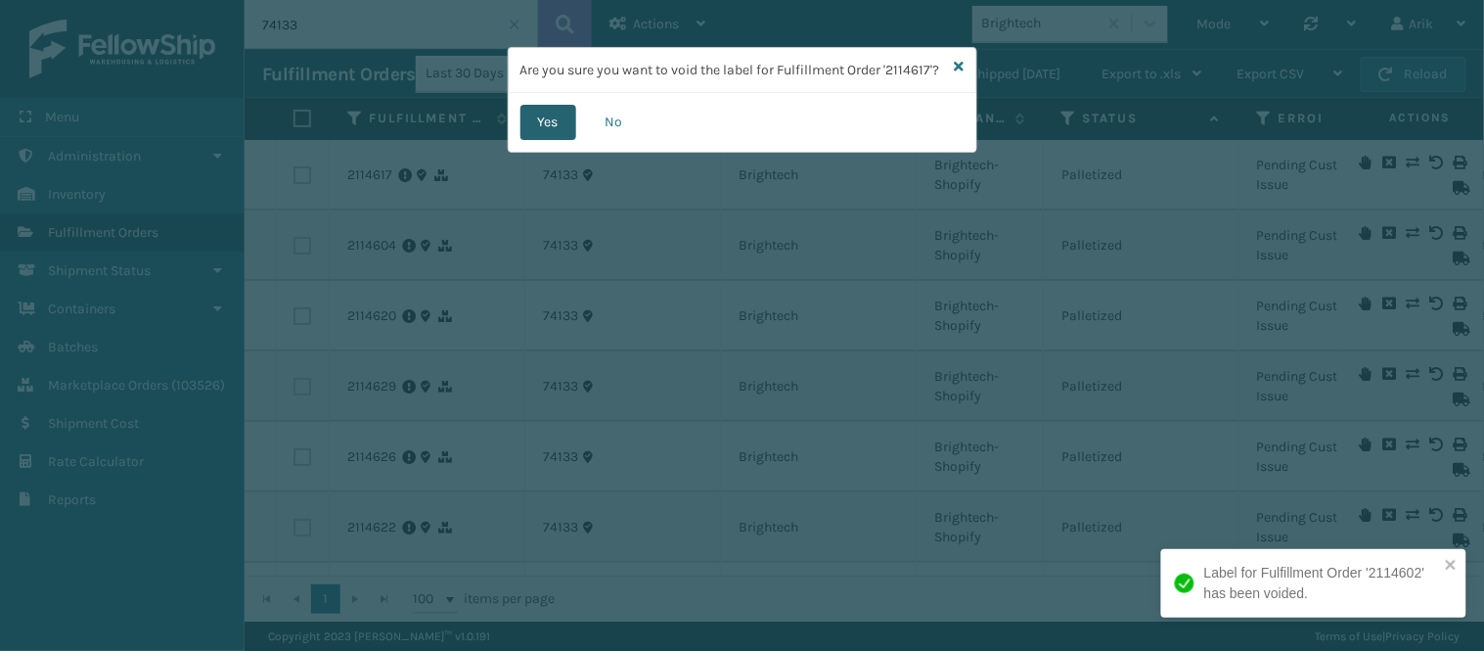
click at [538, 123] on button "Yes" at bounding box center [549, 122] width 56 height 35
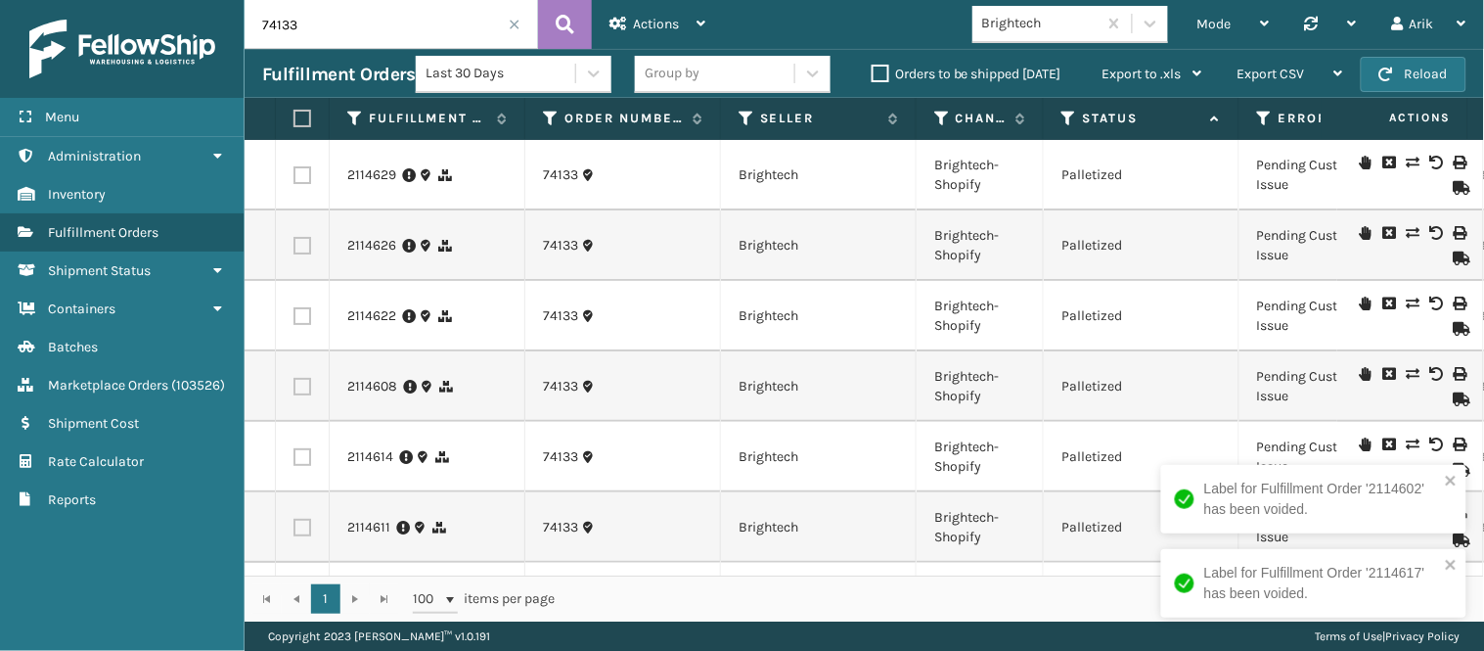
click at [1336, 159] on icon at bounding box center [1437, 163] width 12 height 14
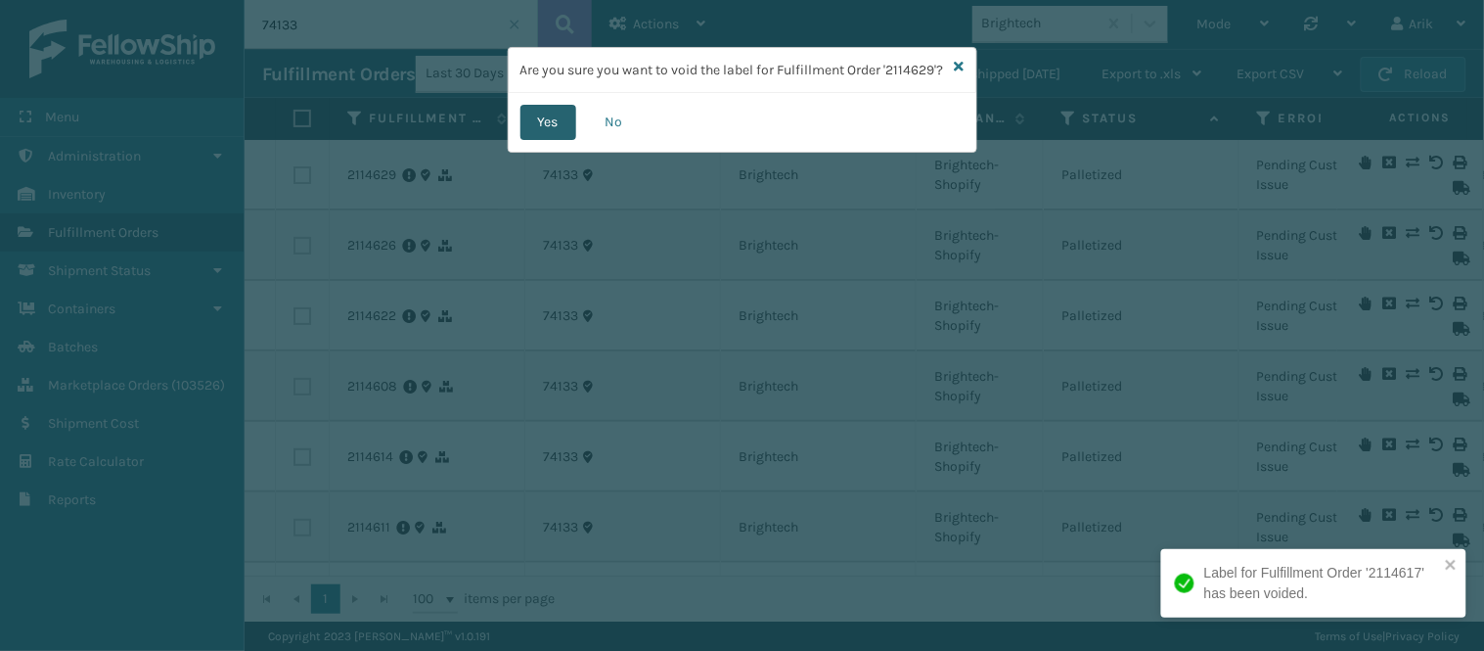
click at [559, 130] on button "Yes" at bounding box center [549, 122] width 56 height 35
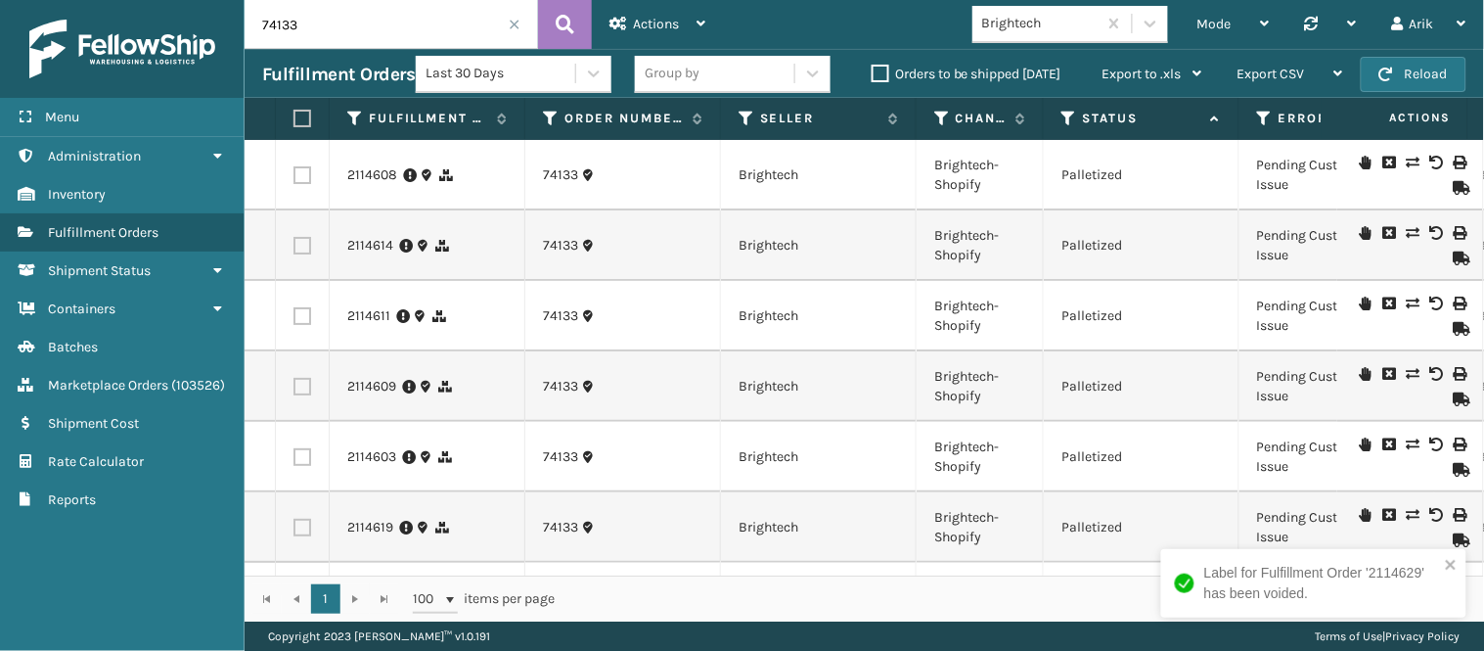
click at [1336, 157] on icon at bounding box center [1437, 163] width 12 height 14
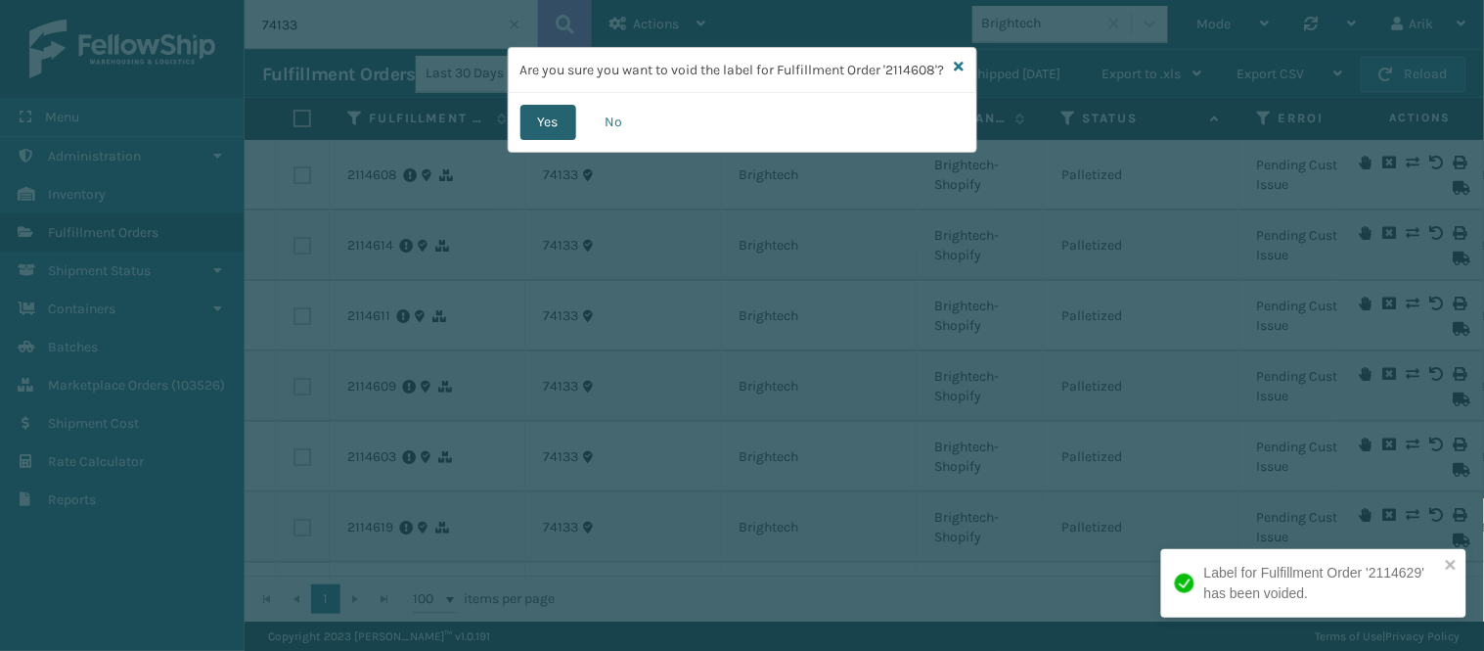
click at [543, 133] on button "Yes" at bounding box center [549, 122] width 56 height 35
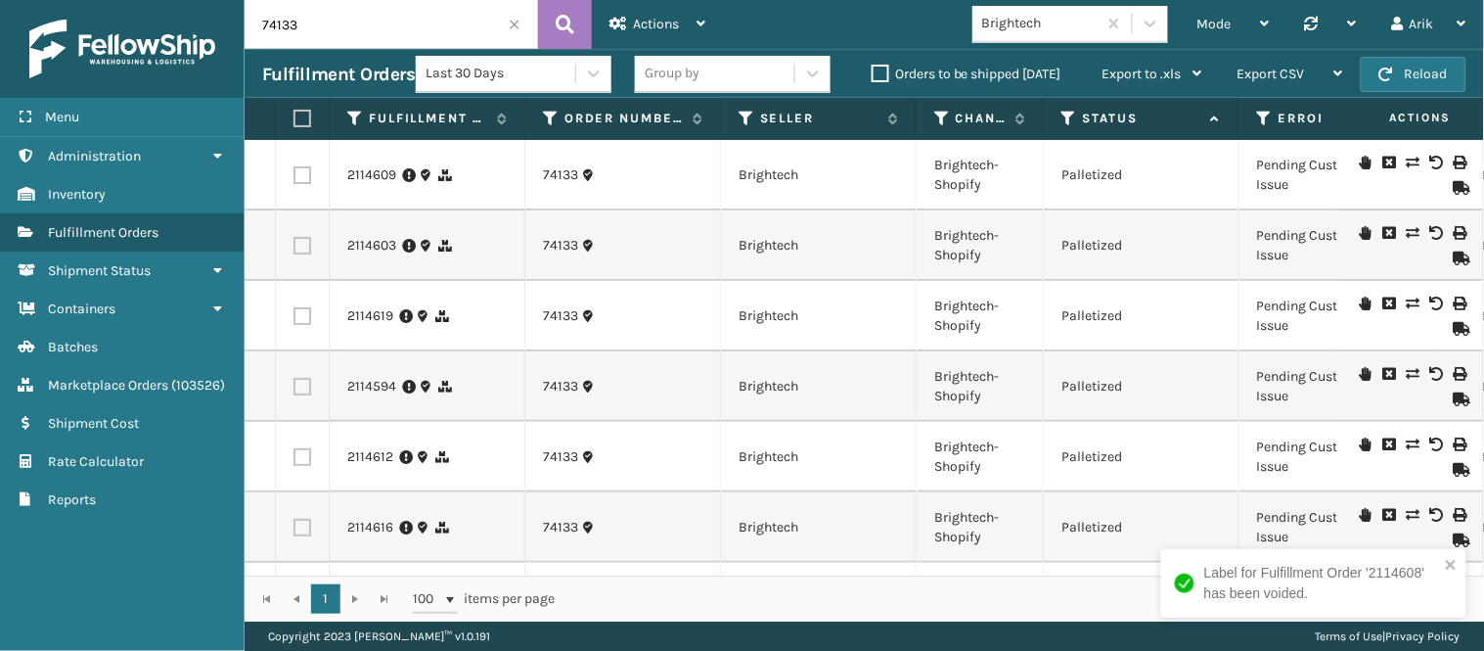
click at [1336, 232] on icon at bounding box center [1437, 233] width 12 height 14
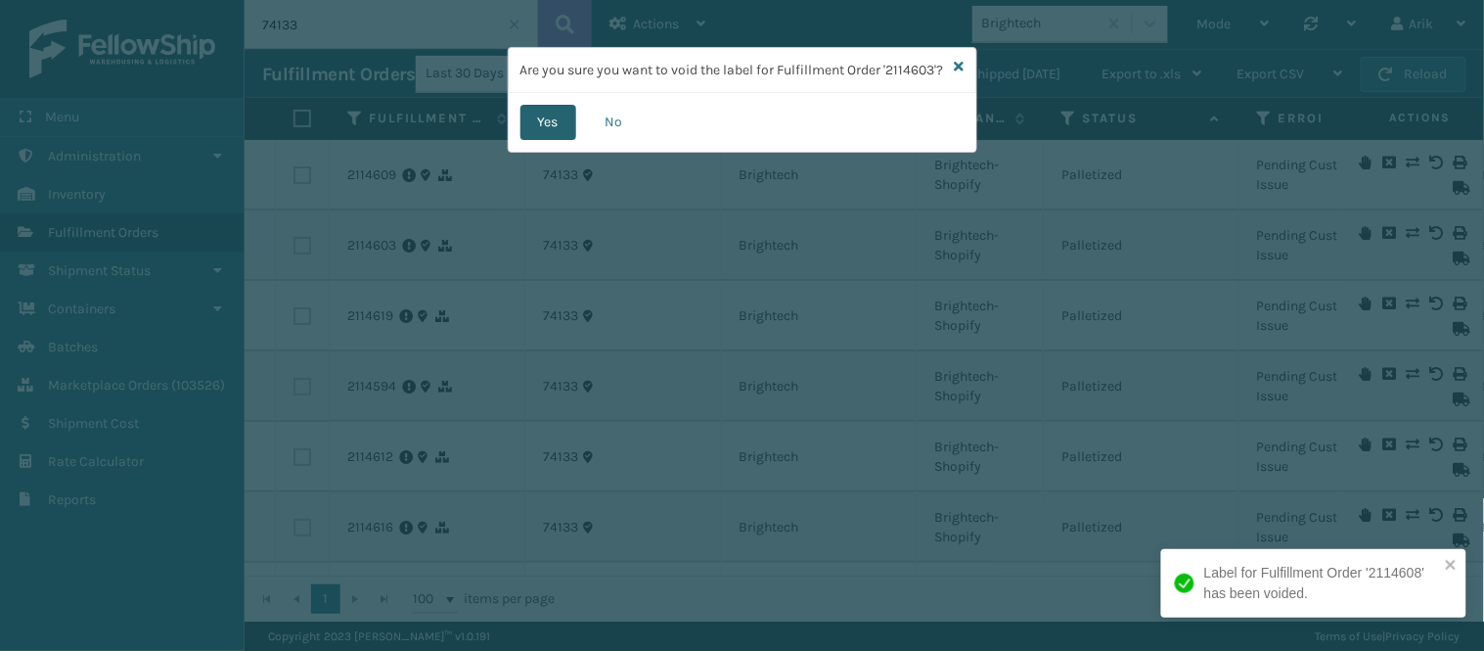
click at [522, 135] on button "Yes" at bounding box center [549, 122] width 56 height 35
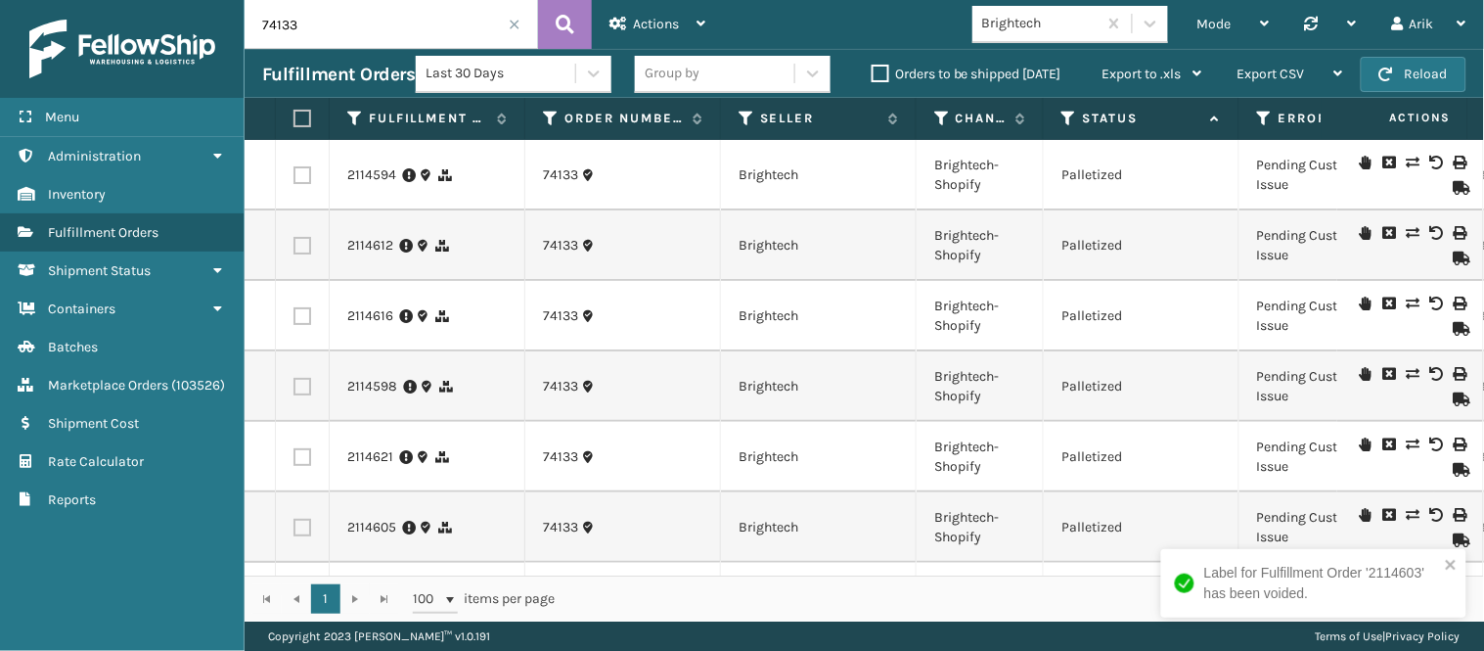
click at [1336, 235] on icon at bounding box center [1437, 233] width 12 height 14
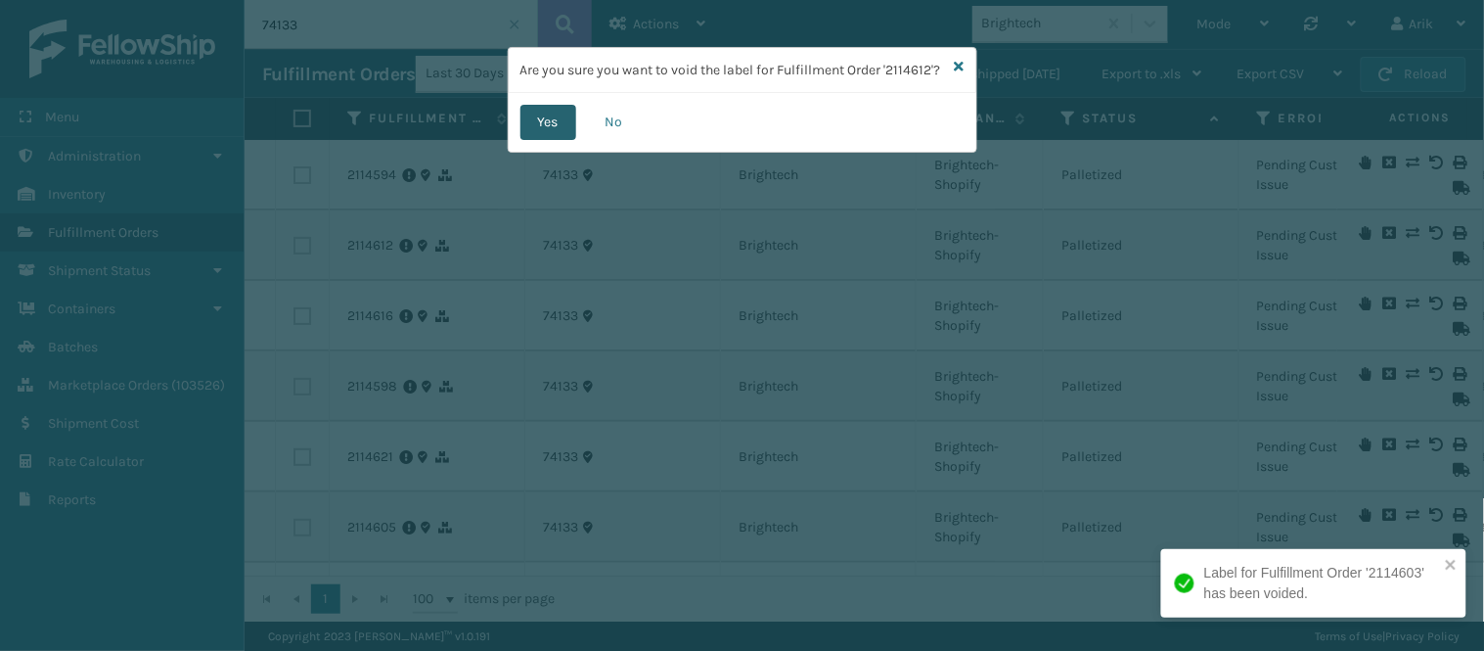
click at [548, 140] on button "Yes" at bounding box center [549, 122] width 56 height 35
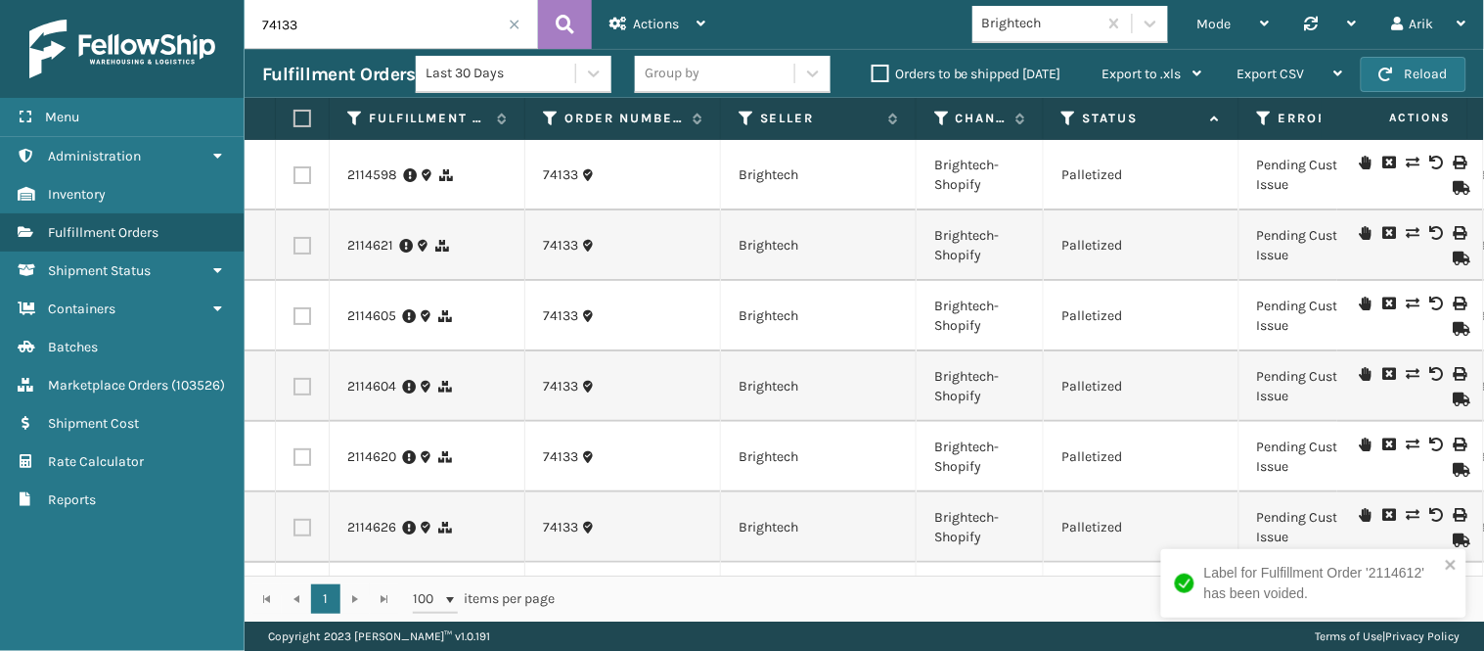
click at [1336, 159] on icon at bounding box center [1437, 163] width 12 height 14
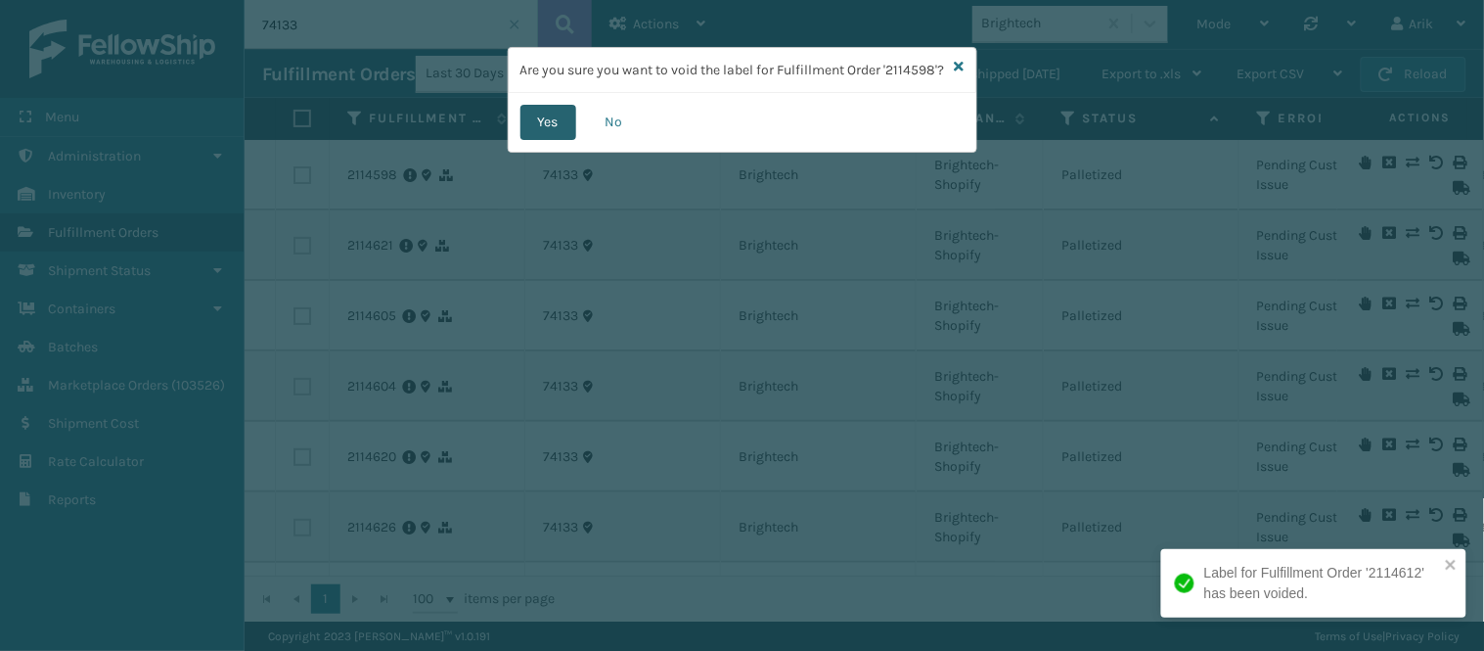
click at [560, 137] on button "Yes" at bounding box center [549, 122] width 56 height 35
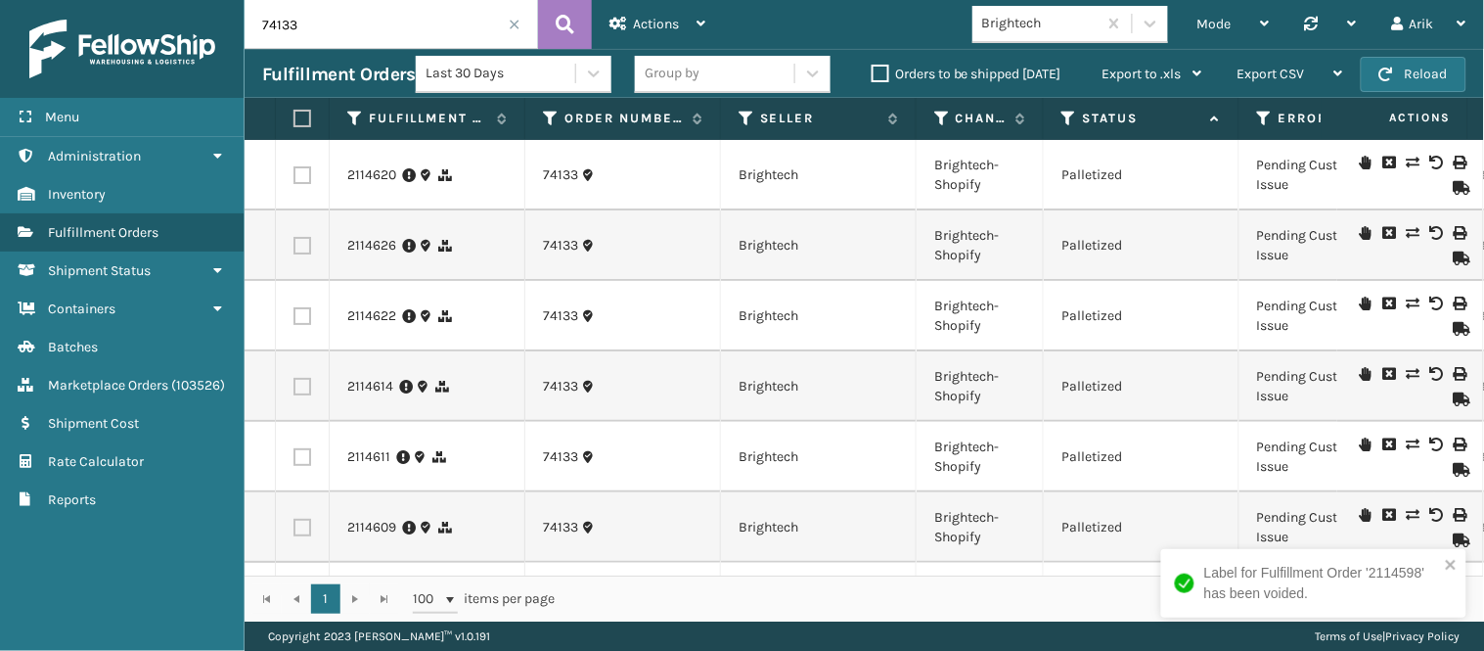
click at [1336, 160] on icon at bounding box center [1437, 163] width 12 height 14
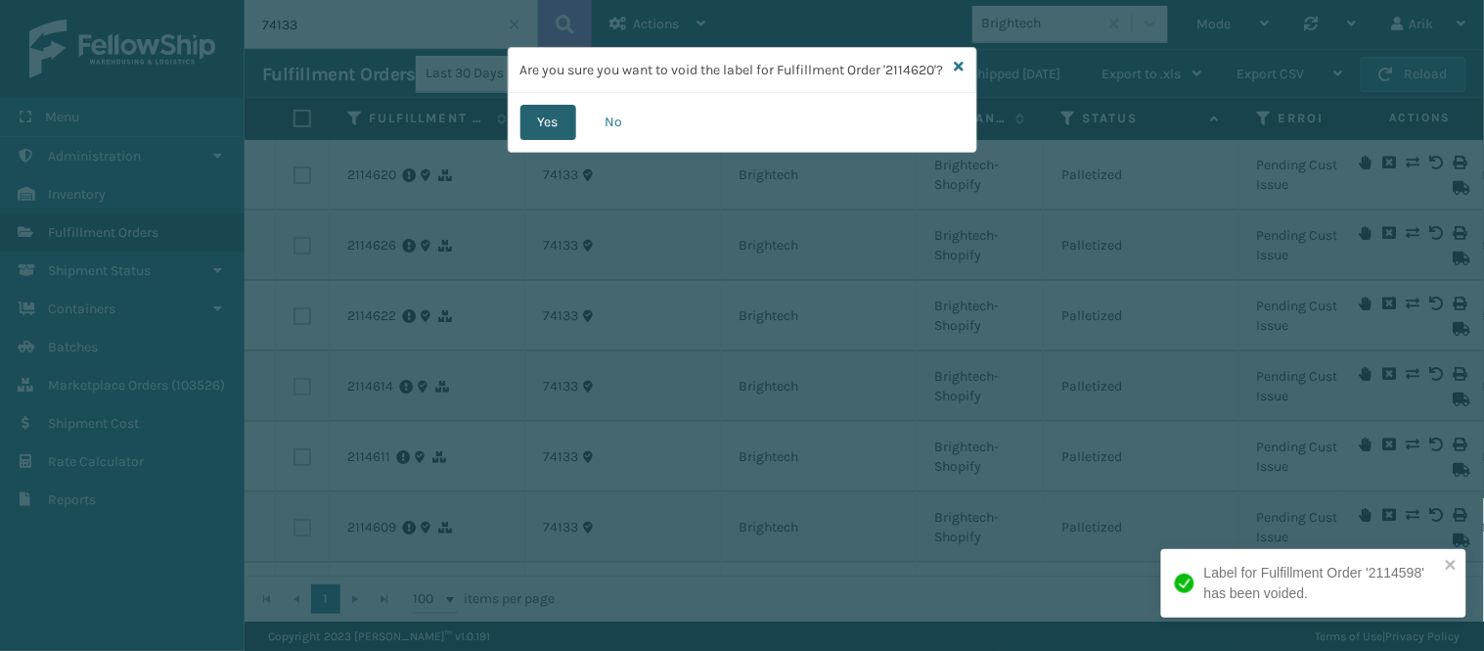
click at [543, 140] on button "Yes" at bounding box center [549, 122] width 56 height 35
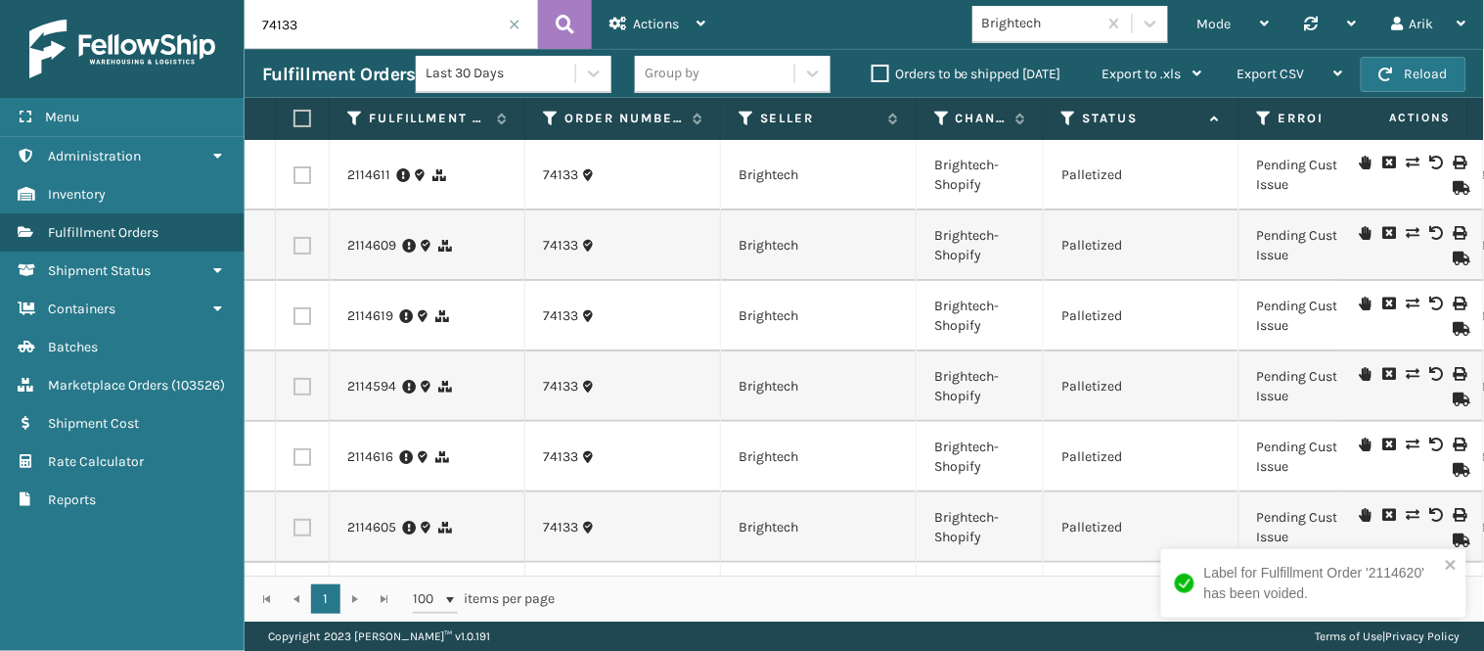
click at [1336, 158] on icon at bounding box center [1437, 163] width 12 height 14
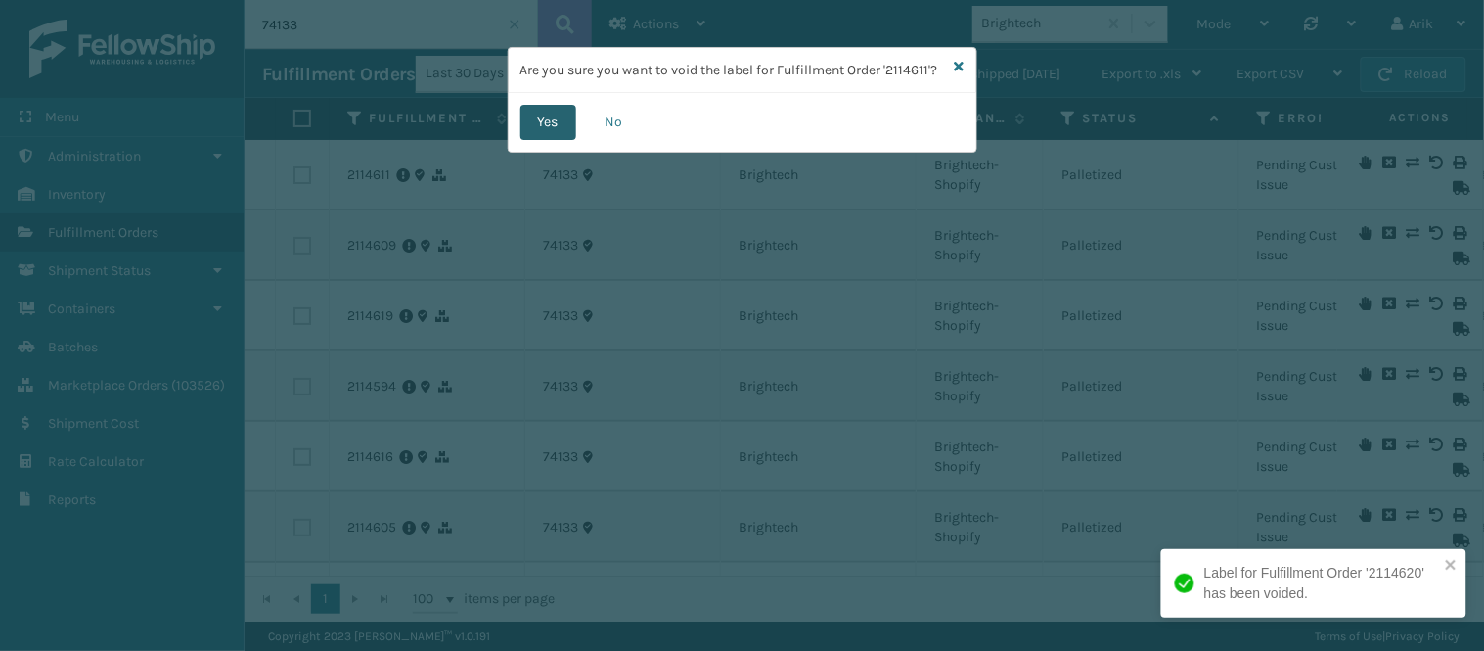
click at [556, 121] on button "Yes" at bounding box center [549, 122] width 56 height 35
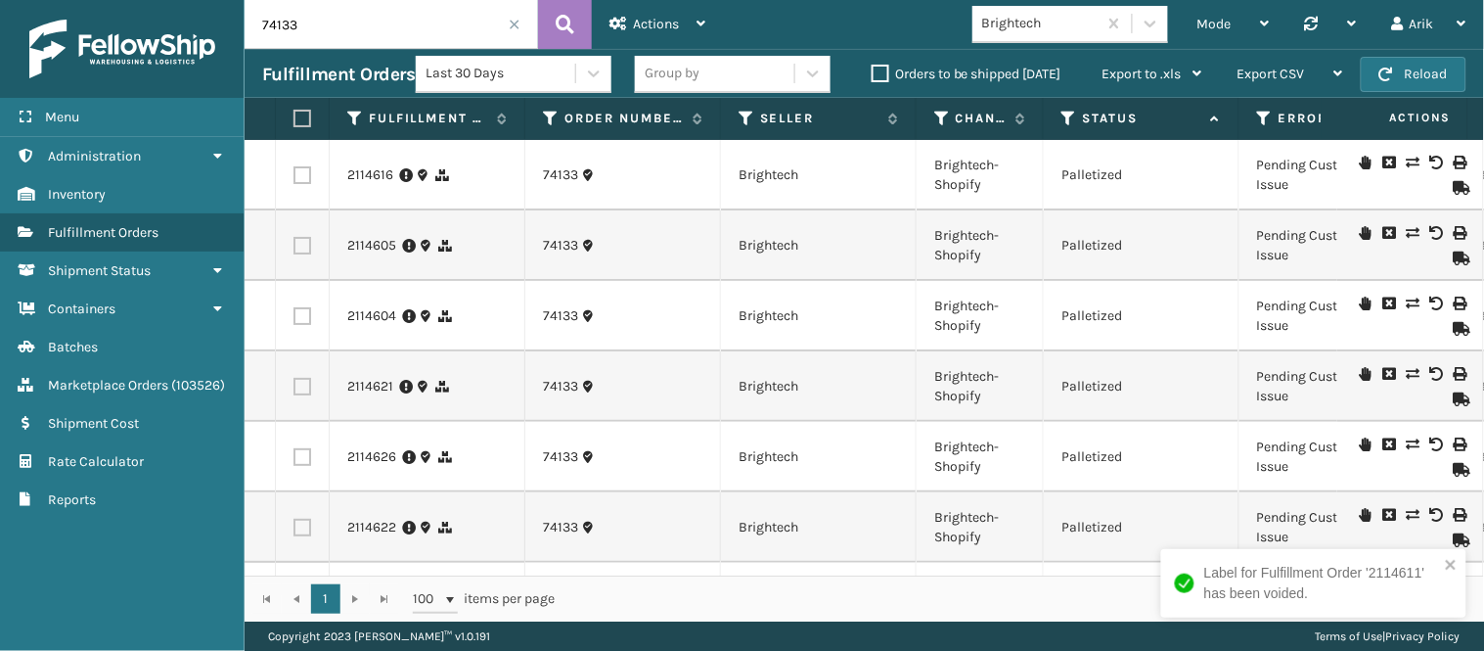
click at [1336, 160] on icon at bounding box center [1437, 163] width 12 height 14
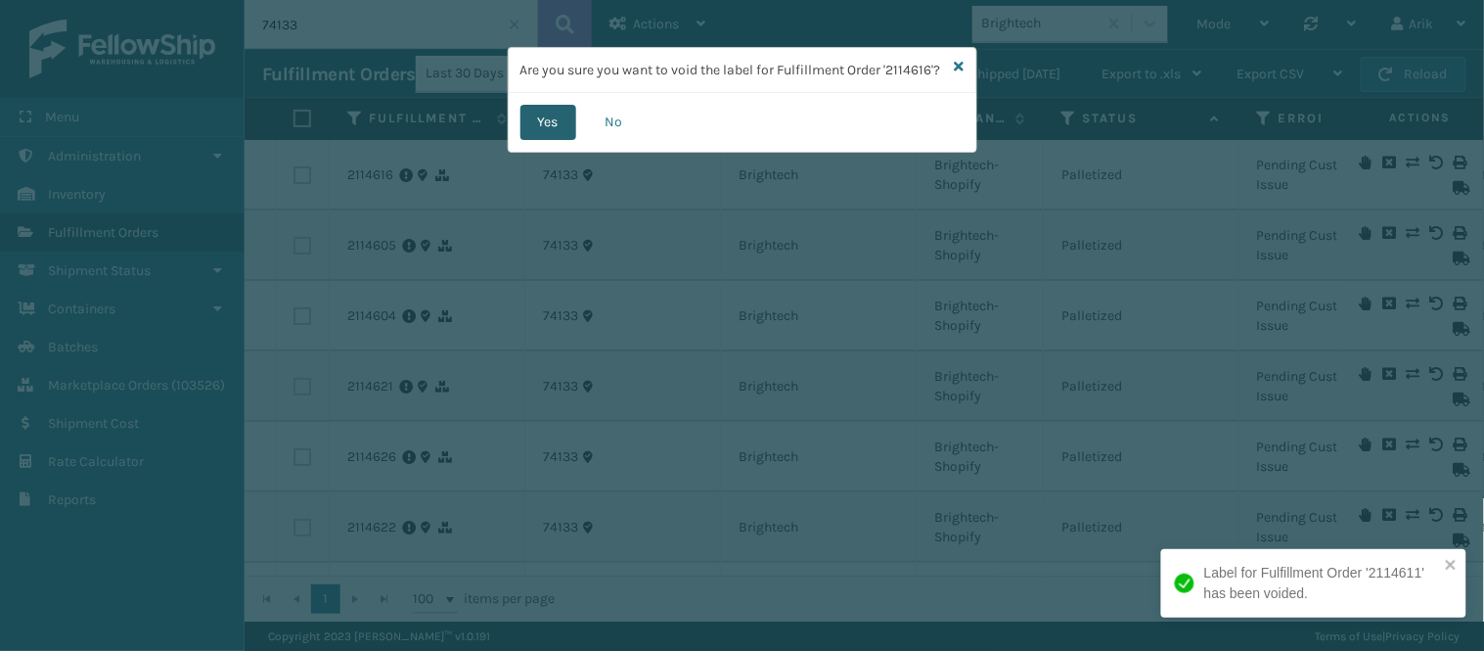
click at [550, 134] on button "Yes" at bounding box center [549, 122] width 56 height 35
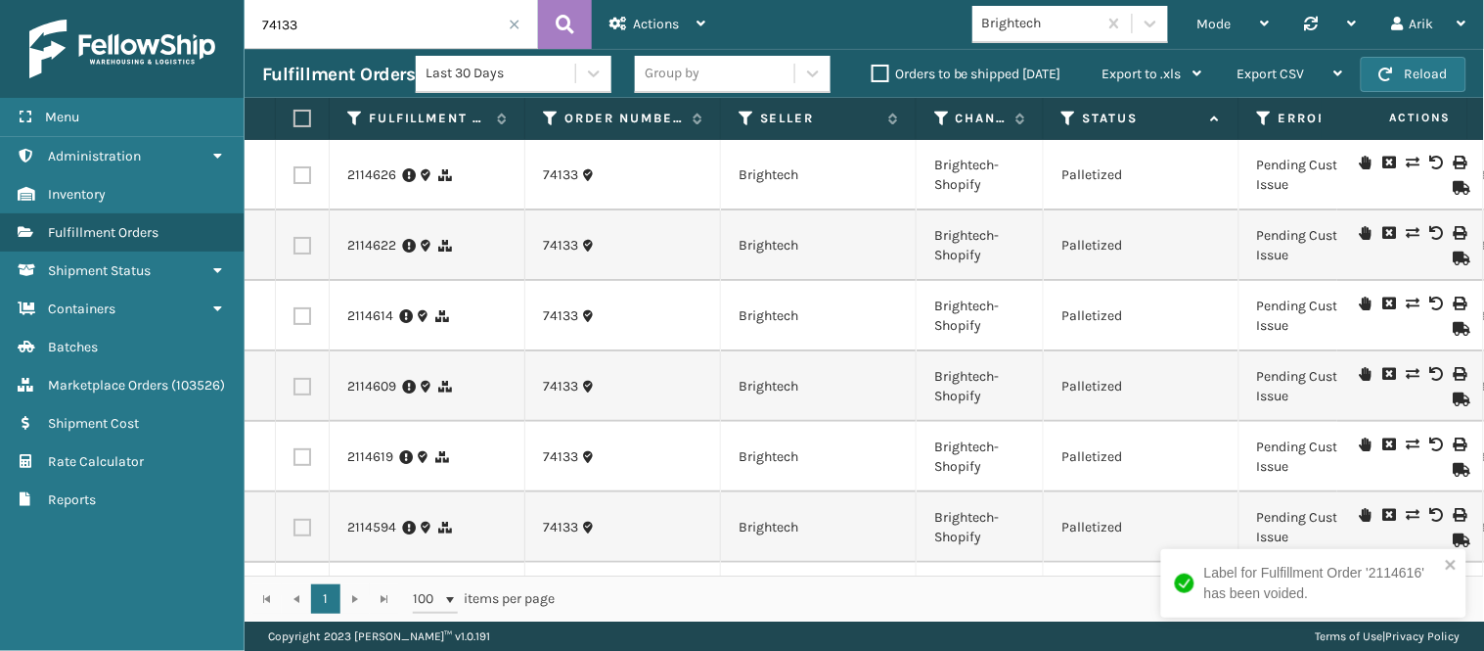
click at [1336, 159] on icon at bounding box center [1437, 163] width 12 height 14
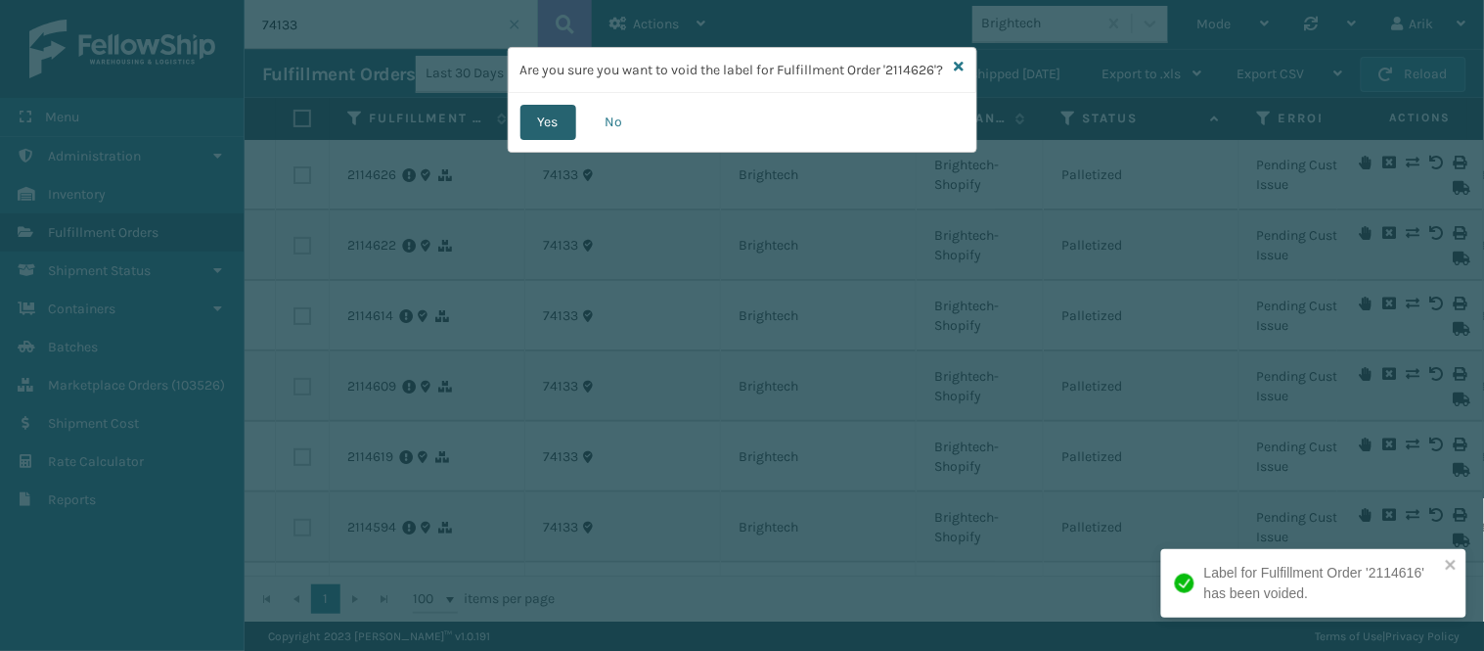
click at [551, 138] on button "Yes" at bounding box center [549, 122] width 56 height 35
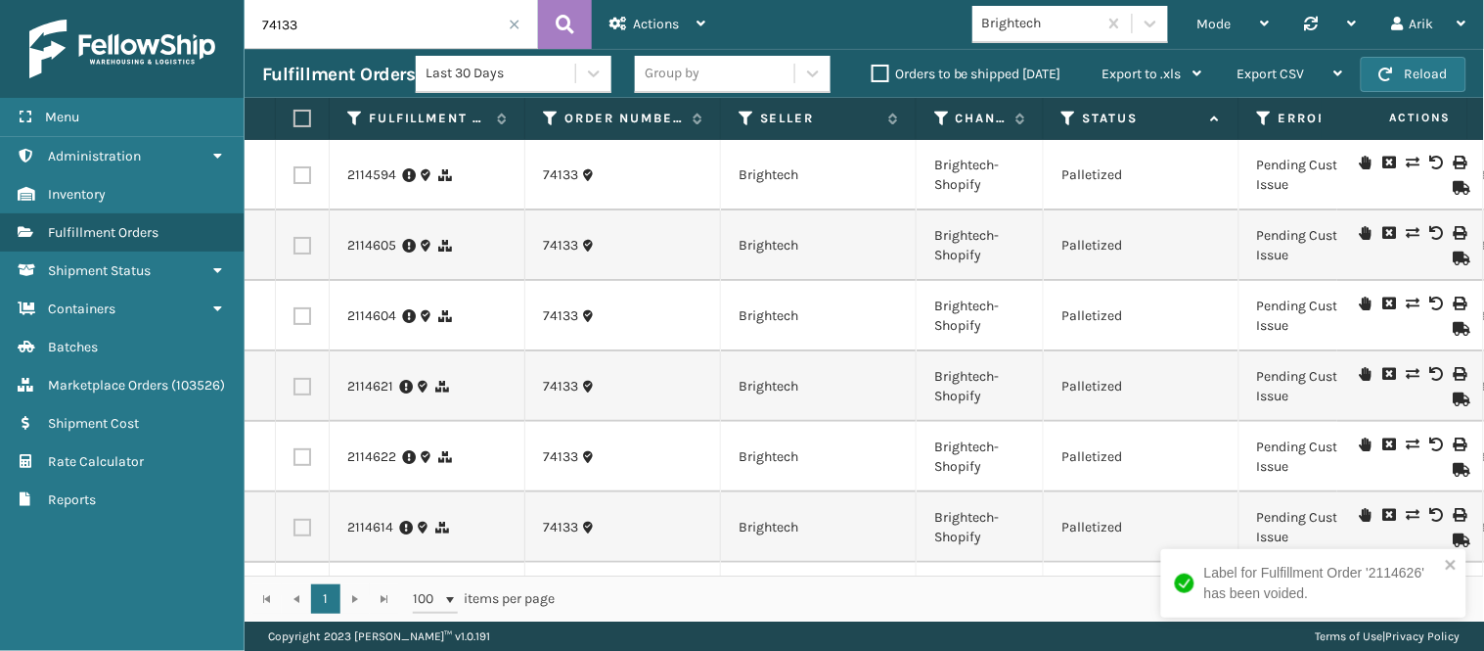
click at [1336, 158] on icon at bounding box center [1437, 163] width 12 height 14
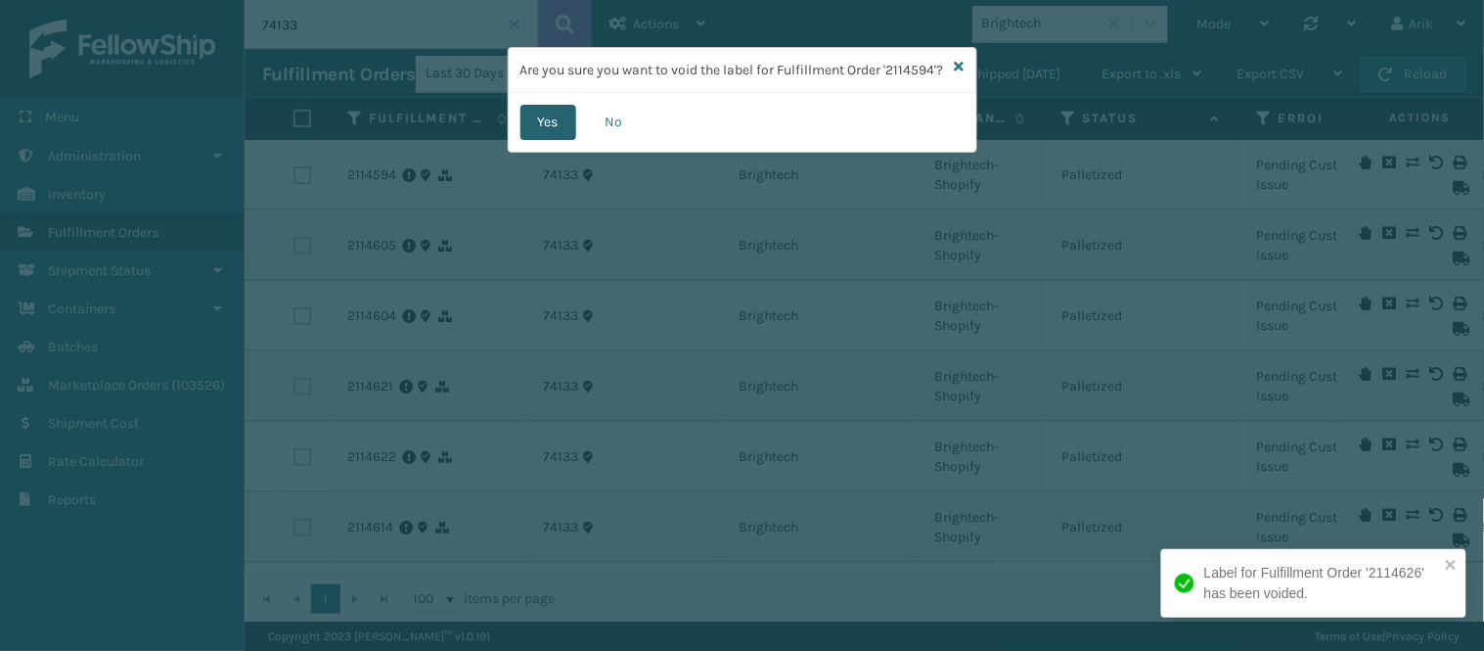
click at [533, 140] on button "Yes" at bounding box center [549, 122] width 56 height 35
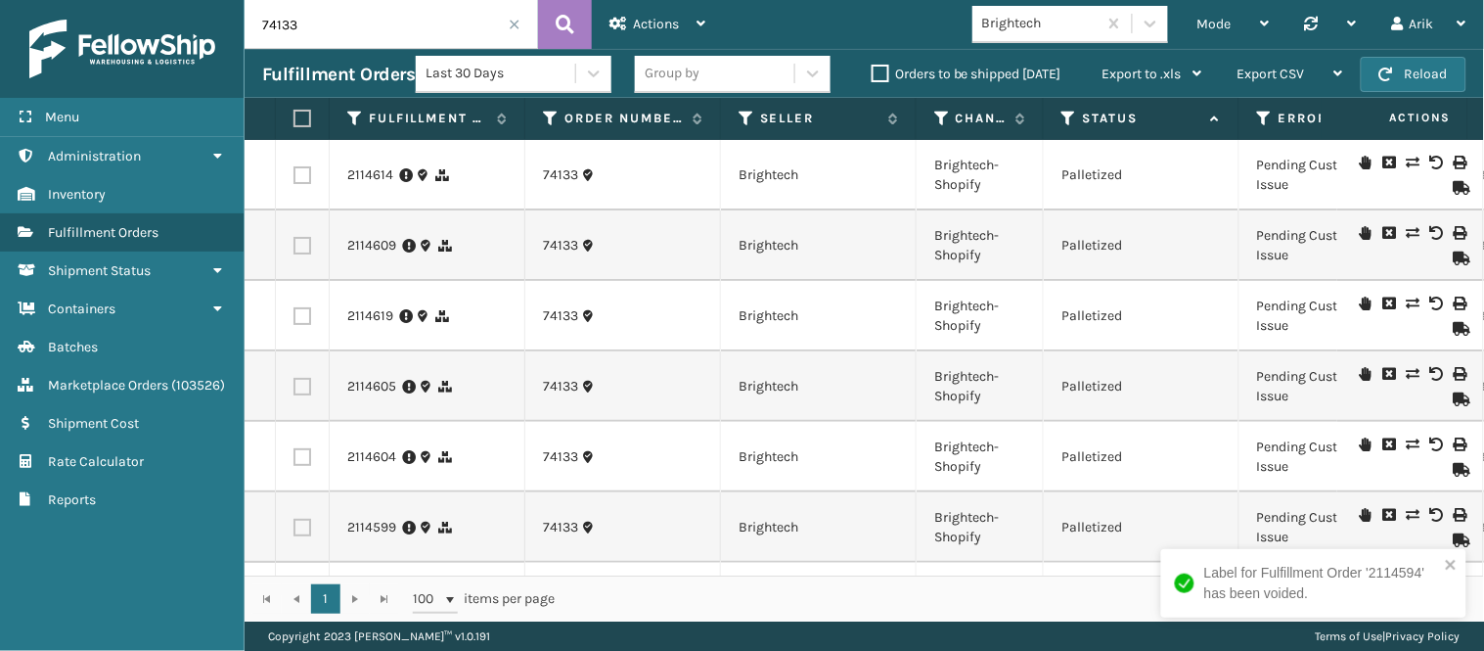
click at [1336, 367] on icon at bounding box center [1437, 374] width 12 height 14
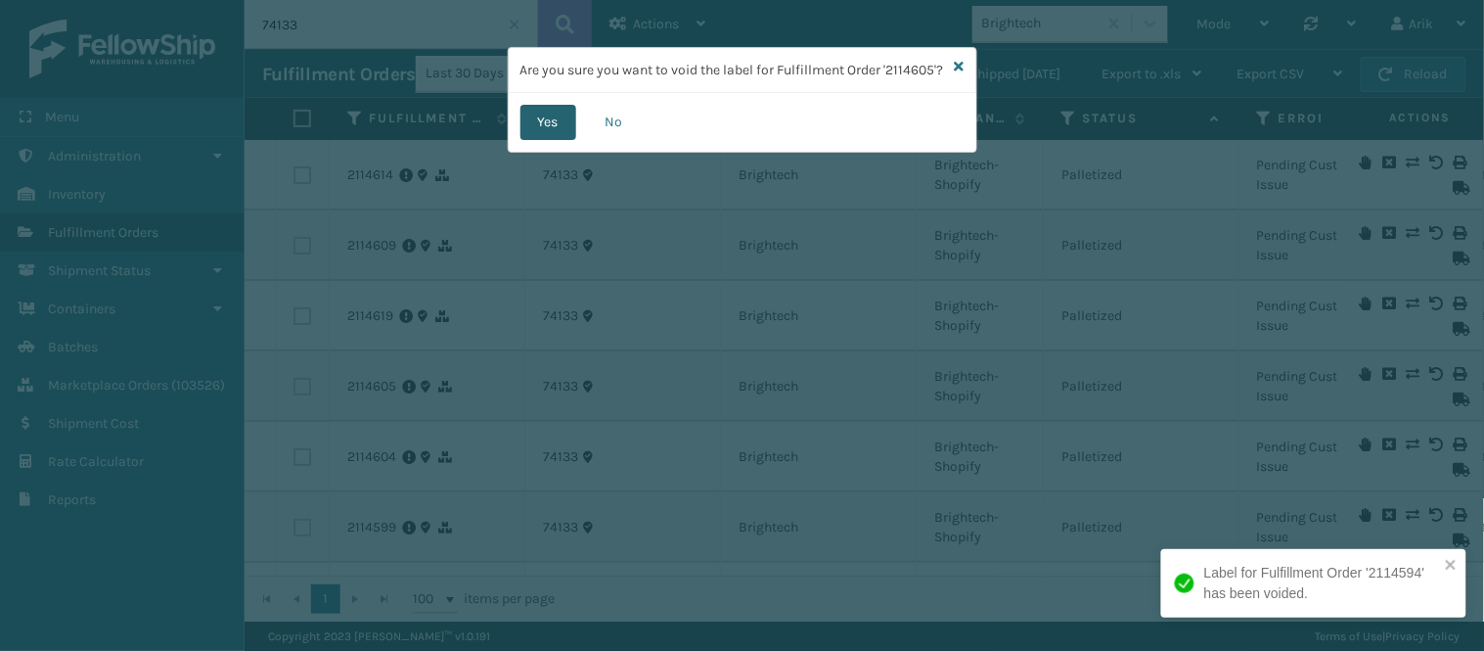
click at [541, 135] on button "Yes" at bounding box center [549, 122] width 56 height 35
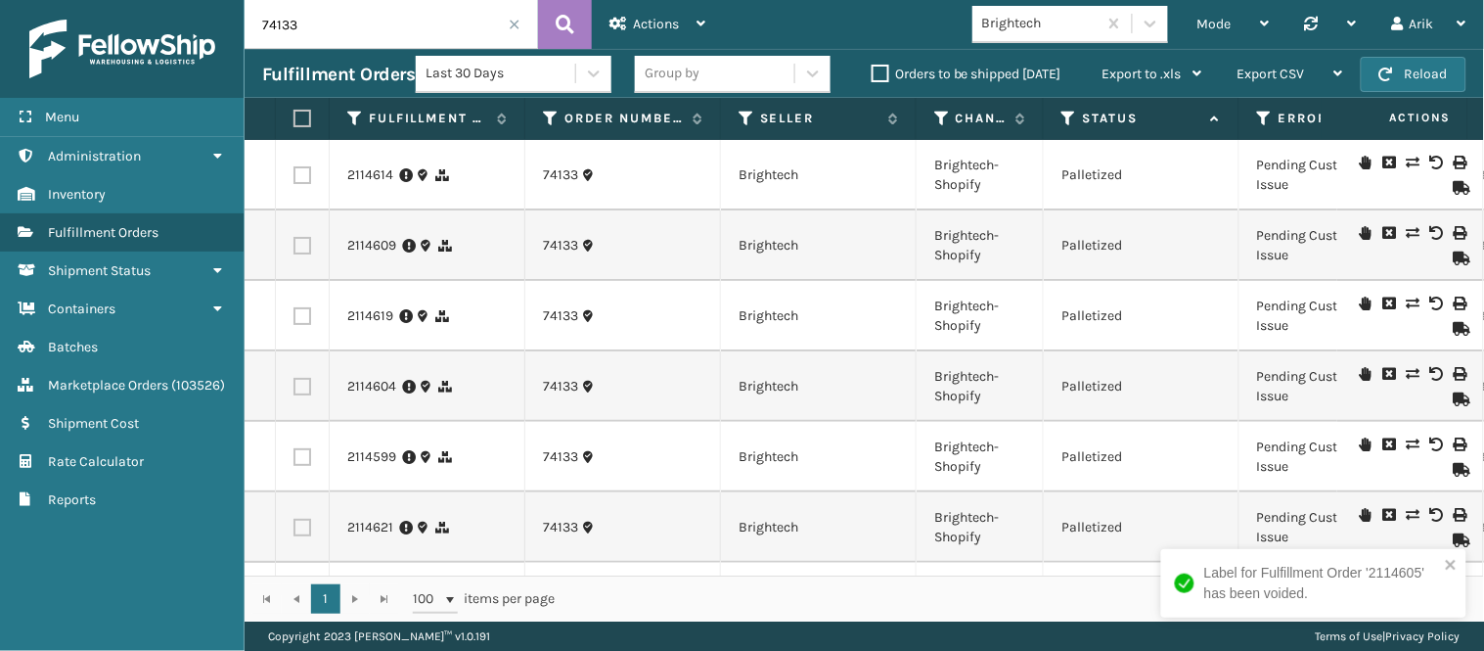
click at [1336, 298] on icon at bounding box center [1437, 303] width 12 height 14
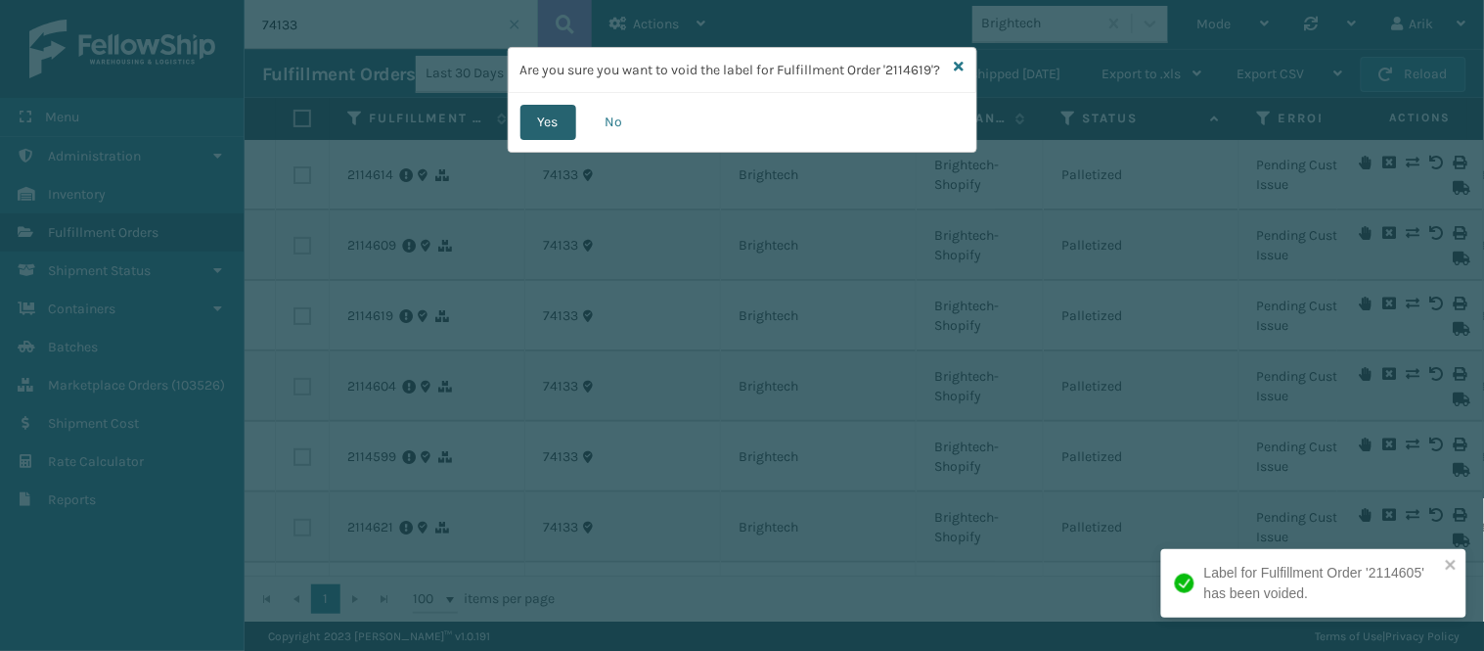
click at [562, 139] on button "Yes" at bounding box center [549, 122] width 56 height 35
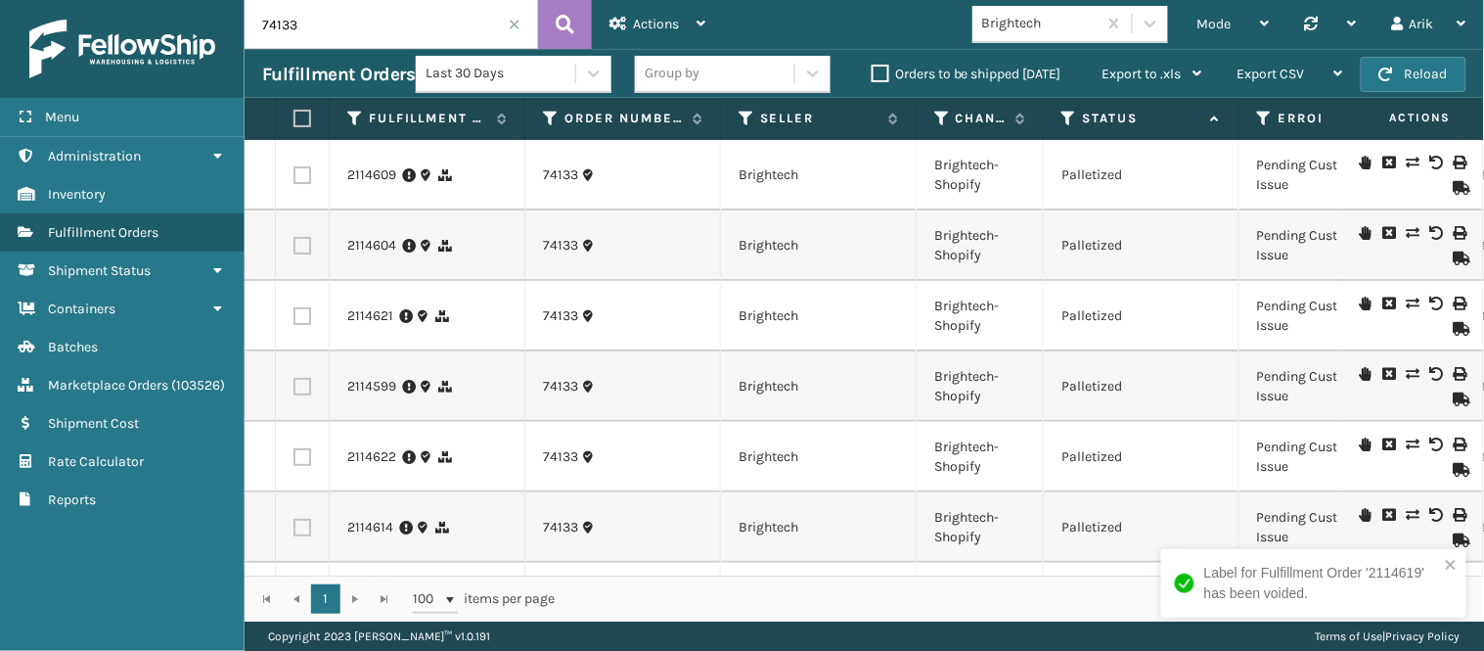
click at [1336, 161] on icon at bounding box center [1437, 163] width 12 height 14
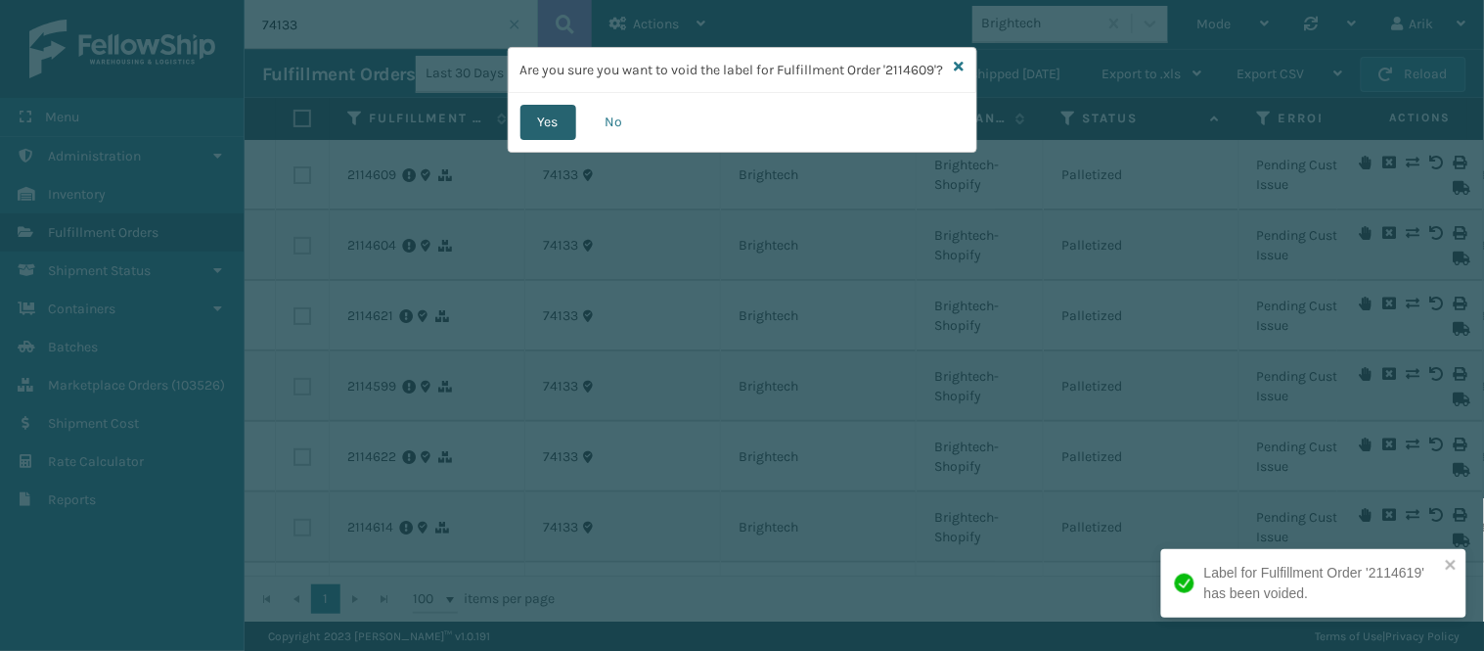
click at [563, 140] on button "Yes" at bounding box center [549, 122] width 56 height 35
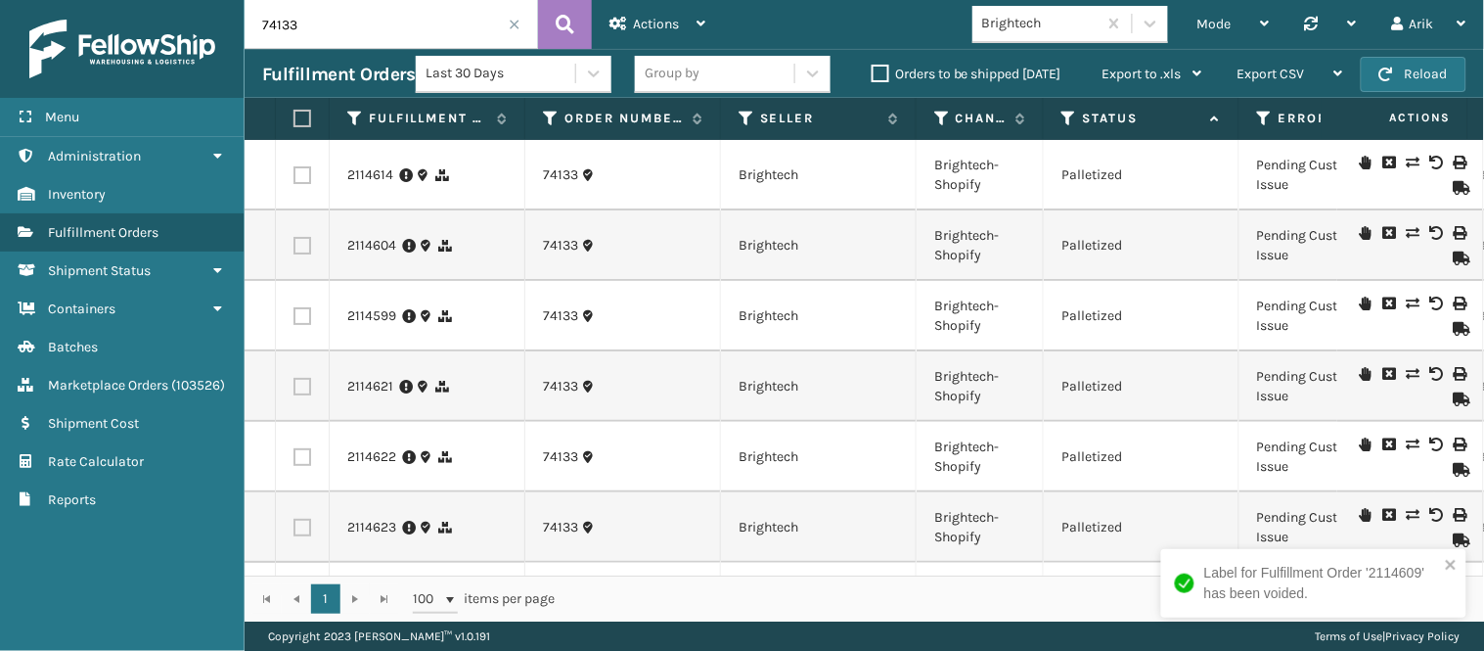
click at [1336, 159] on icon at bounding box center [1437, 163] width 12 height 14
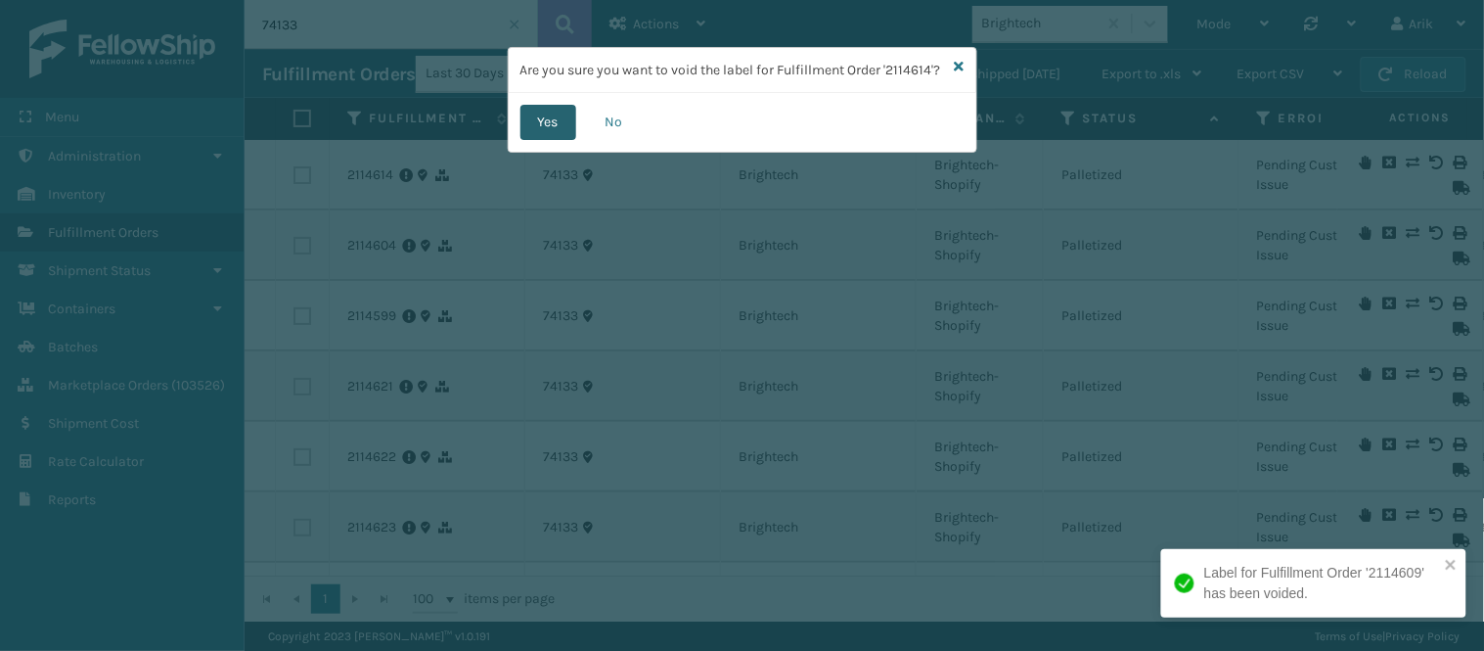
click at [558, 140] on button "Yes" at bounding box center [549, 122] width 56 height 35
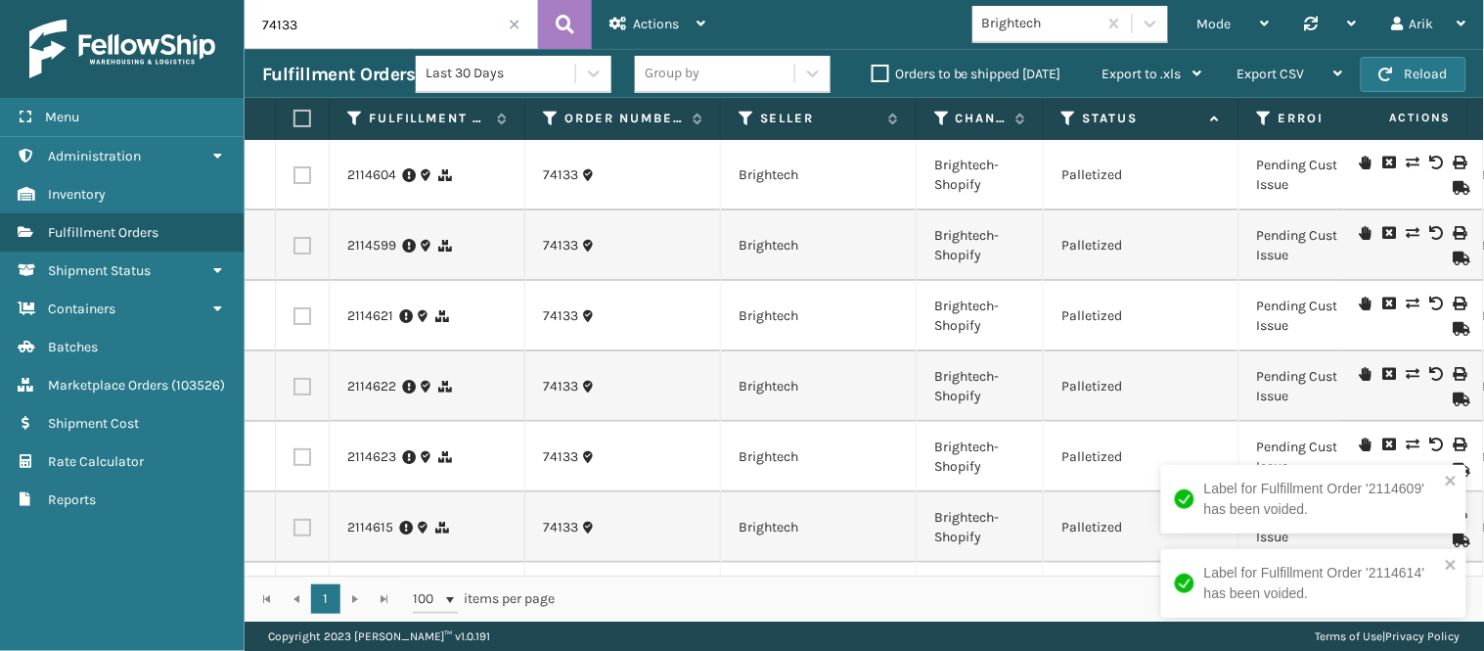
click at [1336, 161] on icon at bounding box center [1437, 163] width 12 height 14
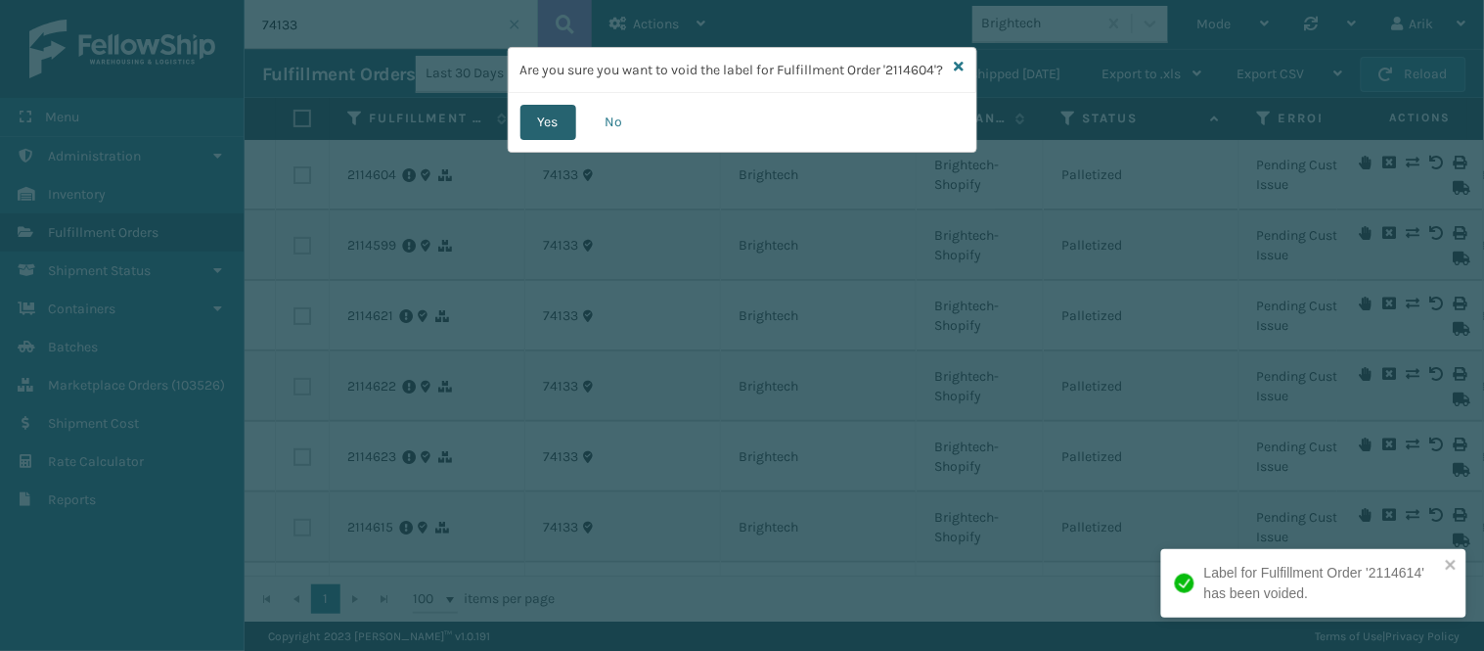
click at [543, 140] on button "Yes" at bounding box center [549, 122] width 56 height 35
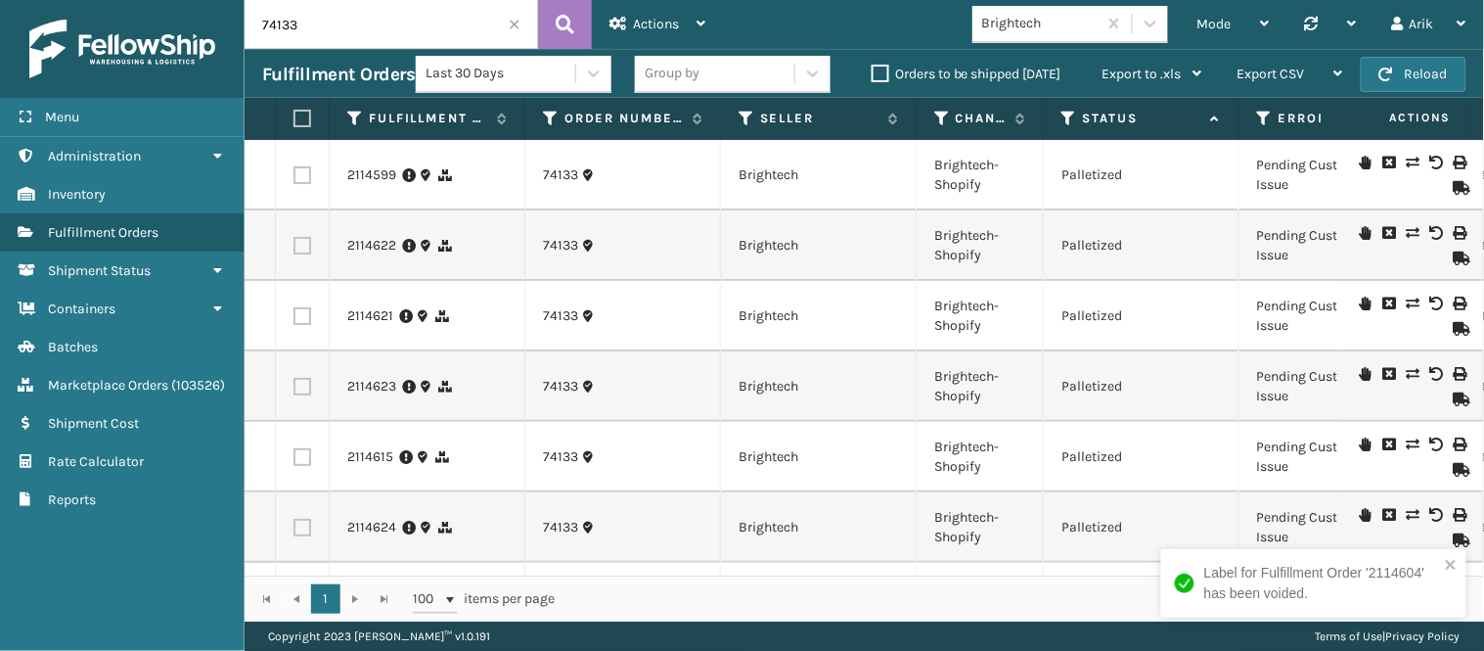
click at [1336, 159] on icon at bounding box center [1437, 163] width 12 height 14
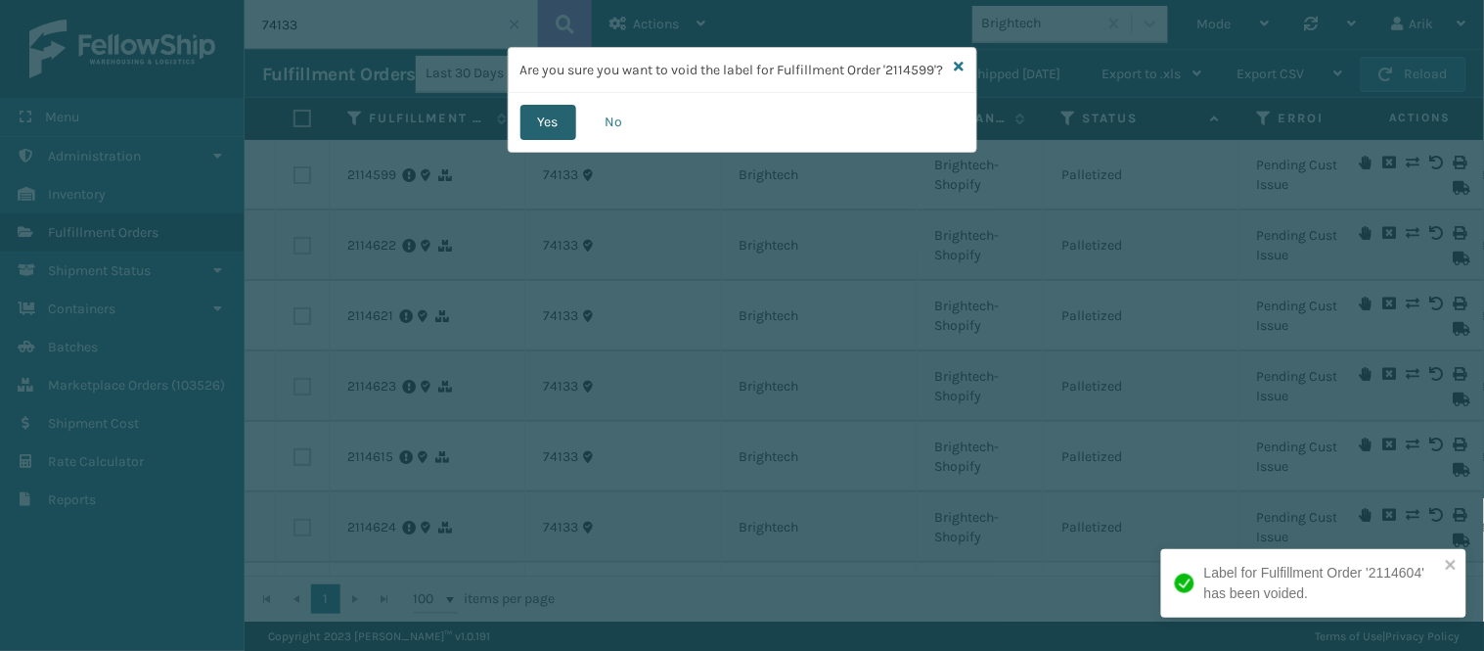
click at [569, 140] on button "Yes" at bounding box center [549, 122] width 56 height 35
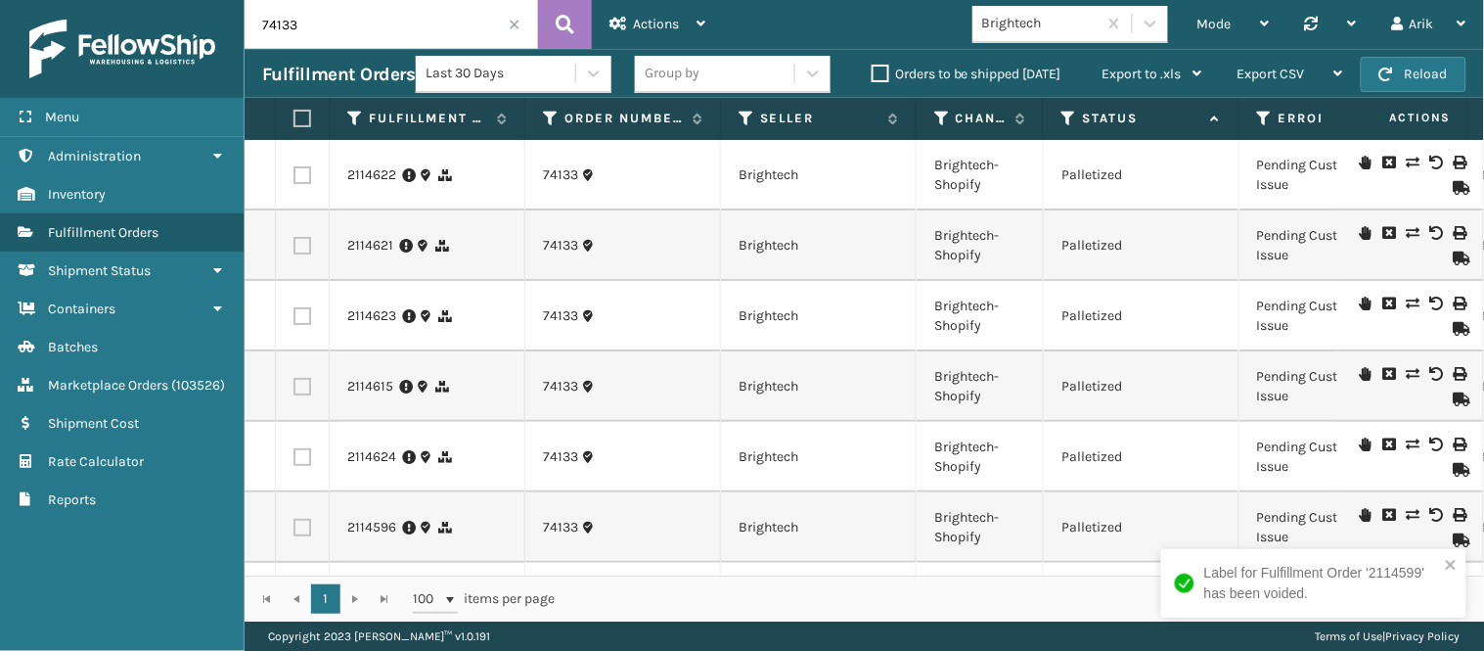
click at [1336, 157] on icon at bounding box center [1437, 163] width 12 height 14
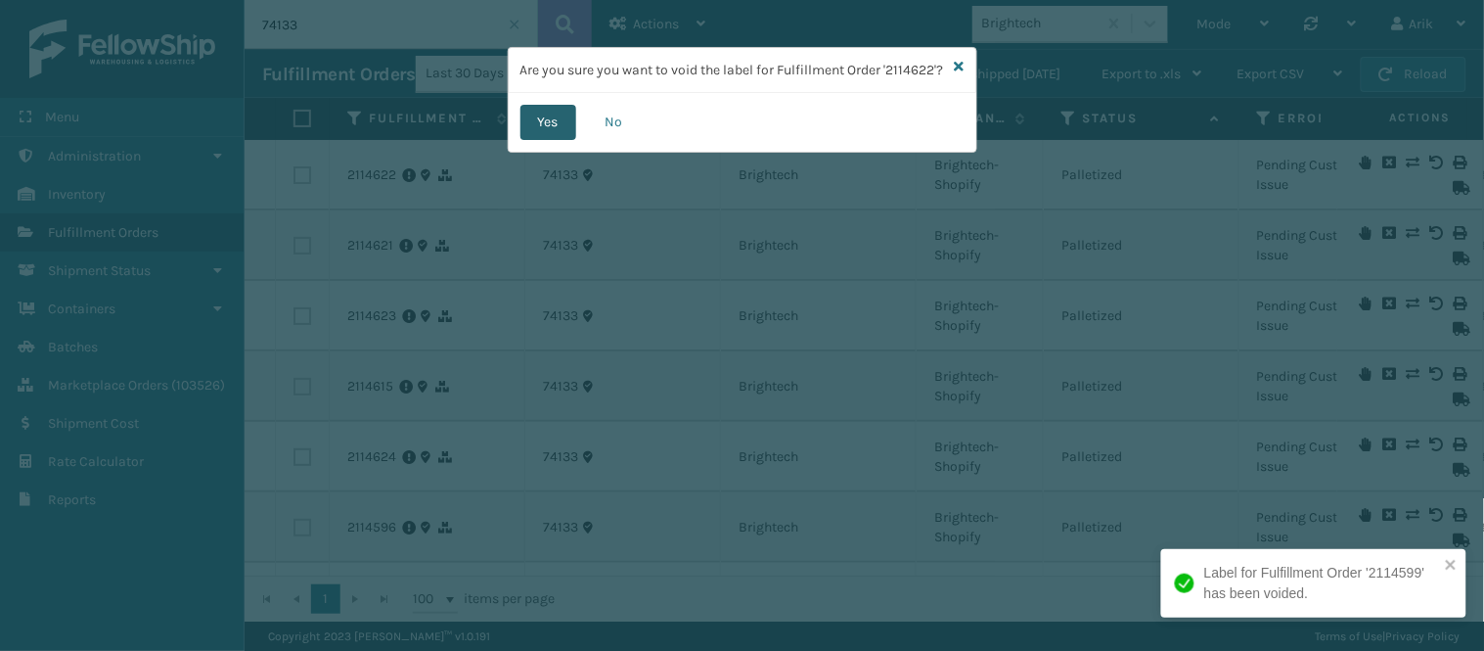
click at [553, 140] on button "Yes" at bounding box center [549, 122] width 56 height 35
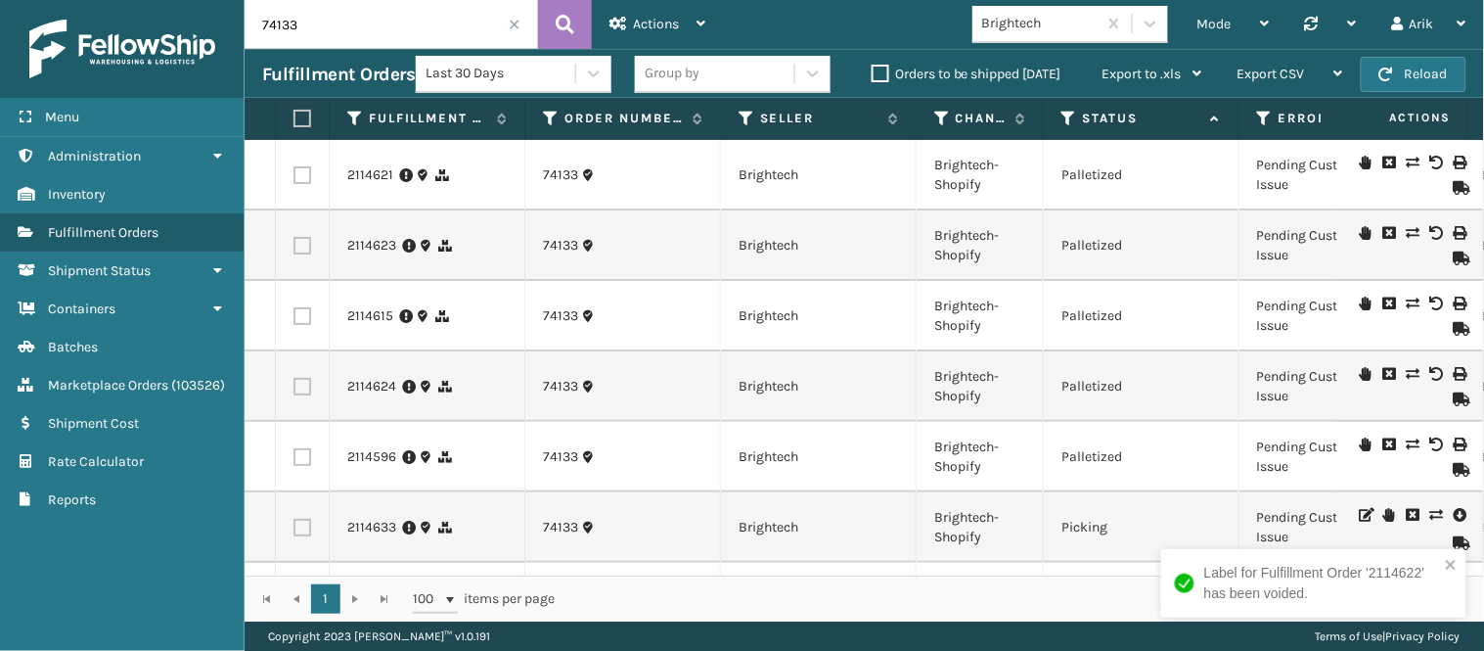
click at [1336, 157] on icon at bounding box center [1437, 163] width 12 height 14
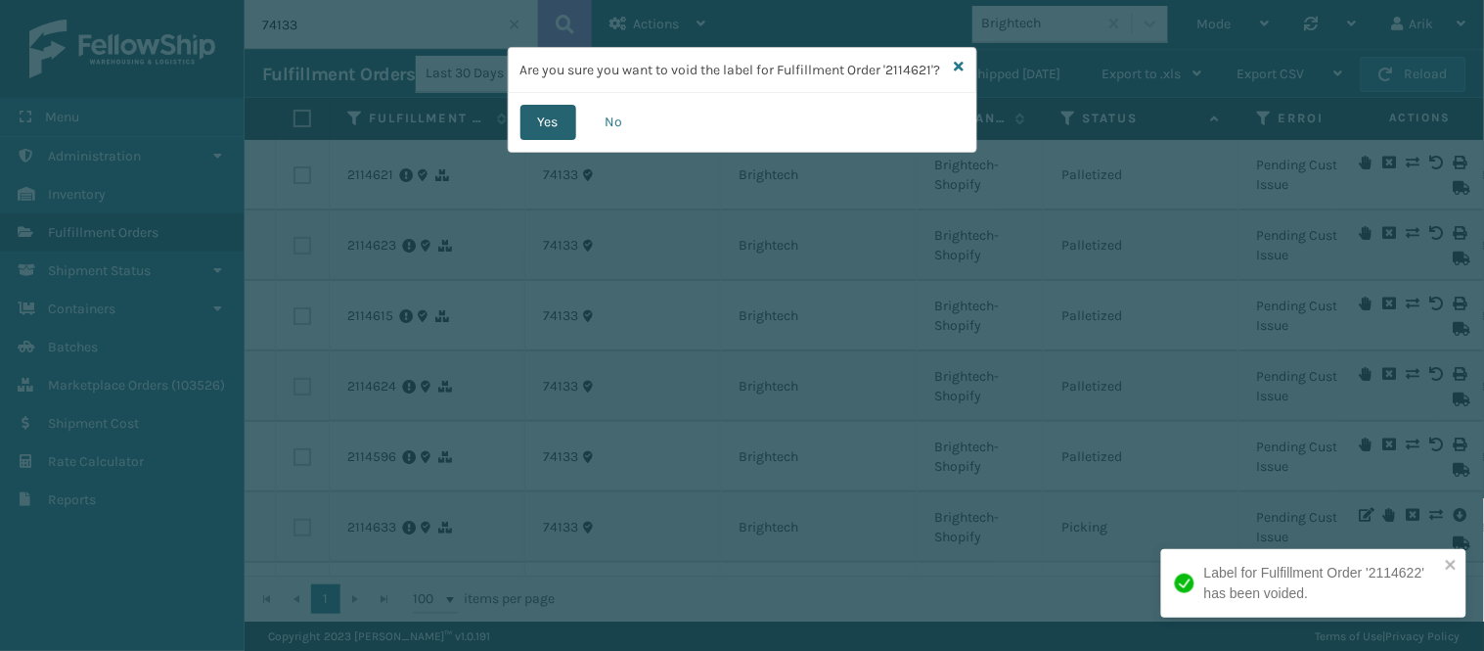
click at [551, 140] on button "Yes" at bounding box center [549, 122] width 56 height 35
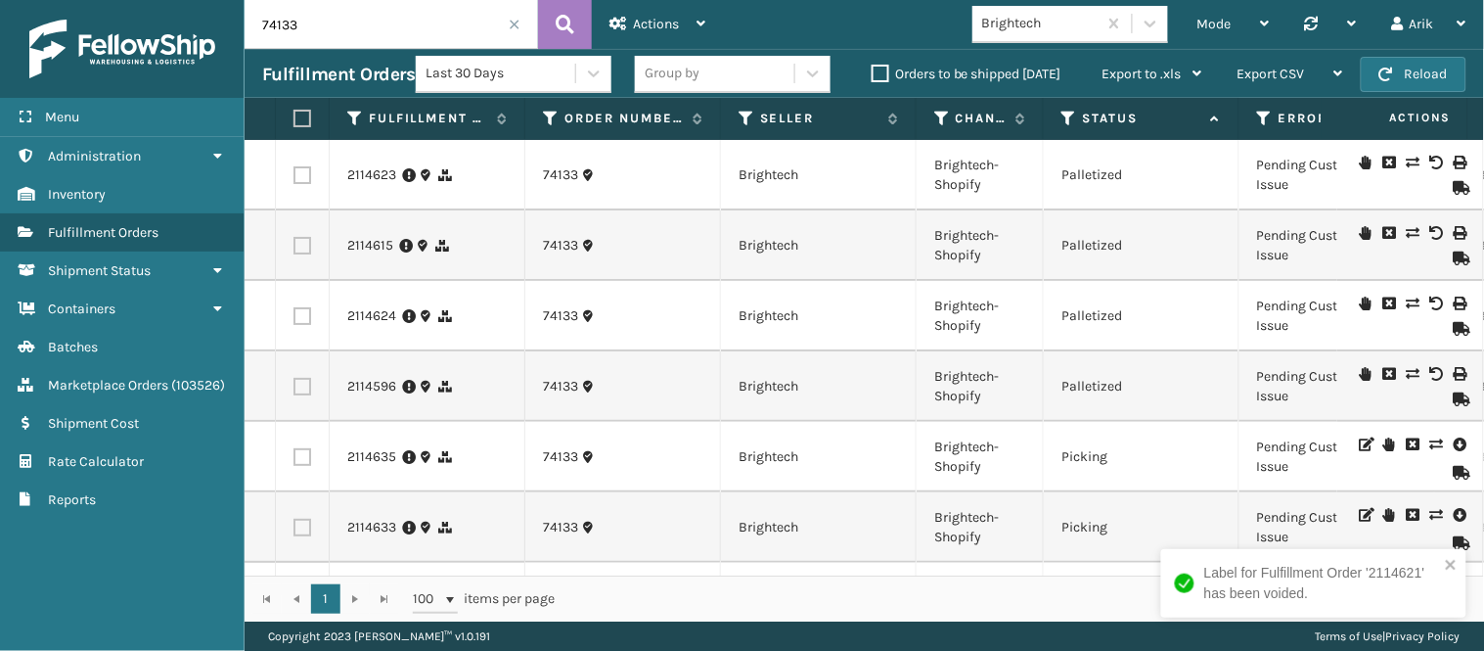
click at [1336, 166] on icon at bounding box center [1437, 163] width 12 height 14
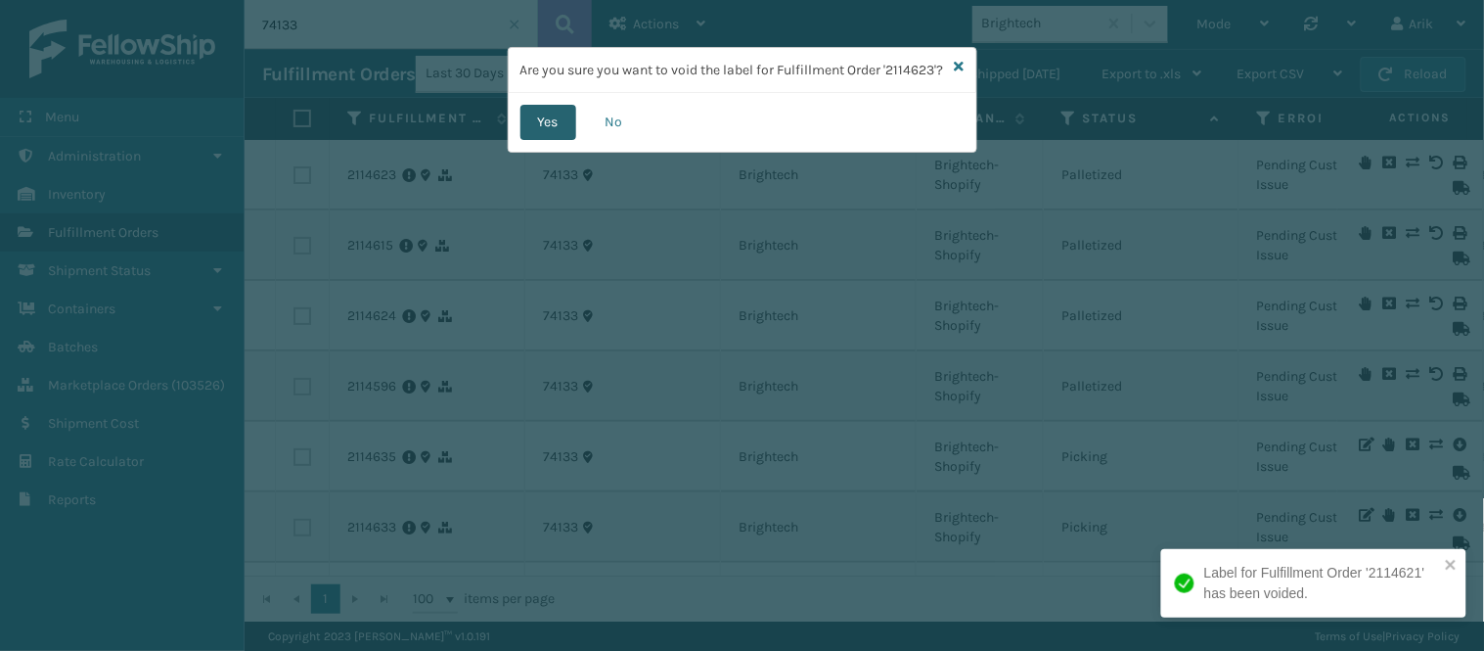
click at [548, 138] on button "Yes" at bounding box center [549, 122] width 56 height 35
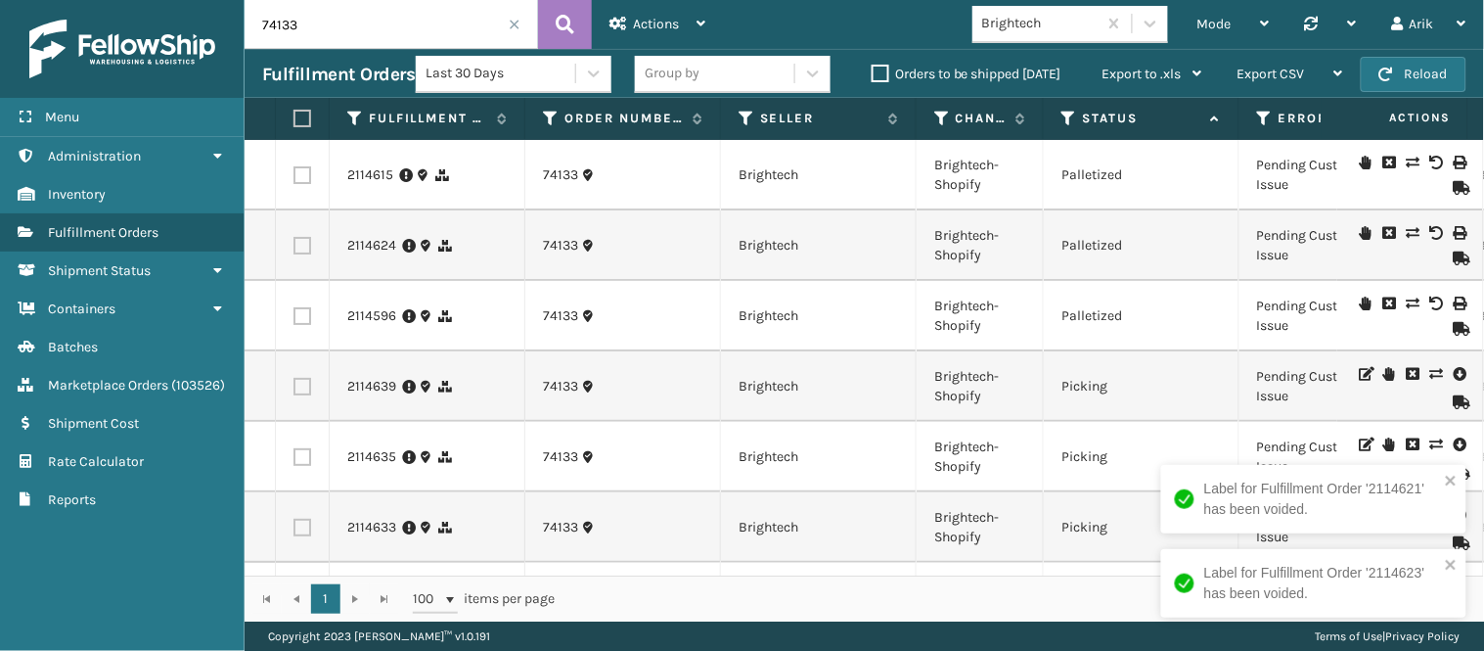
click at [1336, 156] on icon at bounding box center [1437, 163] width 12 height 14
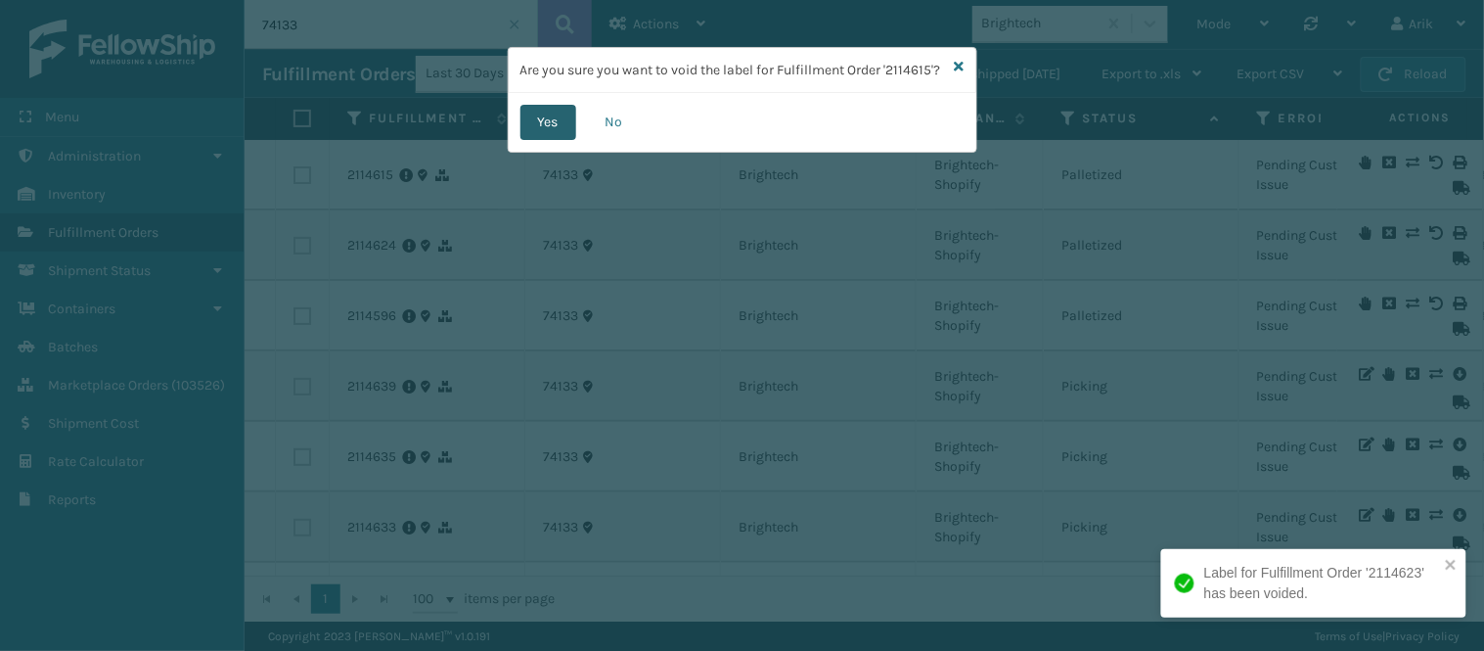
click at [536, 140] on button "Yes" at bounding box center [549, 122] width 56 height 35
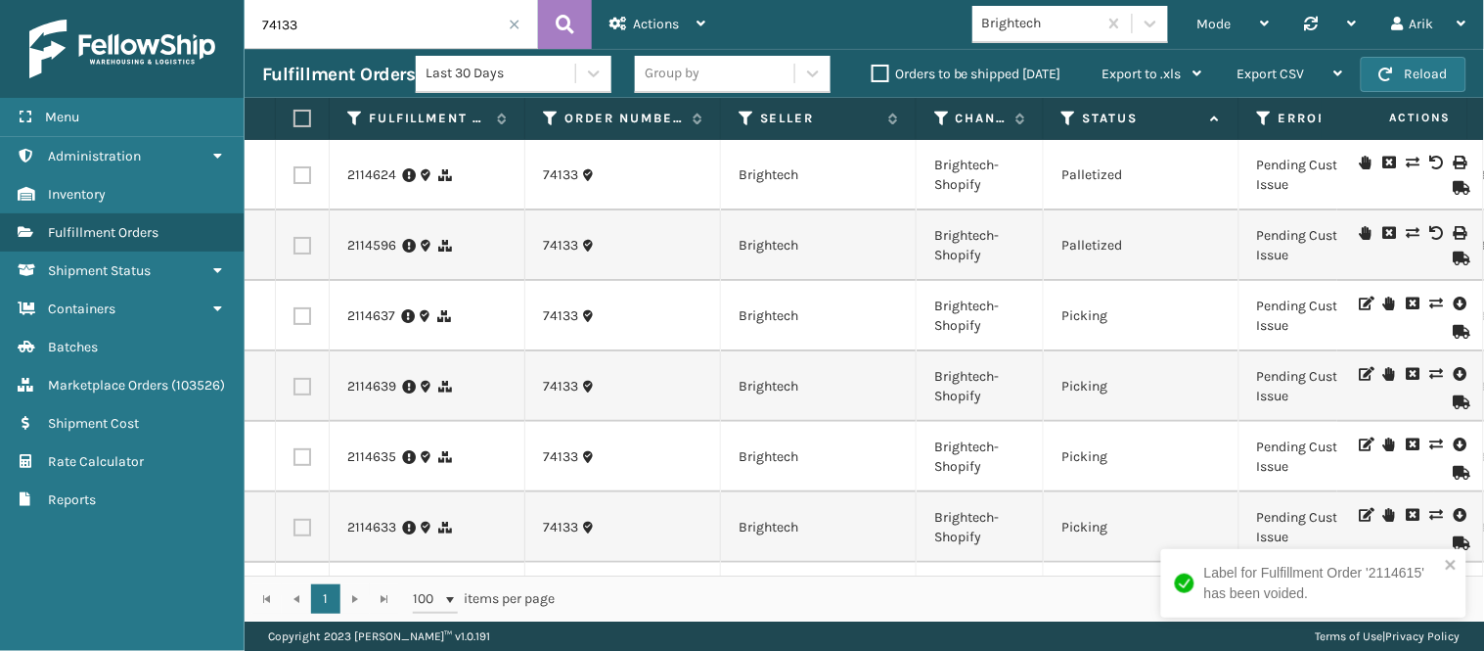
click at [1336, 156] on icon at bounding box center [1437, 163] width 12 height 14
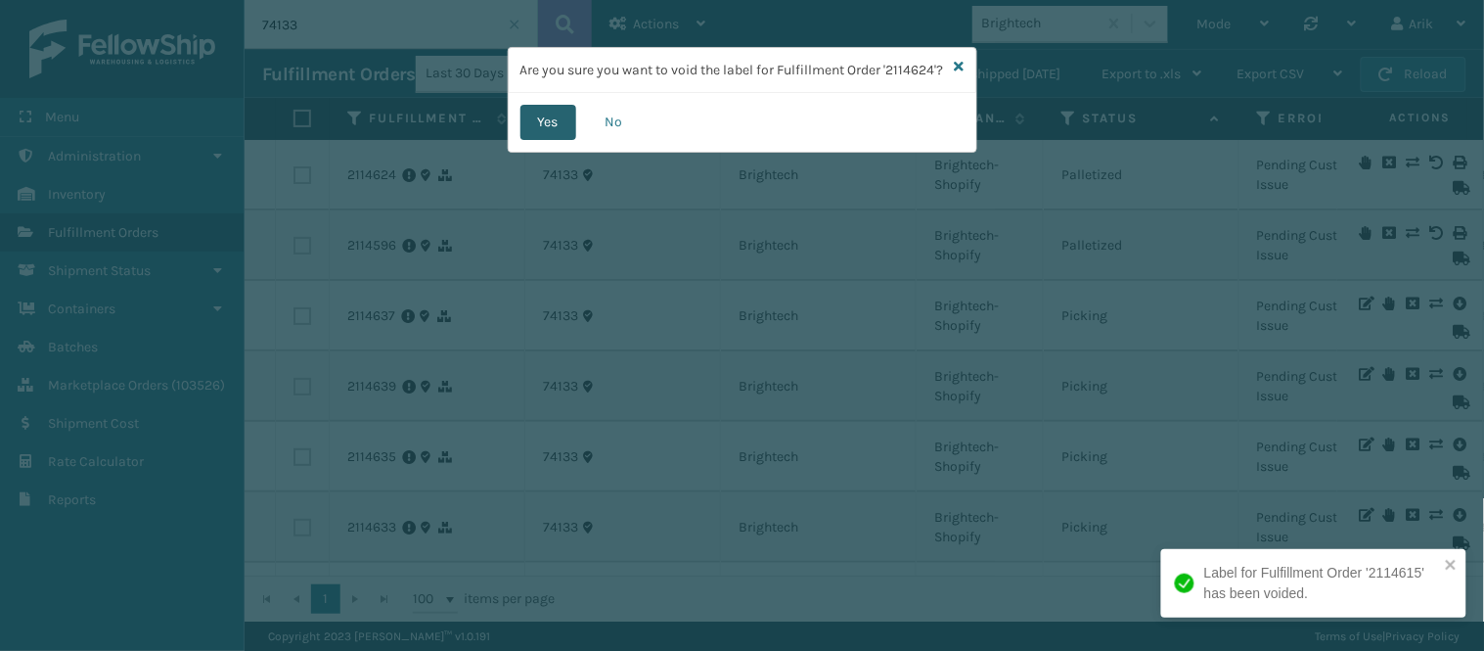
click at [550, 139] on button "Yes" at bounding box center [549, 122] width 56 height 35
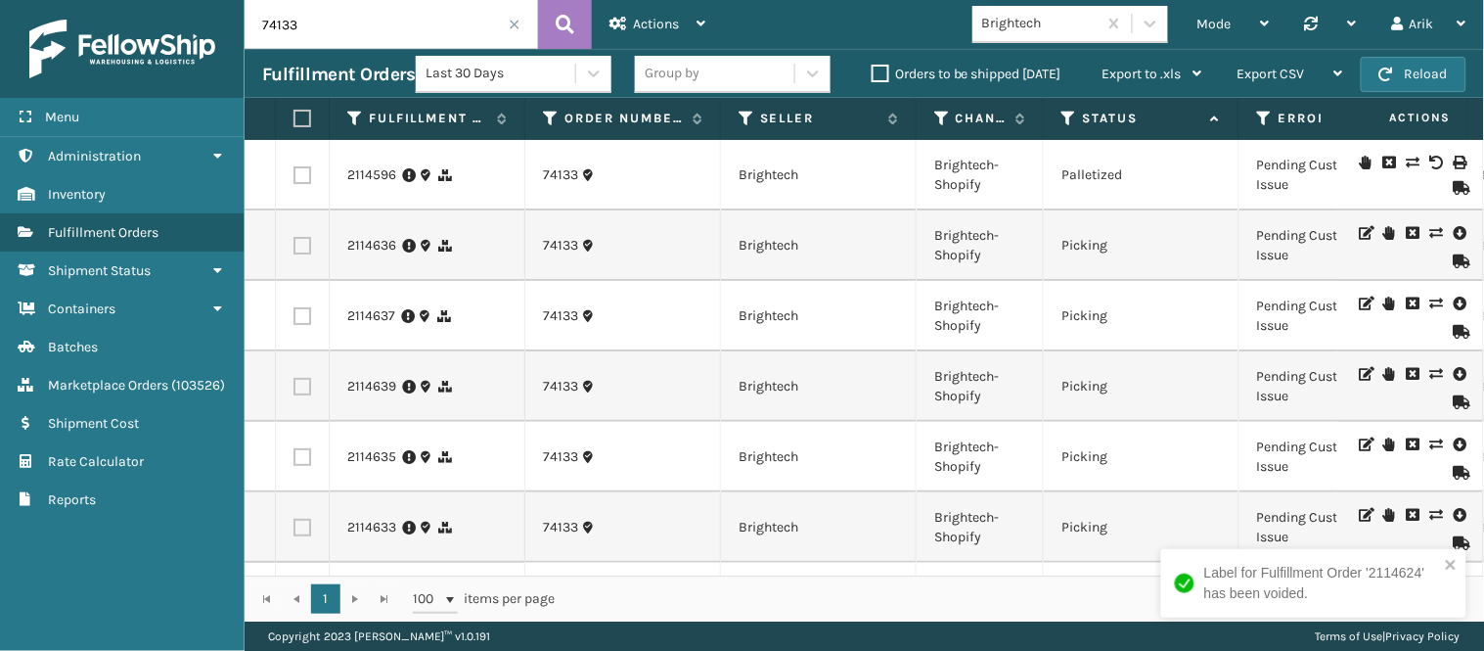
click at [1336, 163] on icon at bounding box center [1437, 163] width 12 height 14
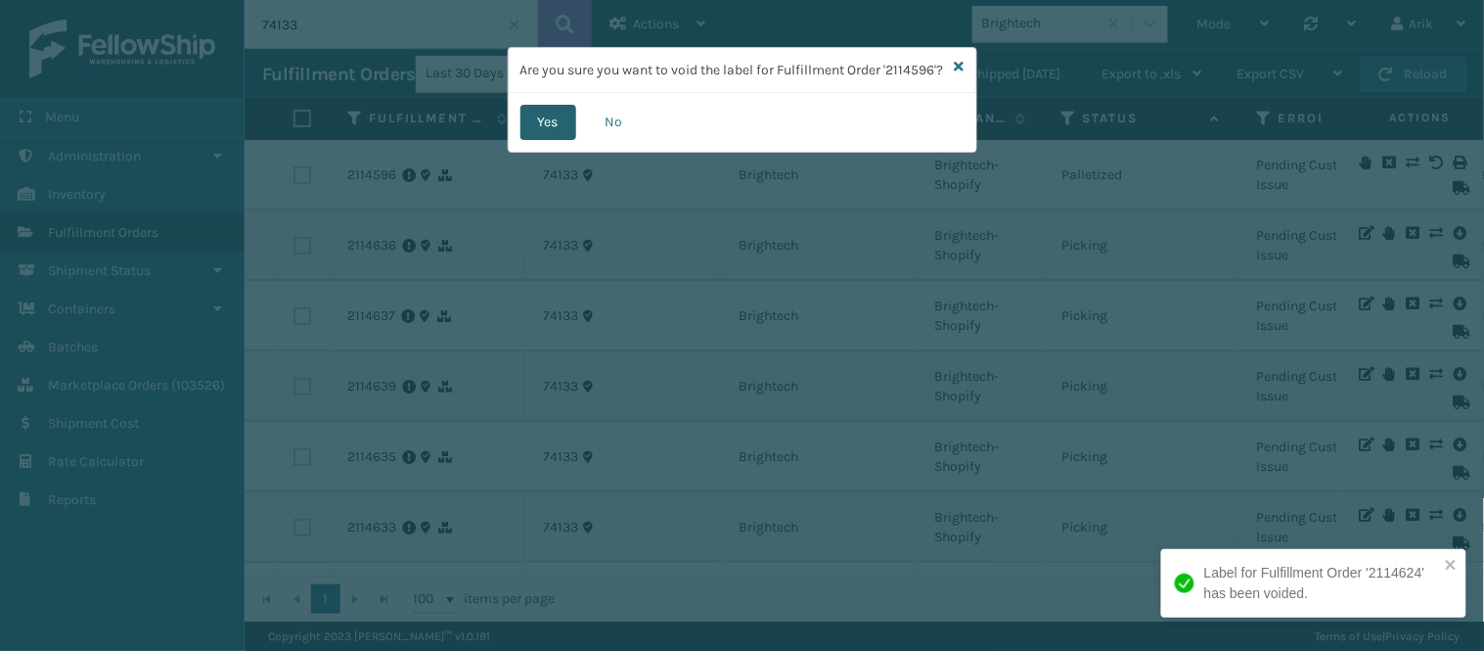
click at [539, 137] on button "Yes" at bounding box center [549, 122] width 56 height 35
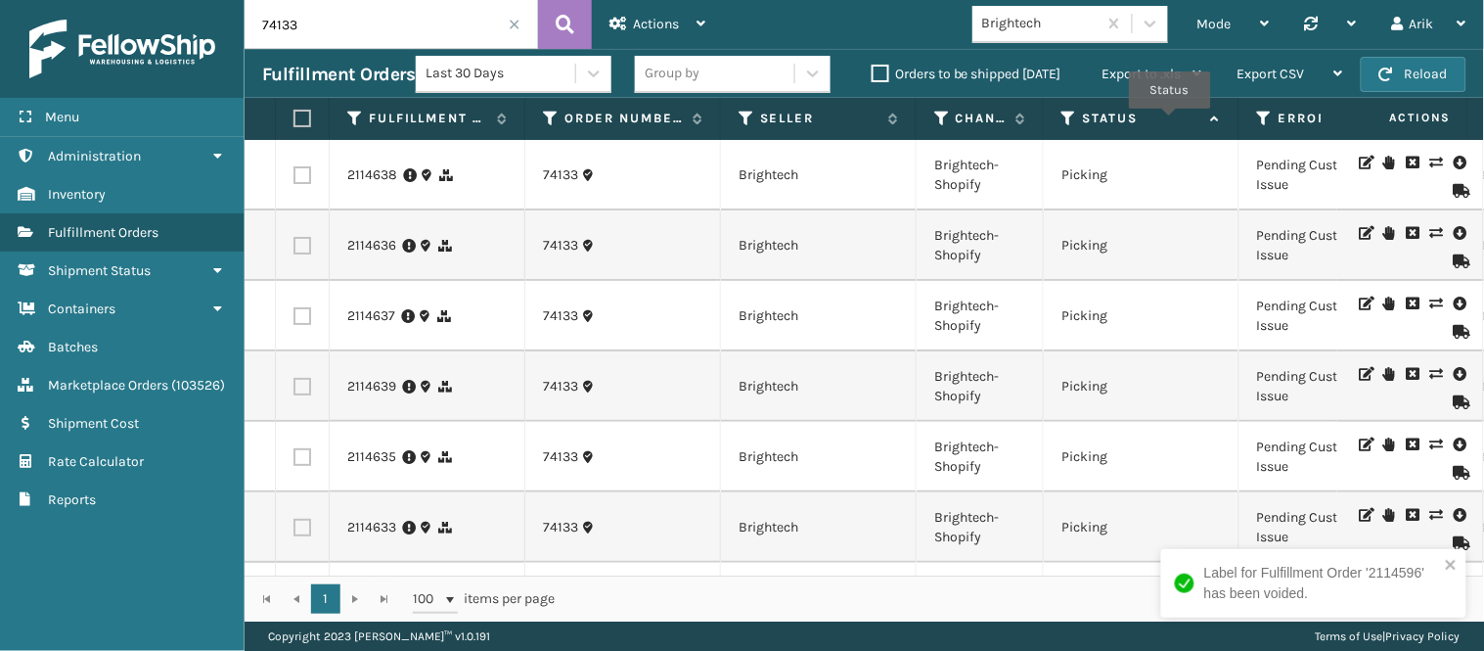
click at [1170, 122] on label "Status" at bounding box center [1142, 119] width 118 height 18
click at [1169, 122] on label "Status" at bounding box center [1142, 119] width 118 height 18
click at [303, 176] on label at bounding box center [303, 175] width 18 height 18
click at [295, 176] on input "checkbox" at bounding box center [294, 172] width 1 height 13
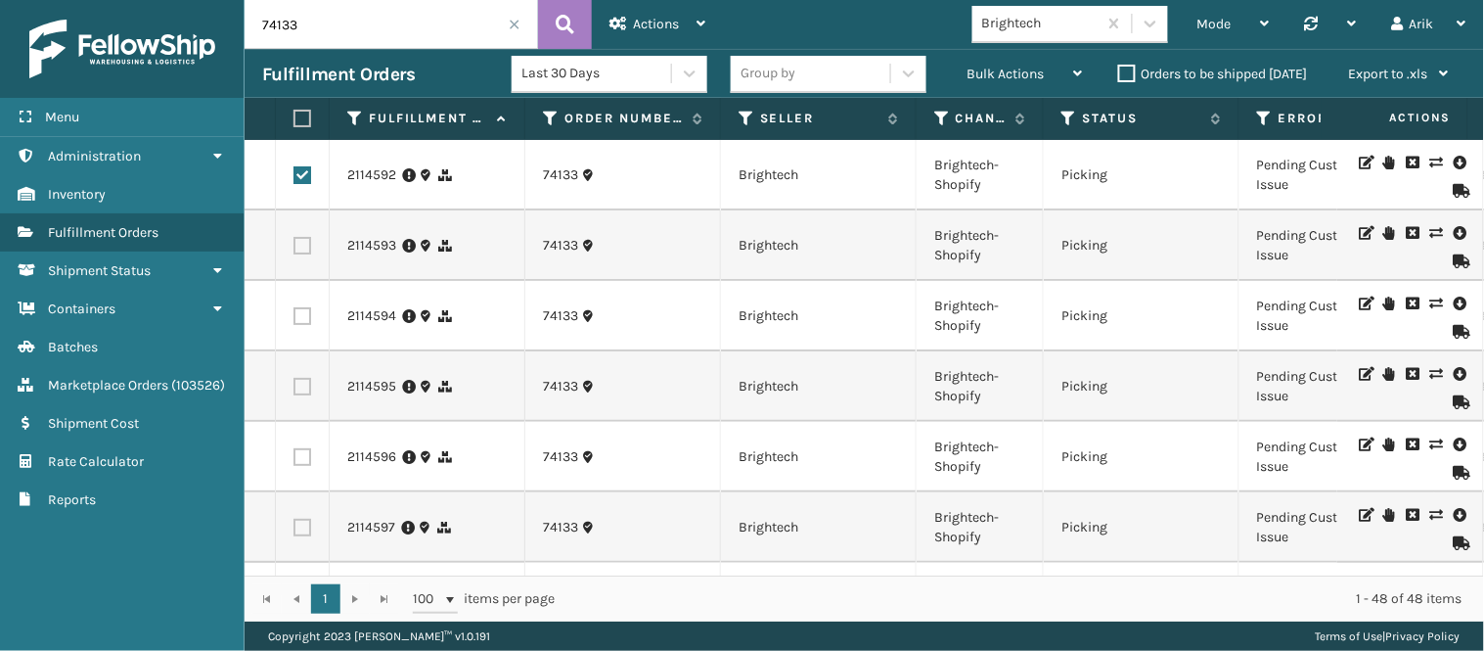
click at [298, 243] on label at bounding box center [303, 246] width 18 height 18
click at [295, 243] on input "checkbox" at bounding box center [294, 243] width 1 height 13
click at [303, 317] on label at bounding box center [303, 316] width 18 height 18
click at [295, 317] on input "checkbox" at bounding box center [294, 313] width 1 height 13
click at [306, 384] on label at bounding box center [303, 387] width 18 height 18
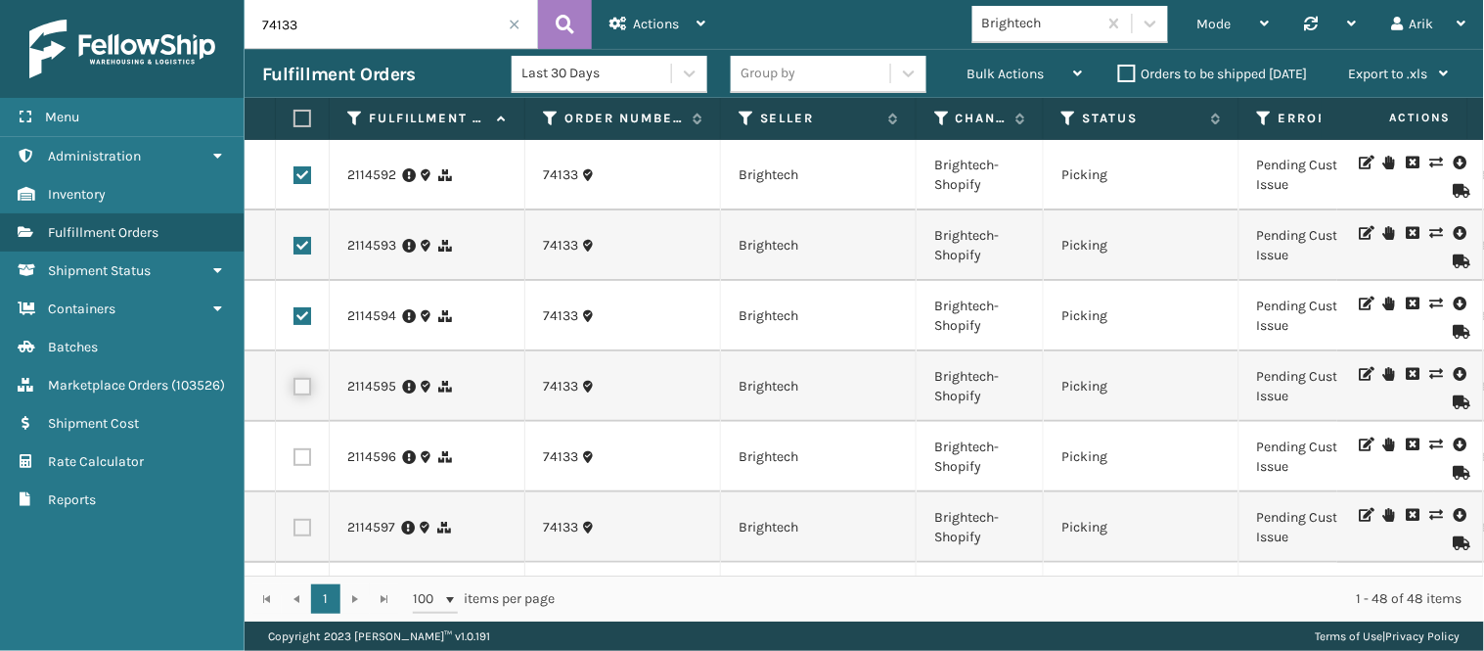
click at [295, 384] on input "checkbox" at bounding box center [294, 384] width 1 height 13
click at [1009, 56] on div "Bulk Actions" at bounding box center [1025, 74] width 115 height 49
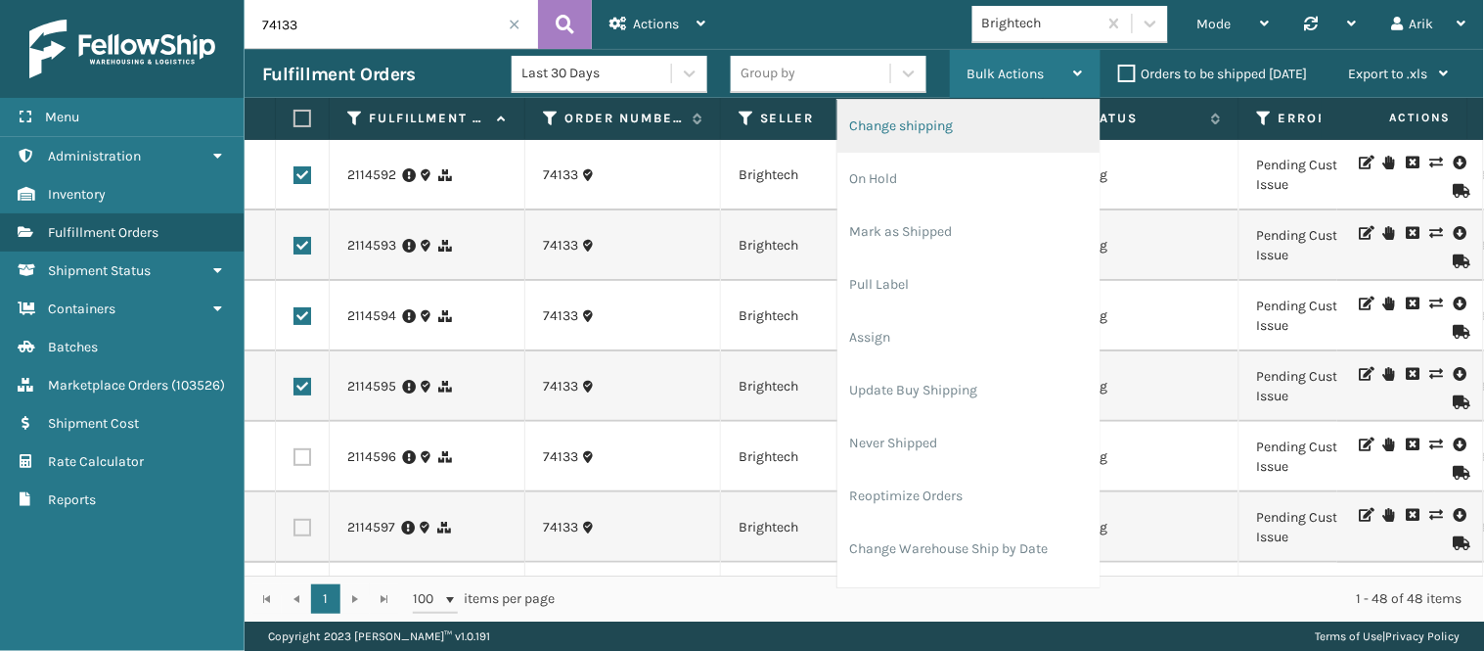
click at [934, 128] on li "Change shipping" at bounding box center [969, 126] width 262 height 53
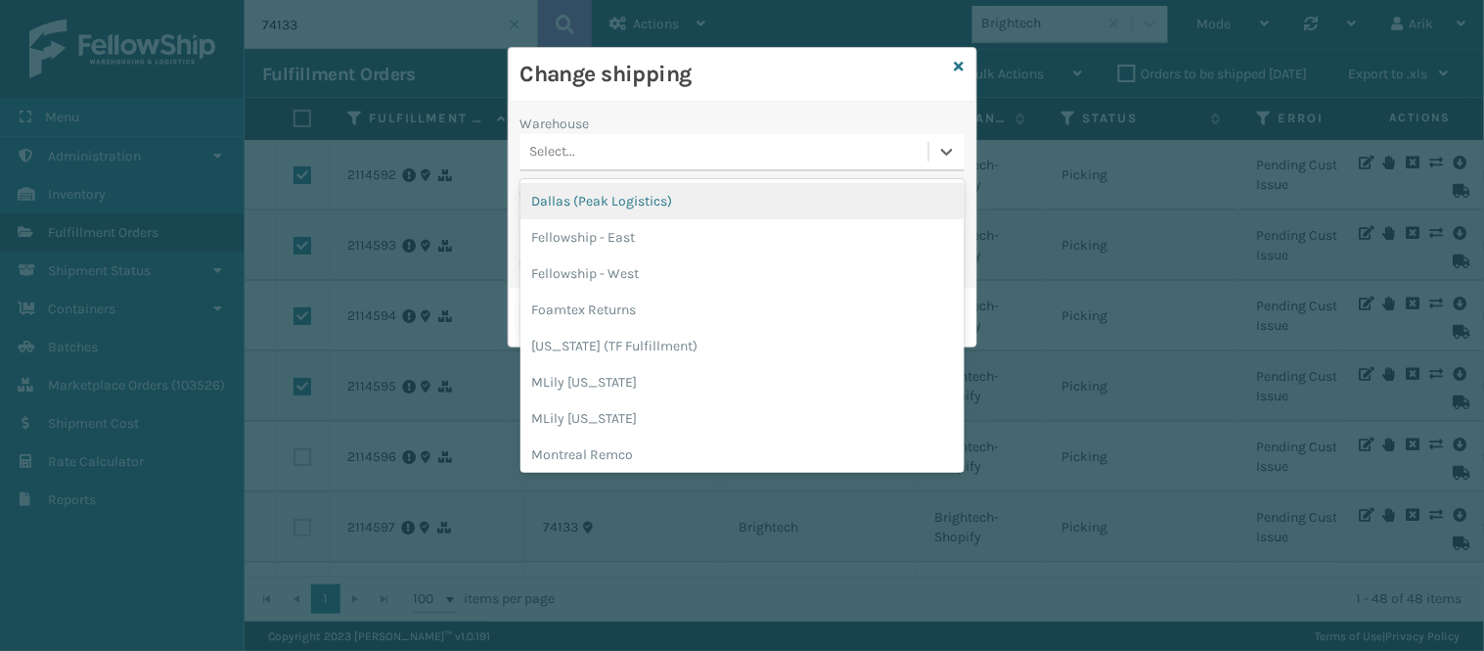
click at [585, 144] on div "Select..." at bounding box center [725, 152] width 408 height 32
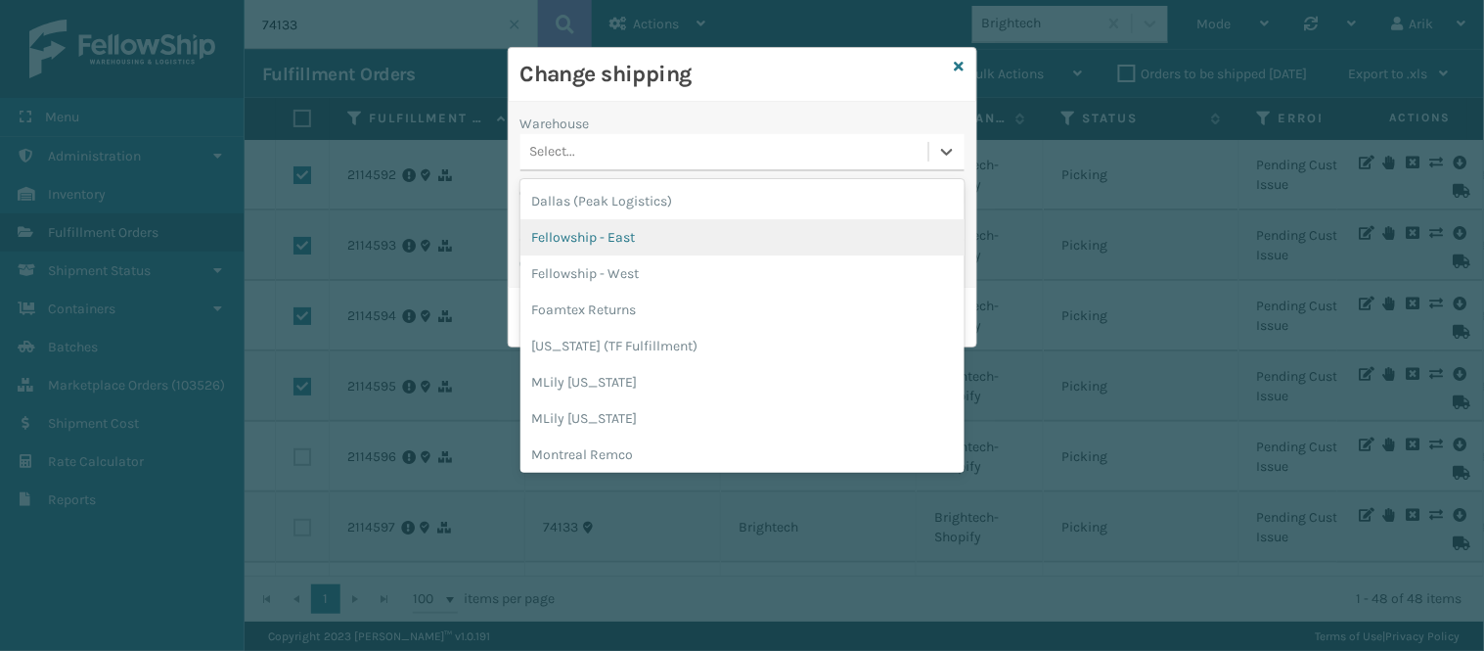
click at [630, 229] on div "Fellowship - East" at bounding box center [743, 237] width 444 height 36
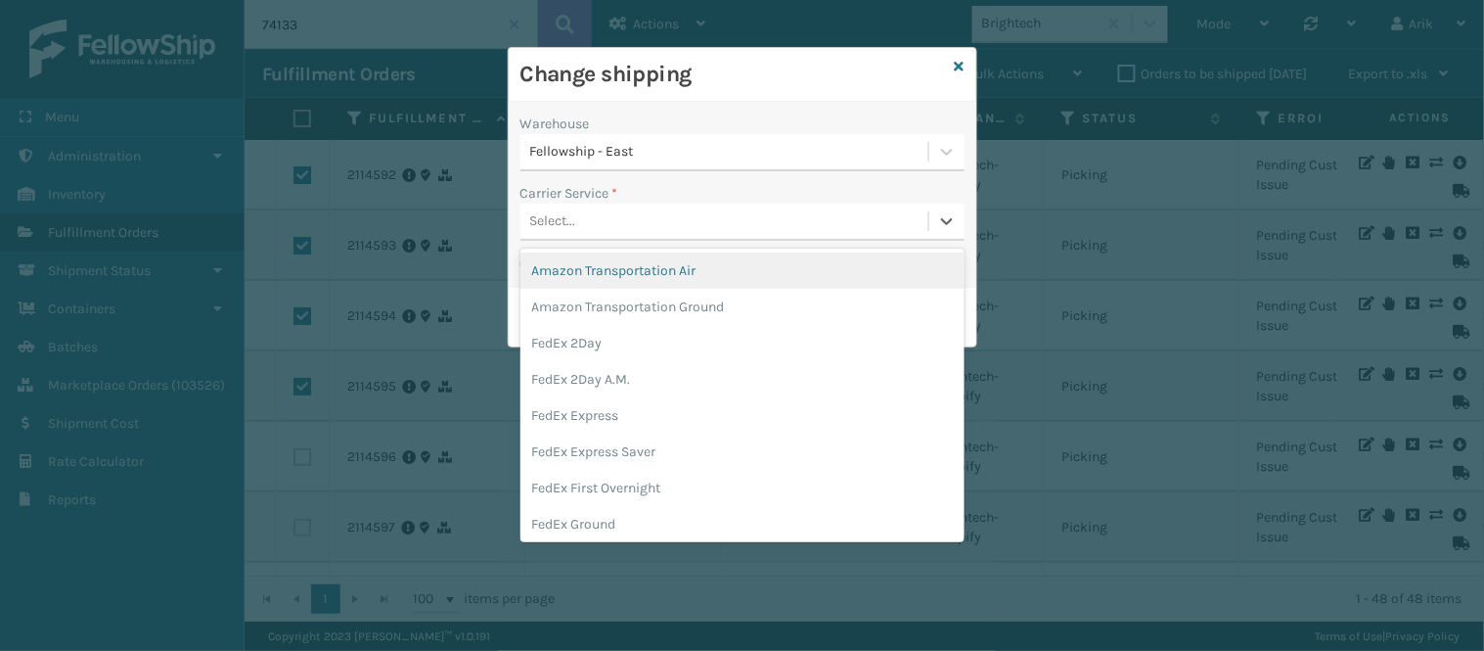
click at [630, 233] on div "Select..." at bounding box center [725, 221] width 408 height 32
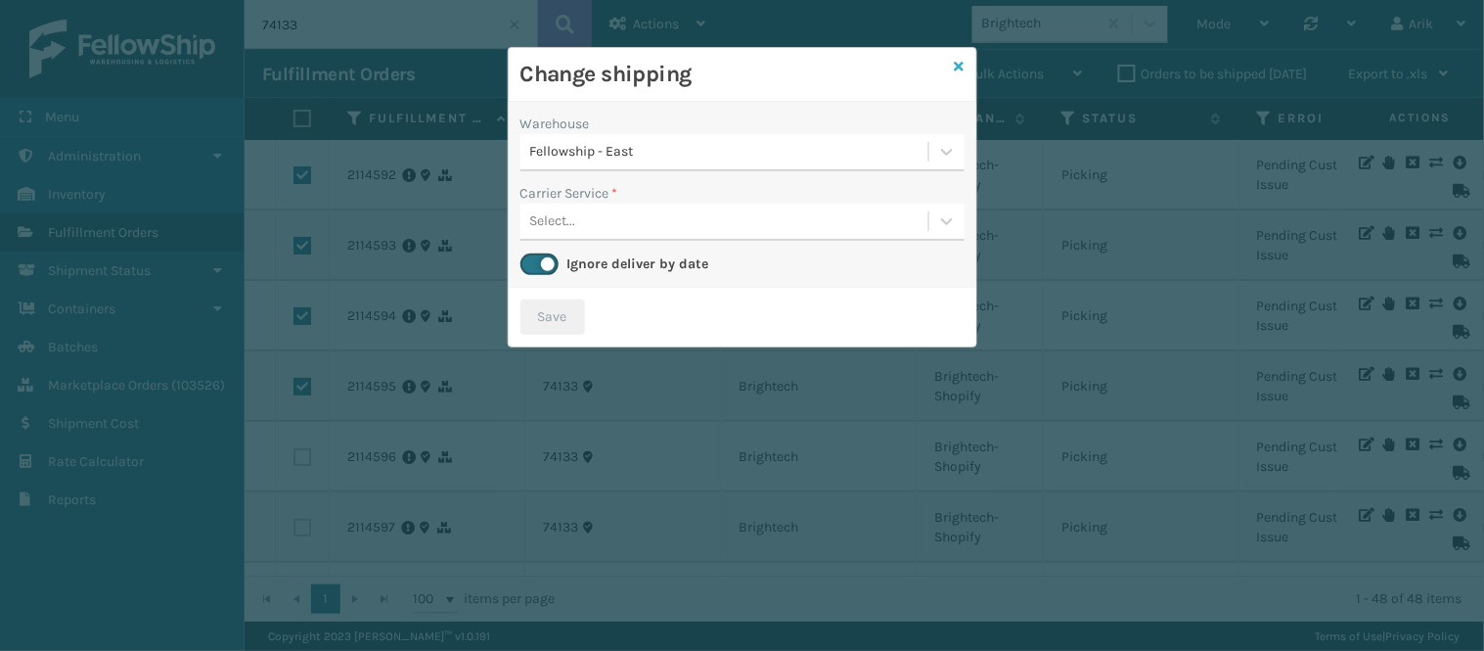
click at [955, 66] on icon at bounding box center [960, 67] width 10 height 14
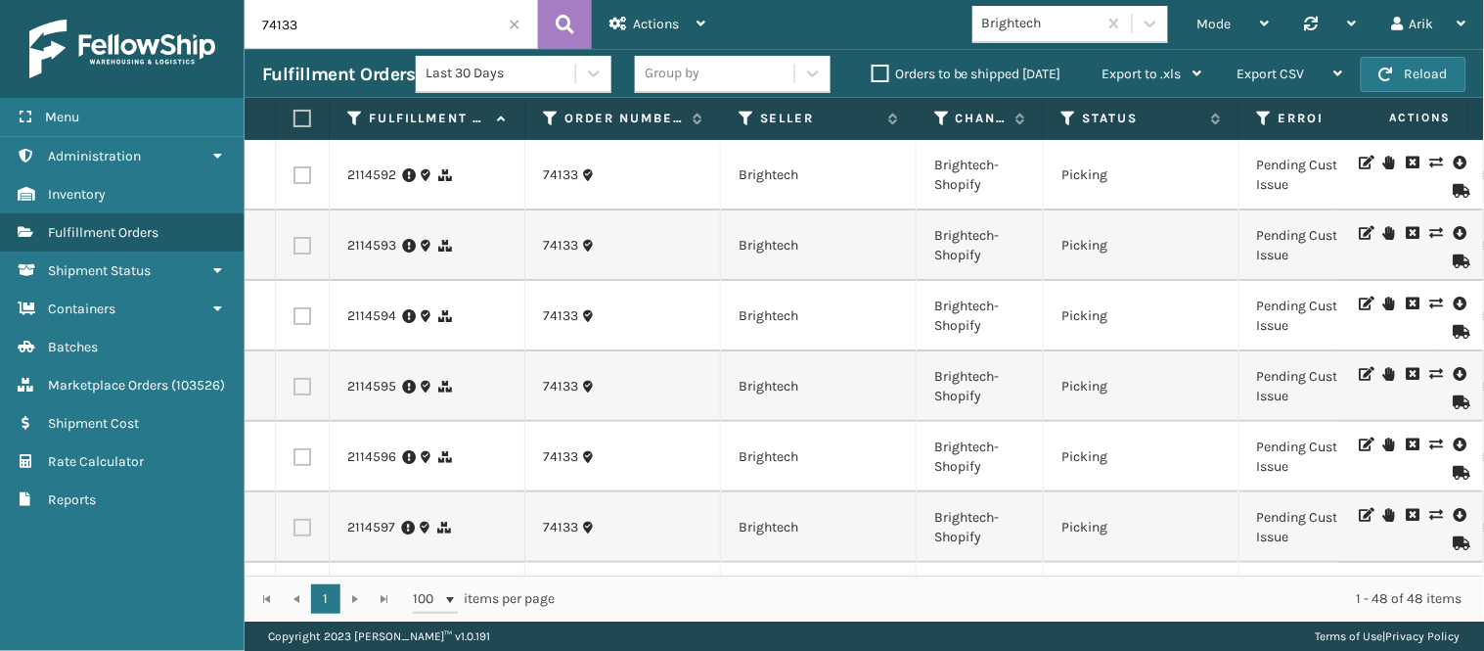
click at [304, 176] on label at bounding box center [303, 175] width 18 height 18
click at [295, 176] on input "checkbox" at bounding box center [294, 172] width 1 height 13
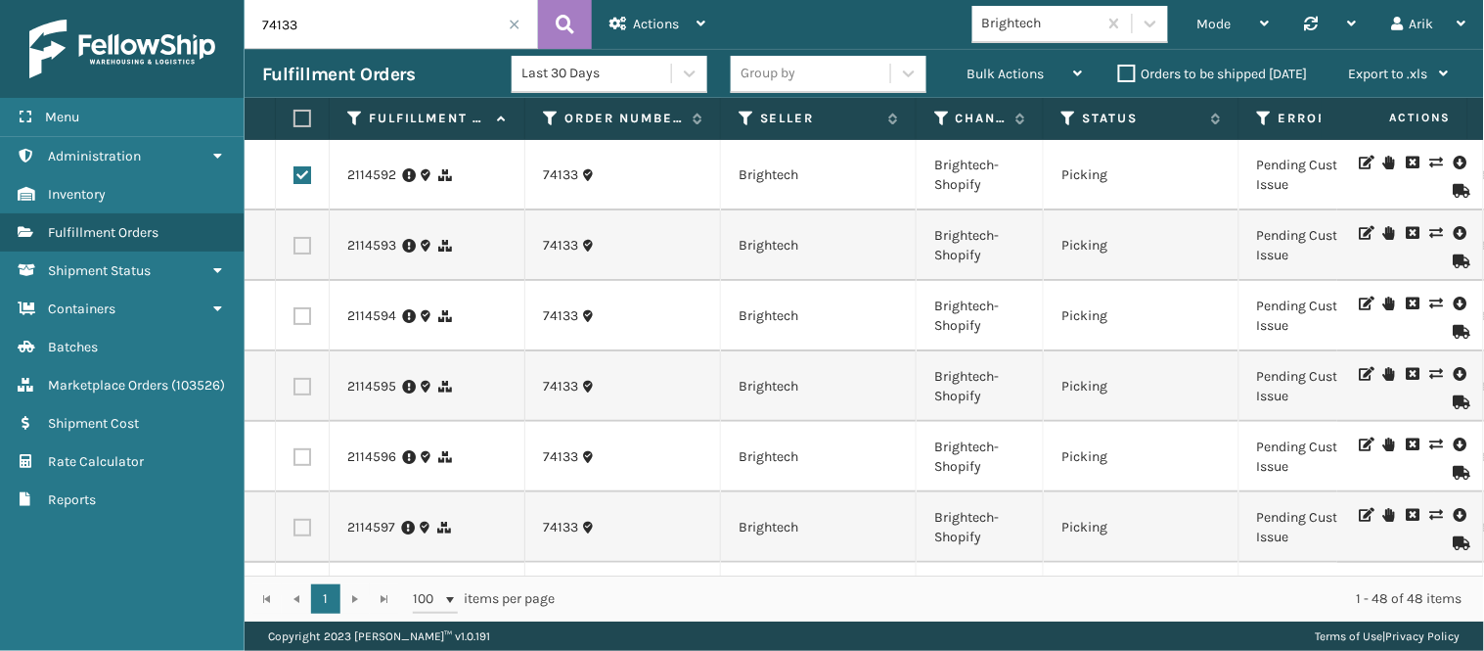
drag, startPoint x: 301, startPoint y: 249, endPoint x: 311, endPoint y: 297, distance: 49.9
click at [301, 251] on label at bounding box center [303, 246] width 18 height 18
click at [295, 250] on input "checkbox" at bounding box center [294, 243] width 1 height 13
click at [305, 319] on label at bounding box center [303, 316] width 18 height 18
click at [295, 319] on input "checkbox" at bounding box center [294, 313] width 1 height 13
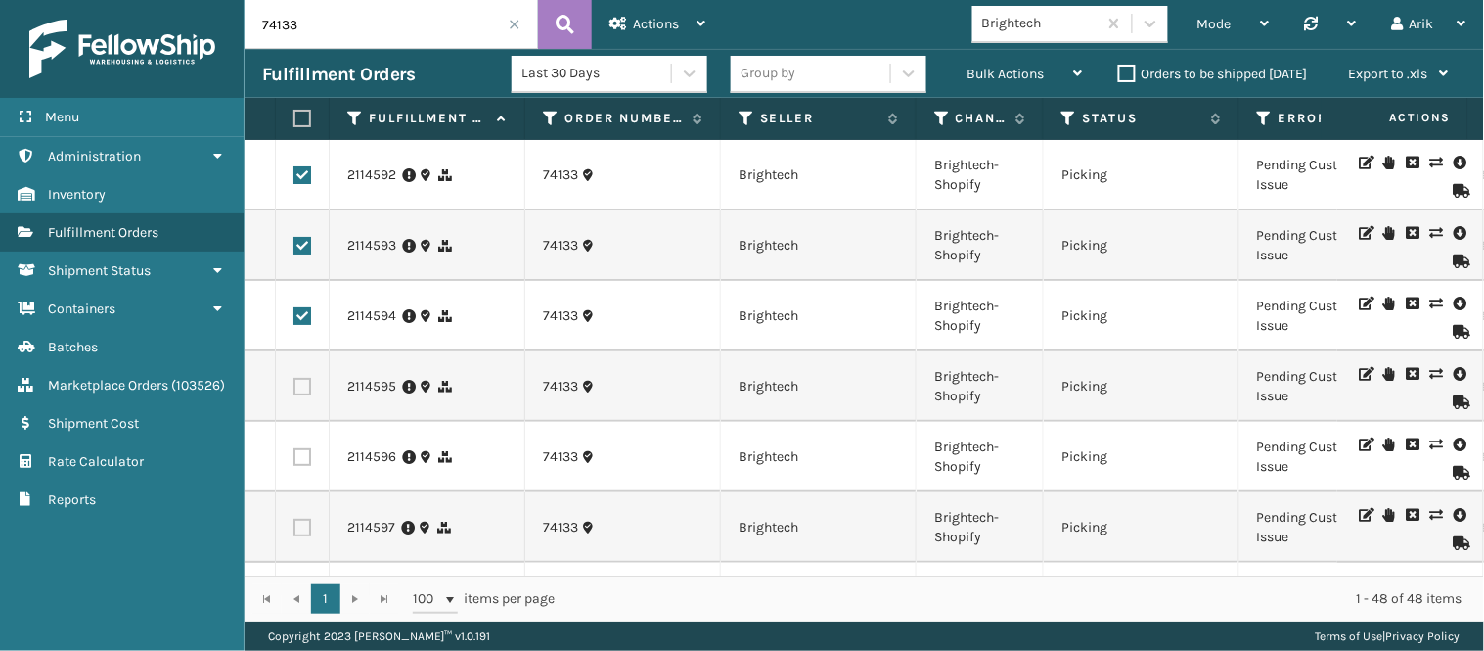
click at [298, 383] on label at bounding box center [303, 387] width 18 height 18
click at [295, 383] on input "checkbox" at bounding box center [294, 384] width 1 height 13
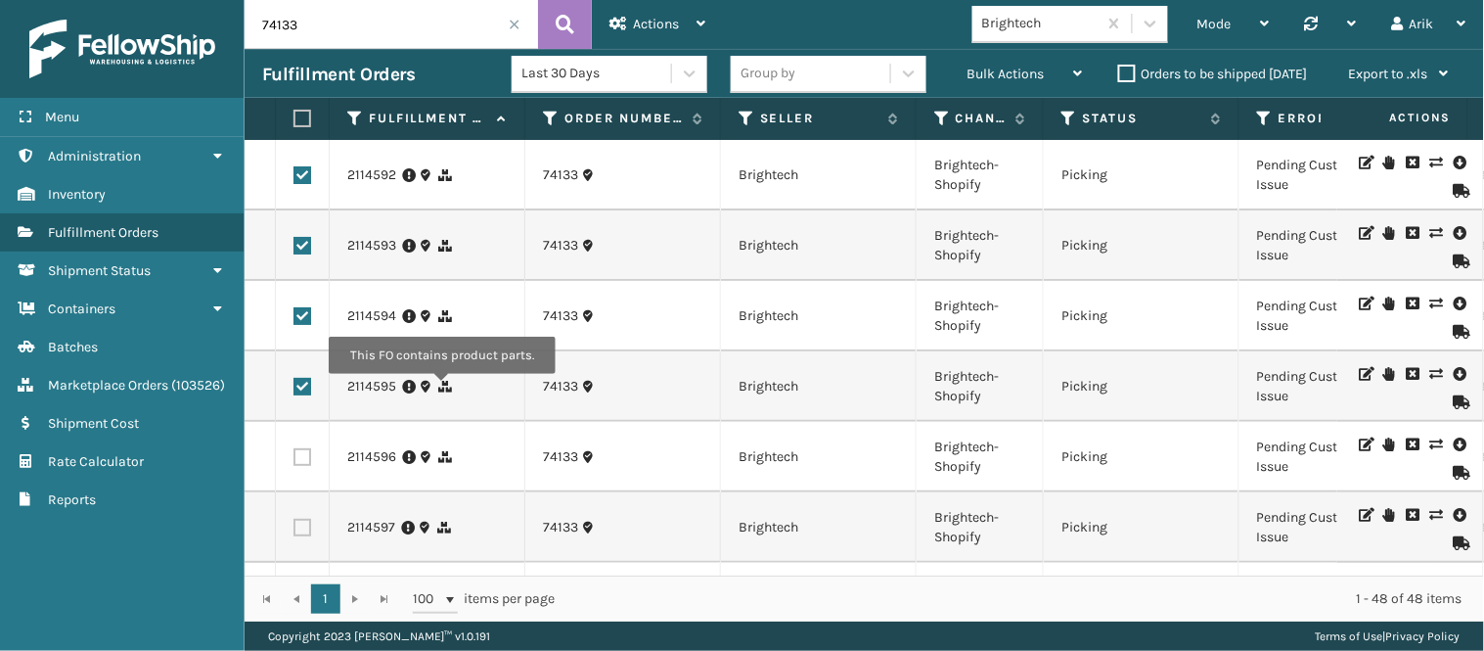
click at [441, 387] on icon at bounding box center [445, 387] width 14 height 14
click at [444, 385] on icon at bounding box center [445, 387] width 14 height 14
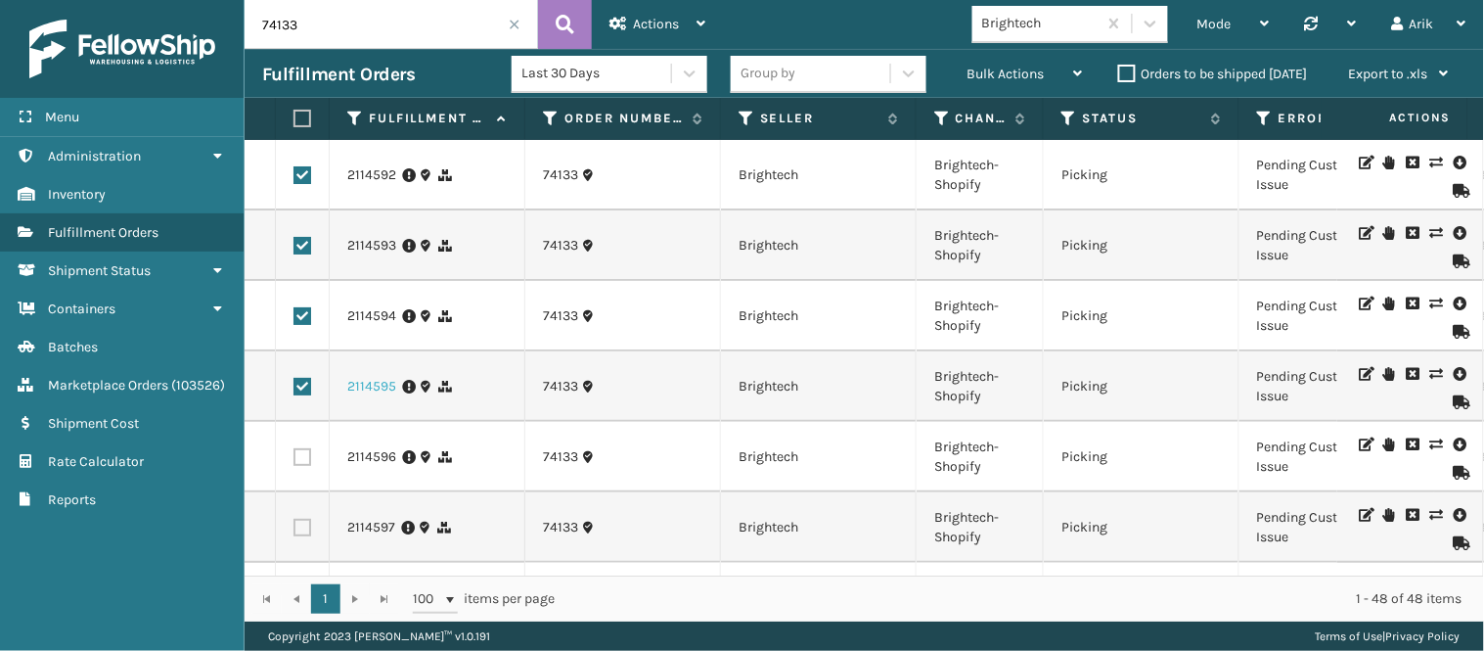
click at [368, 383] on link "2114595" at bounding box center [371, 387] width 49 height 20
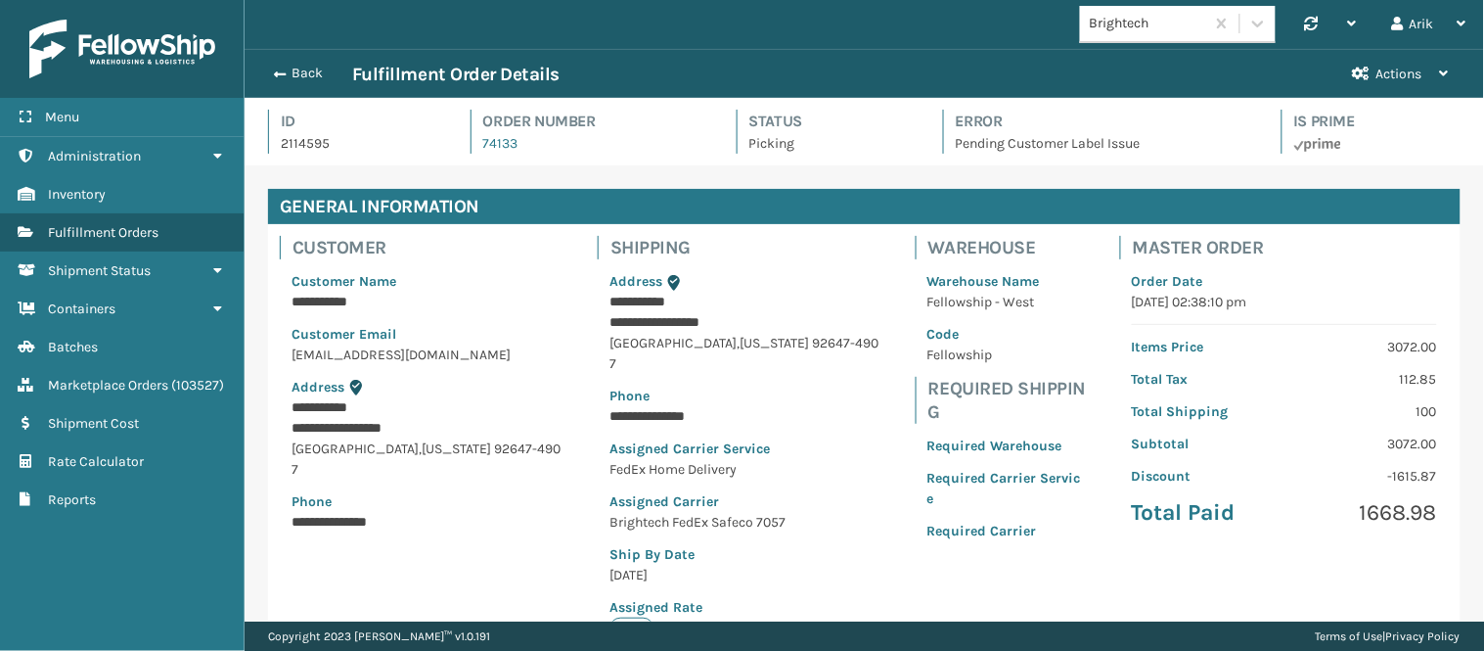
scroll to position [46, 1240]
click at [279, 63] on div "Back Fulfillment Order Details" at bounding box center [798, 74] width 1073 height 23
click at [279, 69] on span "button" at bounding box center [277, 75] width 12 height 14
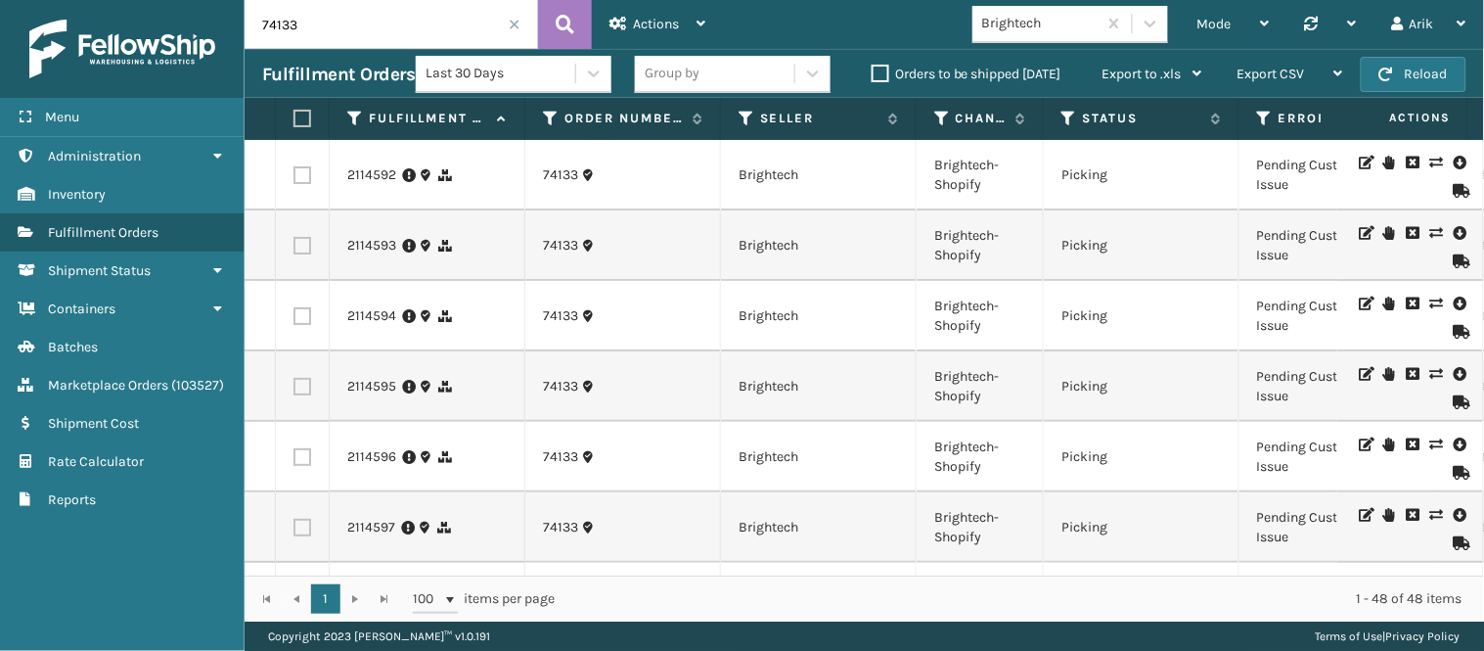
click at [299, 114] on label at bounding box center [300, 119] width 12 height 18
click at [295, 114] on input "checkbox" at bounding box center [294, 119] width 1 height 13
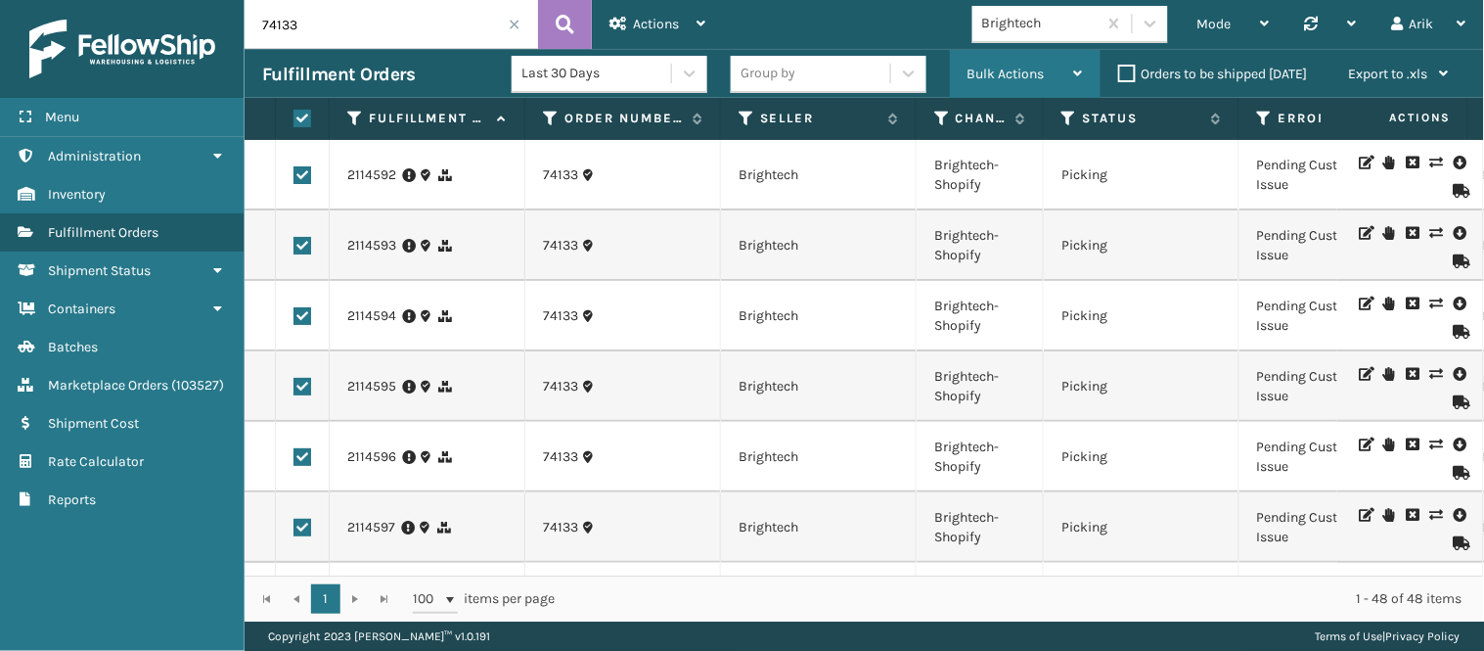
click at [1040, 69] on span "Bulk Actions" at bounding box center [1006, 74] width 77 height 17
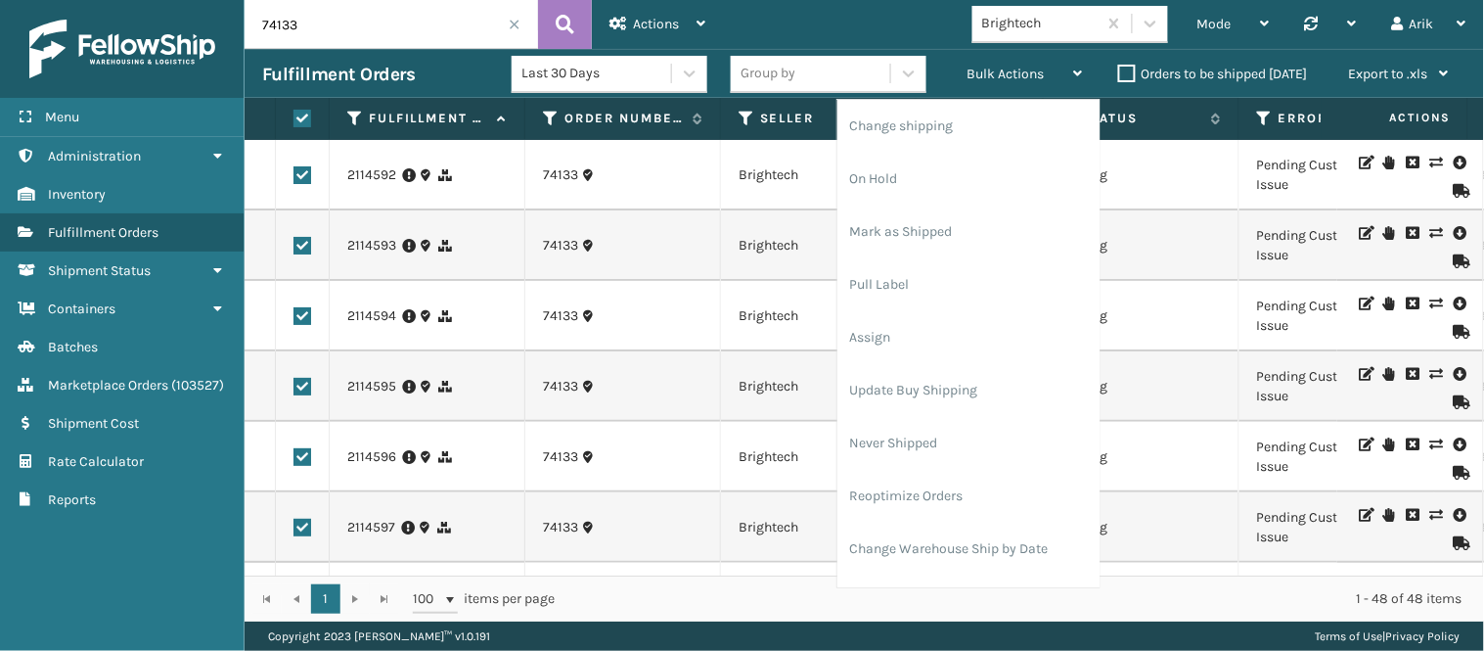
click at [301, 114] on label at bounding box center [300, 119] width 12 height 18
click at [295, 114] on input "checkbox" at bounding box center [294, 119] width 1 height 13
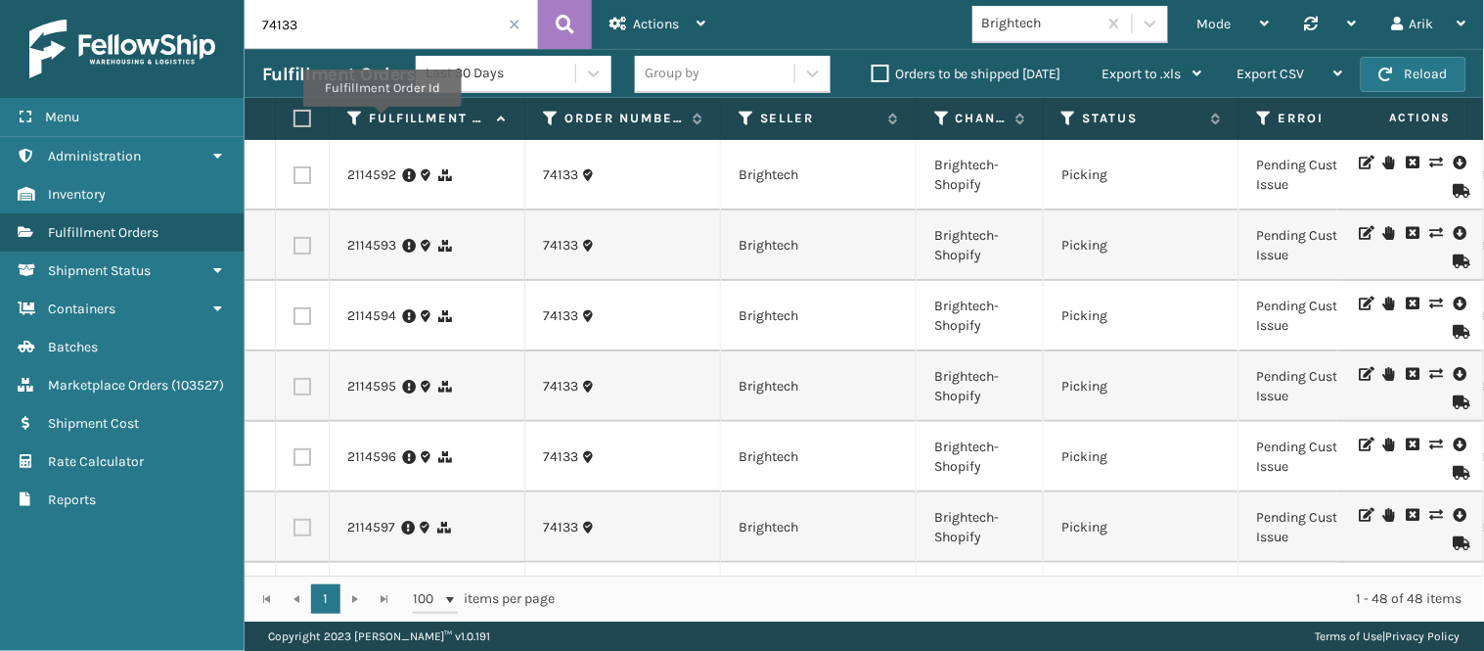
click at [382, 120] on label "Fulfillment Order Id" at bounding box center [428, 119] width 118 height 18
click at [380, 119] on label "Fulfillment Order Id" at bounding box center [428, 119] width 118 height 18
click at [299, 118] on label at bounding box center [300, 119] width 12 height 18
click at [295, 118] on input "checkbox" at bounding box center [294, 119] width 1 height 13
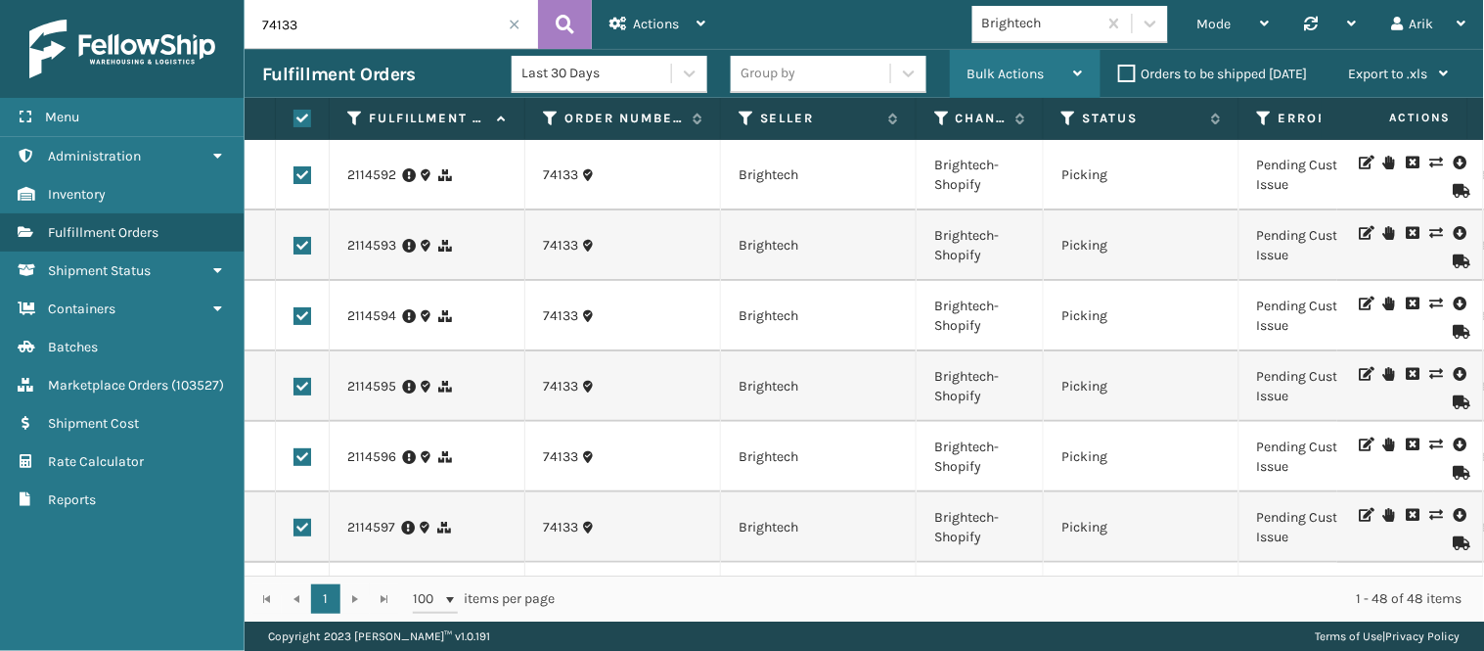
click at [999, 72] on span "Bulk Actions" at bounding box center [1006, 74] width 77 height 17
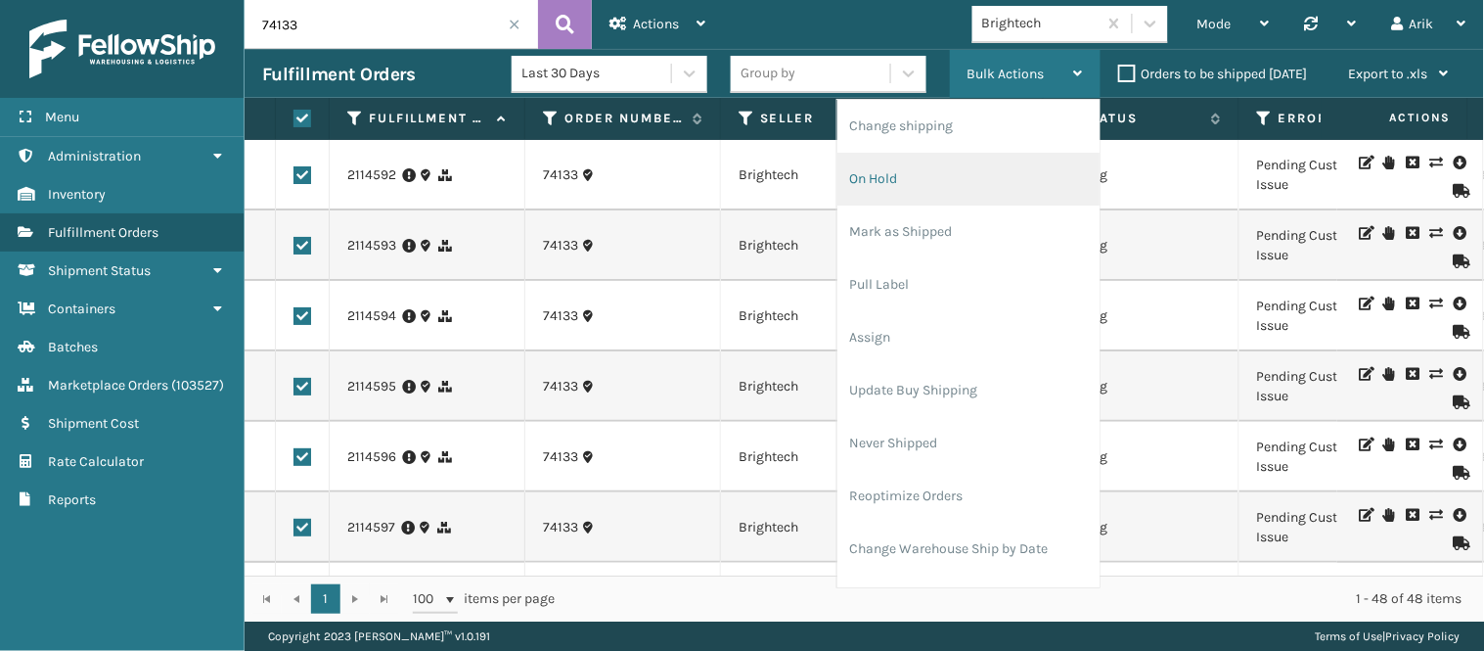
click at [902, 174] on li "On Hold" at bounding box center [969, 179] width 262 height 53
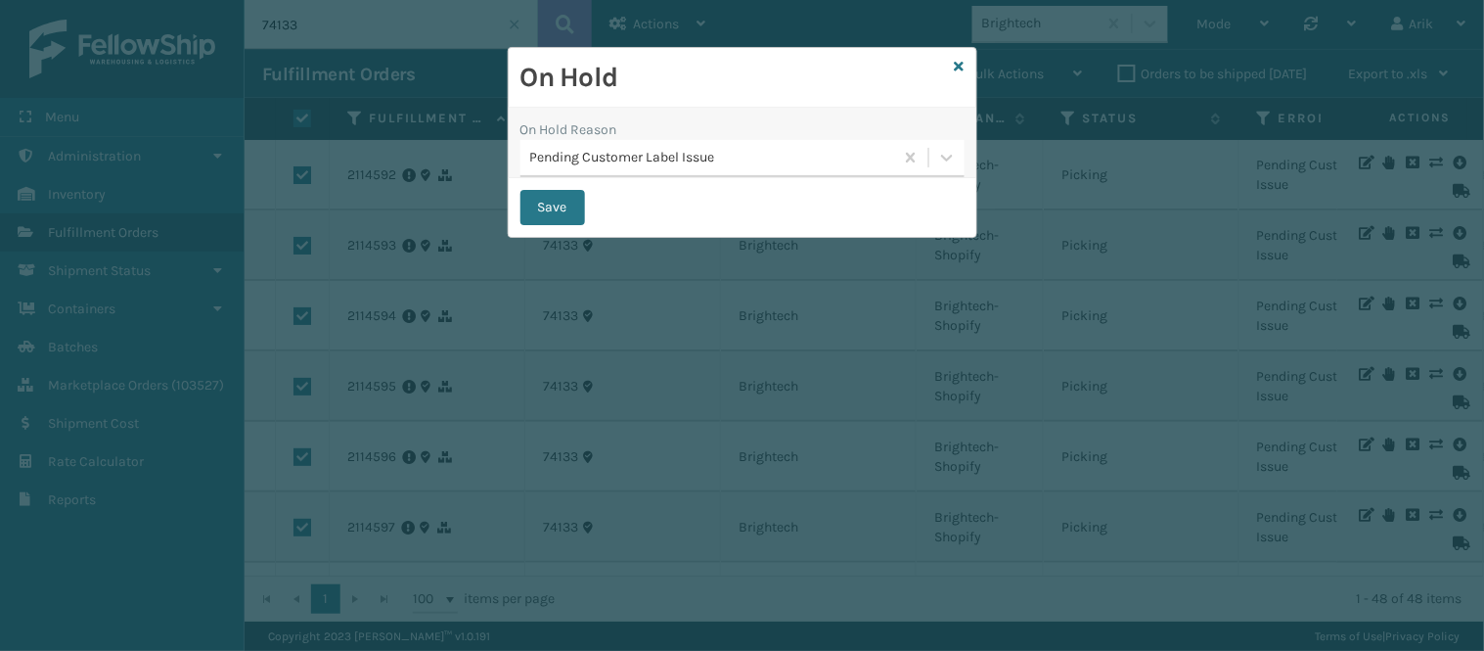
click at [722, 138] on div "On Hold Reason" at bounding box center [743, 129] width 444 height 21
click at [724, 157] on div "Pending Customer Label Issue" at bounding box center [712, 158] width 365 height 21
click at [554, 207] on button "Save" at bounding box center [553, 207] width 65 height 35
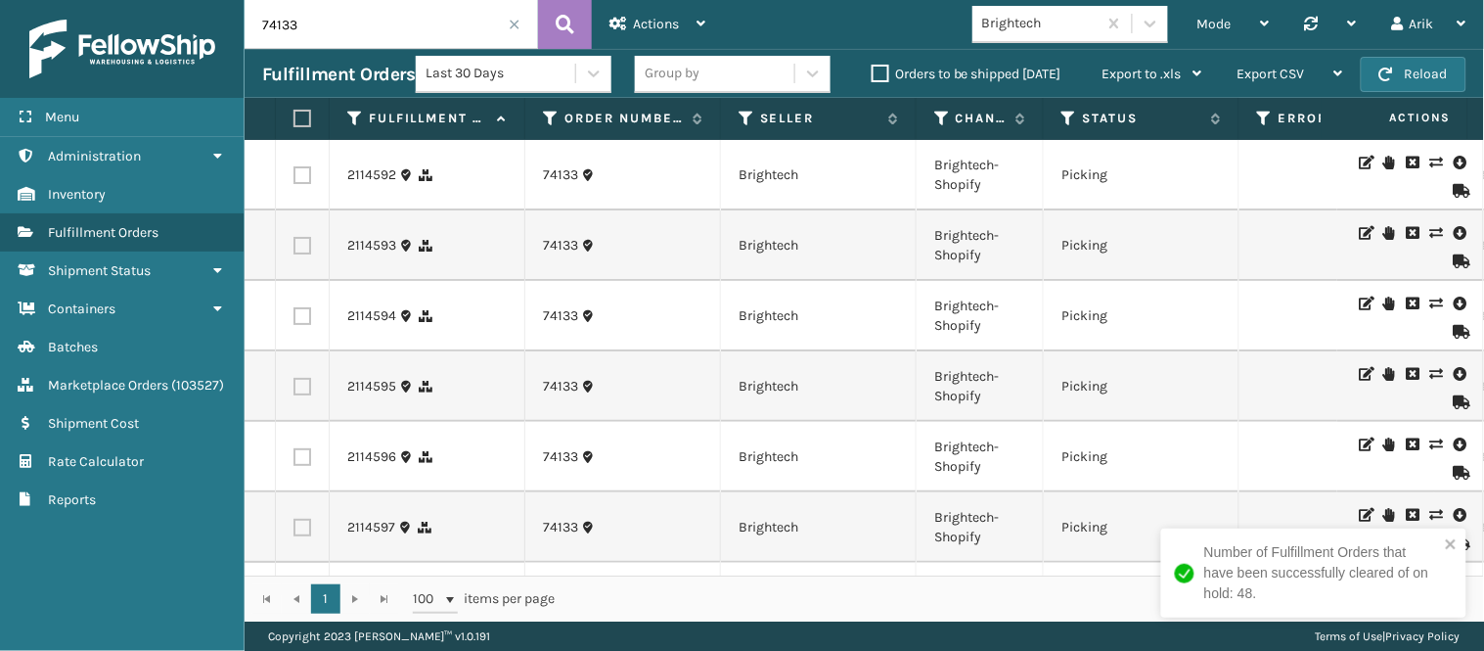
click at [297, 169] on label at bounding box center [303, 175] width 18 height 18
click at [295, 169] on input "checkbox" at bounding box center [294, 172] width 1 height 13
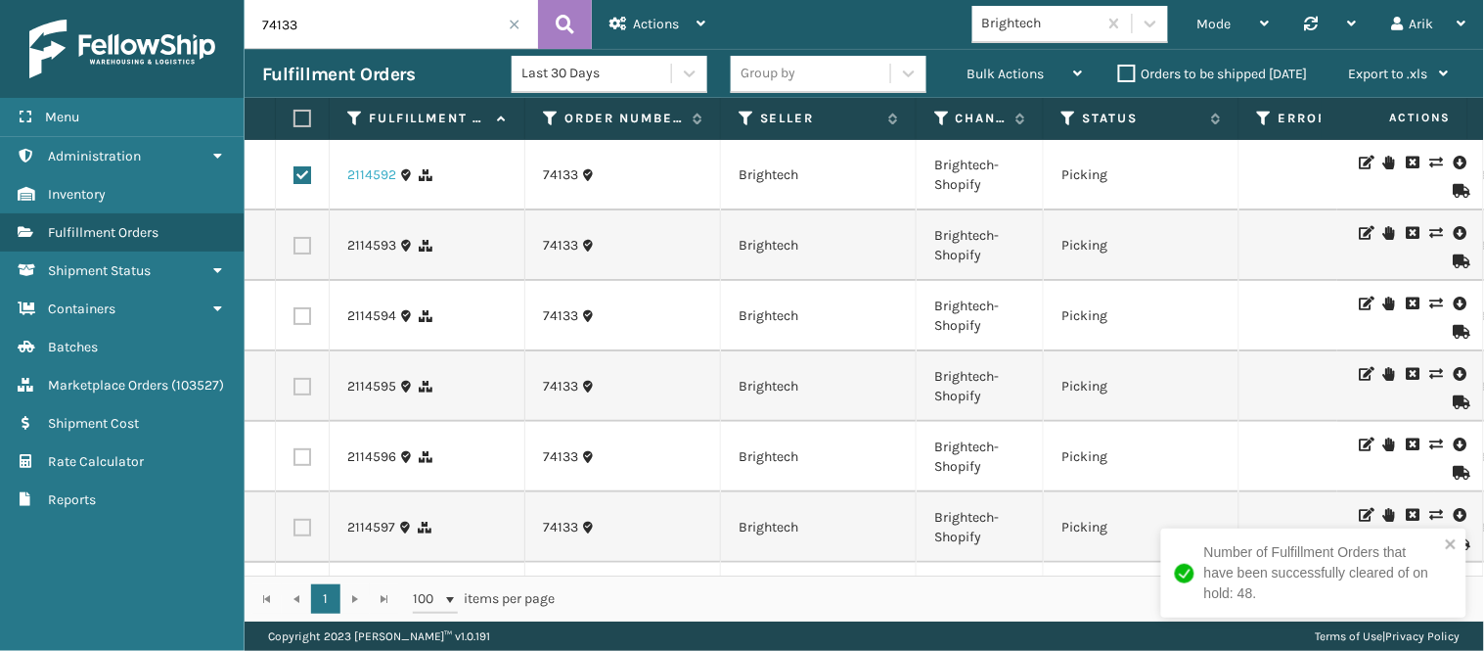
click at [378, 171] on link "2114592" at bounding box center [371, 175] width 49 height 20
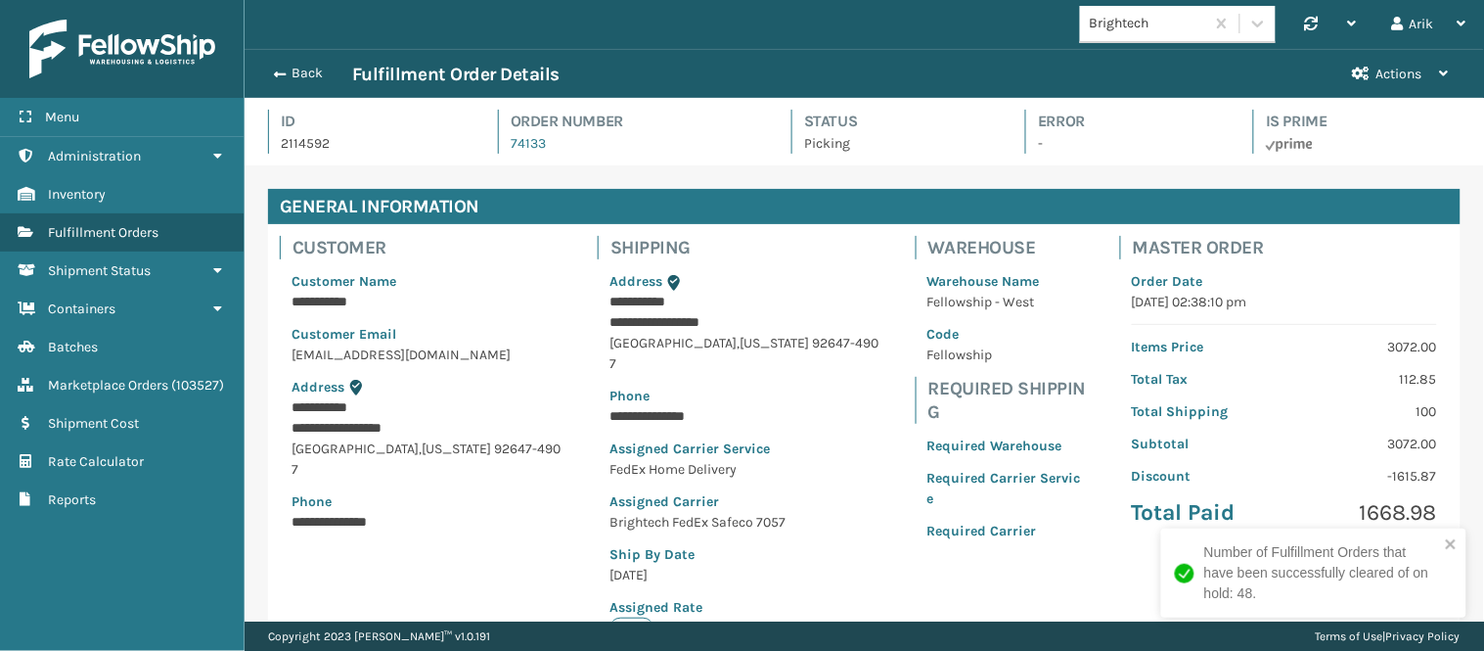
scroll to position [46, 1240]
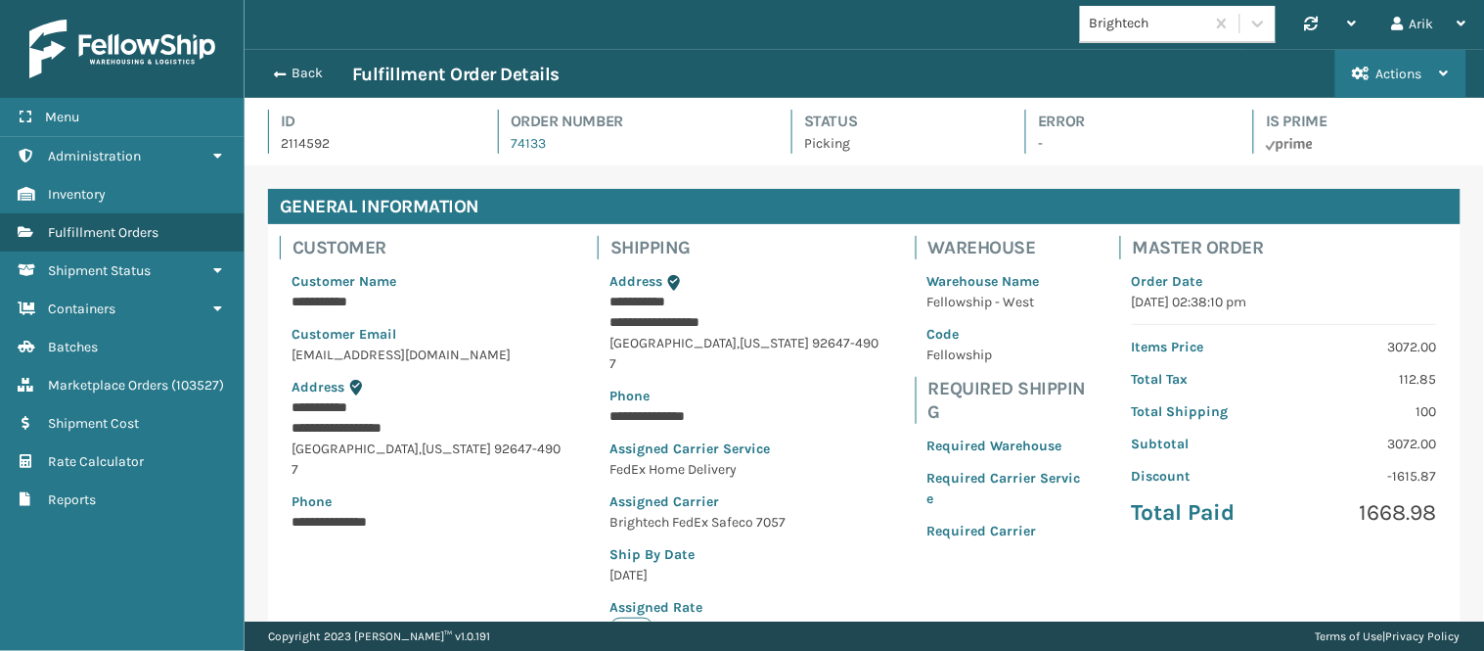
click at [1336, 67] on button "Actions" at bounding box center [1401, 74] width 131 height 48
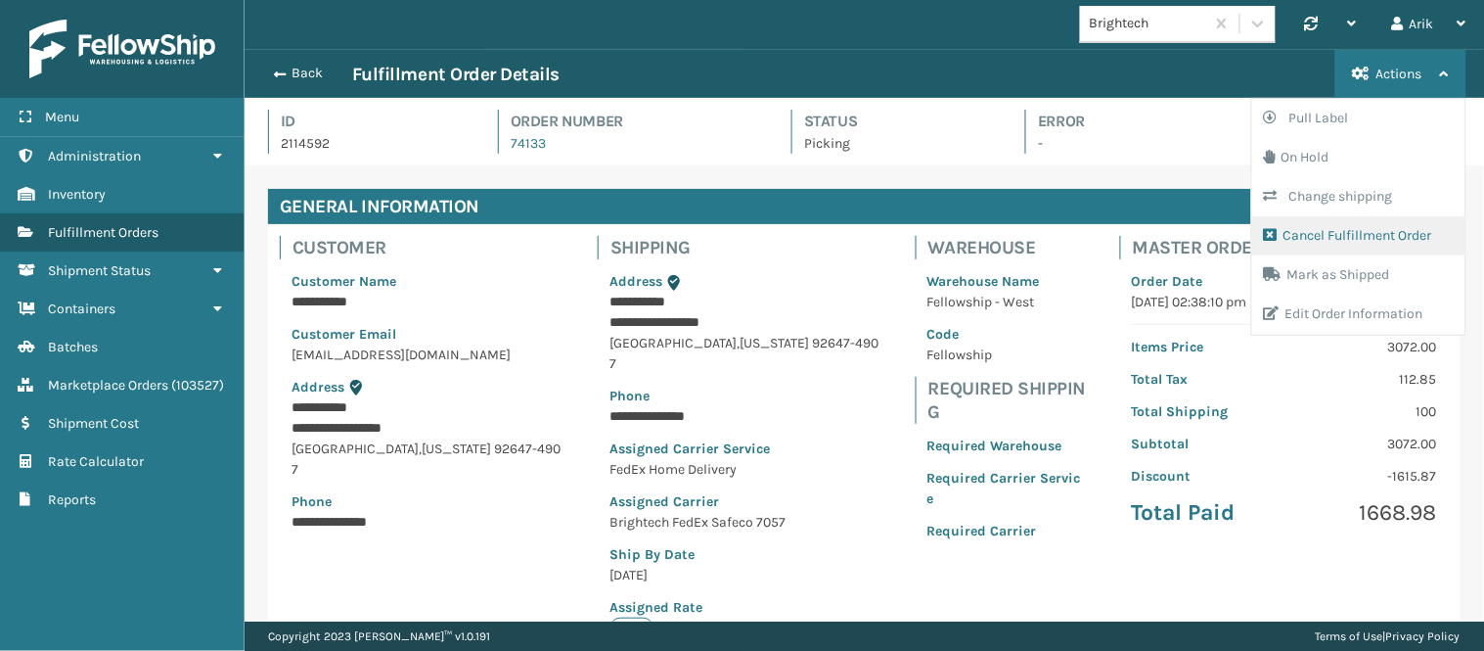
click at [1336, 228] on button "Cancel Fulfillment Order" at bounding box center [1359, 235] width 213 height 39
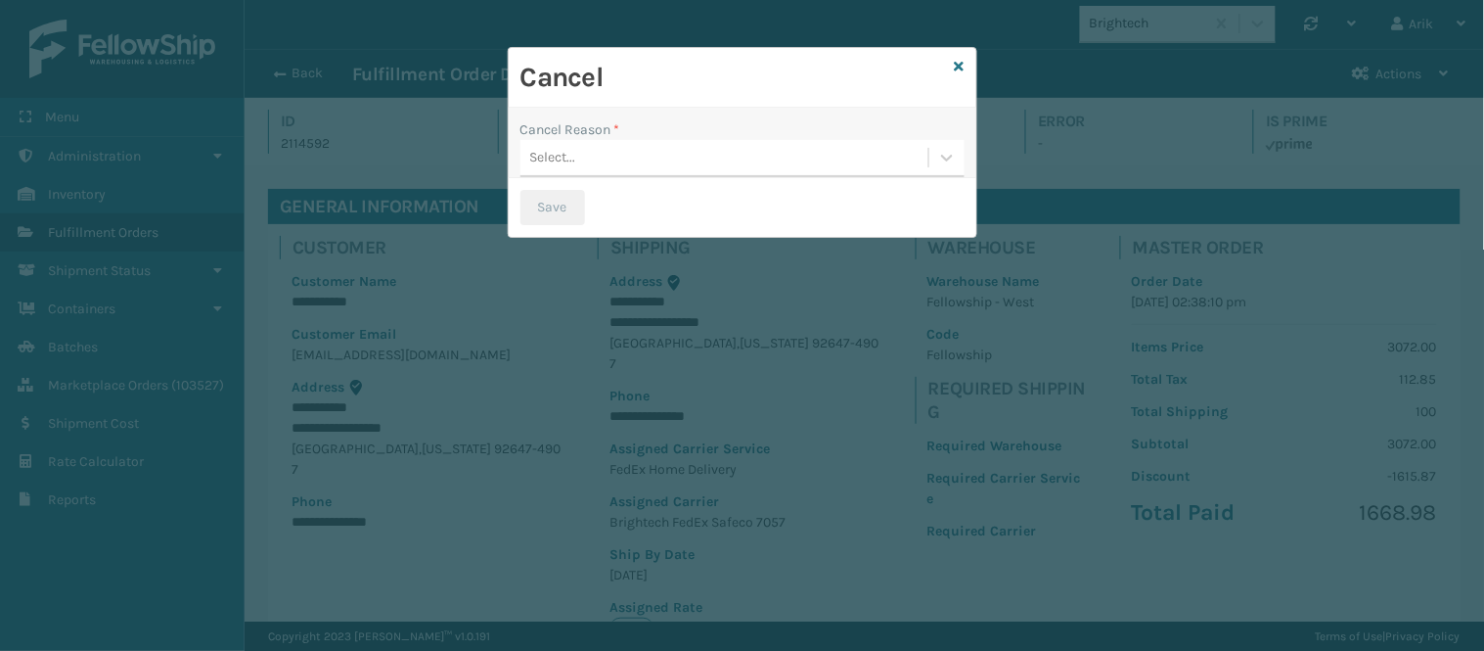
click at [667, 155] on div "Select..." at bounding box center [725, 158] width 408 height 32
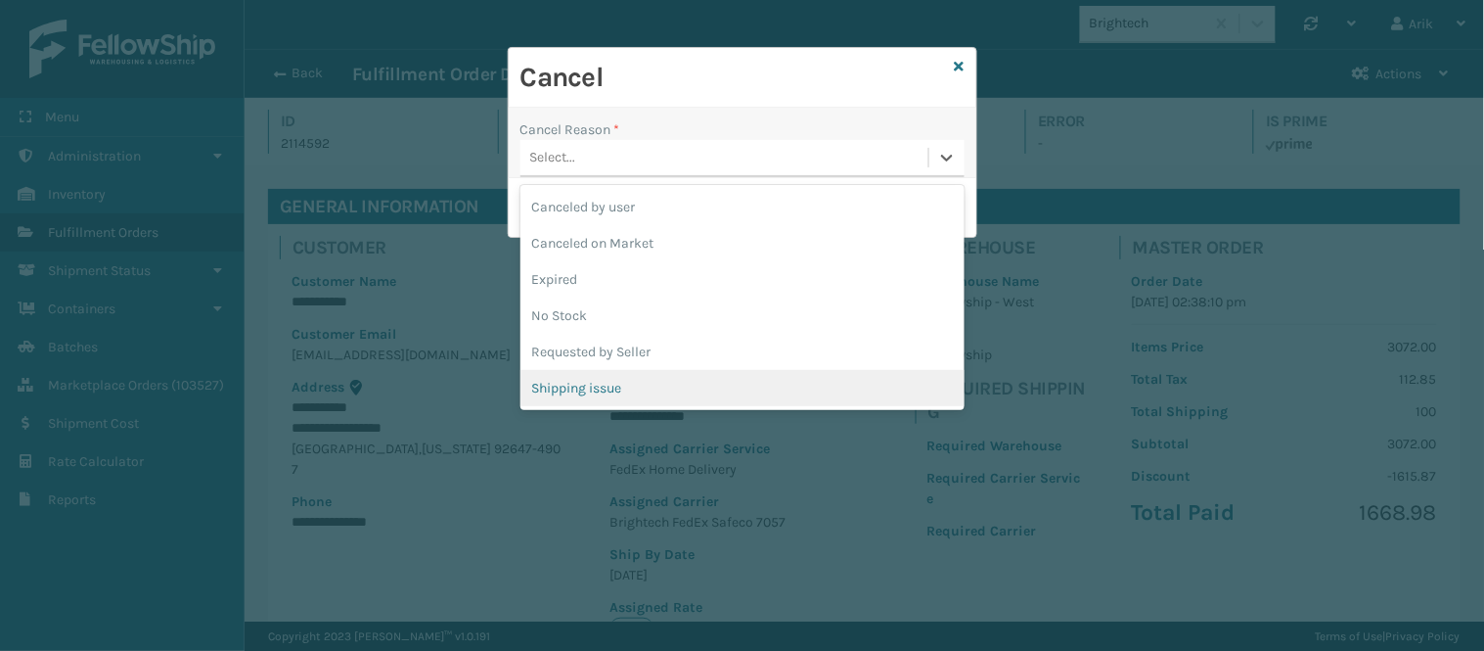
click at [620, 383] on div "Shipping issue" at bounding box center [743, 388] width 444 height 36
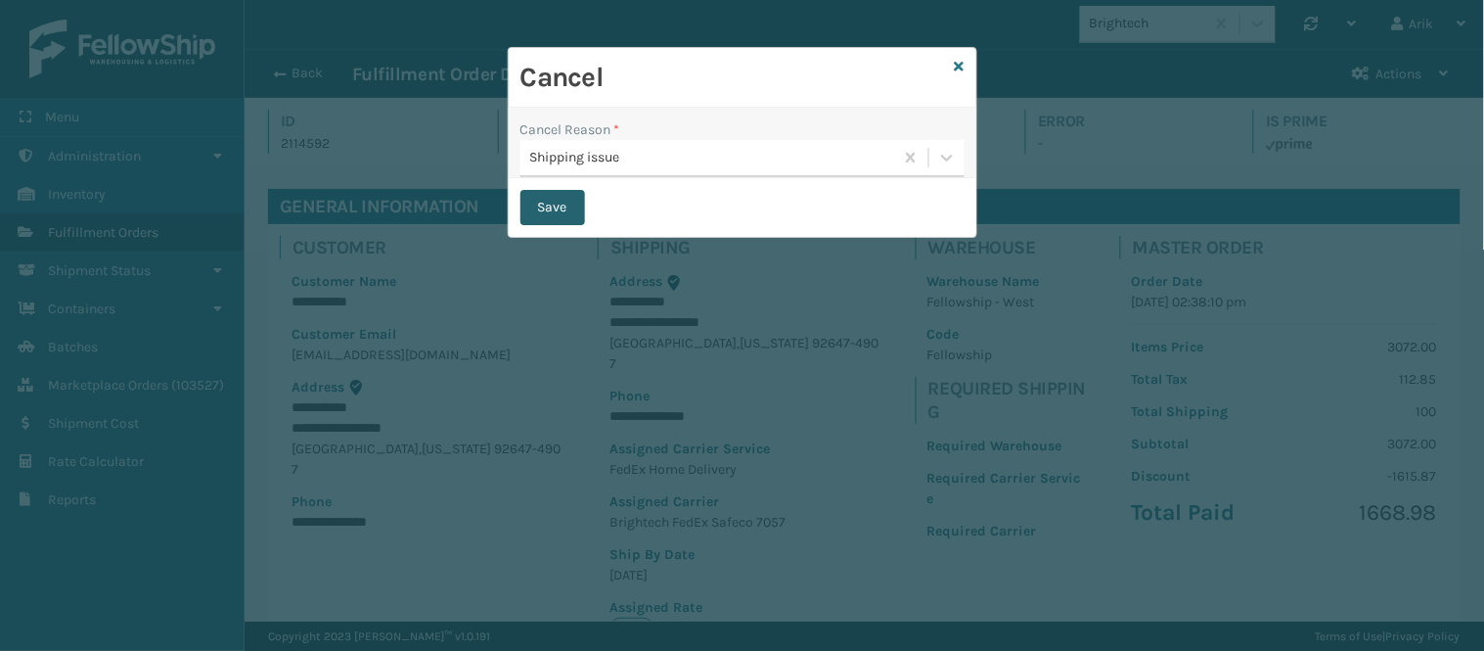
click at [543, 218] on button "Save" at bounding box center [553, 207] width 65 height 35
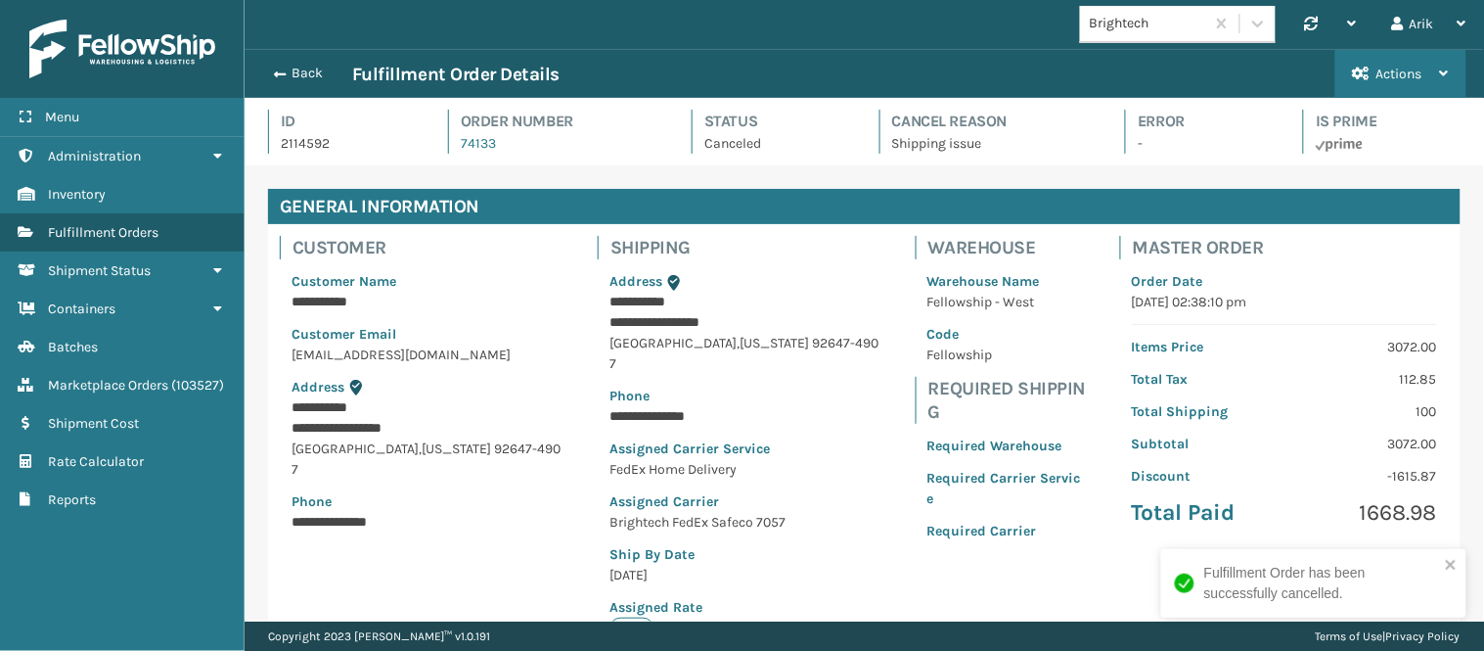
click at [1336, 73] on span "Actions" at bounding box center [1400, 74] width 46 height 17
click at [1336, 114] on button "Uncancel Fulfillment Order" at bounding box center [1359, 118] width 213 height 39
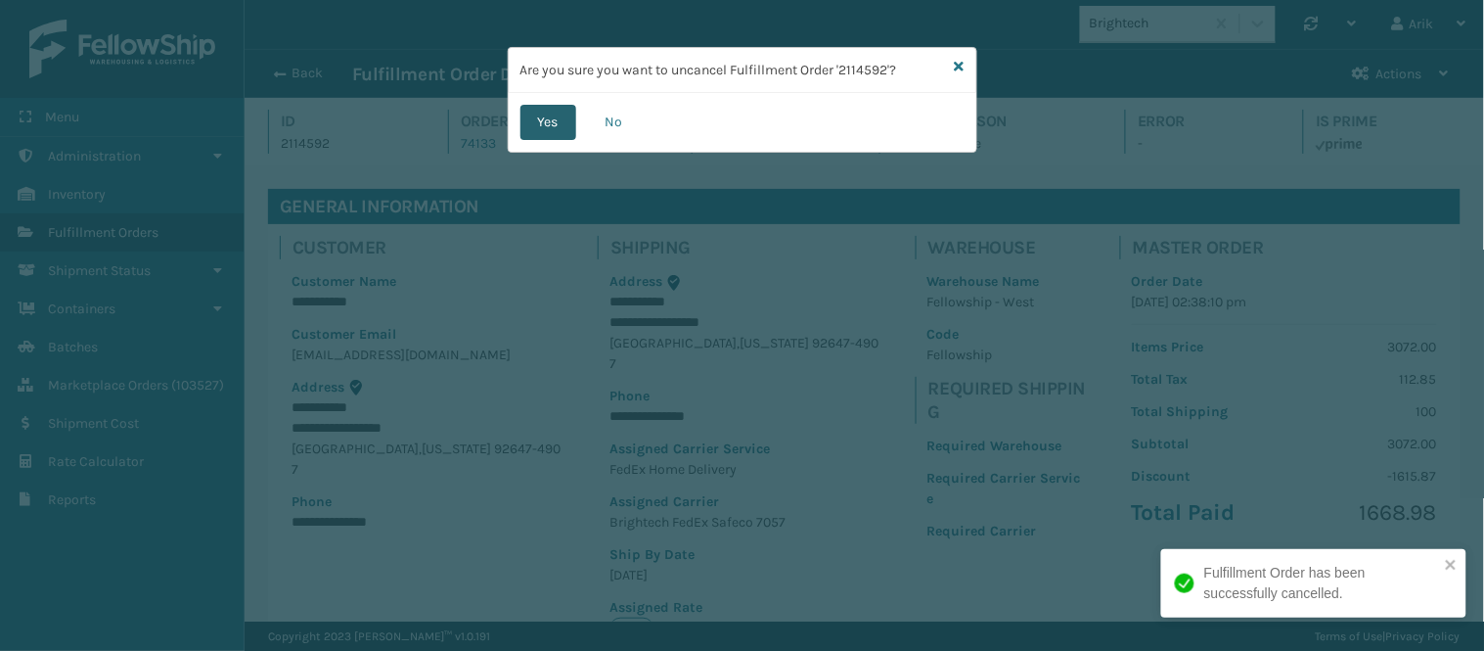
click at [535, 115] on button "Yes" at bounding box center [549, 122] width 56 height 35
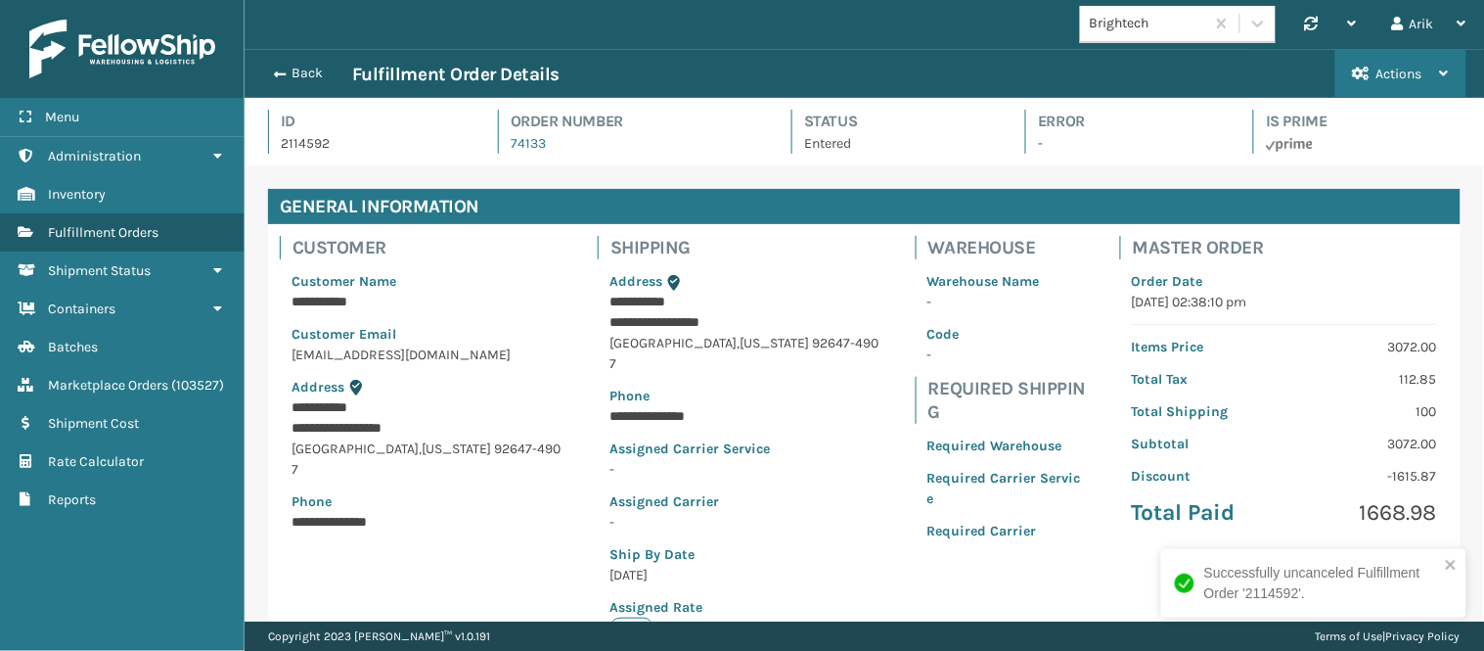
click at [1336, 68] on span "Actions" at bounding box center [1400, 74] width 46 height 17
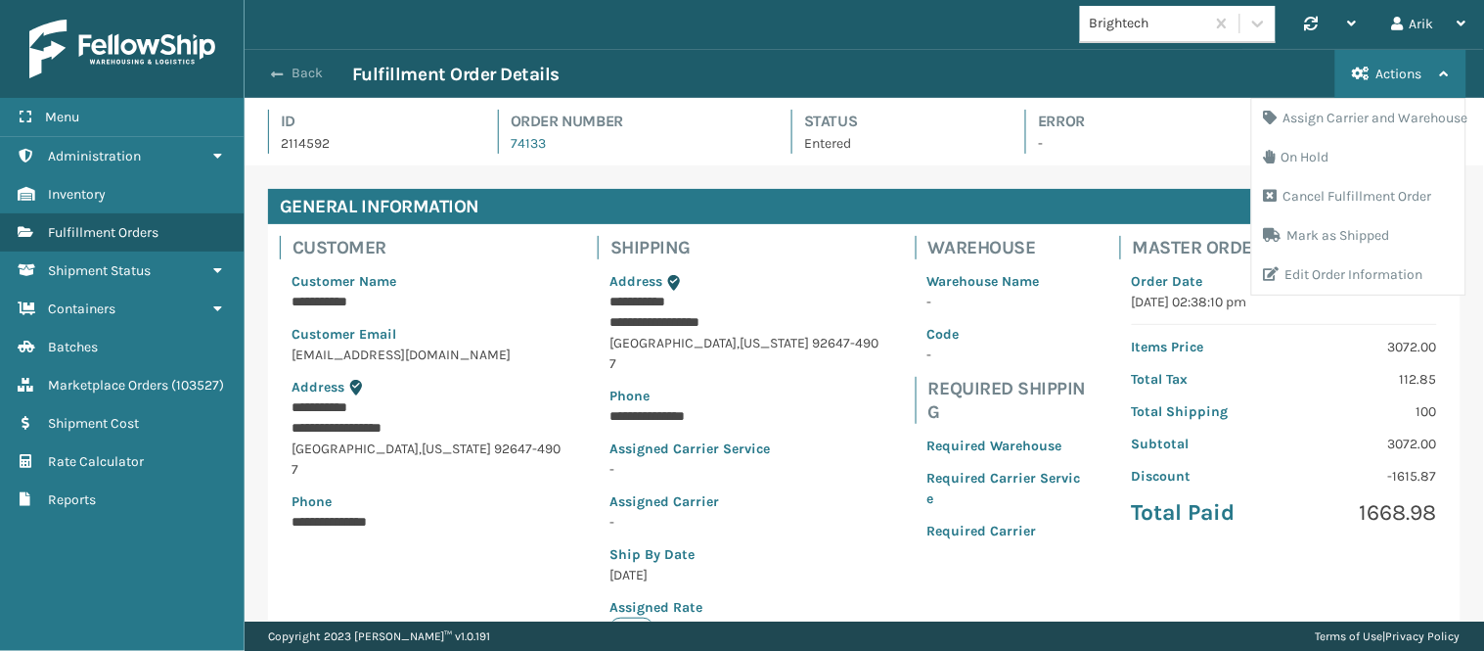
click at [297, 70] on button "Back" at bounding box center [307, 74] width 90 height 18
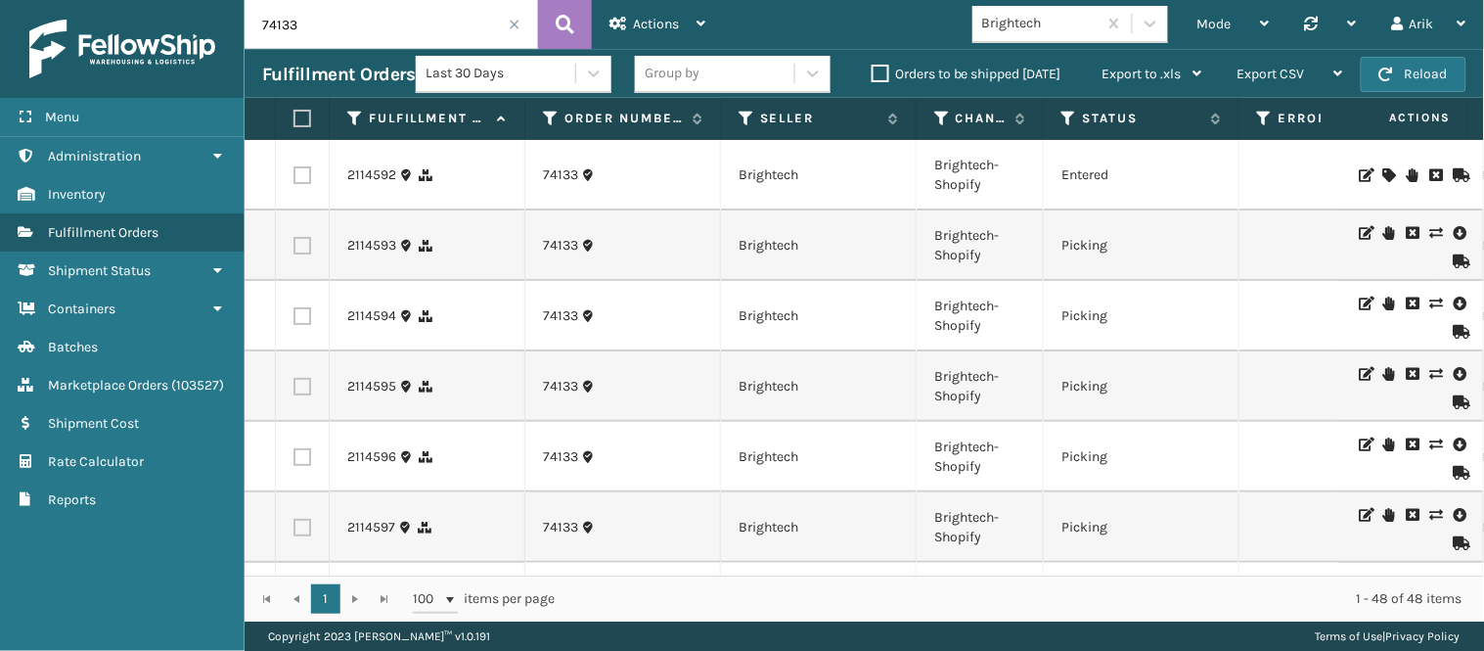
click at [301, 173] on label at bounding box center [303, 175] width 18 height 18
click at [295, 173] on input "checkbox" at bounding box center [294, 172] width 1 height 13
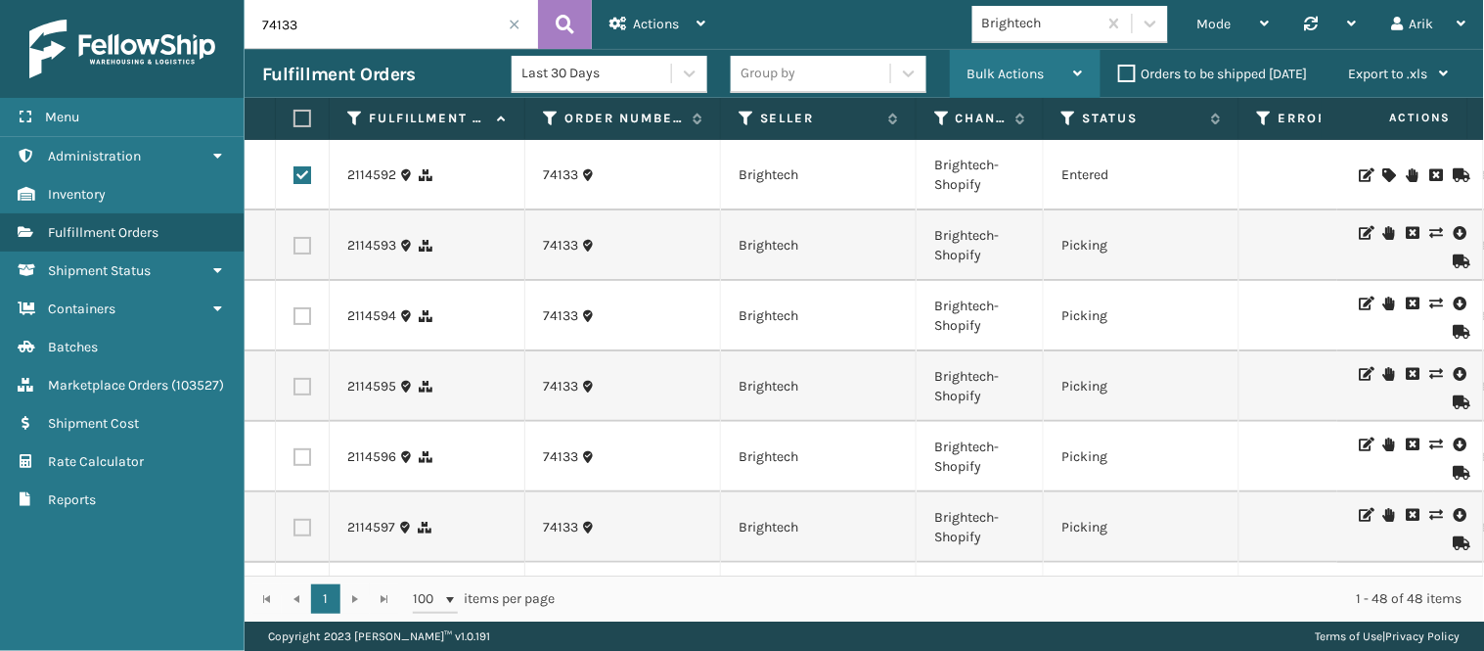
click at [1035, 74] on span "Bulk Actions" at bounding box center [1006, 74] width 77 height 17
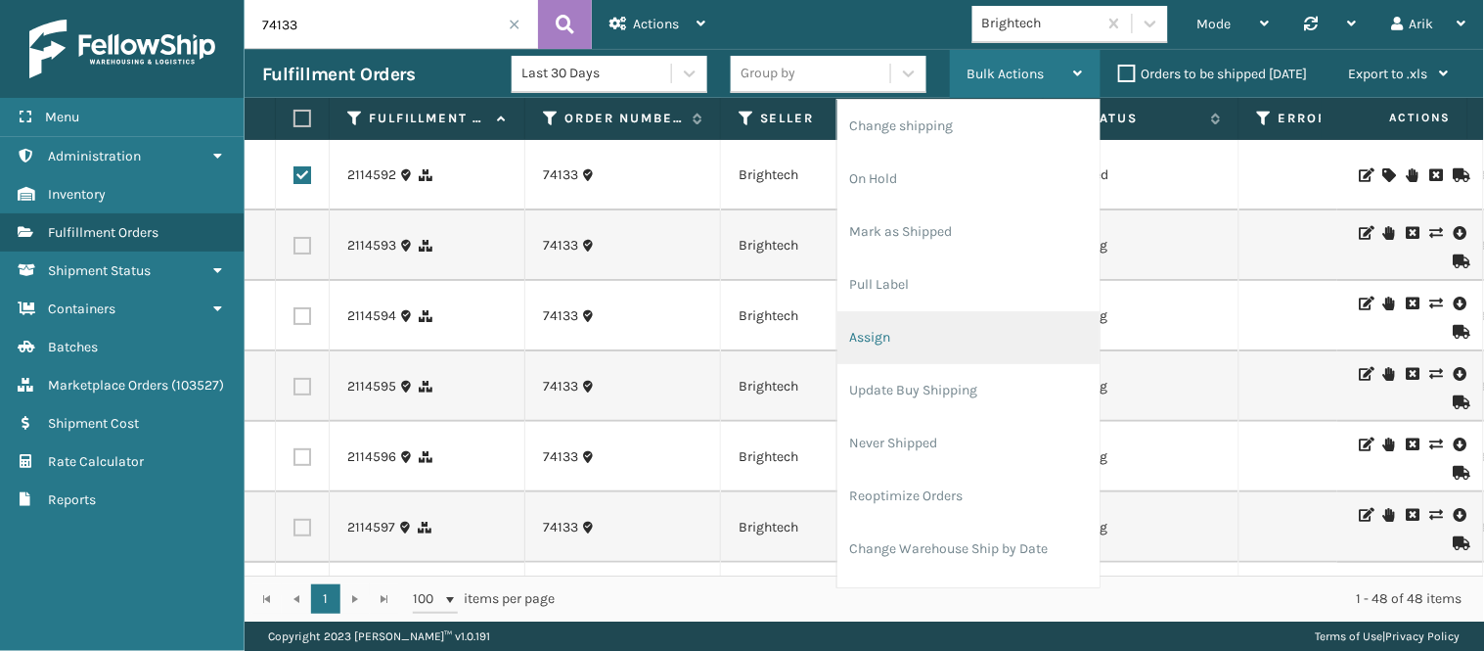
click at [926, 338] on li "Assign" at bounding box center [969, 337] width 262 height 53
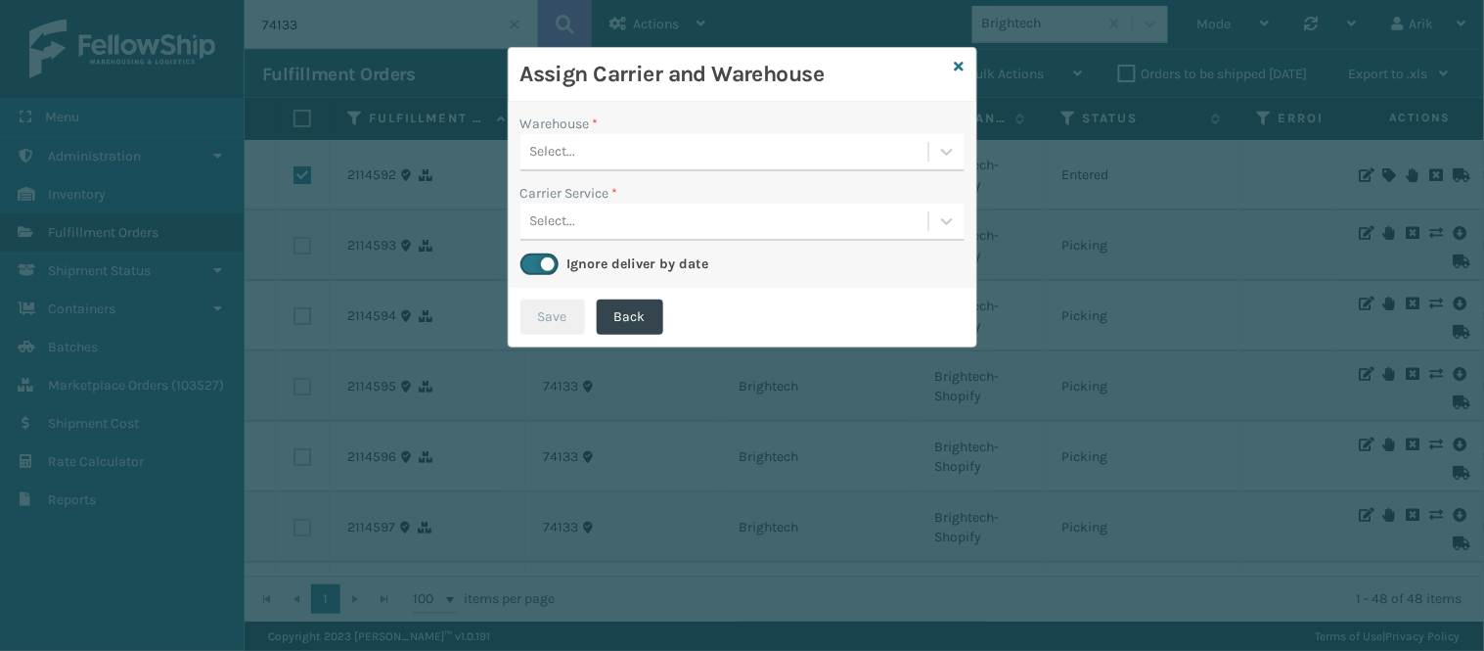
click at [681, 143] on div "Select..." at bounding box center [725, 152] width 408 height 32
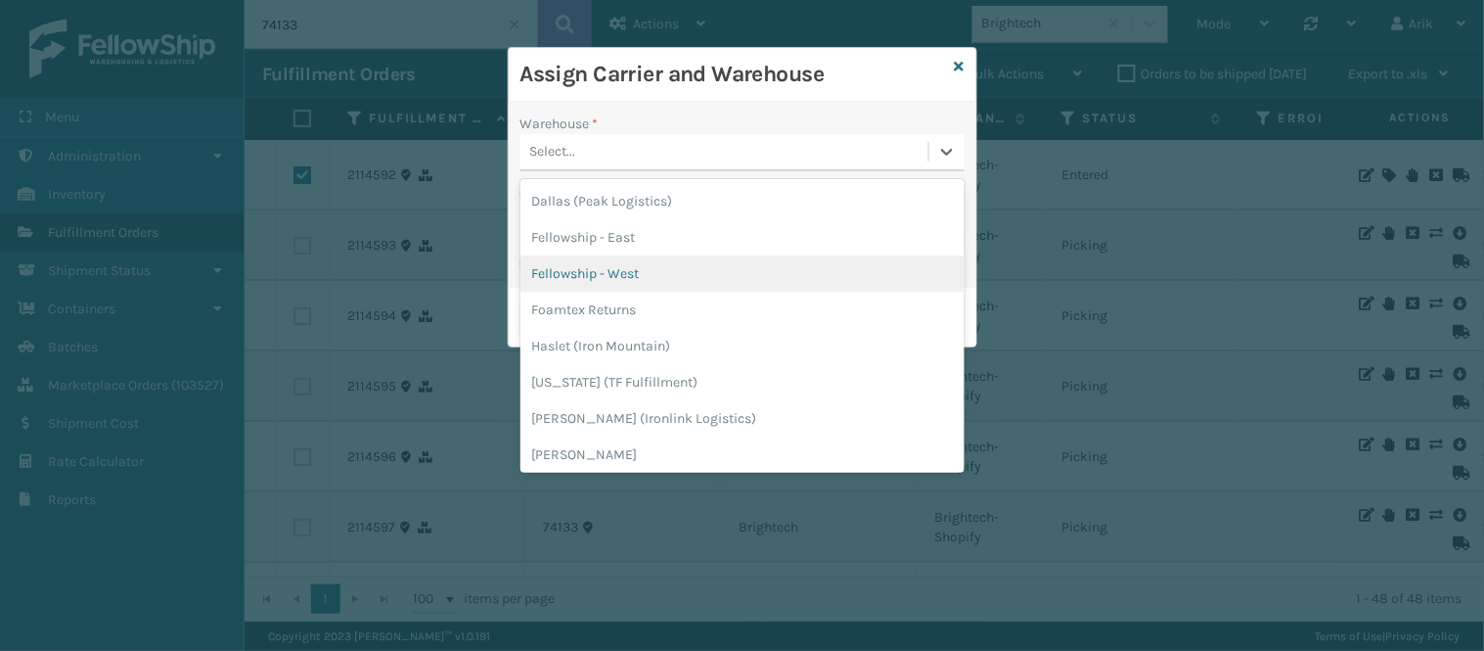
click at [615, 268] on div "Fellowship - West" at bounding box center [743, 273] width 444 height 36
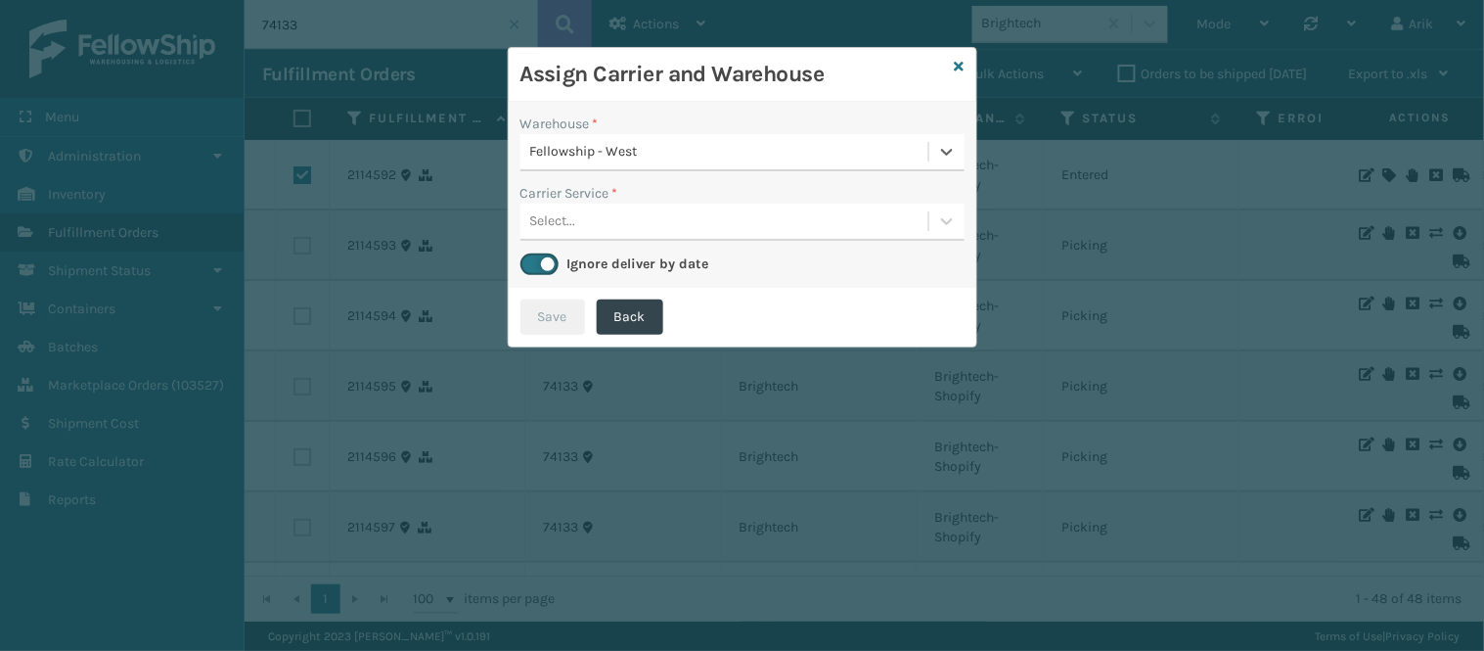
click at [590, 220] on div "Select..." at bounding box center [725, 221] width 408 height 32
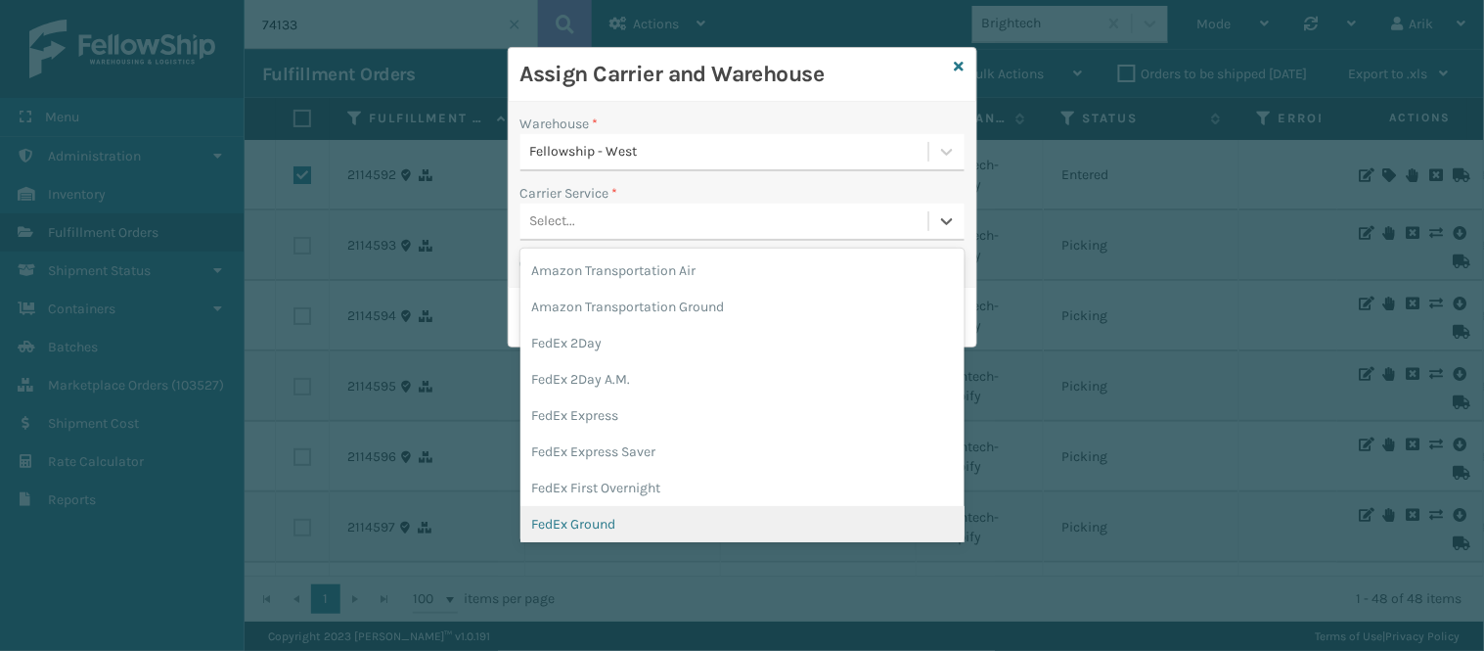
click at [616, 509] on div "FedEx Ground" at bounding box center [743, 524] width 444 height 36
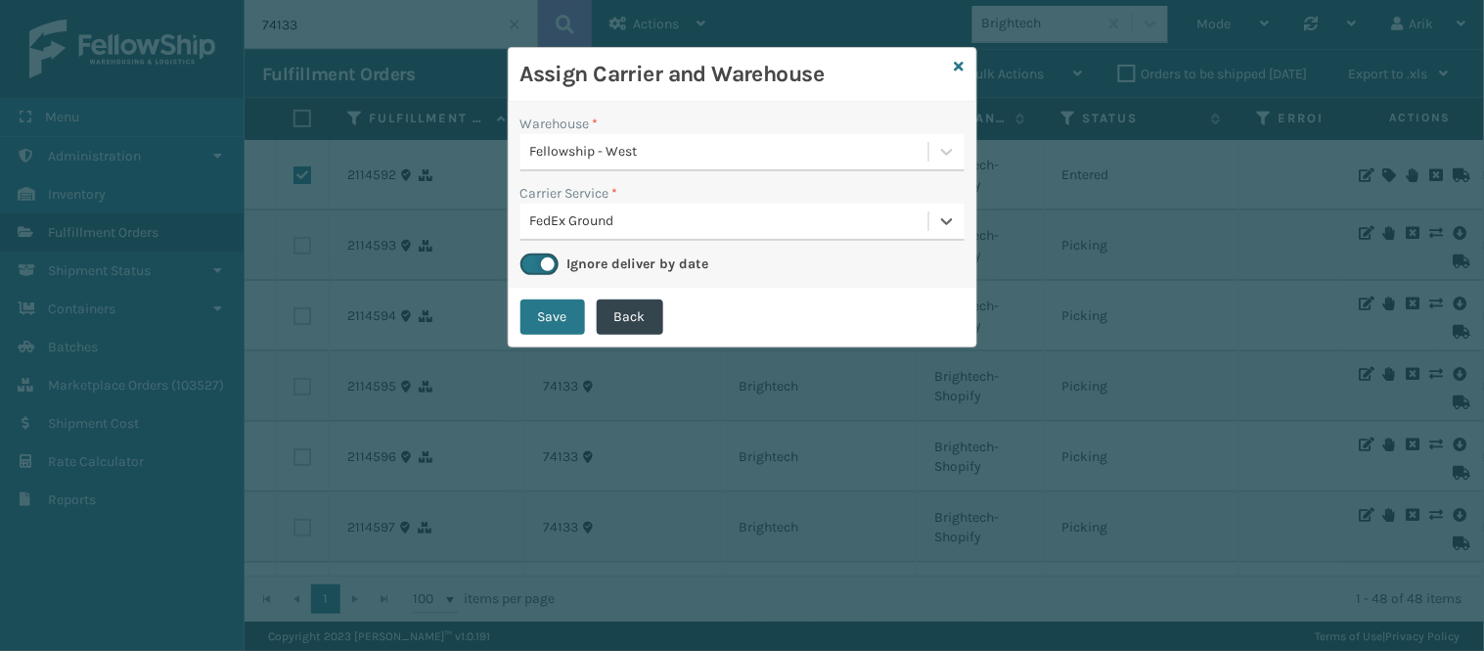
click at [525, 564] on div "Assign Carrier and Warehouse Warehouse * Fellowship - West Carrier Service * op…" at bounding box center [742, 325] width 1484 height 651
click at [634, 211] on div "FedEx Ground" at bounding box center [730, 221] width 400 height 21
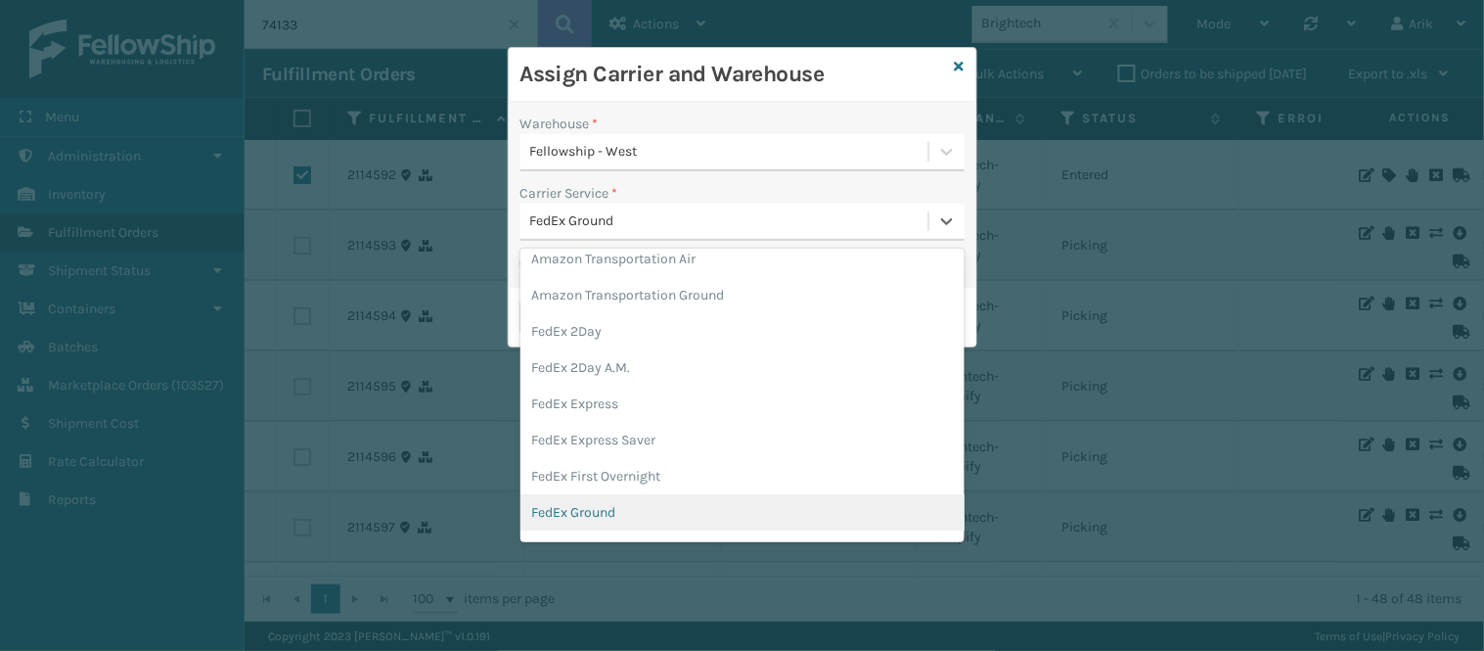
scroll to position [229, 0]
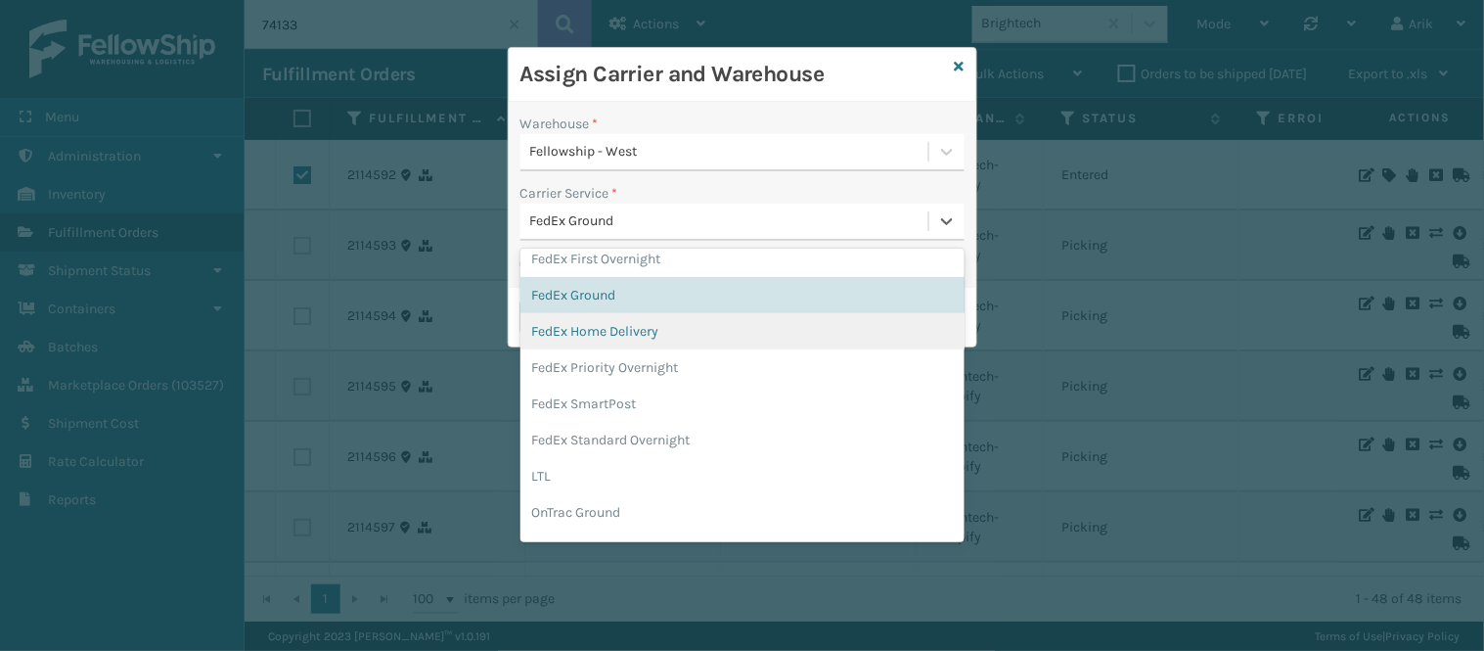
click at [626, 323] on div "FedEx Home Delivery" at bounding box center [743, 331] width 444 height 36
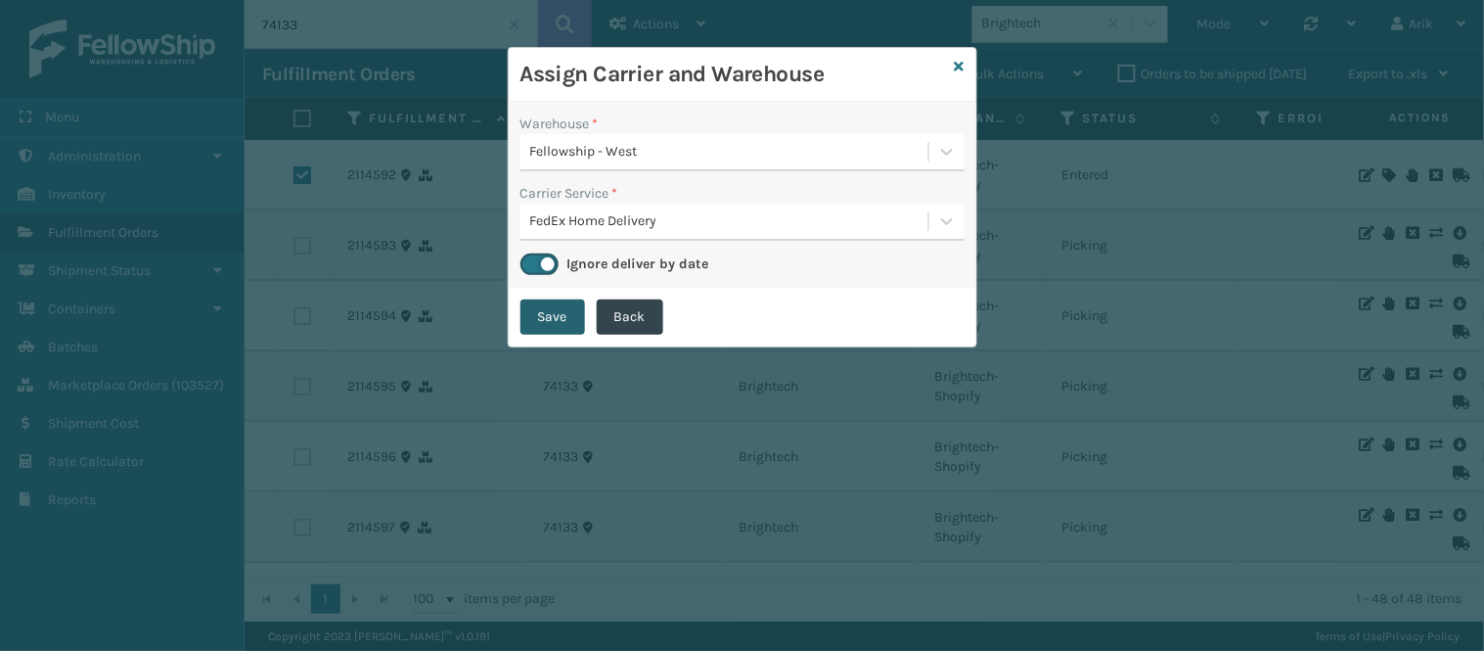
click at [542, 313] on button "Save" at bounding box center [553, 316] width 65 height 35
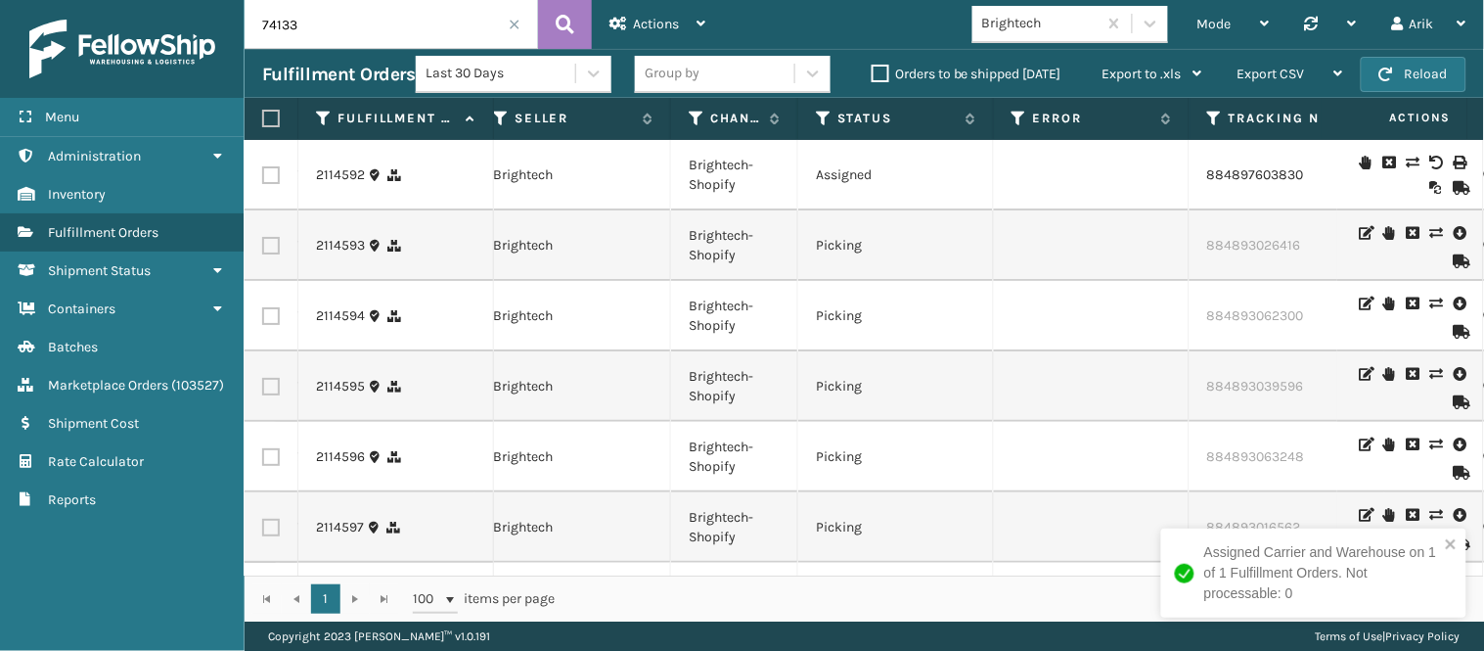
scroll to position [0, 0]
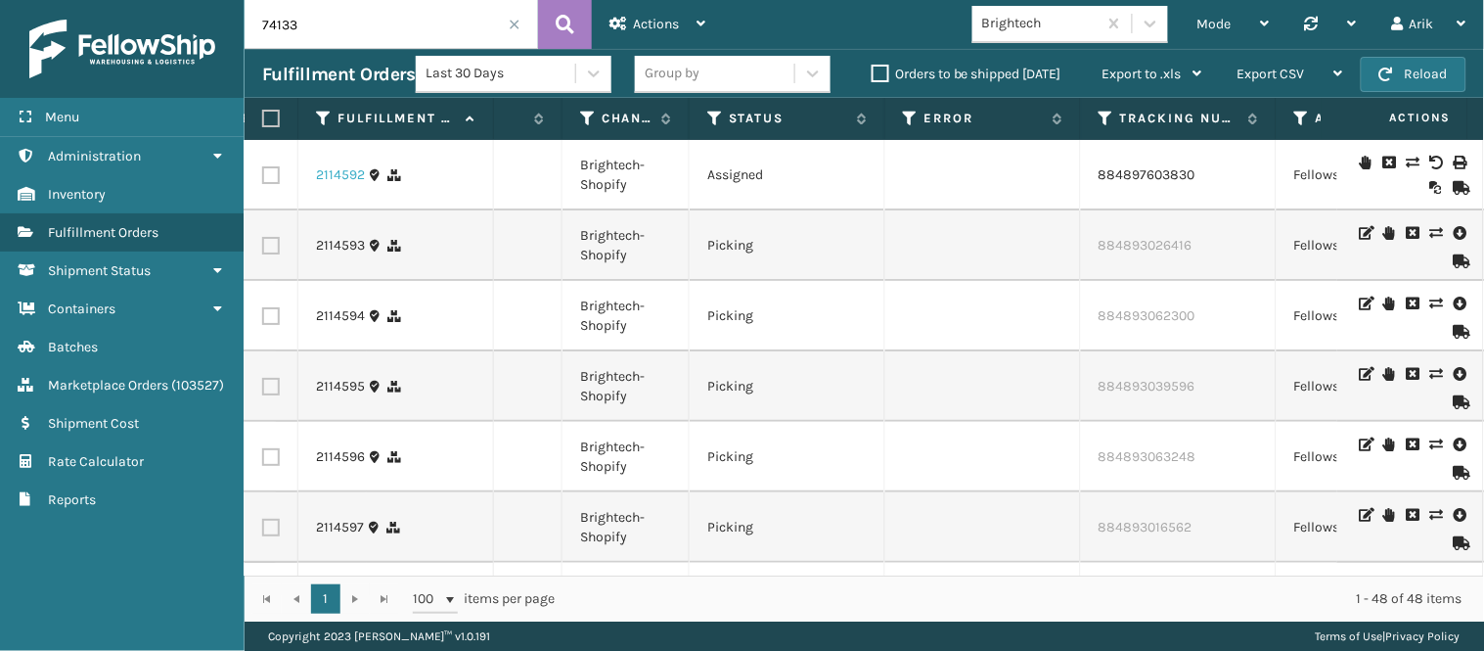
click at [330, 169] on link "2114592" at bounding box center [340, 175] width 49 height 20
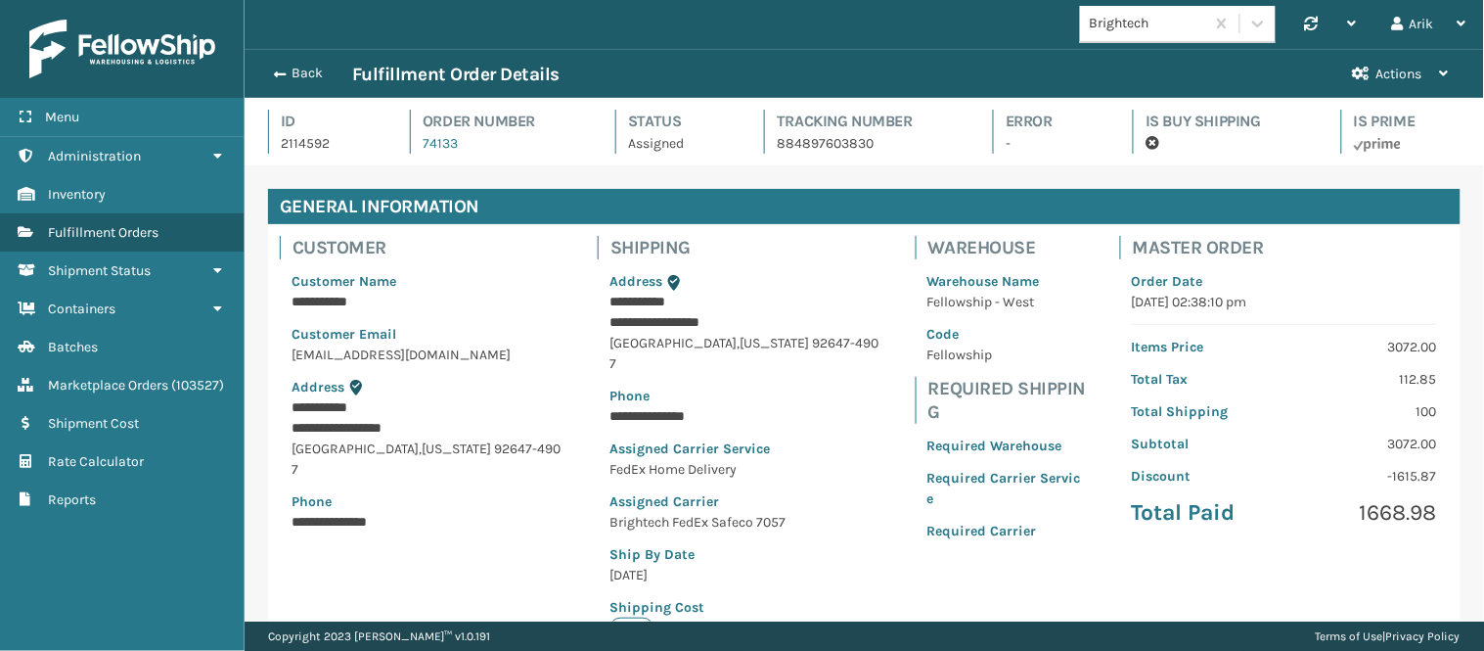
scroll to position [46, 1240]
click at [1336, 64] on button "Actions" at bounding box center [1401, 74] width 131 height 48
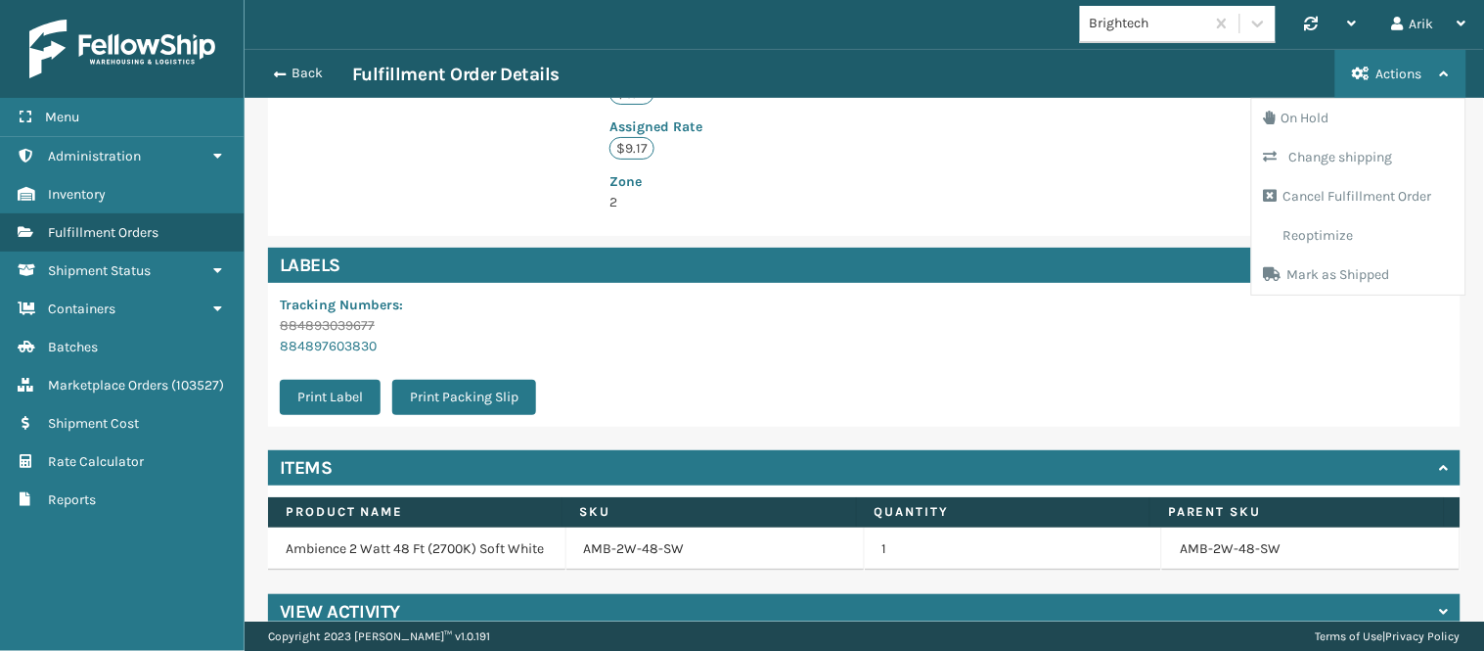
scroll to position [585, 0]
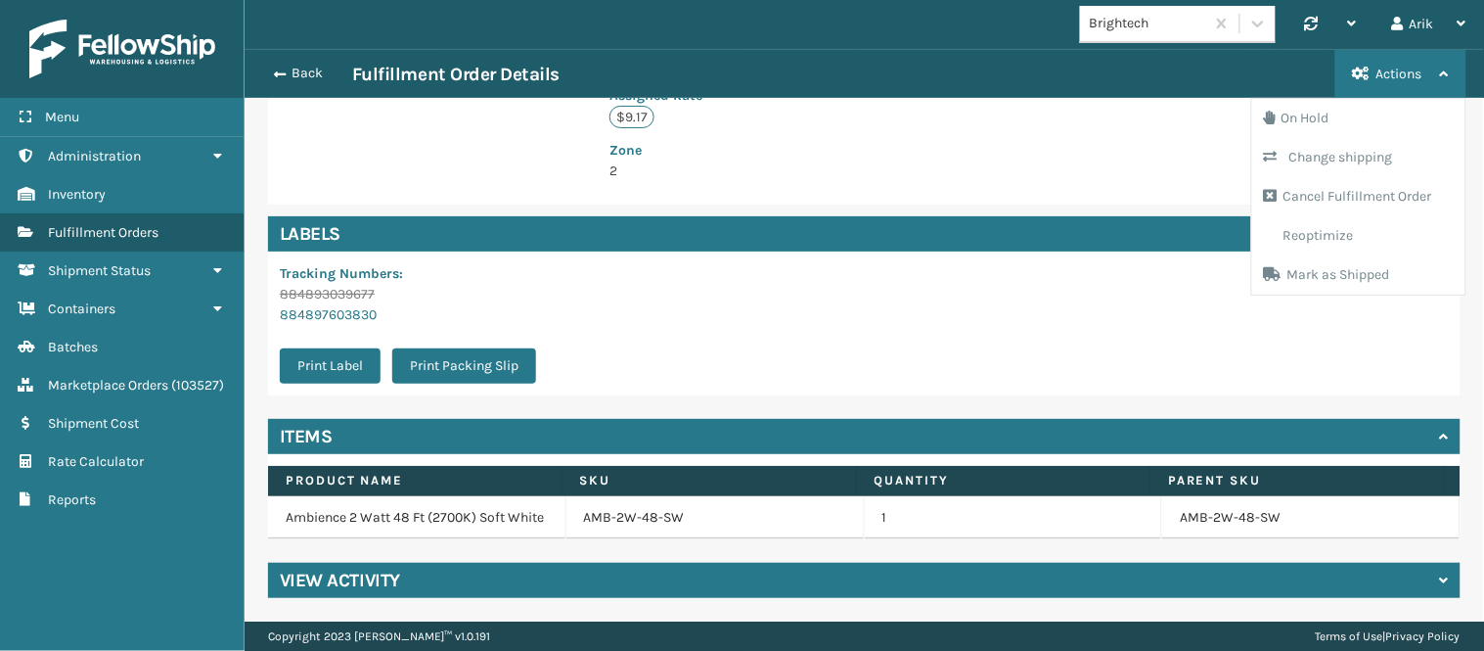
click at [844, 425] on div "Items" at bounding box center [864, 436] width 1193 height 35
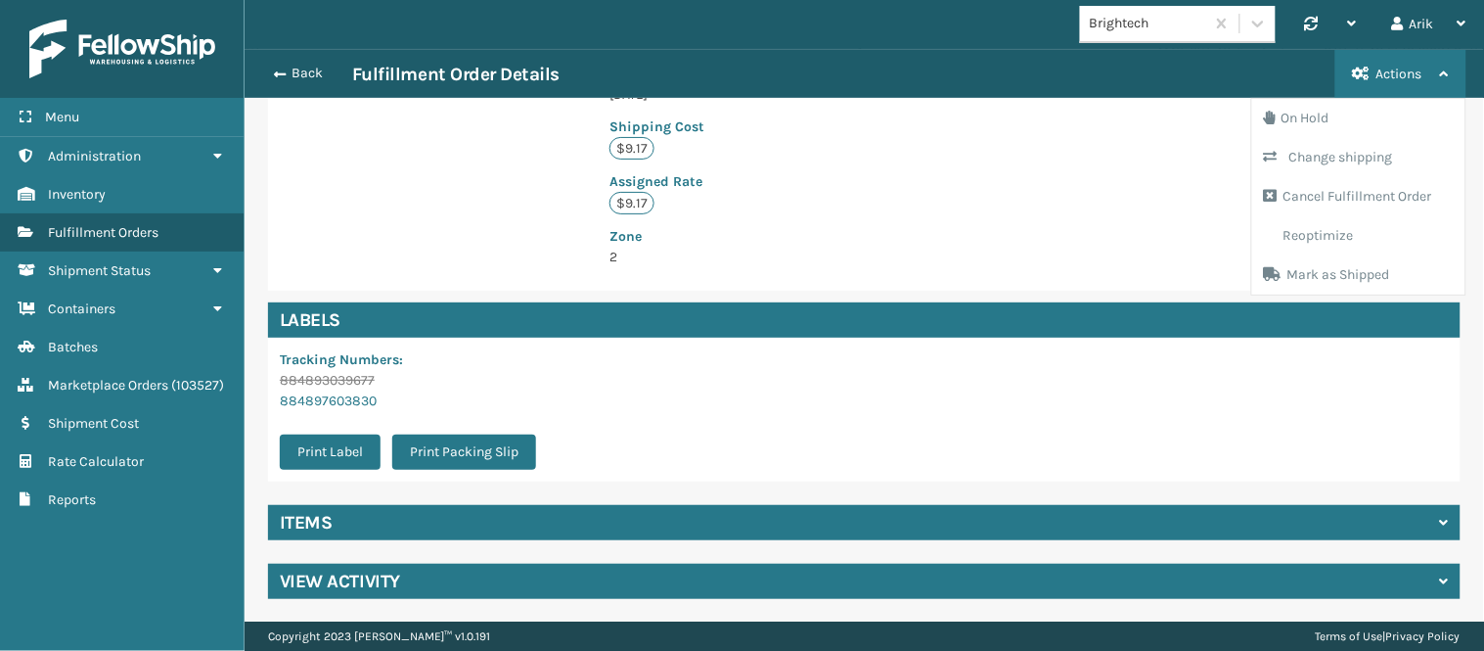
scroll to position [0, 0]
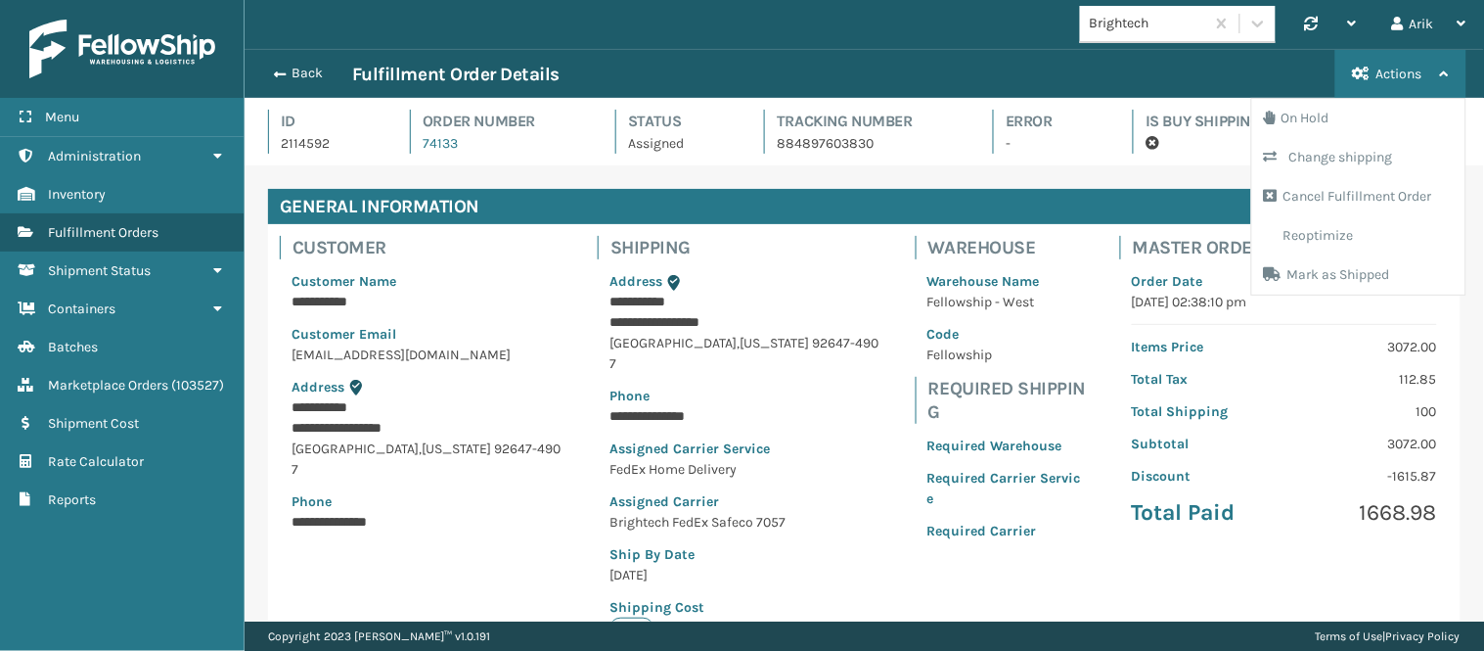
click at [1002, 166] on div "**********" at bounding box center [865, 633] width 1240 height 937
click at [1336, 74] on span "Actions" at bounding box center [1400, 74] width 46 height 17
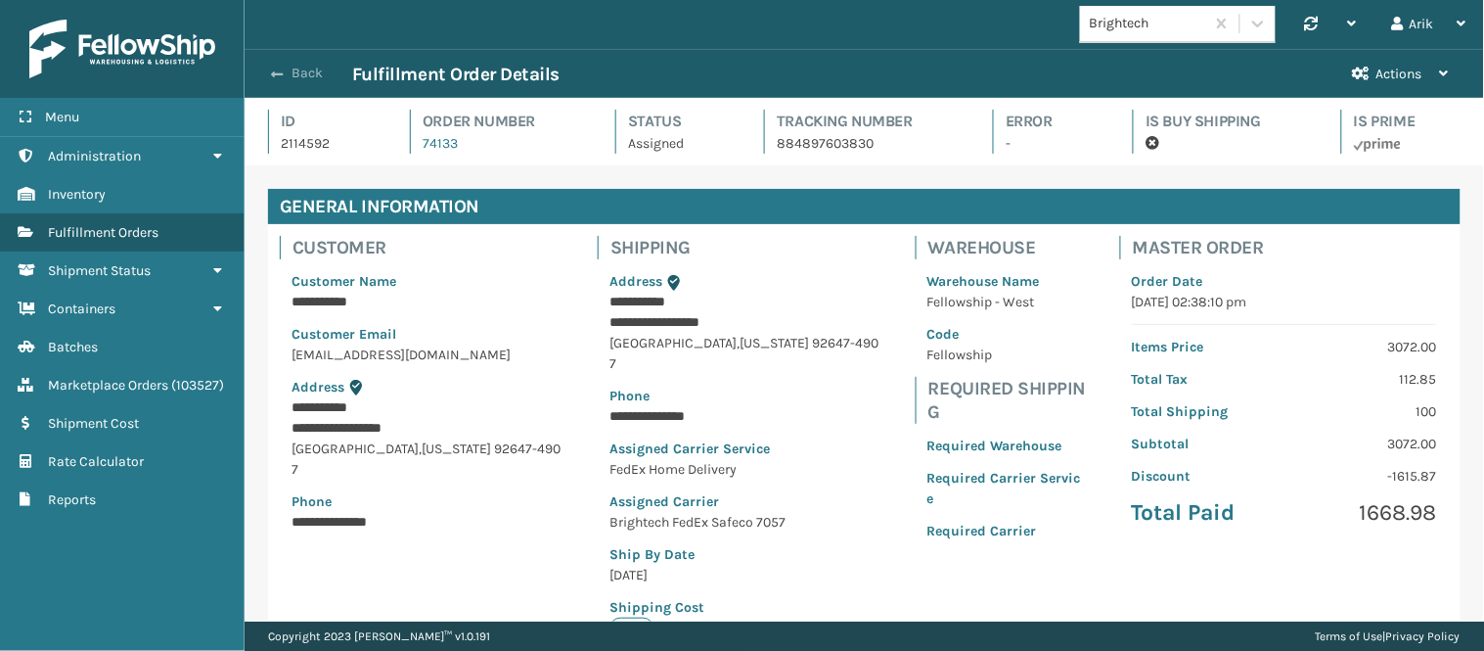
click at [281, 70] on span "button" at bounding box center [277, 75] width 12 height 14
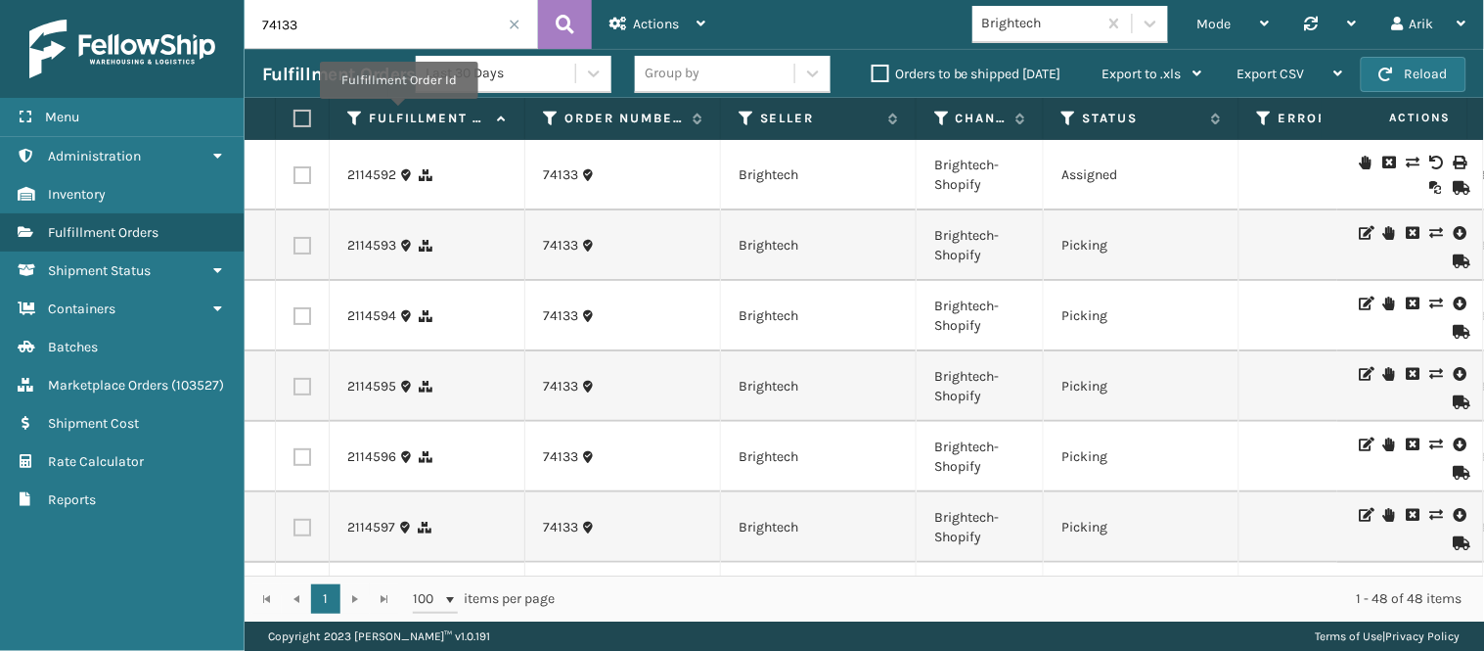
click at [398, 113] on label "Fulfillment Order Id" at bounding box center [428, 119] width 118 height 18
click at [419, 120] on label "Fulfillment Order Id" at bounding box center [428, 119] width 118 height 18
click at [380, 242] on link "2114593" at bounding box center [371, 246] width 49 height 20
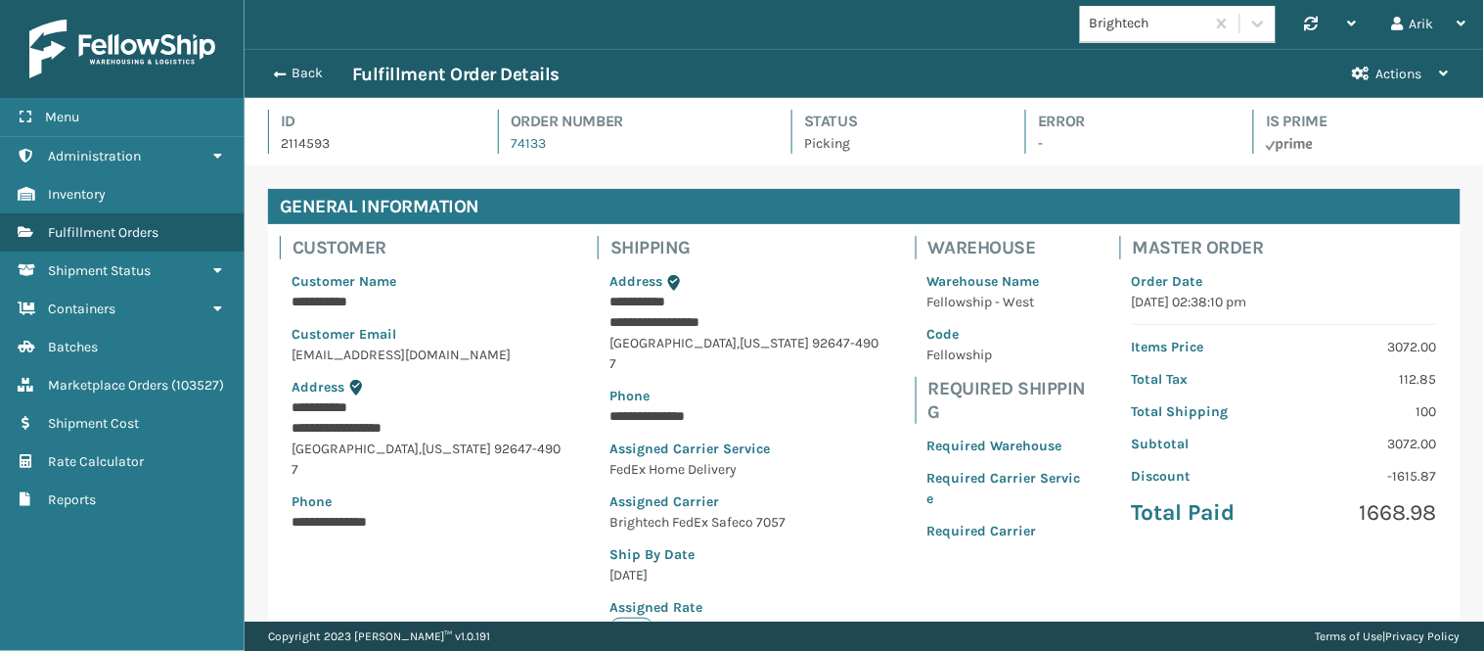
scroll to position [46, 1240]
click at [280, 68] on span "button" at bounding box center [277, 75] width 12 height 14
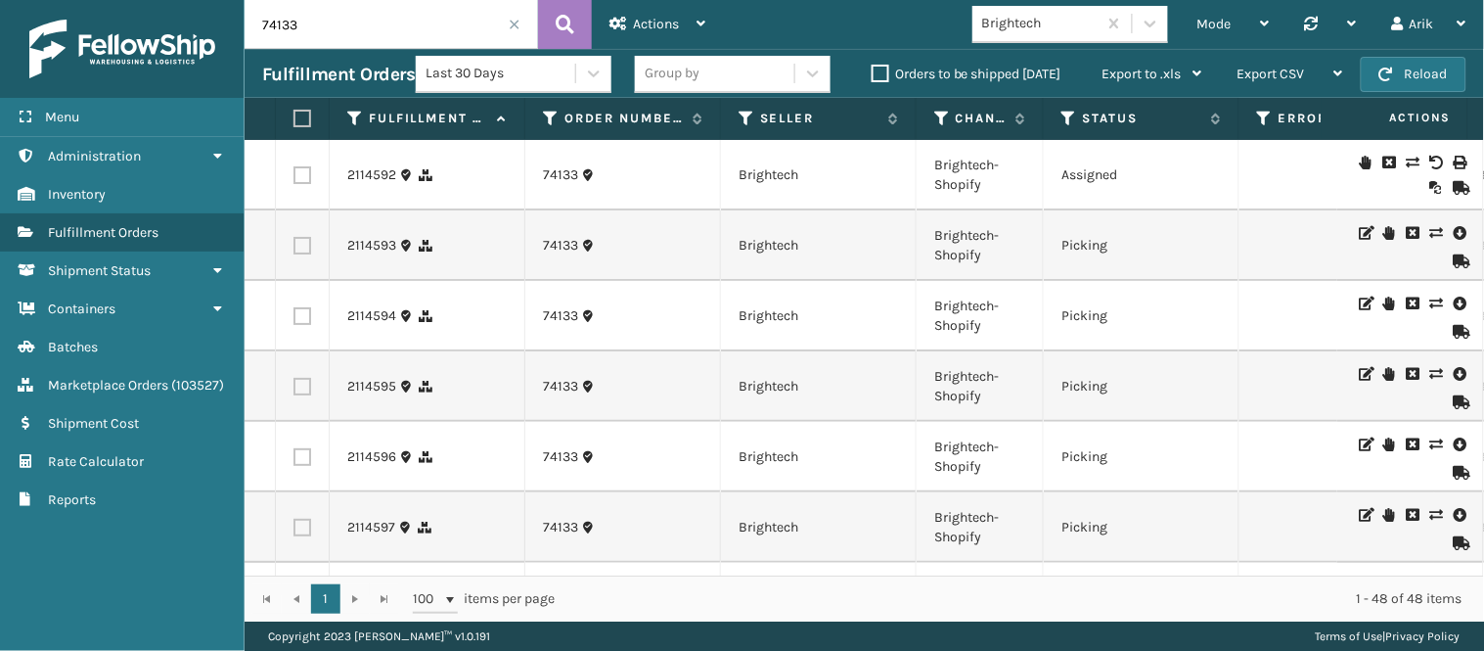
click at [1336, 235] on icon at bounding box center [1366, 233] width 12 height 14
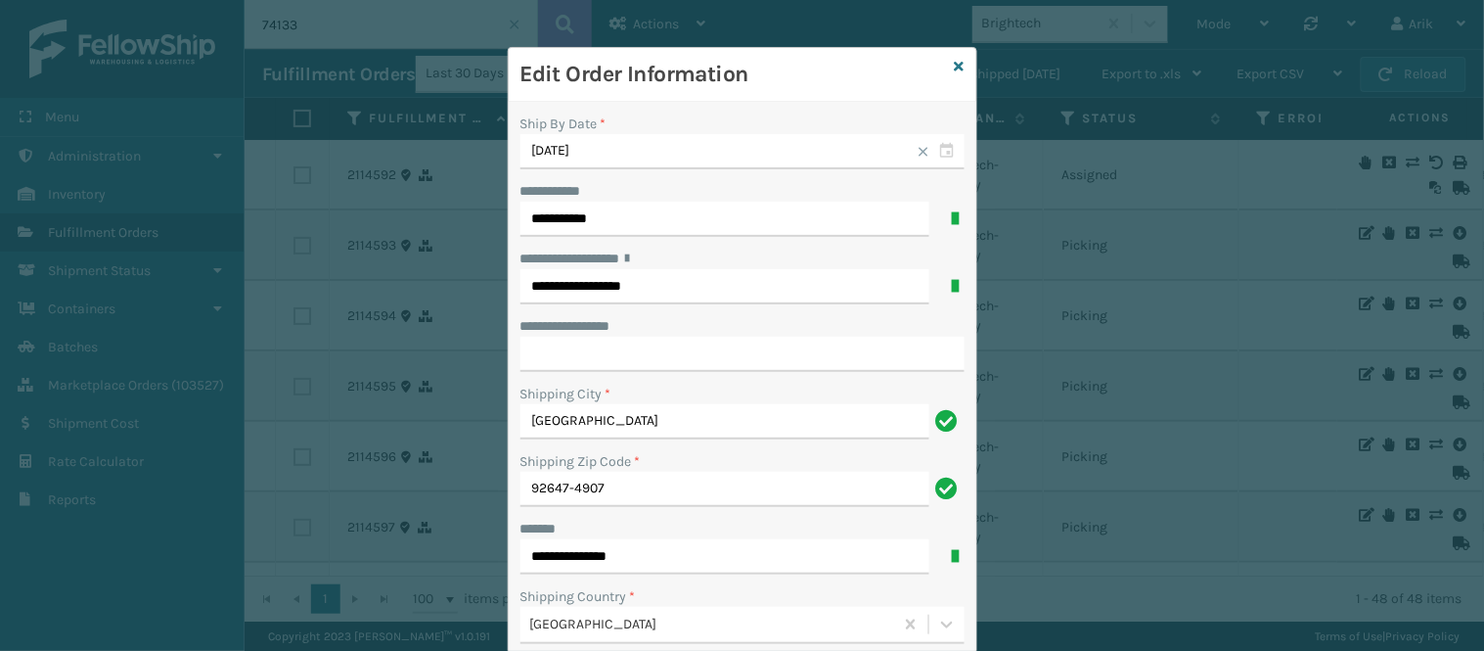
click at [943, 60] on div "Edit Order Information" at bounding box center [743, 75] width 468 height 54
click at [955, 62] on icon at bounding box center [960, 67] width 10 height 14
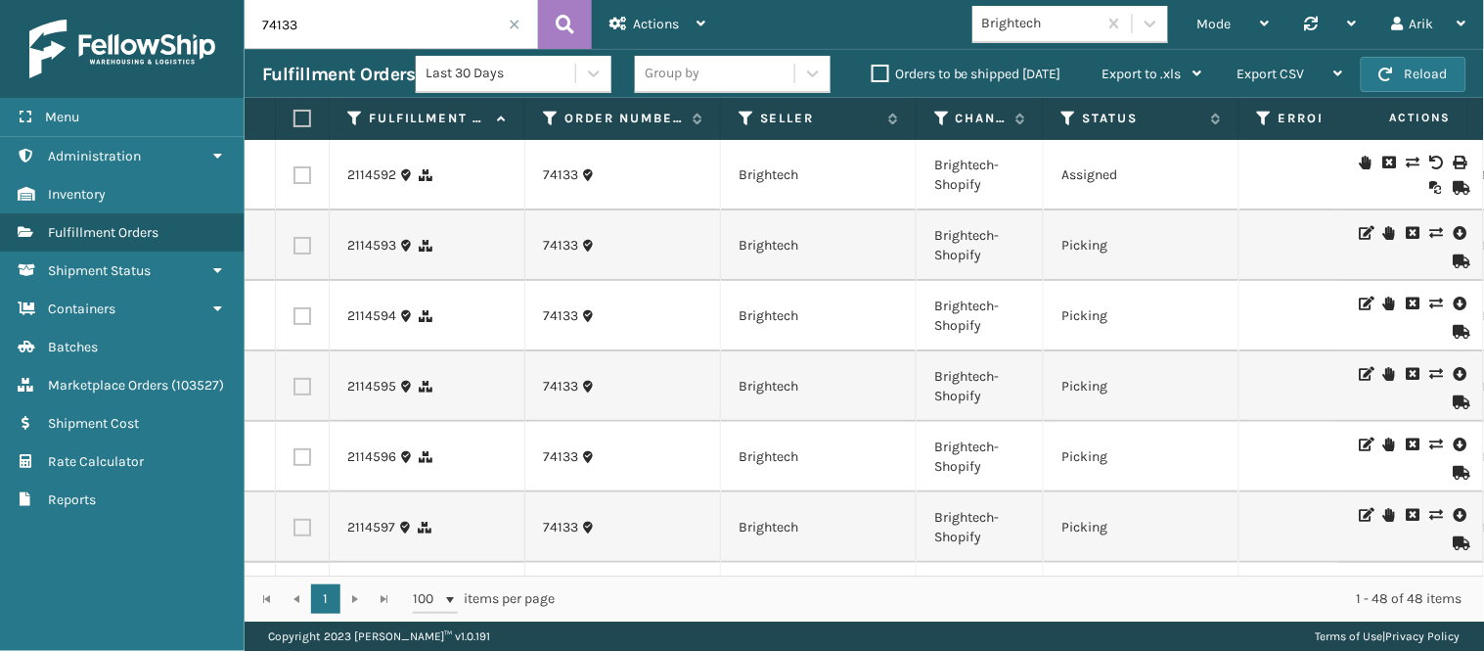
click at [299, 114] on label at bounding box center [300, 119] width 12 height 18
click at [295, 114] on input "checkbox" at bounding box center [294, 119] width 1 height 13
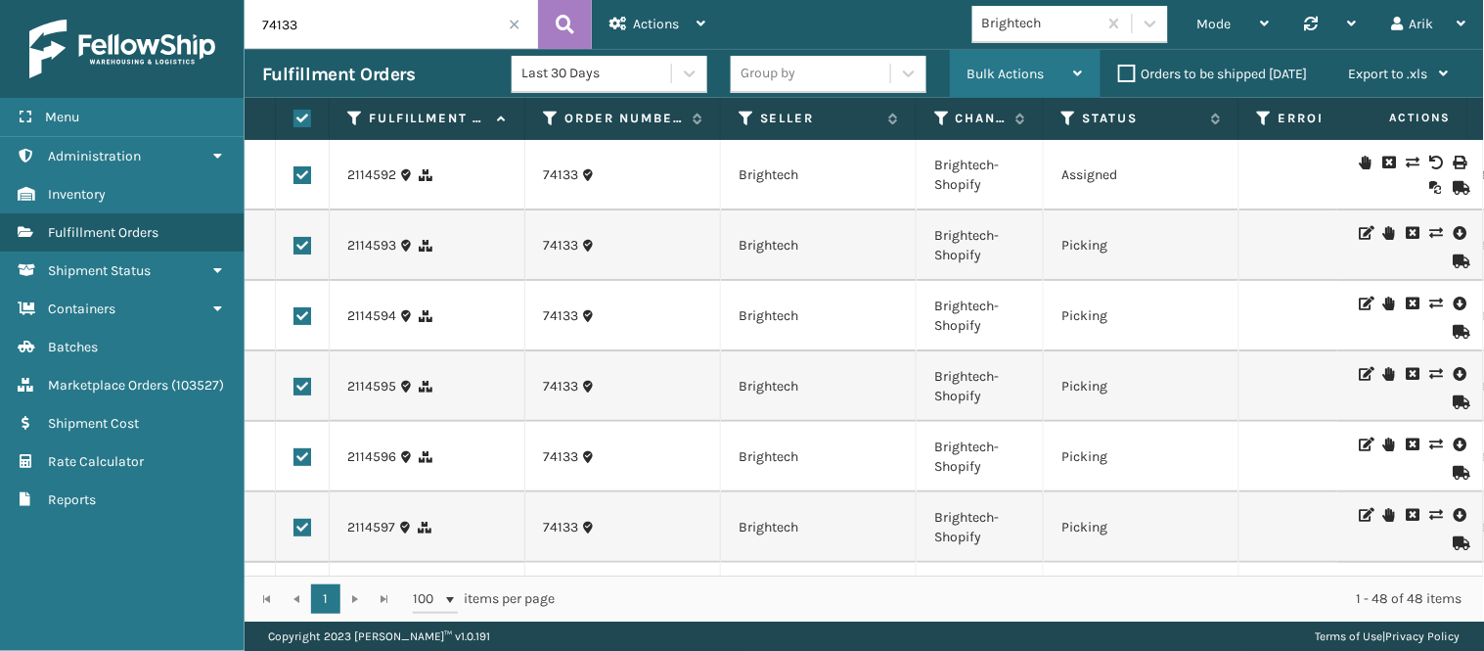
click at [984, 78] on span "Bulk Actions" at bounding box center [1006, 74] width 77 height 17
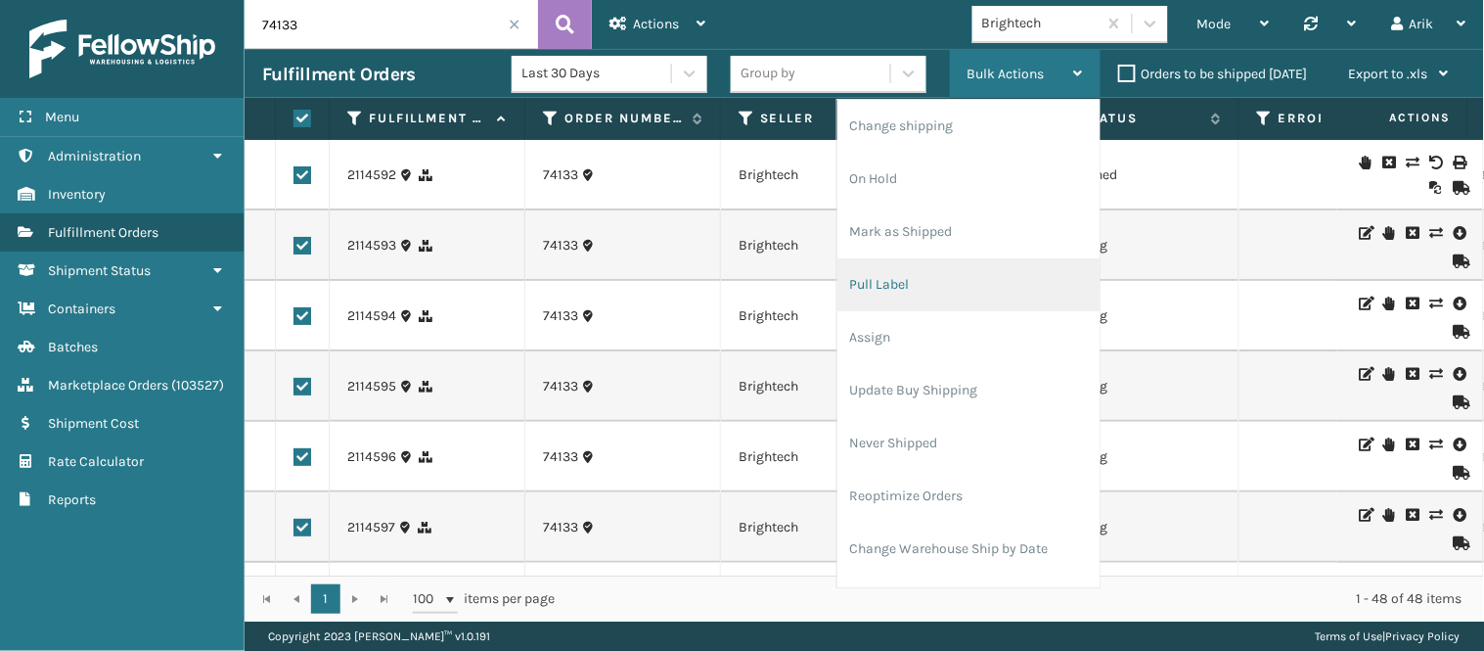
click at [908, 269] on li "Pull Label" at bounding box center [969, 284] width 262 height 53
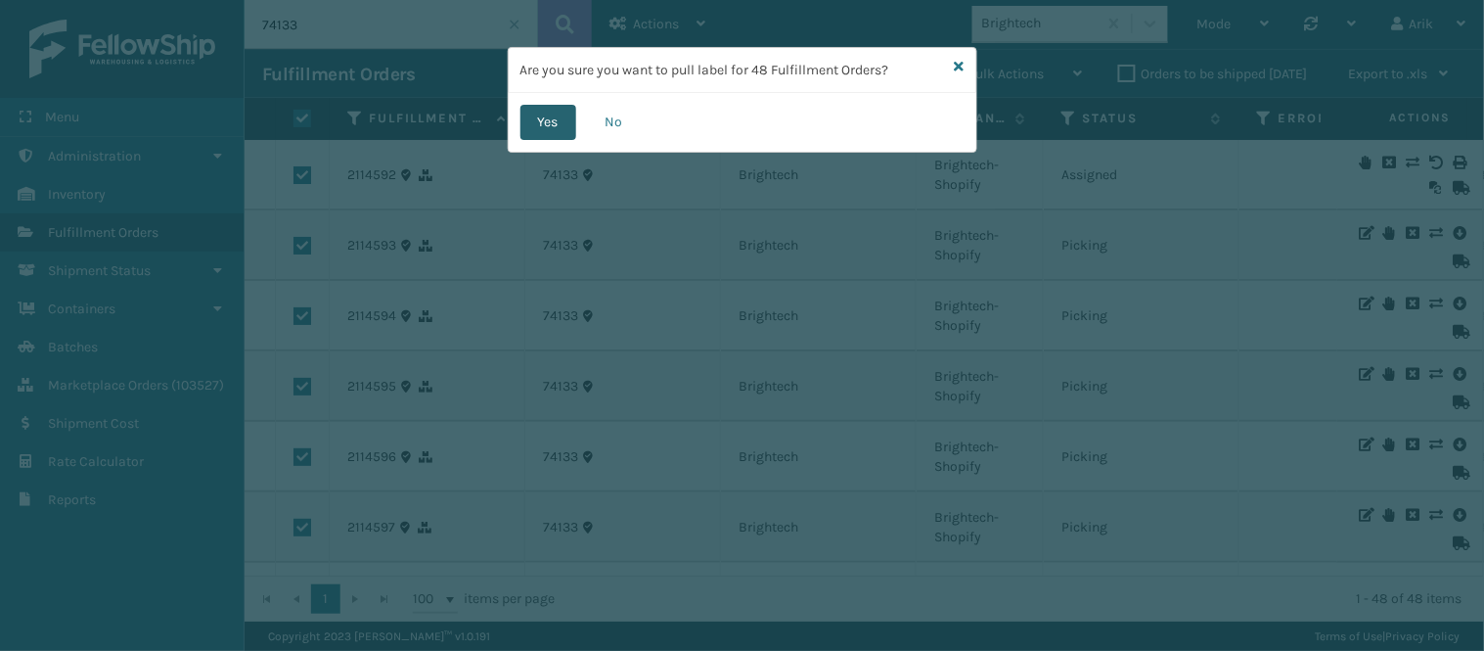
click at [554, 114] on button "Yes" at bounding box center [549, 122] width 56 height 35
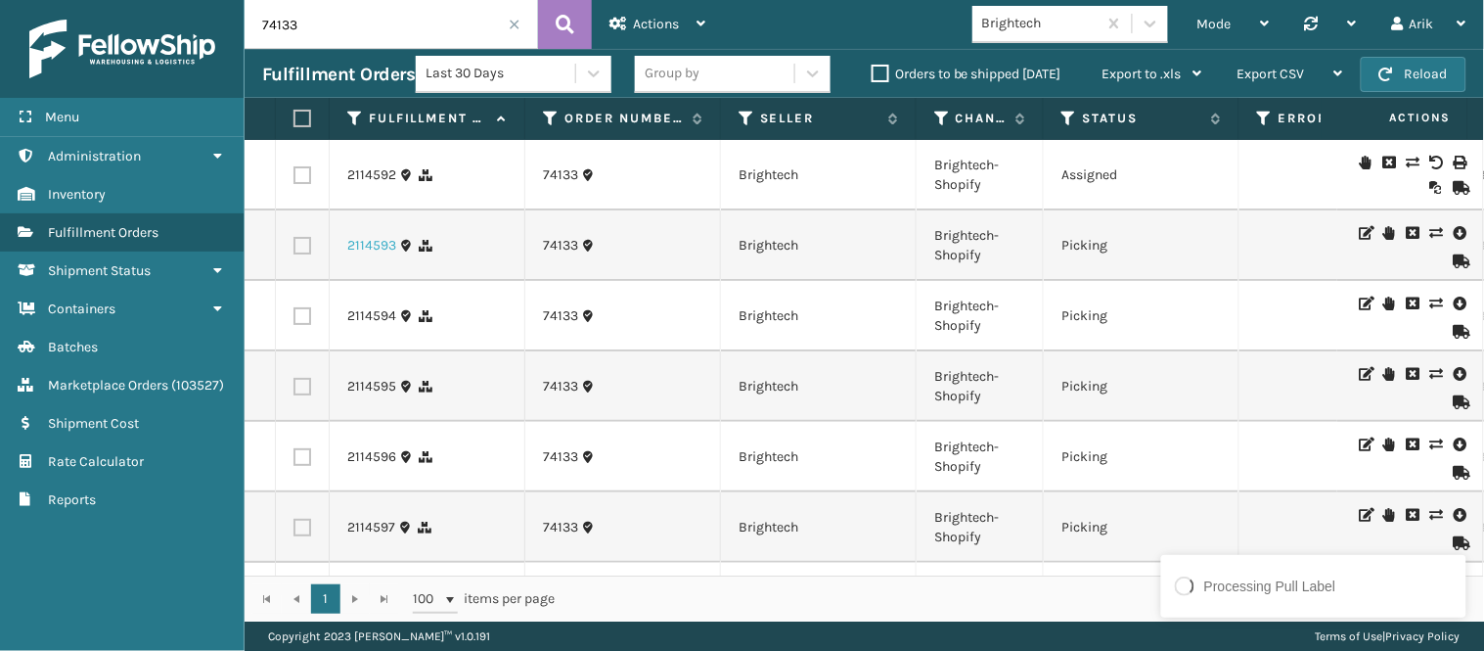
click at [382, 251] on link "2114593" at bounding box center [371, 246] width 49 height 20
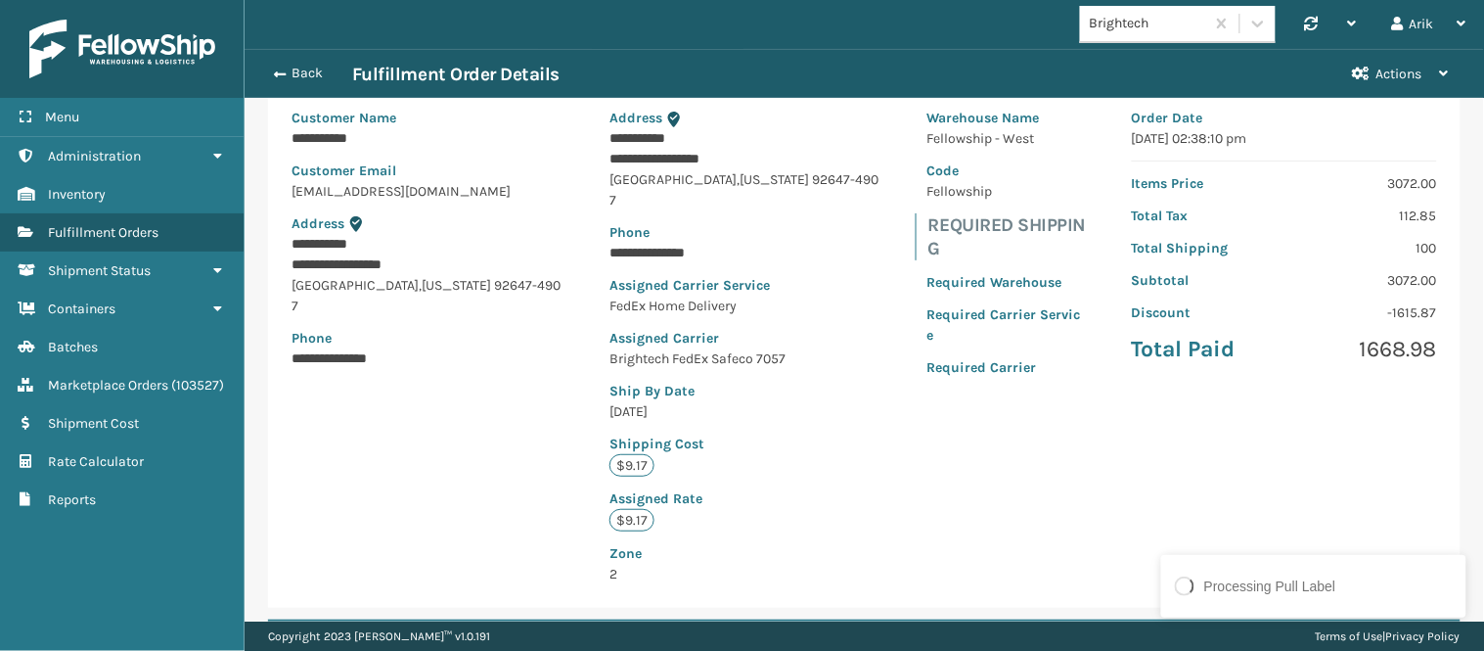
scroll to position [434, 0]
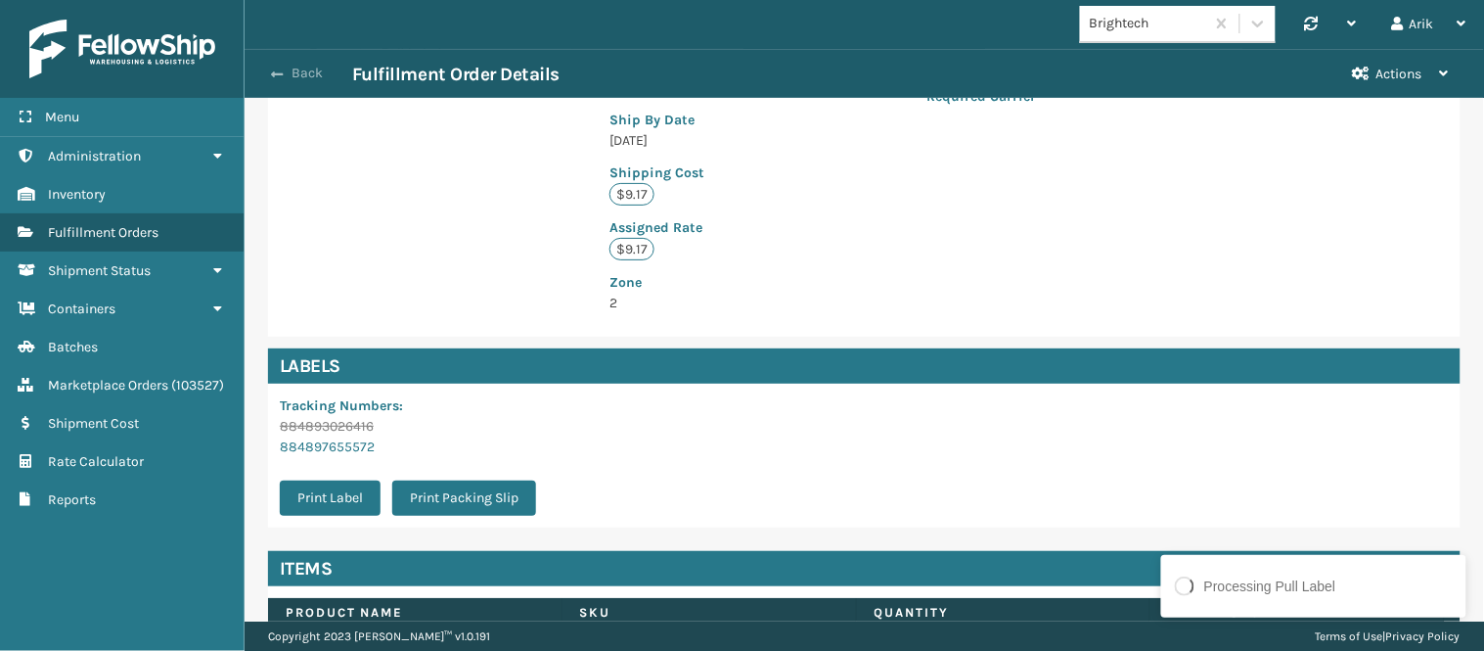
click at [272, 70] on span "button" at bounding box center [277, 75] width 12 height 14
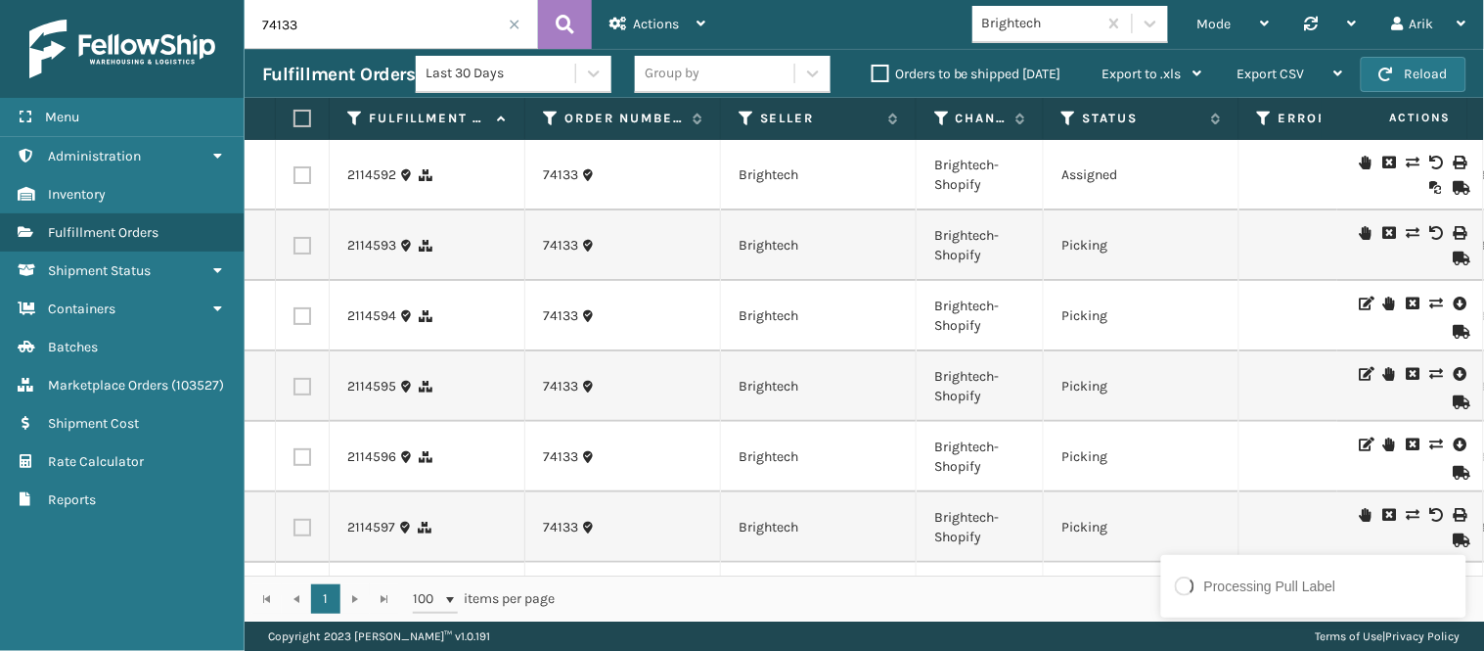
click at [296, 170] on label at bounding box center [303, 175] width 18 height 18
click at [295, 170] on input "checkbox" at bounding box center [294, 172] width 1 height 13
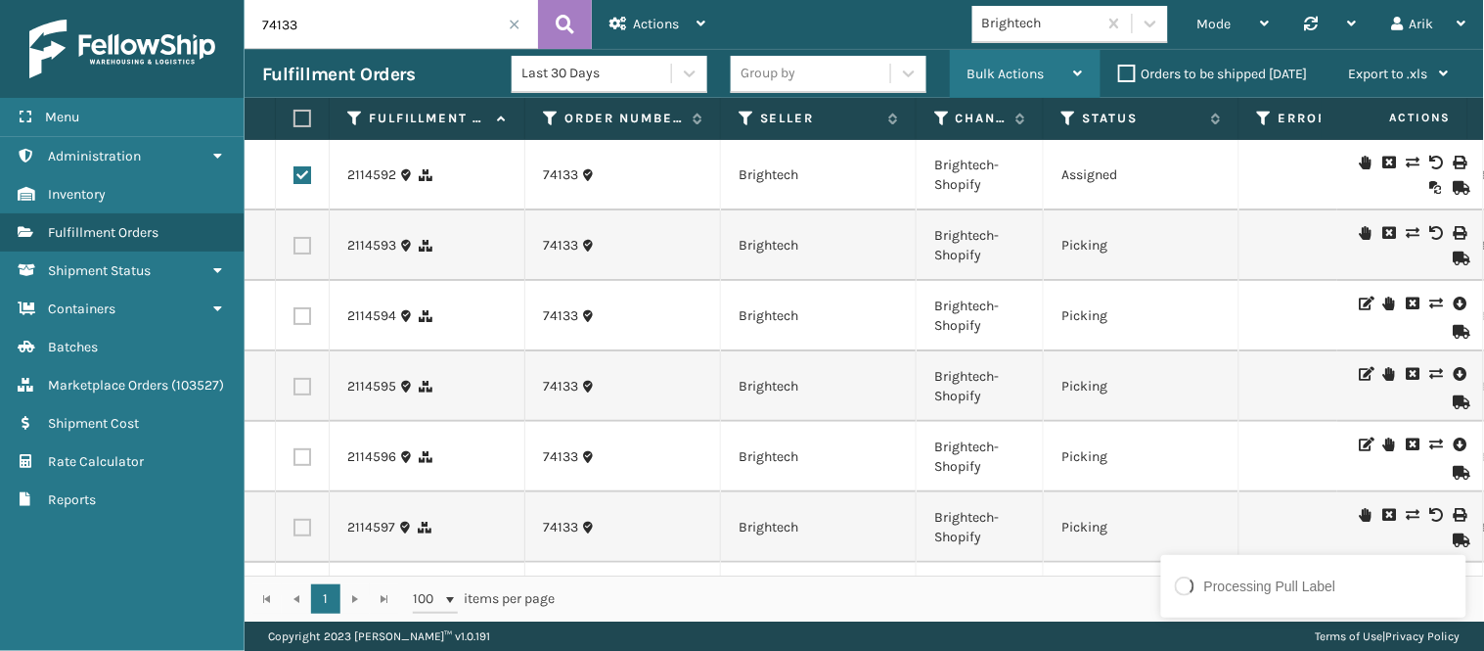
click at [1024, 73] on span "Bulk Actions" at bounding box center [1006, 74] width 77 height 17
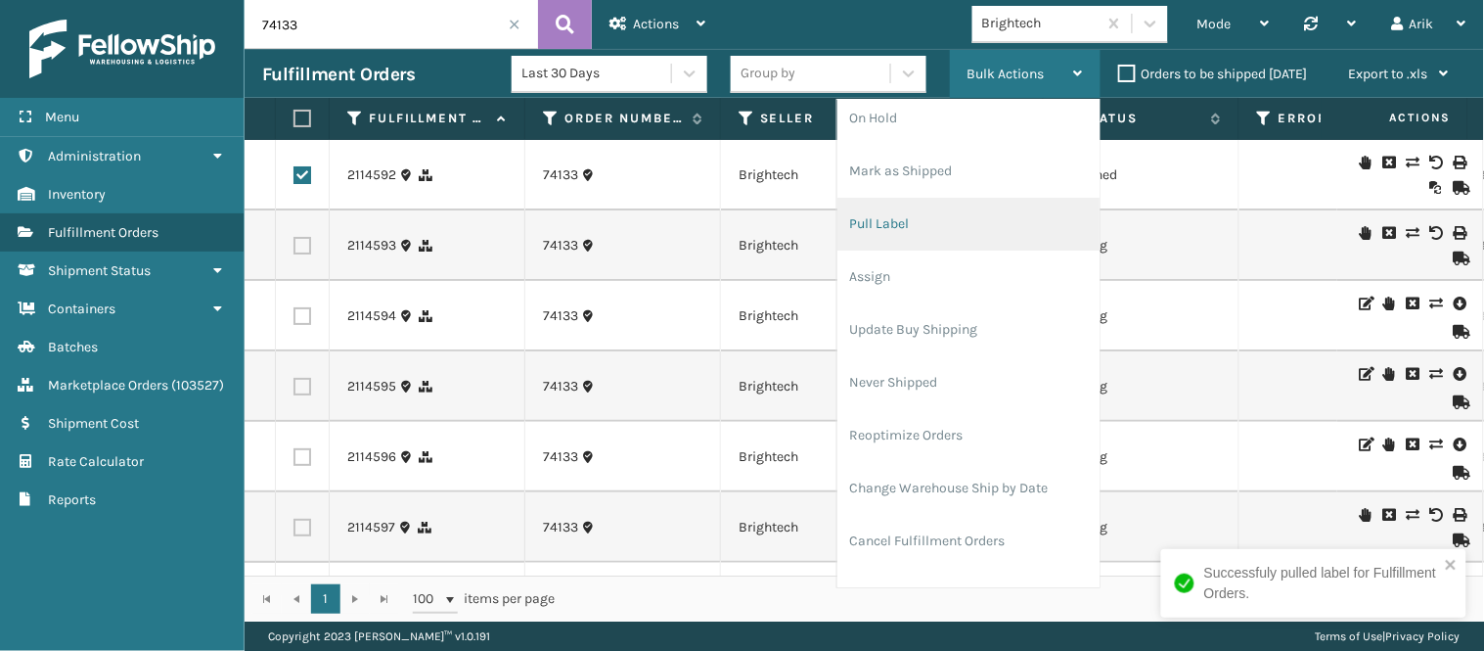
scroll to position [94, 0]
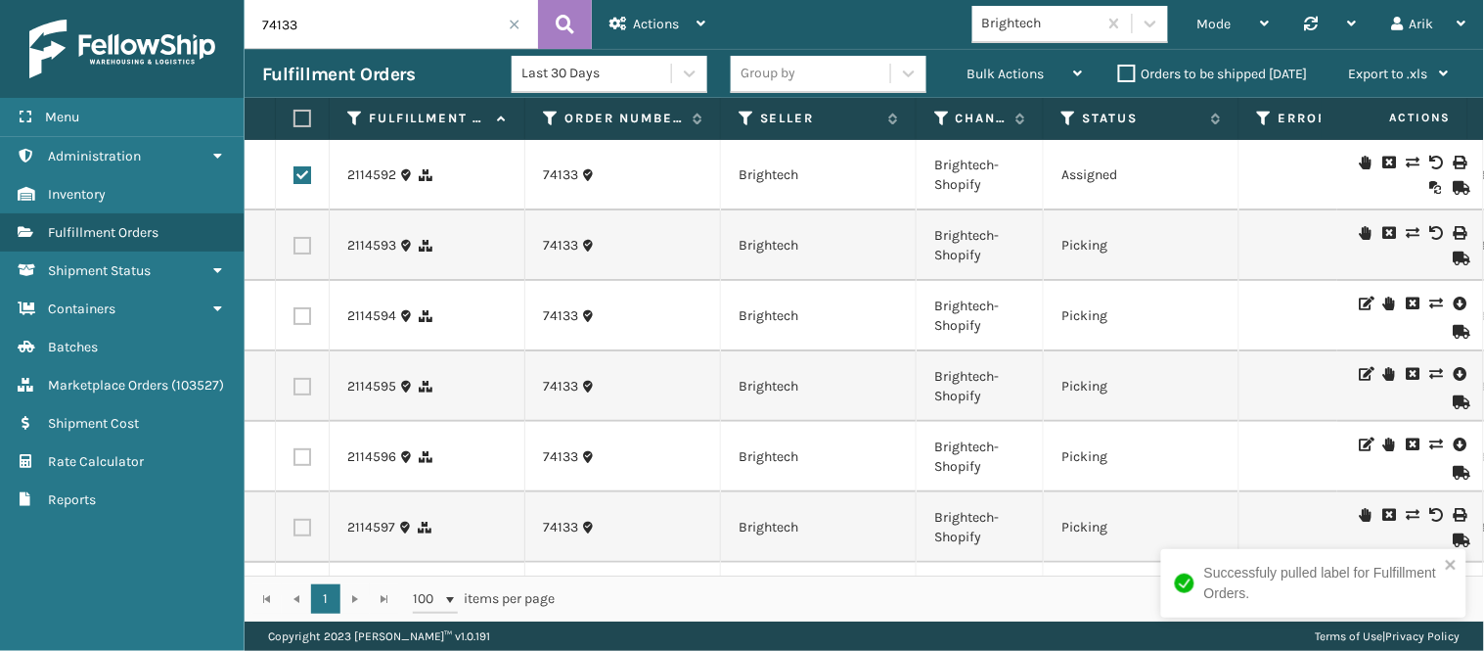
click at [1336, 184] on div at bounding box center [1410, 175] width 111 height 39
click at [304, 174] on label at bounding box center [303, 175] width 18 height 18
click at [295, 174] on input "checkbox" at bounding box center [294, 172] width 1 height 13
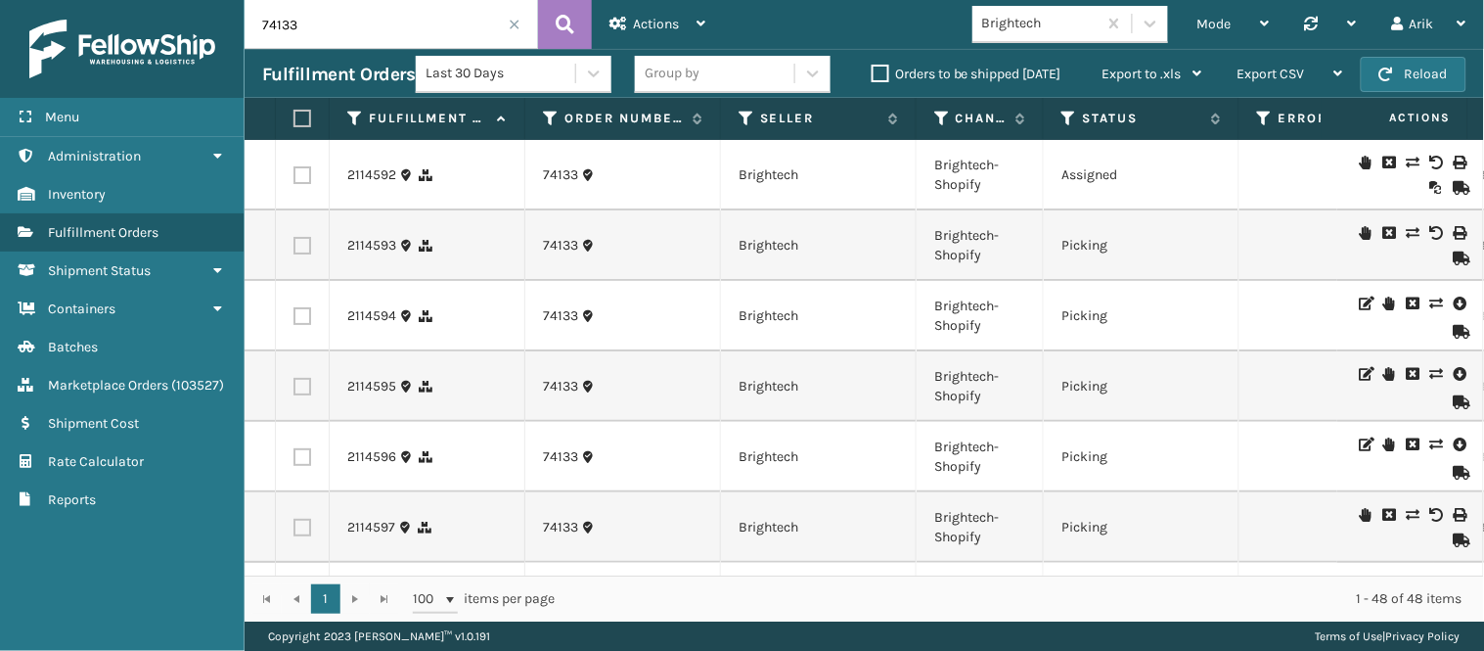
click at [296, 246] on label at bounding box center [303, 246] width 18 height 18
click at [295, 246] on input "checkbox" at bounding box center [294, 243] width 1 height 13
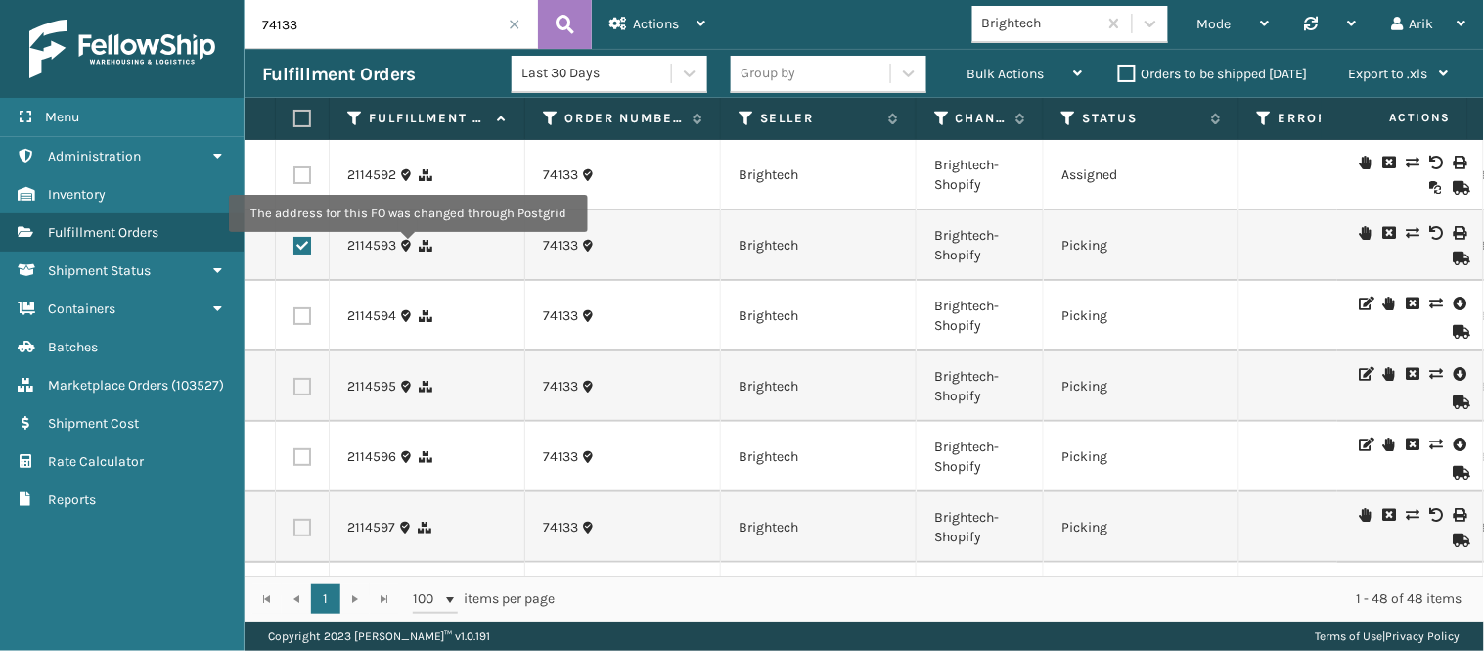
click at [407, 246] on icon at bounding box center [406, 246] width 14 height 14
click at [406, 246] on icon at bounding box center [406, 246] width 14 height 14
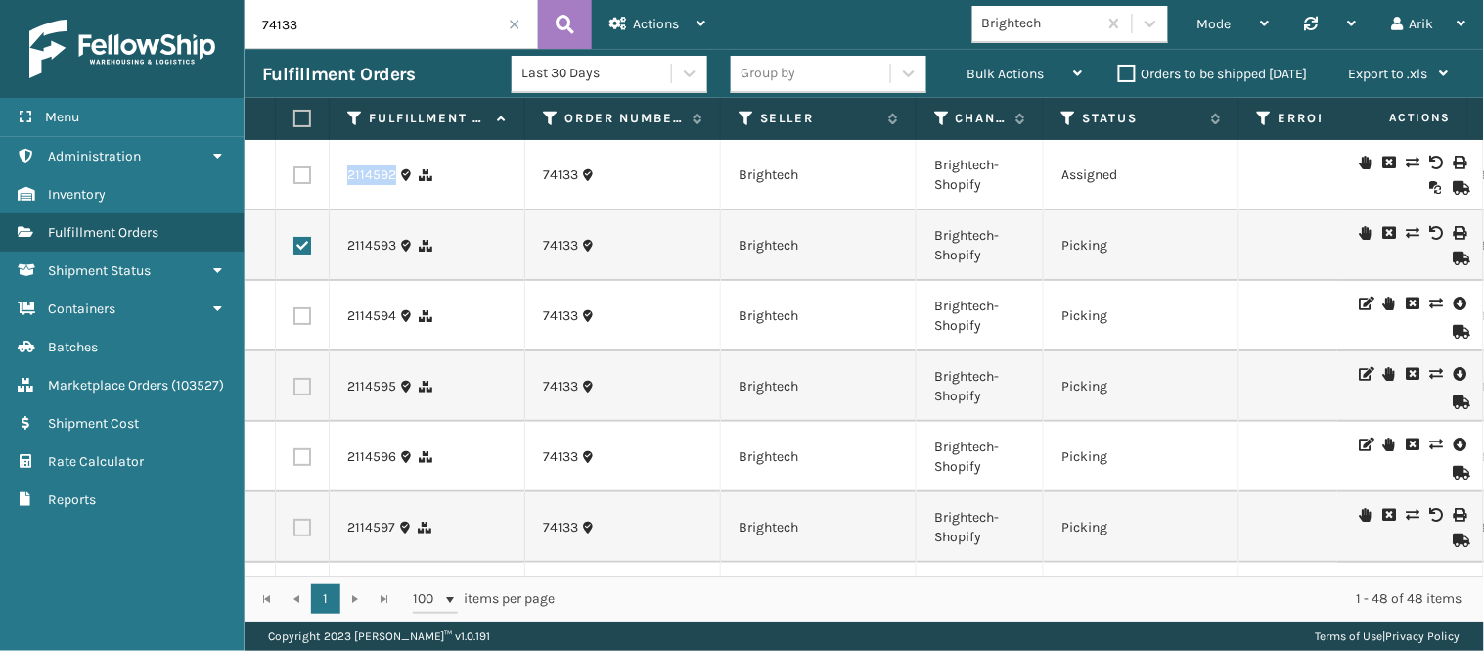
drag, startPoint x: 329, startPoint y: 177, endPoint x: 394, endPoint y: 178, distance: 65.6
click at [394, 178] on td "2114592" at bounding box center [428, 175] width 196 height 70
copy link "2114592"
click at [378, 162] on td "2114592" at bounding box center [428, 175] width 196 height 70
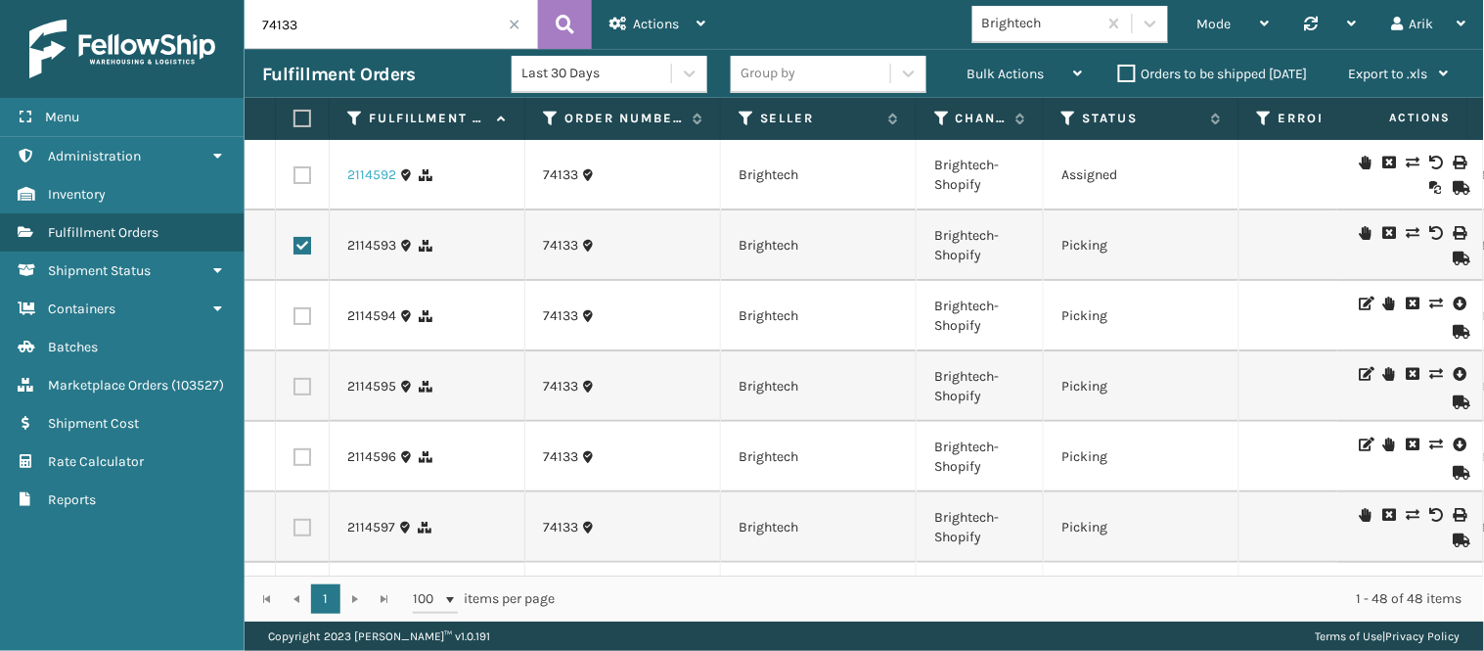
click at [377, 171] on link "2114592" at bounding box center [371, 175] width 49 height 20
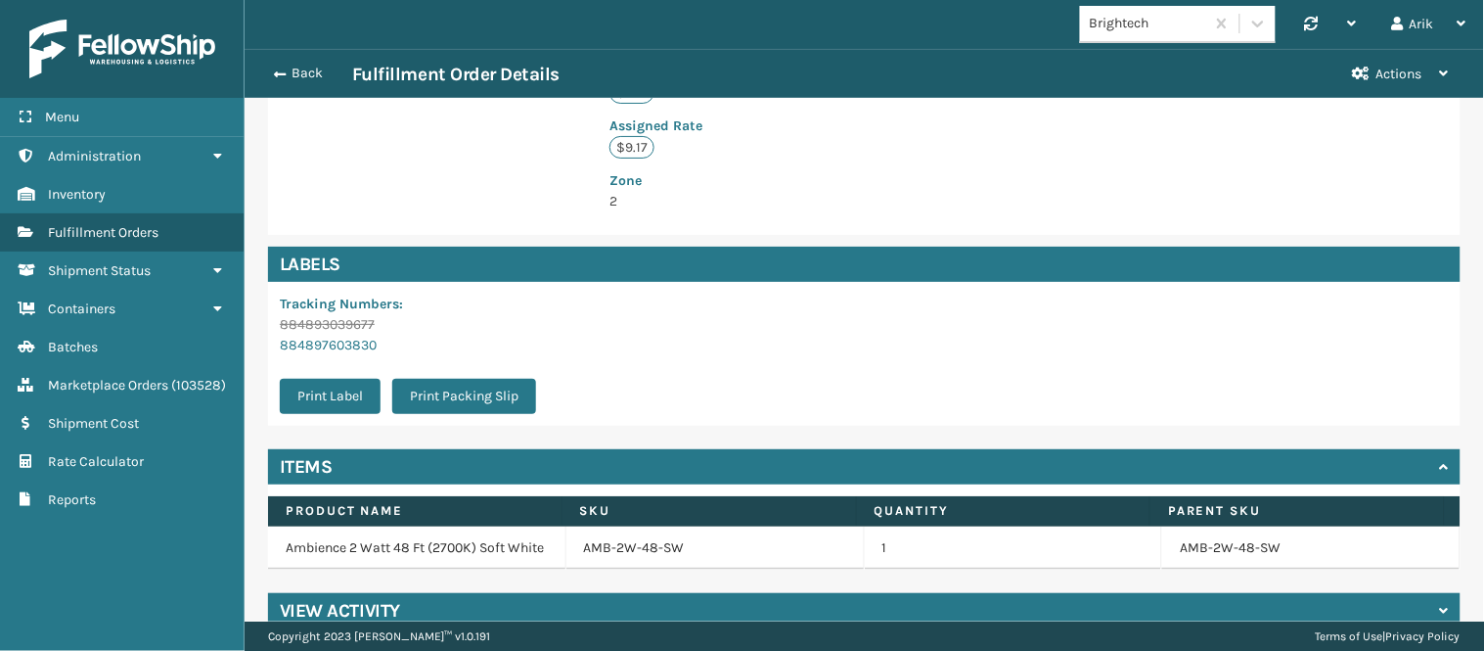
scroll to position [585, 0]
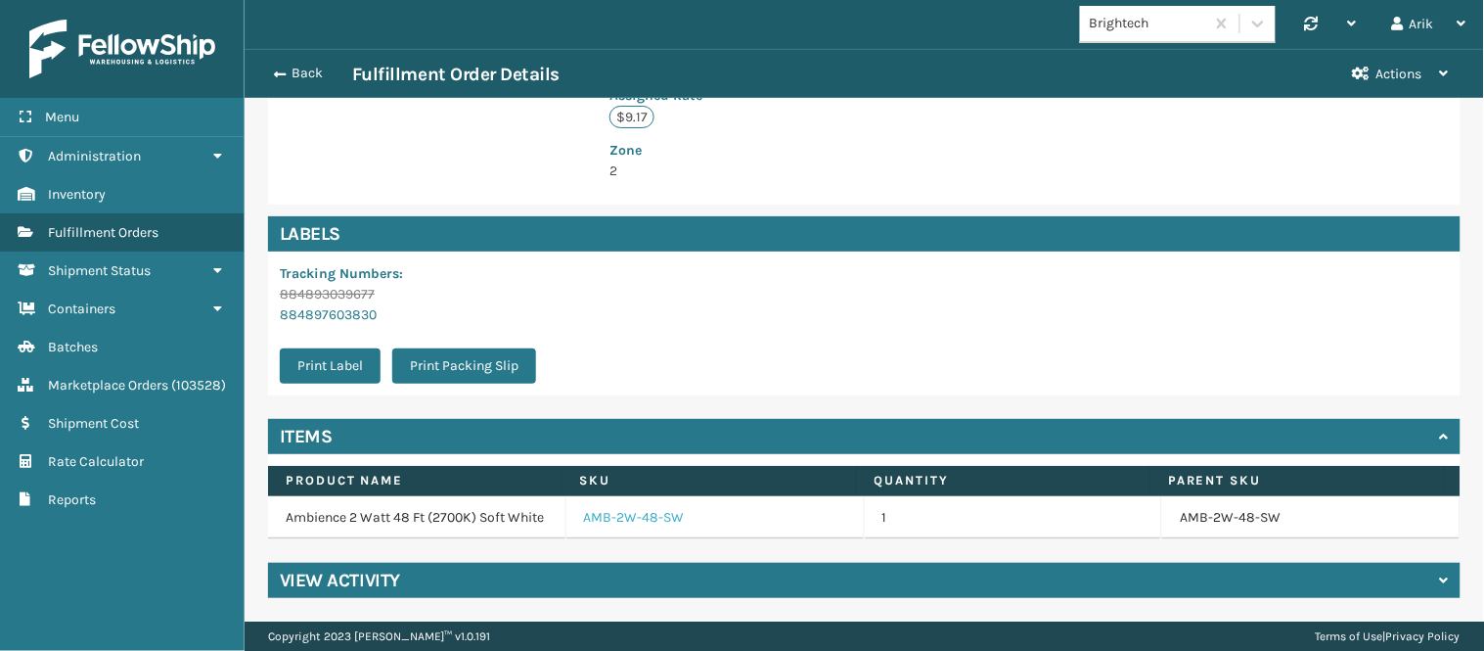
click at [632, 508] on link "AMB-2W-48-SW" at bounding box center [634, 518] width 101 height 20
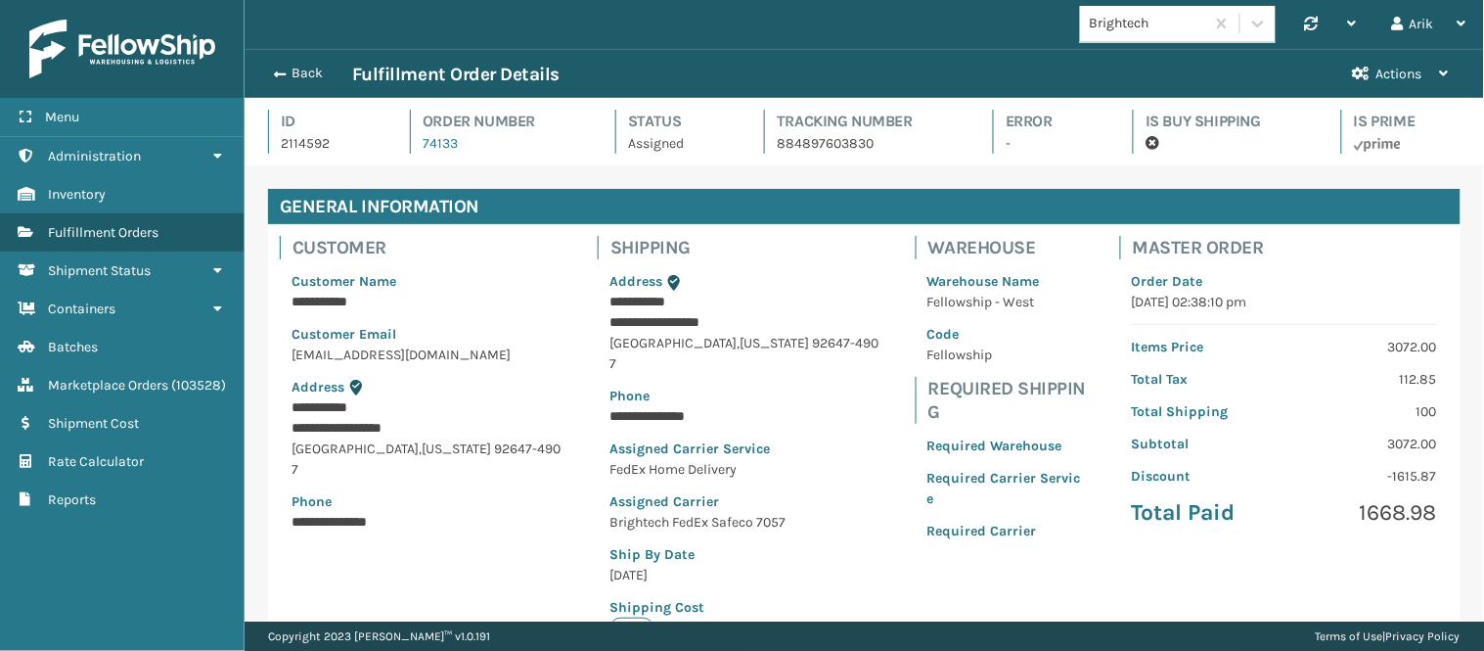
scroll to position [46, 1240]
click at [308, 137] on p "2114592" at bounding box center [328, 143] width 94 height 21
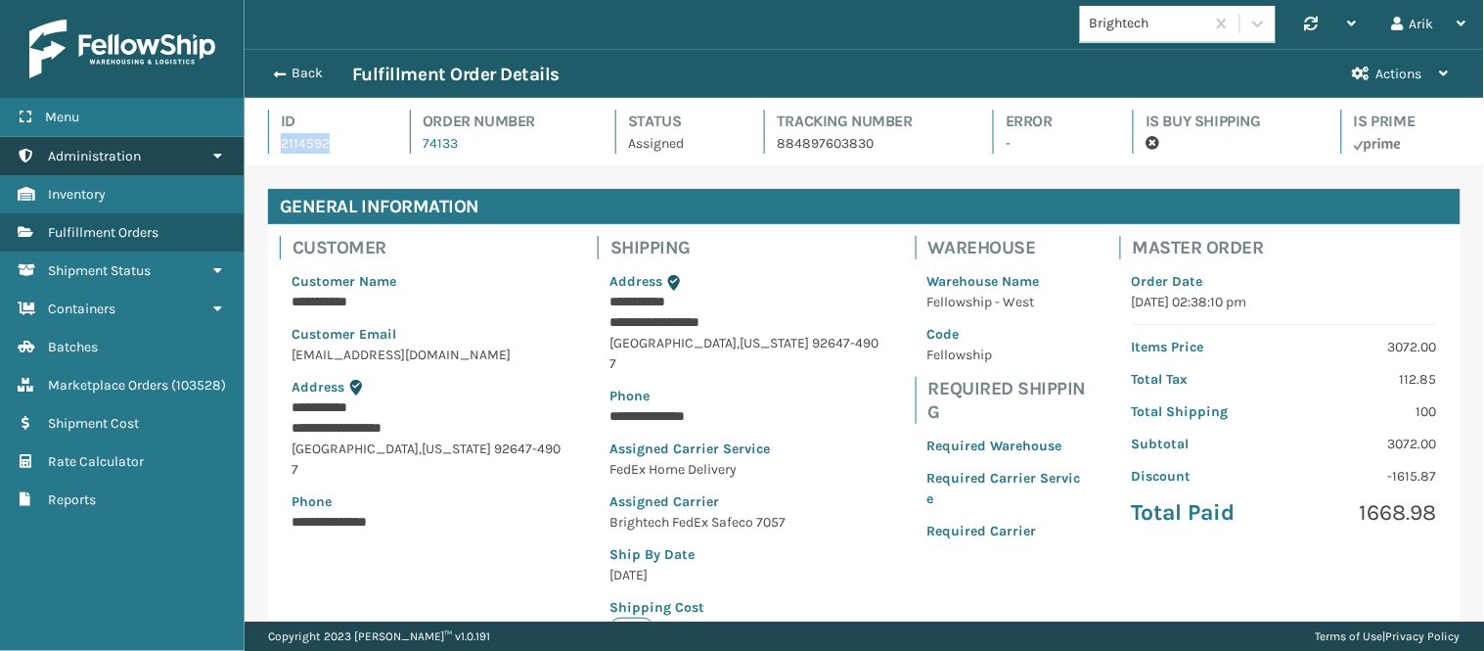
click at [75, 155] on span "Administration" at bounding box center [94, 156] width 93 height 17
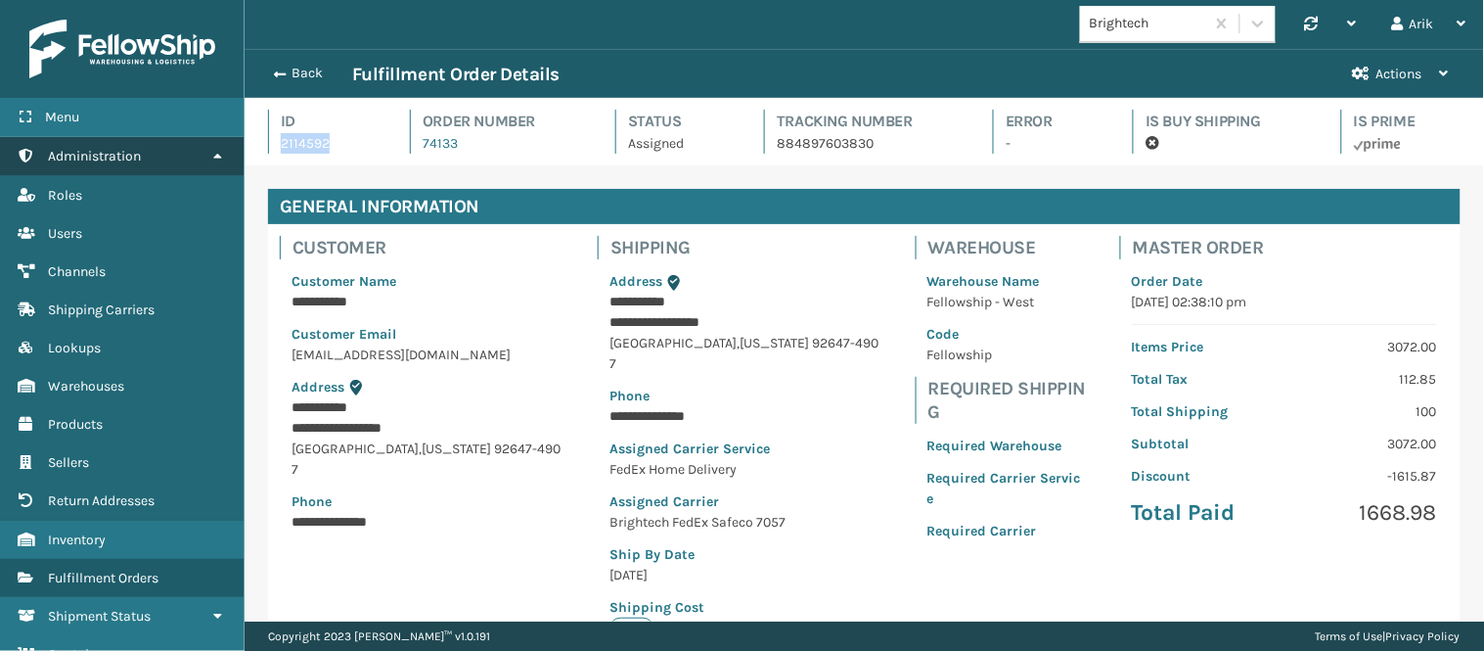
click at [133, 158] on span "Administration" at bounding box center [94, 156] width 93 height 17
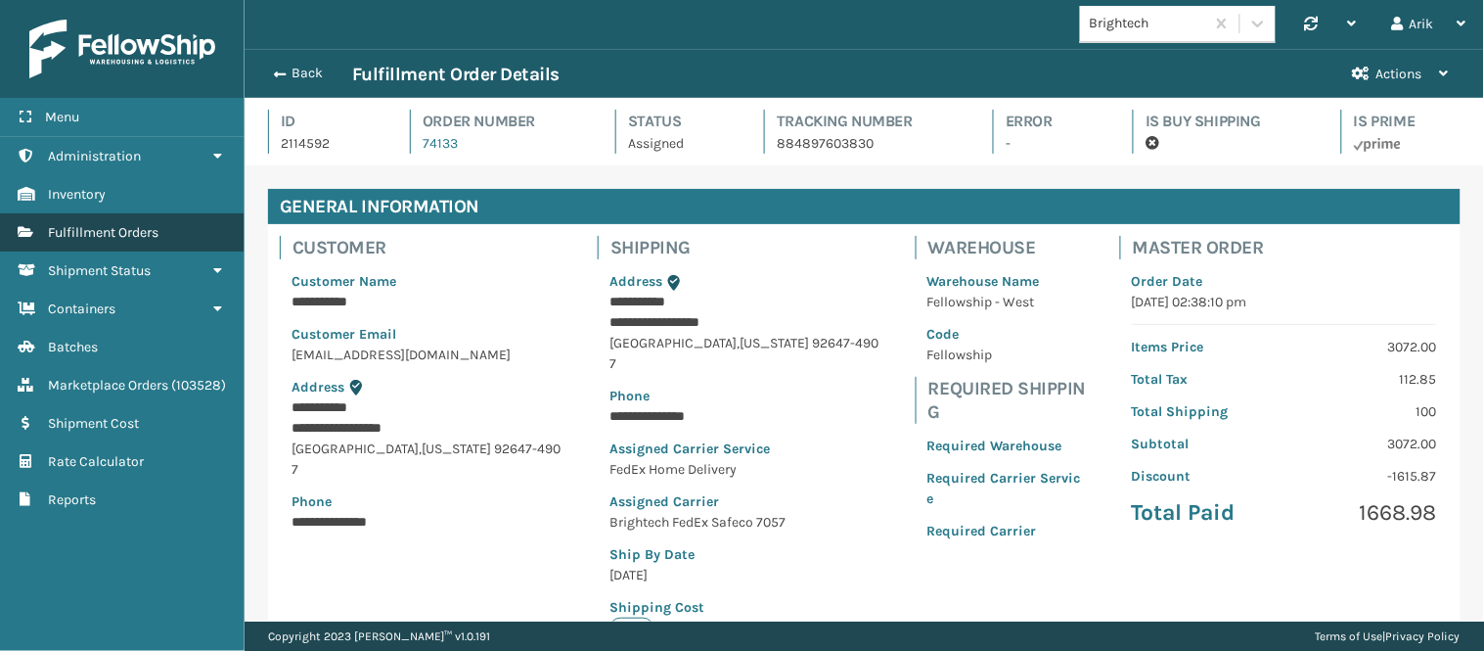
click at [114, 227] on span "Fulfillment Orders" at bounding box center [103, 232] width 111 height 17
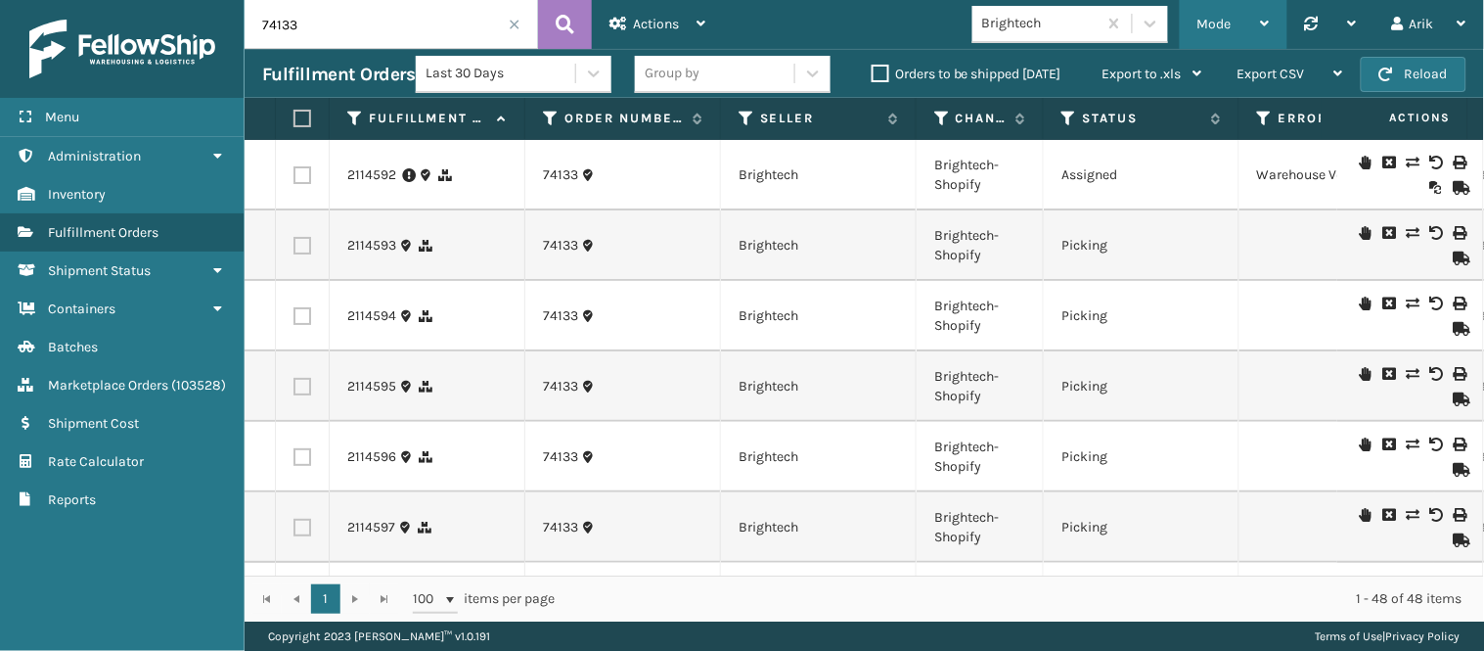
click at [1194, 30] on div "Mode Regular Mode Picking Mode Labeling Mode Palletizing Mode Exit Scan Mode" at bounding box center [1234, 24] width 108 height 49
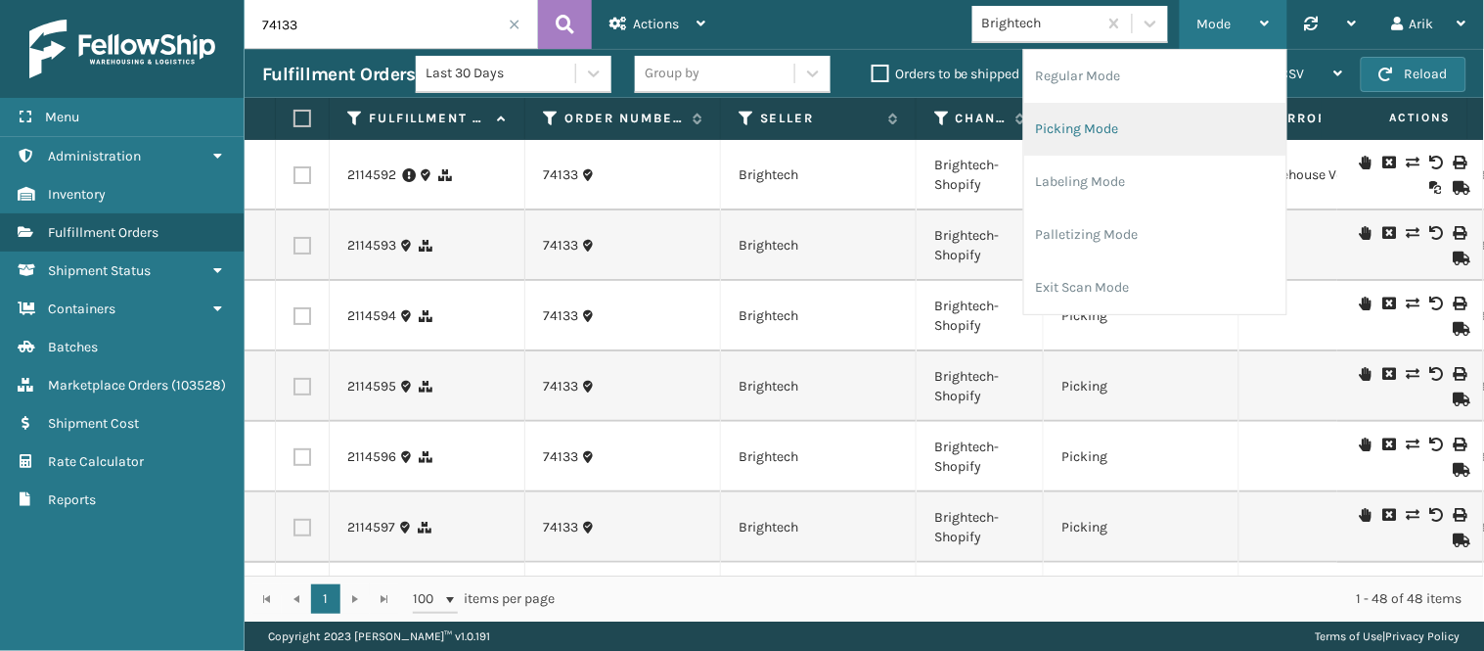
click at [1064, 114] on li "Picking Mode" at bounding box center [1156, 129] width 262 height 53
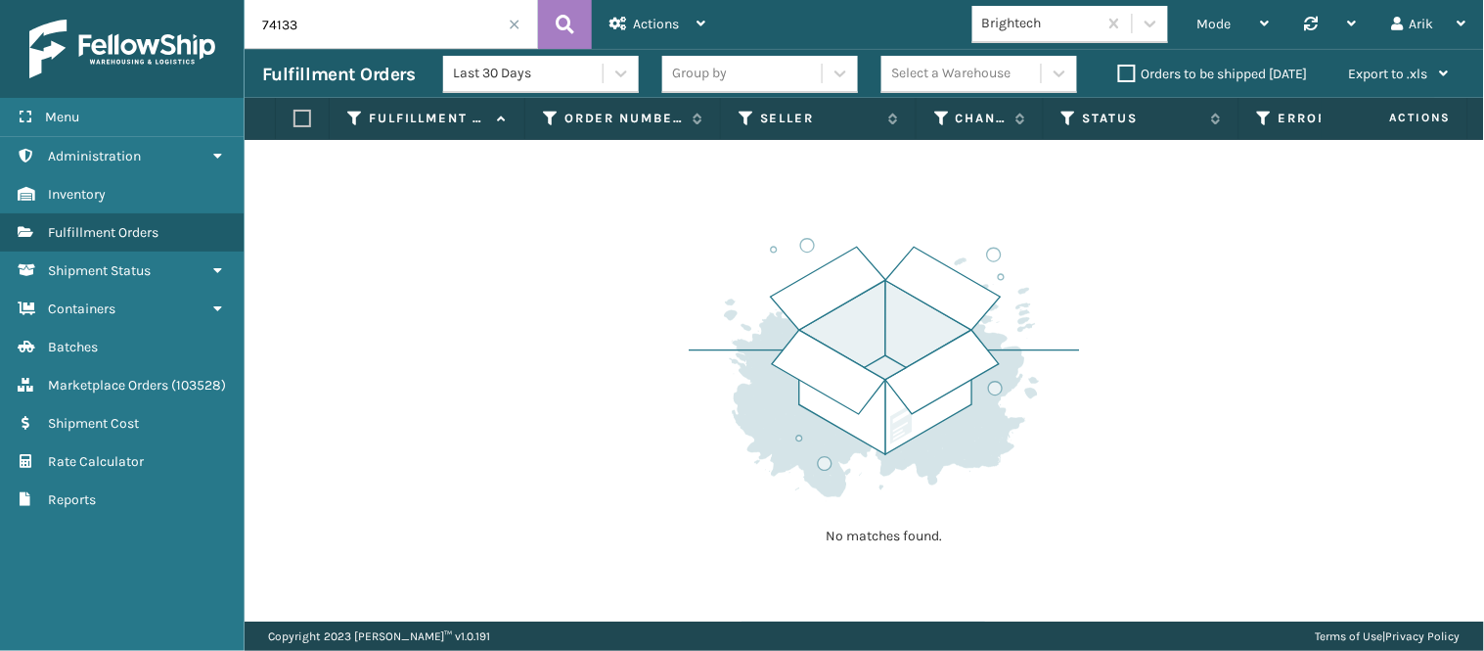
click at [377, 18] on input "74133" at bounding box center [392, 24] width 294 height 49
click at [375, 18] on input "74133" at bounding box center [392, 24] width 294 height 49
paste input "Try AI directly in your favorite apps … Use Gemini to generate drafts and refin…"
click at [566, 20] on icon at bounding box center [565, 24] width 19 height 29
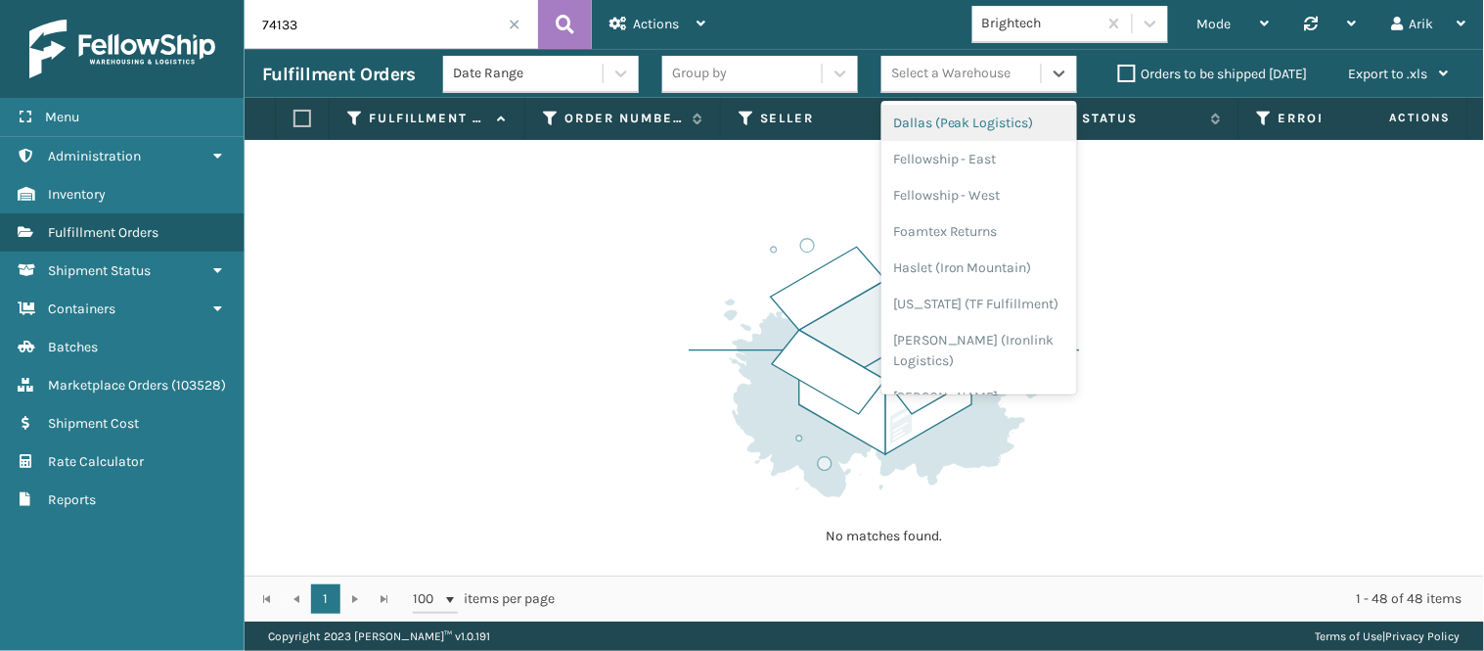
click at [970, 79] on div "Select a Warehouse" at bounding box center [951, 74] width 120 height 21
click at [970, 196] on div "Fellowship - West" at bounding box center [980, 195] width 196 height 36
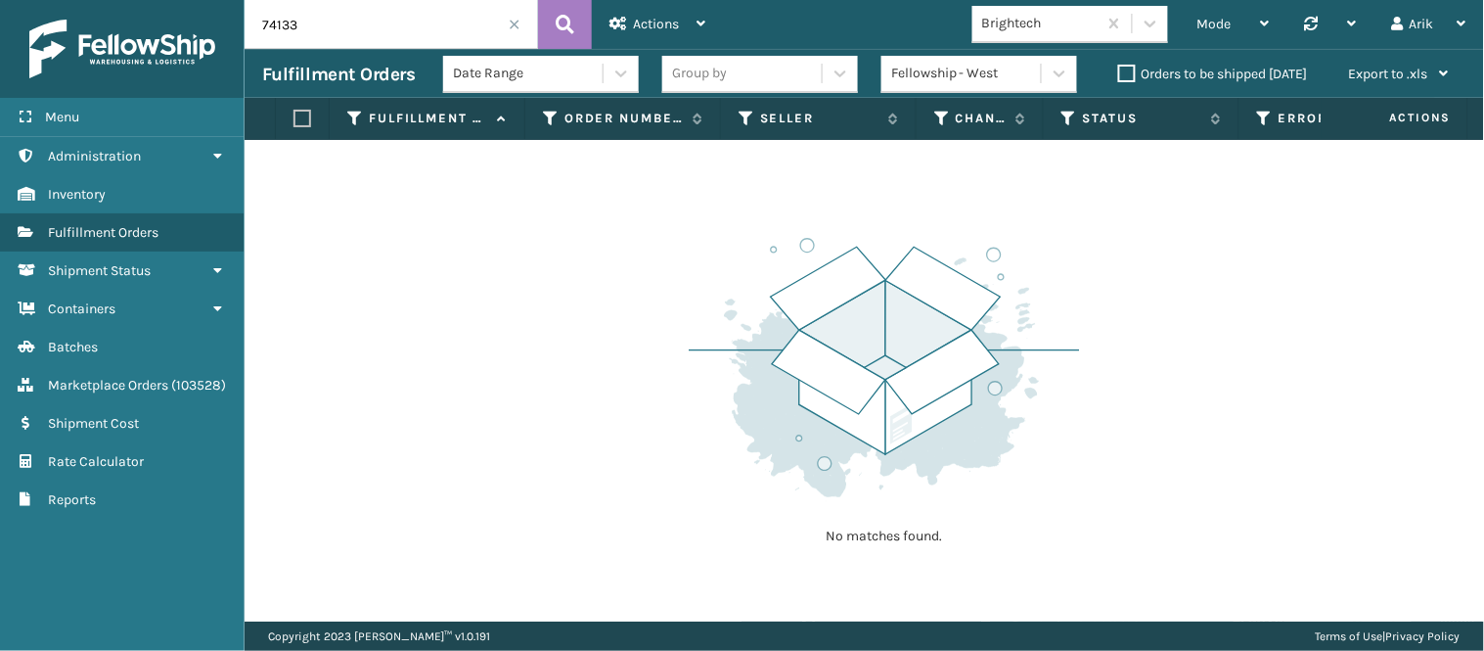
click at [513, 22] on span at bounding box center [515, 25] width 12 height 12
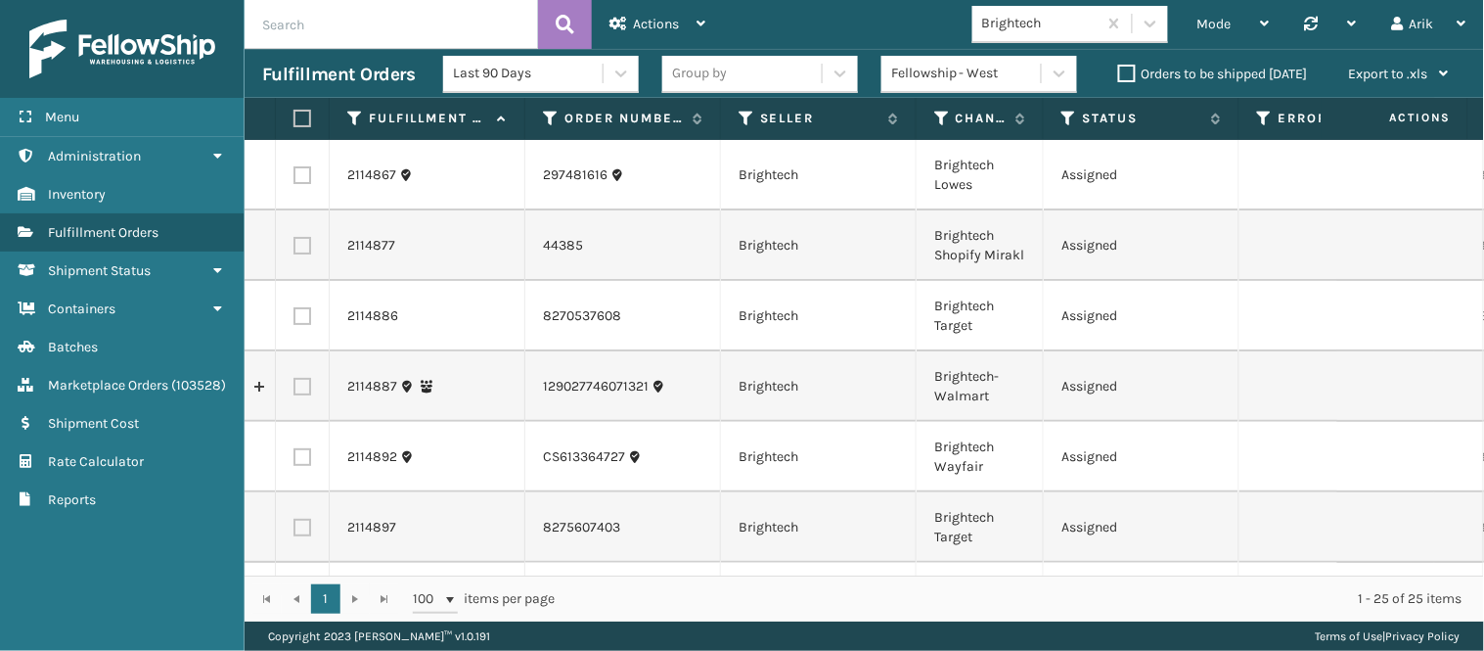
click at [415, 123] on label "Fulfillment Order Id" at bounding box center [428, 119] width 118 height 18
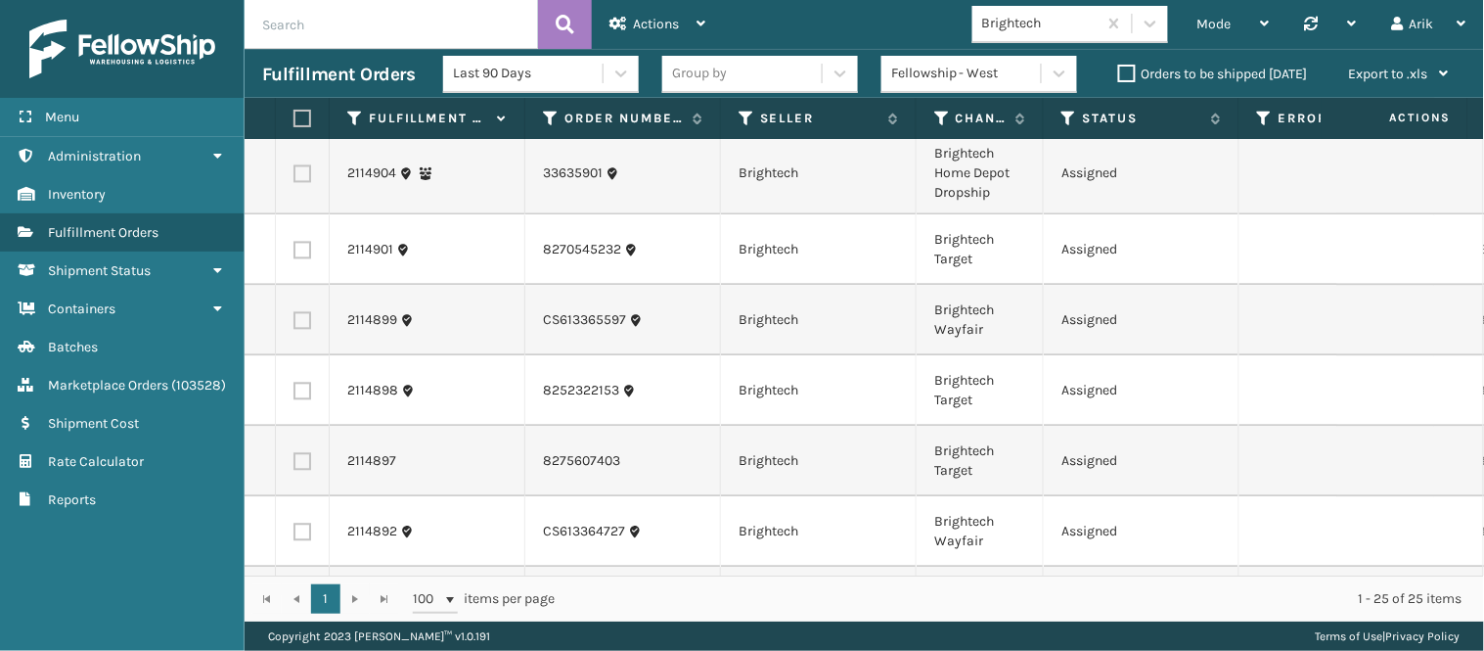
scroll to position [1304, 0]
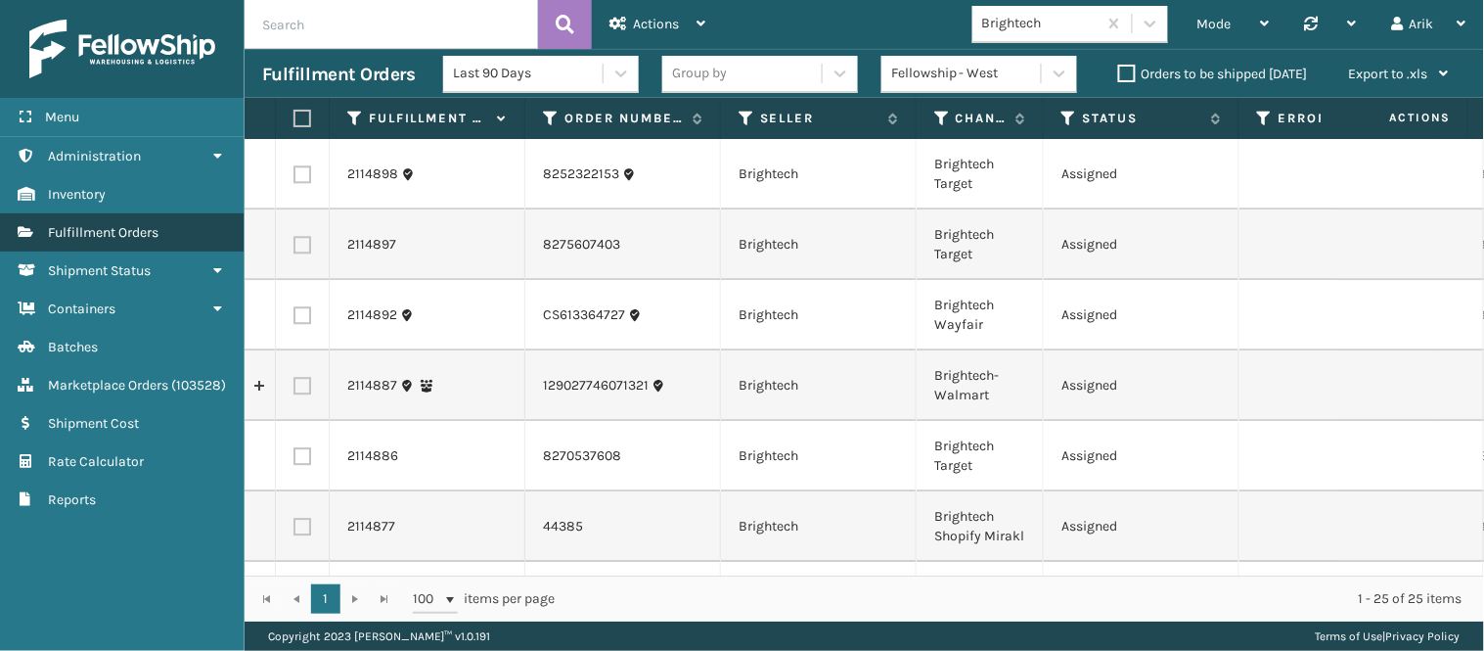
click at [96, 224] on span "Fulfillment Orders" at bounding box center [103, 232] width 111 height 17
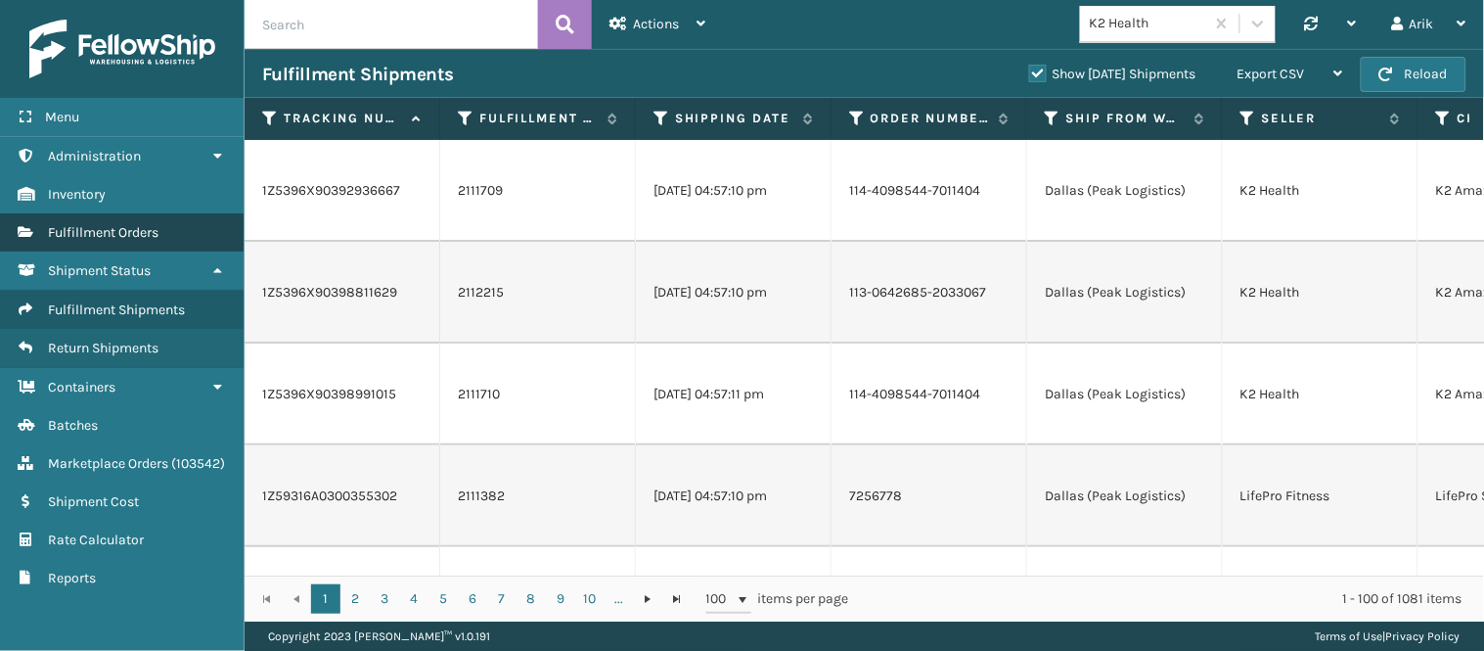
click at [142, 224] on span "Fulfillment Orders" at bounding box center [103, 232] width 111 height 17
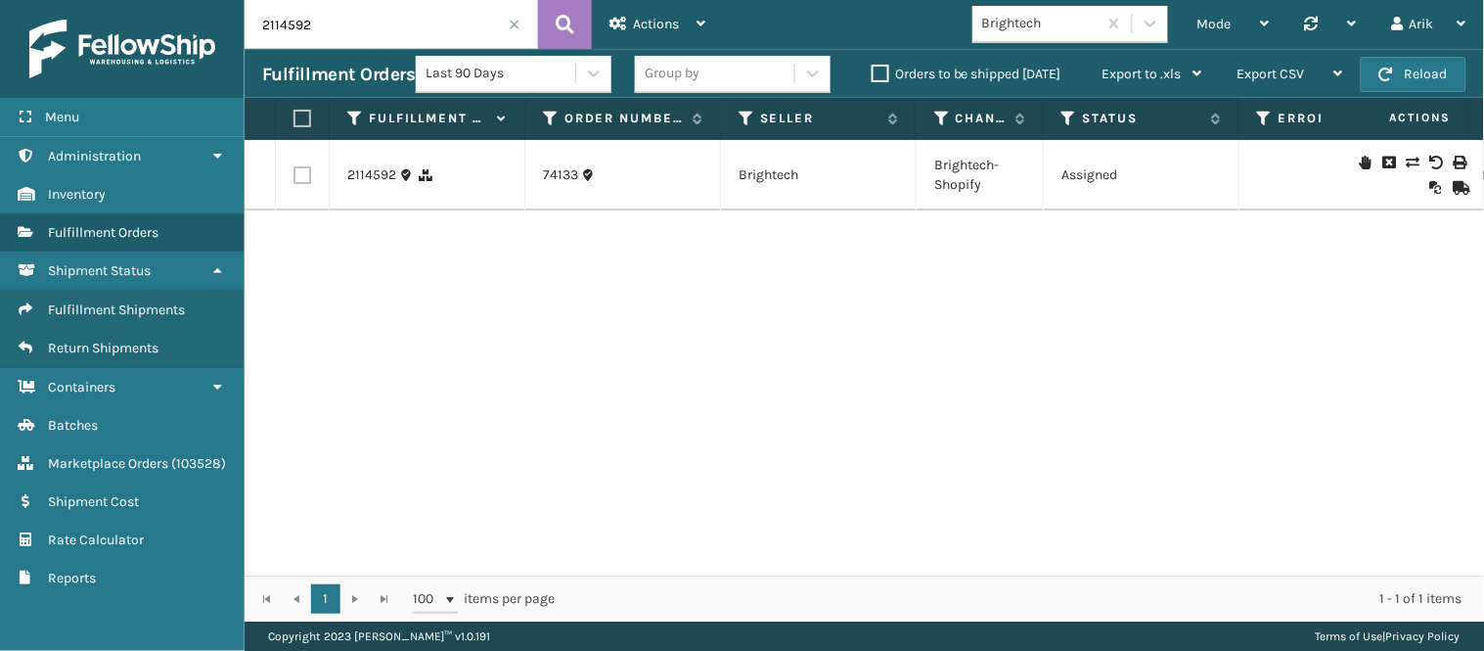
click at [327, 35] on input "2114592" at bounding box center [392, 24] width 294 height 49
click at [327, 34] on input "2114592" at bounding box center [392, 24] width 294 height 49
click at [1233, 18] on div "Mode" at bounding box center [1234, 24] width 72 height 49
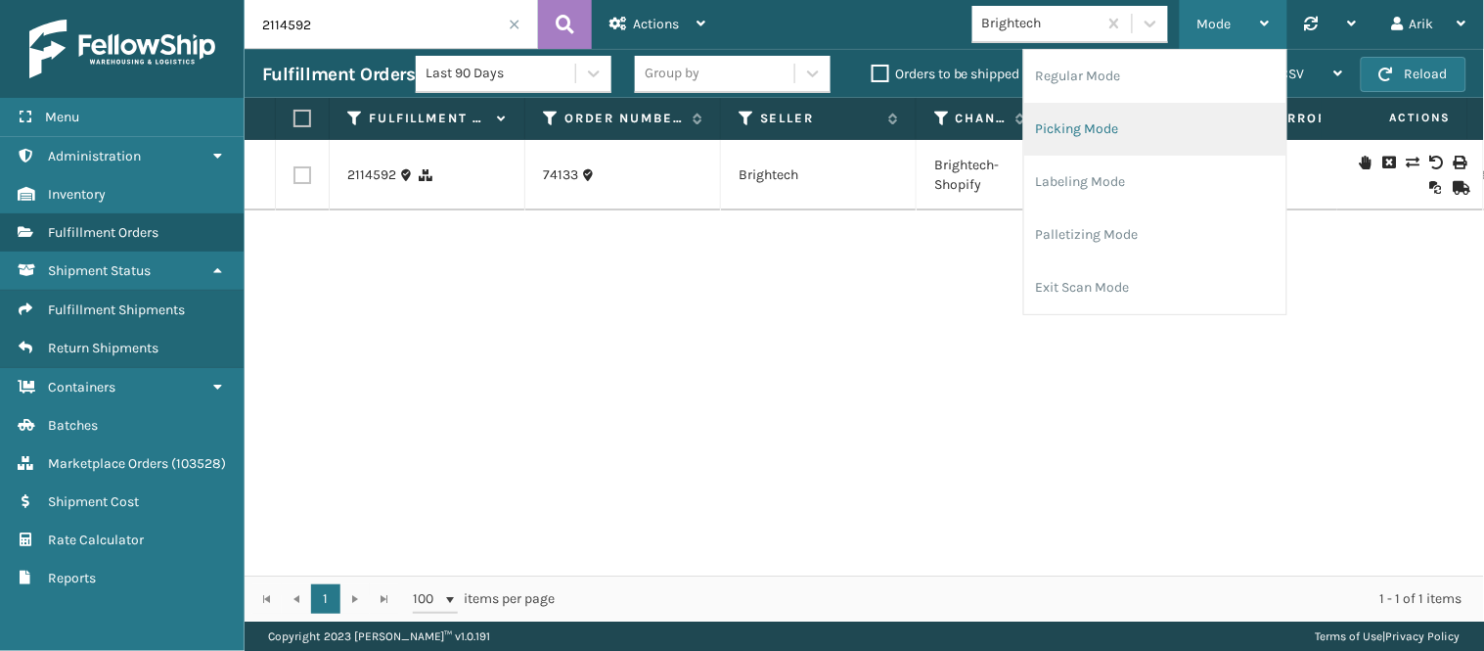
click at [1099, 121] on li "Picking Mode" at bounding box center [1156, 129] width 262 height 53
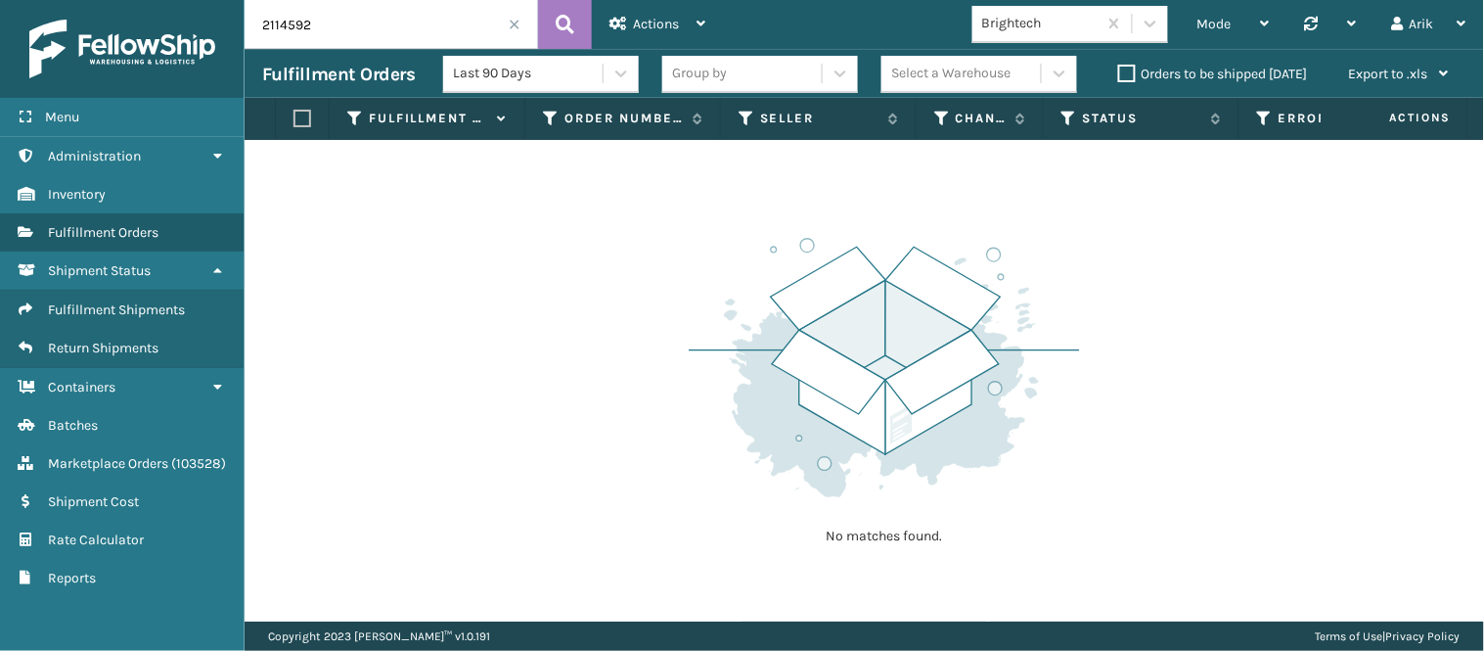
click at [514, 23] on span at bounding box center [515, 25] width 12 height 12
click at [1003, 90] on div "Select a Warehouse" at bounding box center [980, 74] width 196 height 37
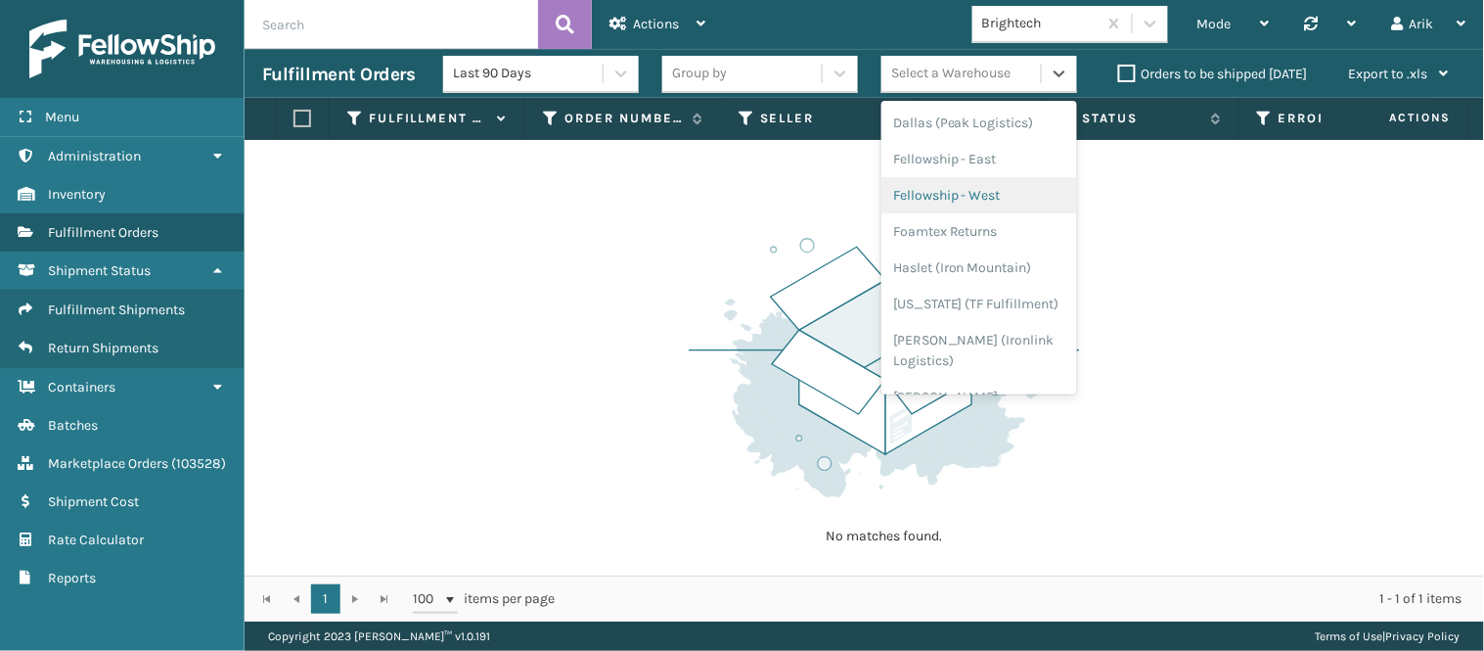
click at [991, 198] on div "Fellowship - West" at bounding box center [980, 195] width 196 height 36
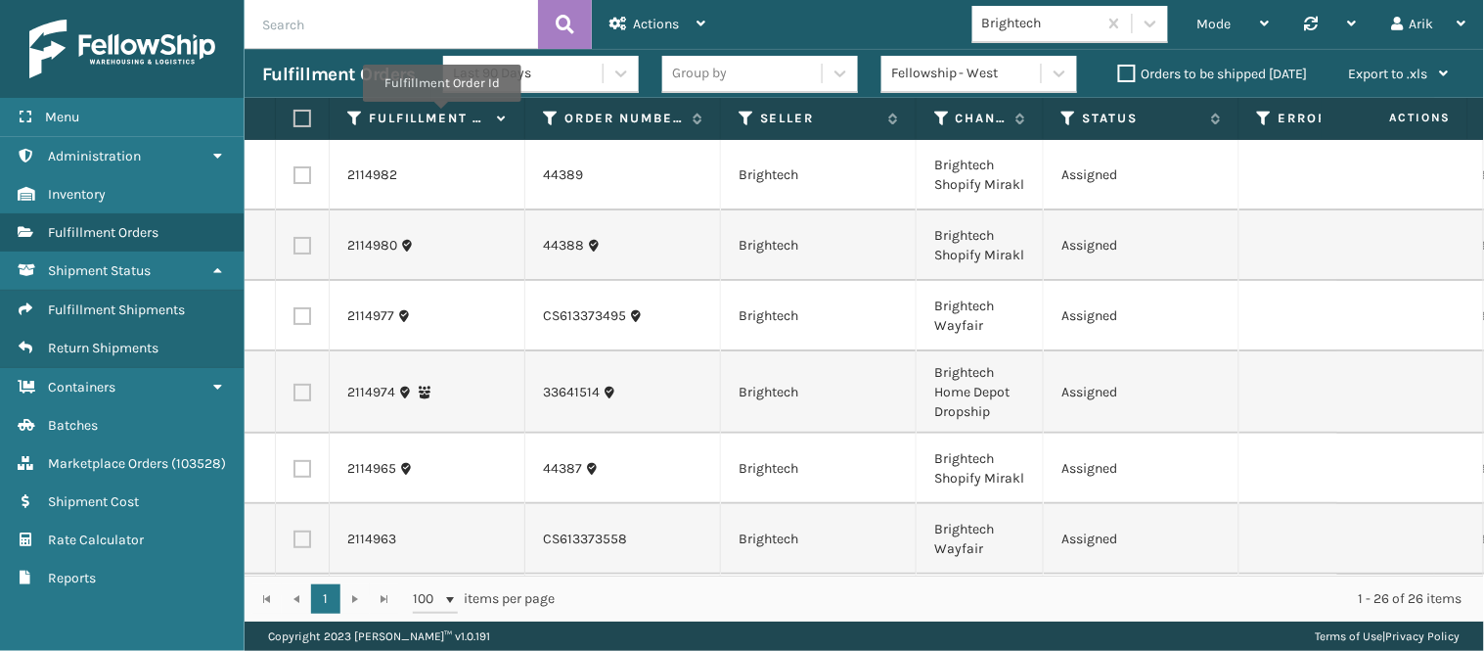
click at [441, 115] on label "Fulfillment Order Id" at bounding box center [428, 119] width 118 height 18
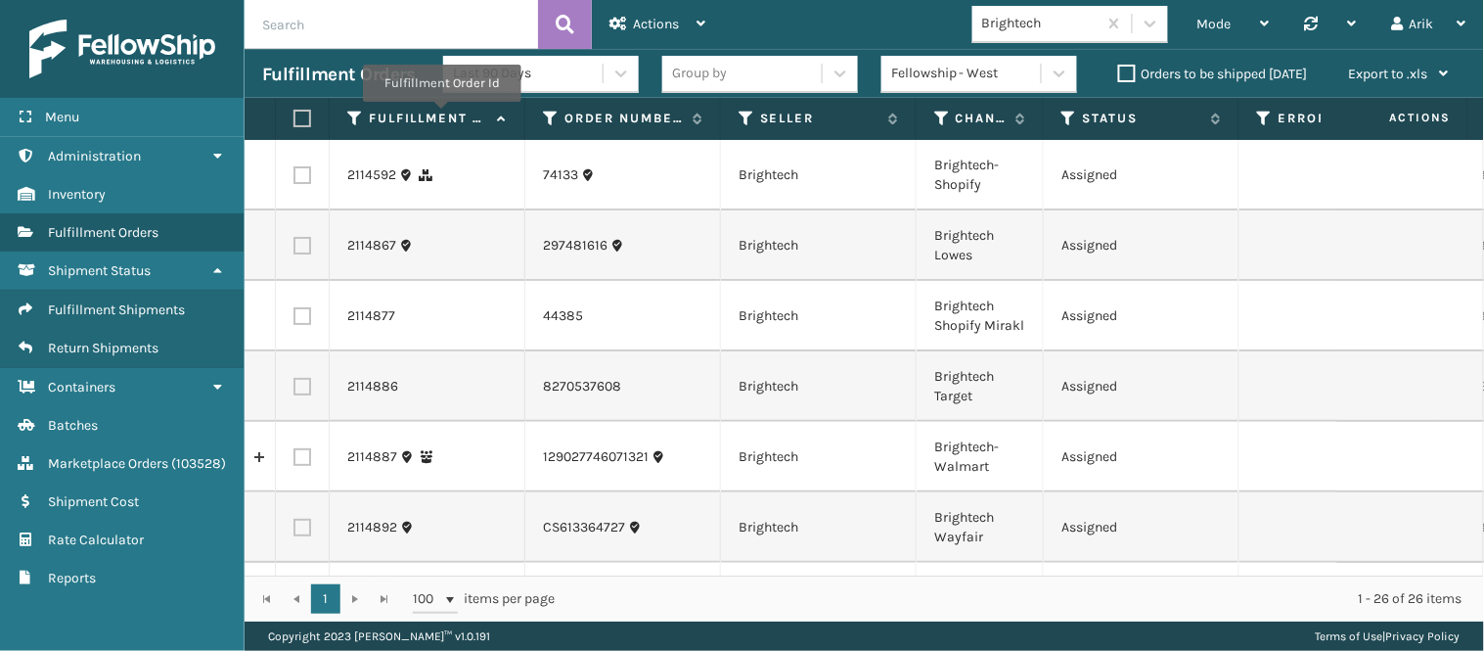
click at [441, 115] on label "Fulfillment Order Id" at bounding box center [428, 119] width 118 height 18
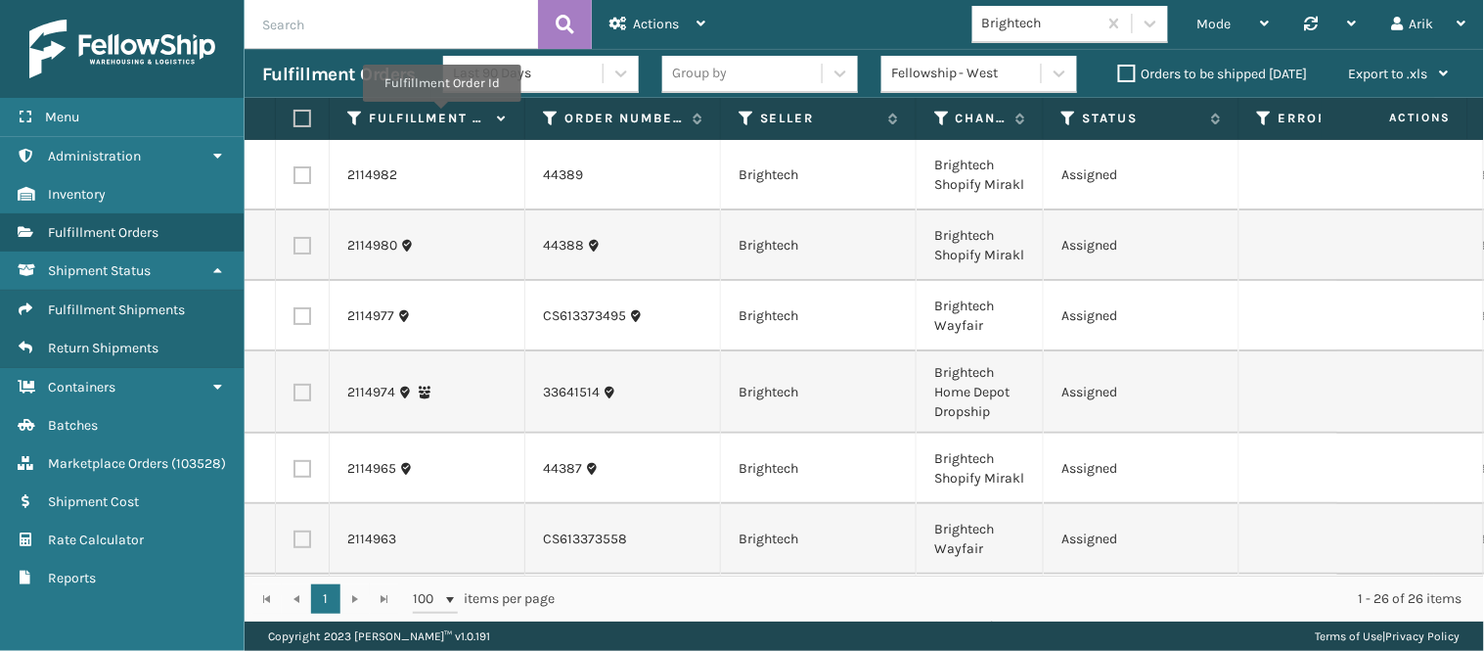
click at [441, 115] on label "Fulfillment Order Id" at bounding box center [428, 119] width 118 height 18
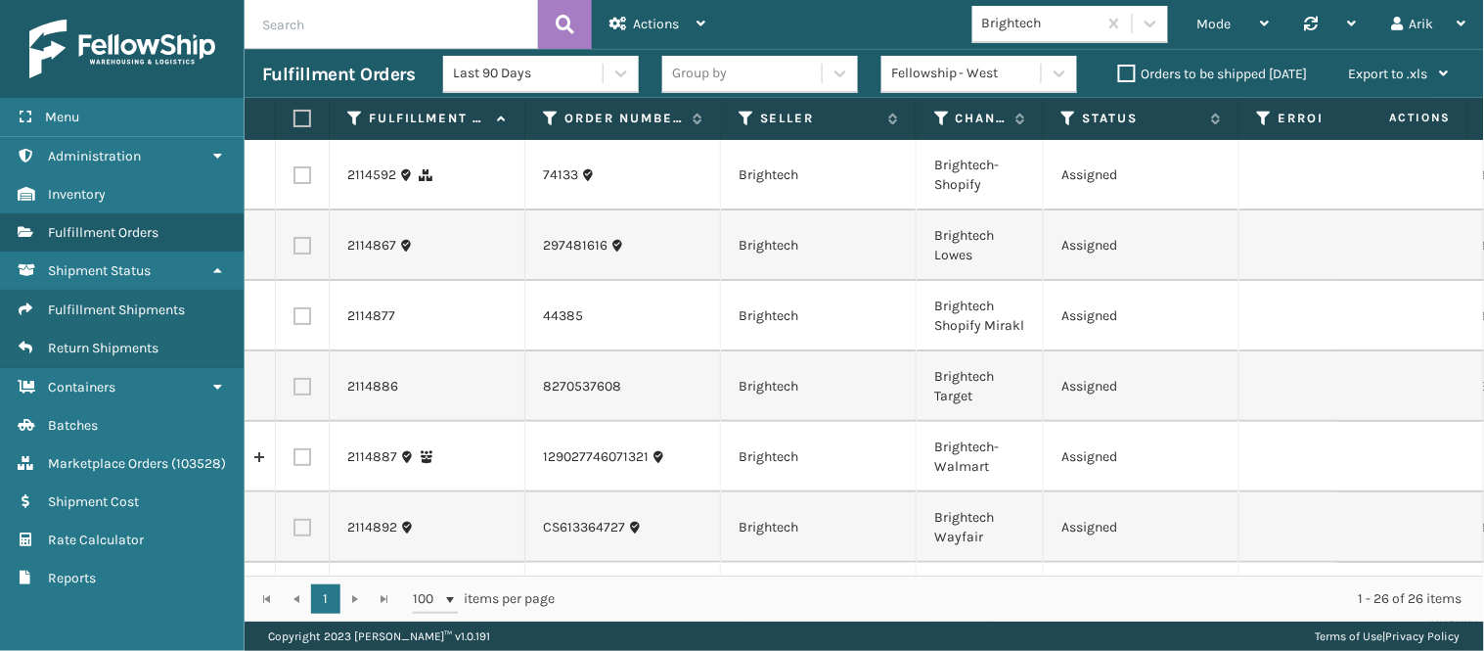
click at [296, 172] on label at bounding box center [303, 175] width 18 height 18
click at [295, 172] on input "checkbox" at bounding box center [294, 172] width 1 height 13
checkbox input "true"
click at [673, 15] on div "Actions" at bounding box center [658, 24] width 96 height 49
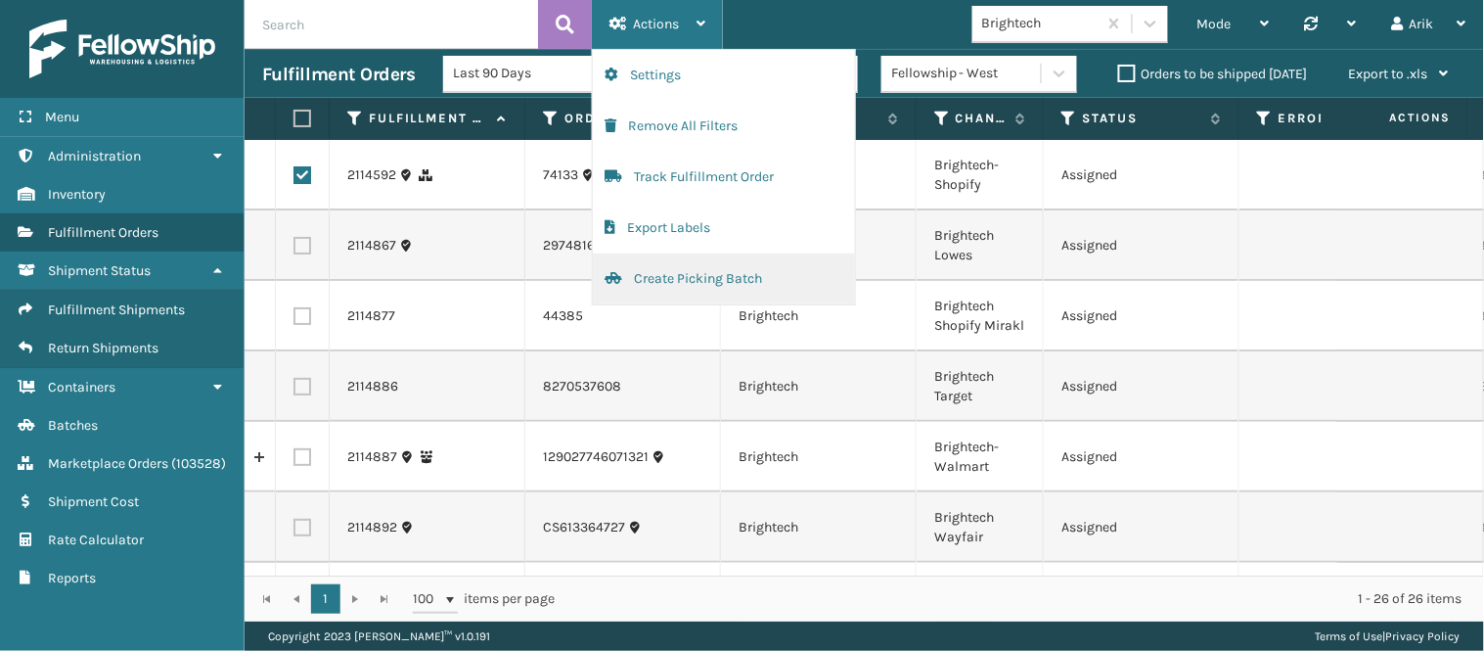
click at [693, 280] on button "Create Picking Batch" at bounding box center [724, 278] width 262 height 51
